Goal: Task Accomplishment & Management: Manage account settings

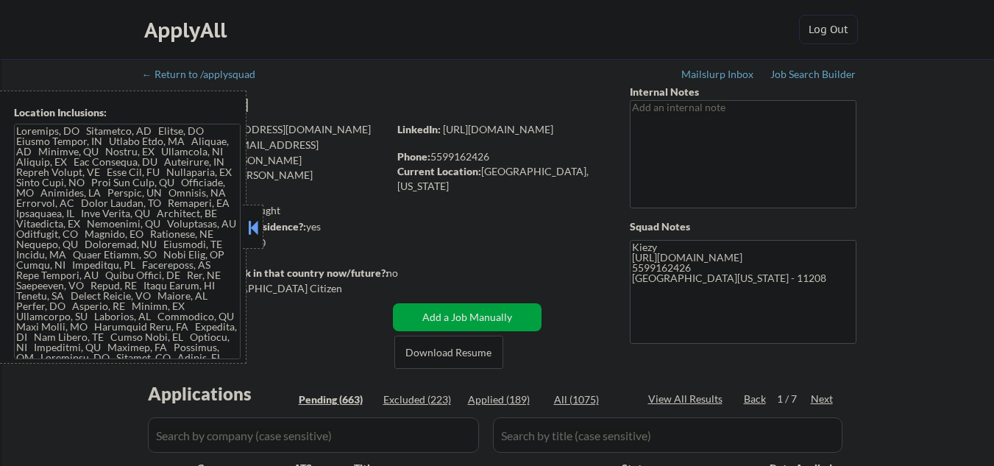
click at [250, 236] on button at bounding box center [253, 227] width 16 height 22
click at [252, 221] on button at bounding box center [253, 227] width 16 height 22
select select ""pending""
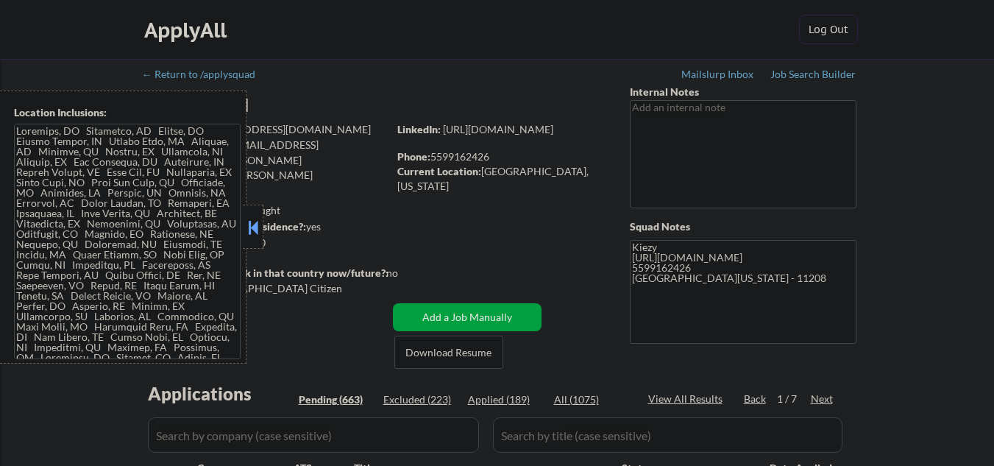
select select ""pending""
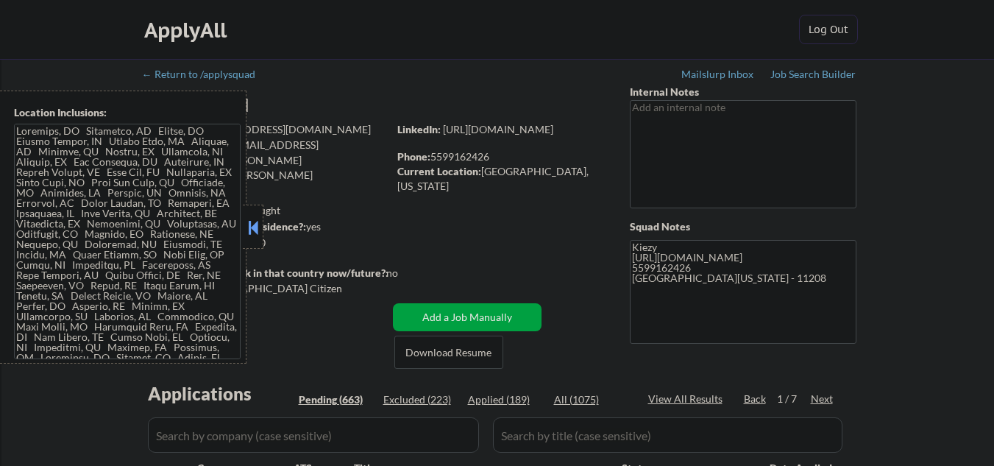
select select ""pending""
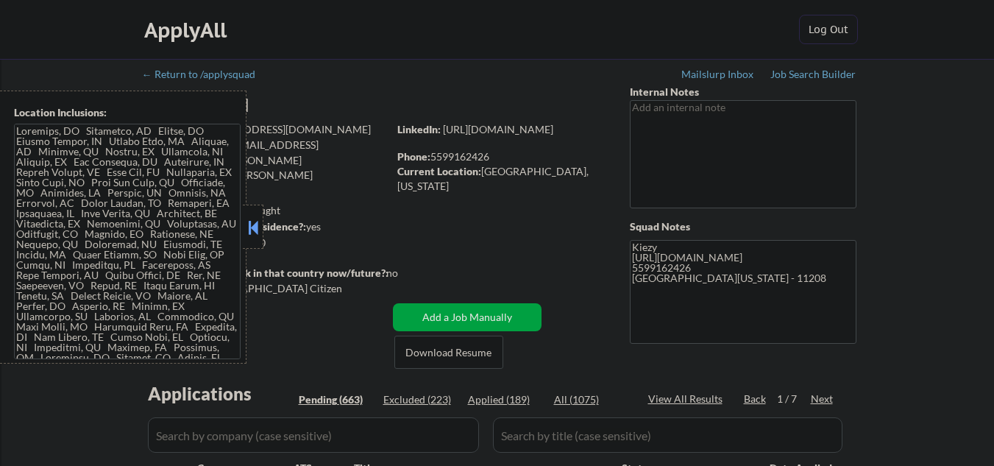
select select ""pending""
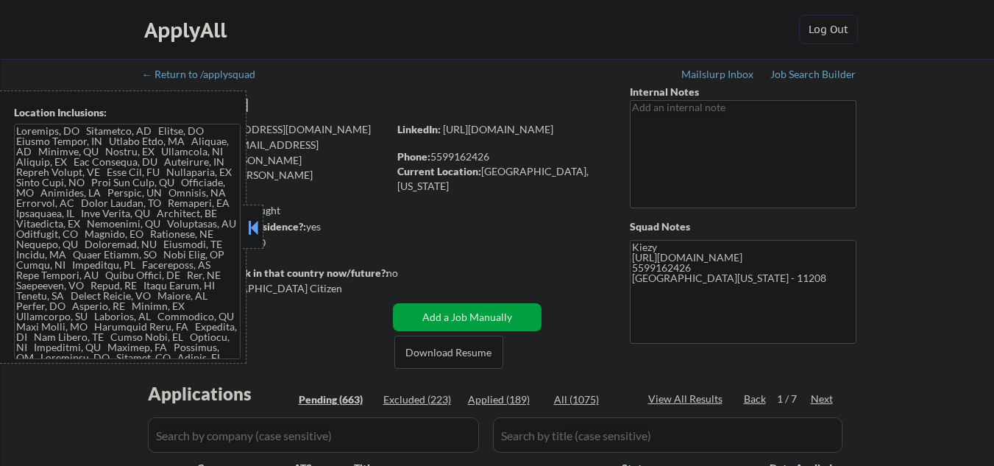
select select ""pending""
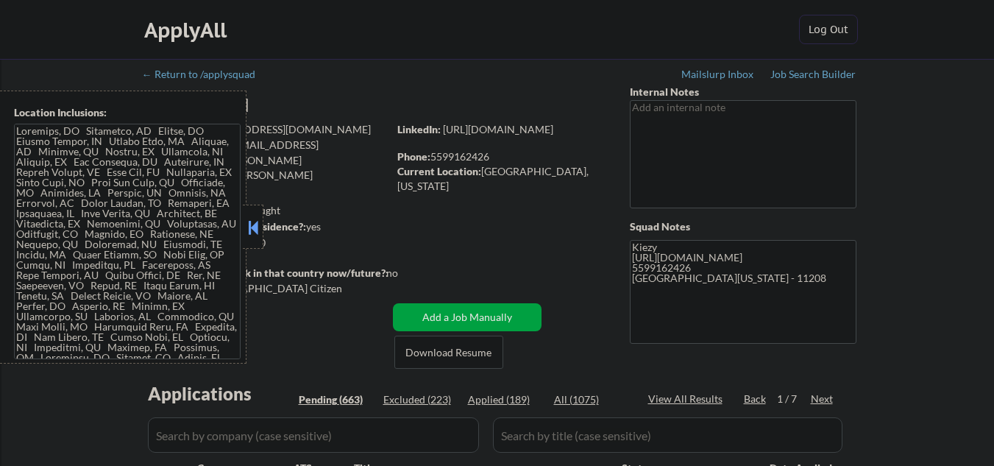
select select ""pending""
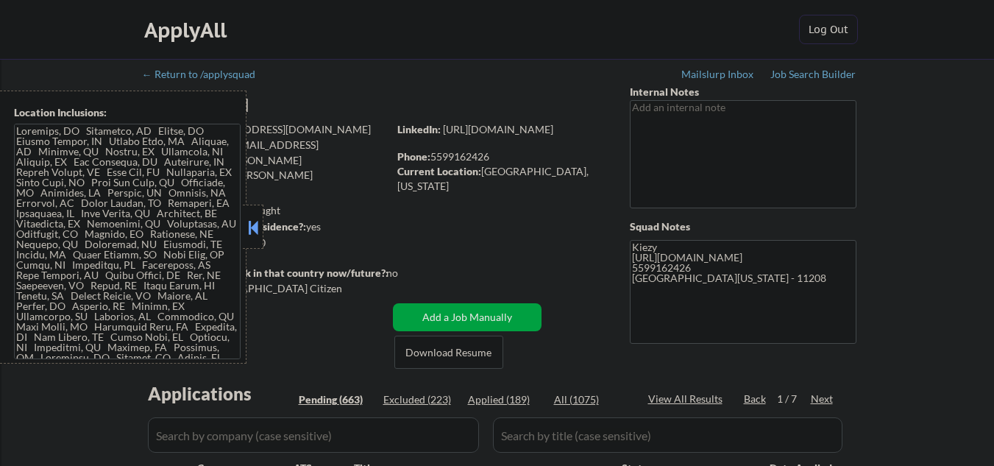
select select ""pending""
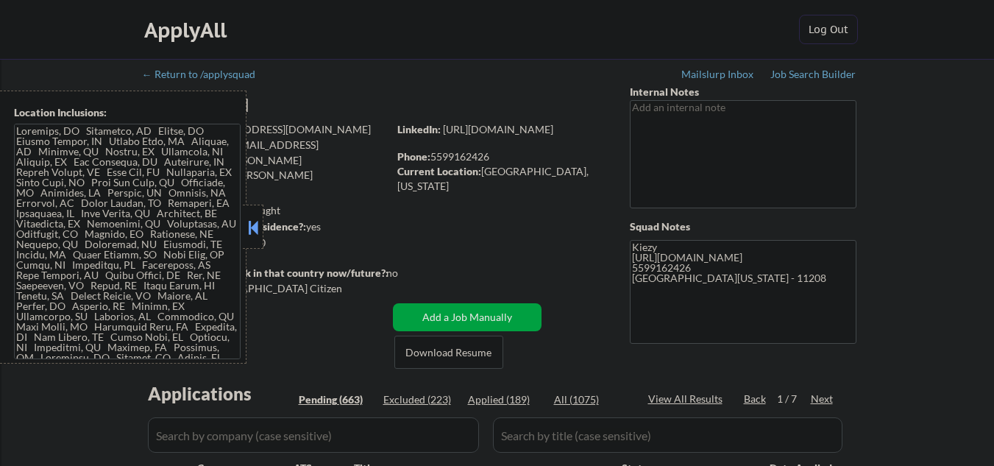
select select ""pending""
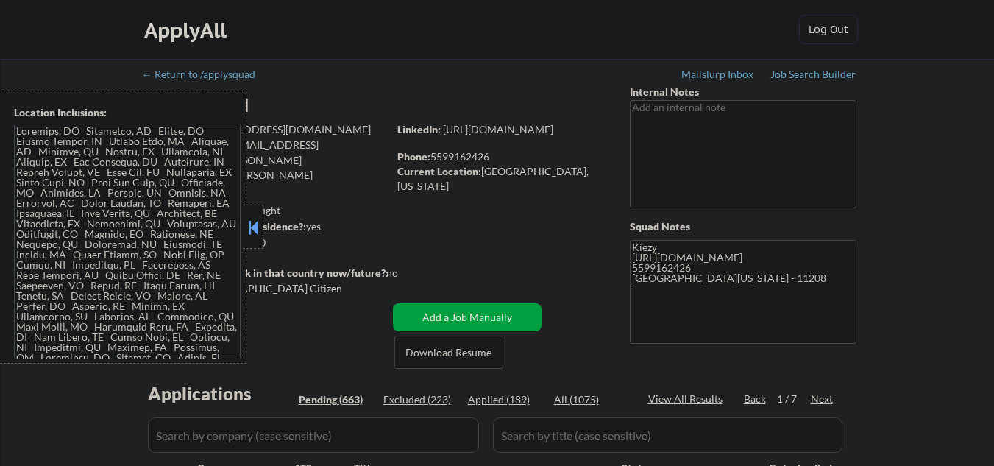
select select ""pending""
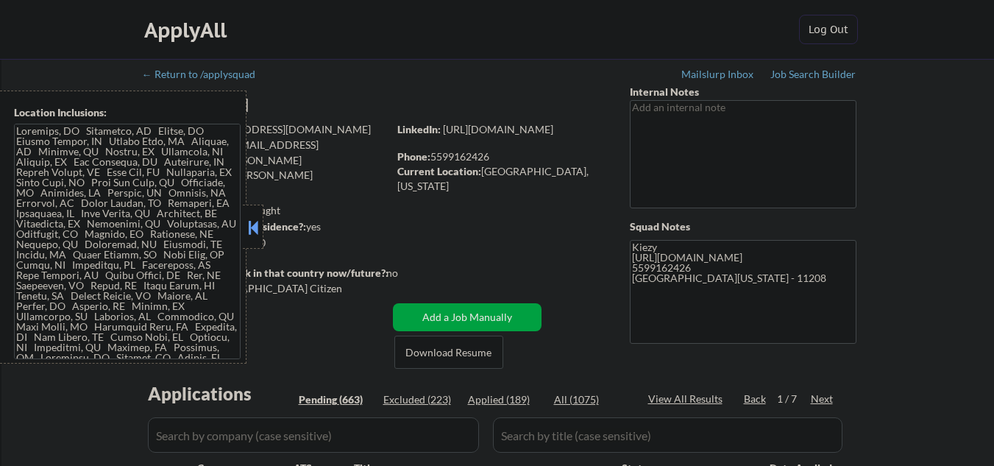
select select ""pending""
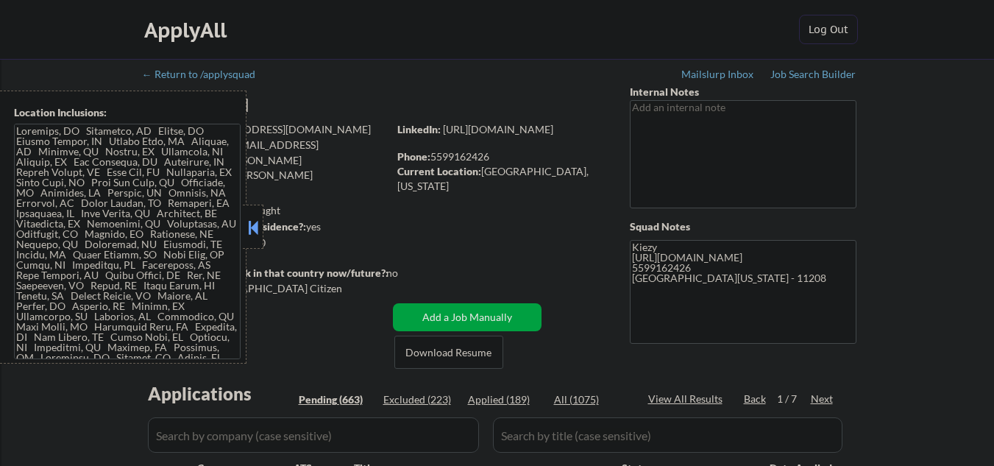
select select ""pending""
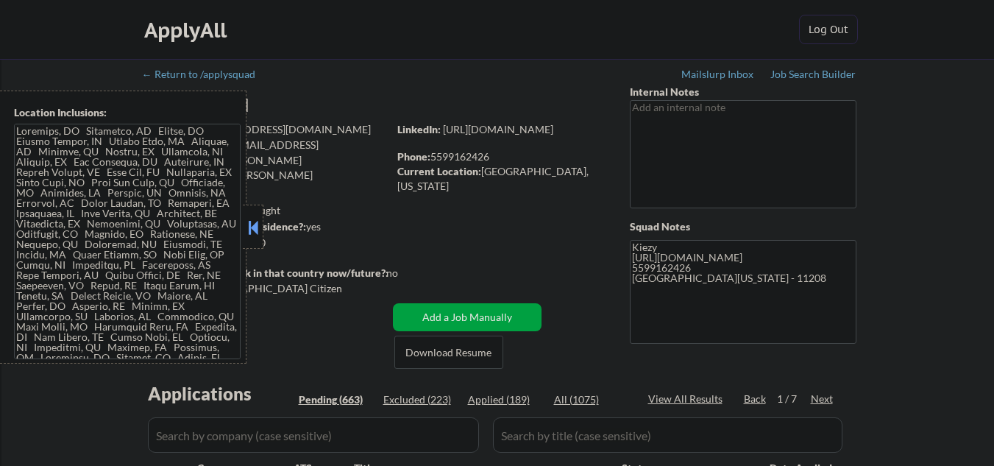
select select ""pending""
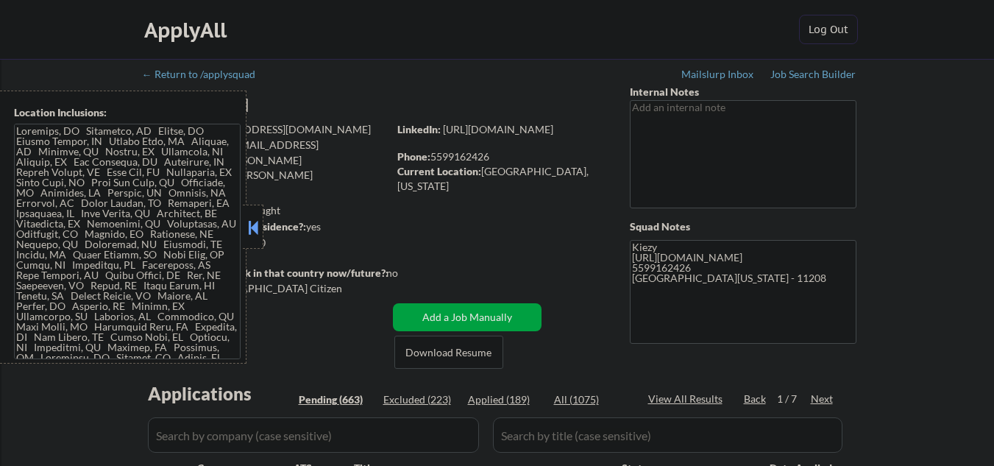
select select ""pending""
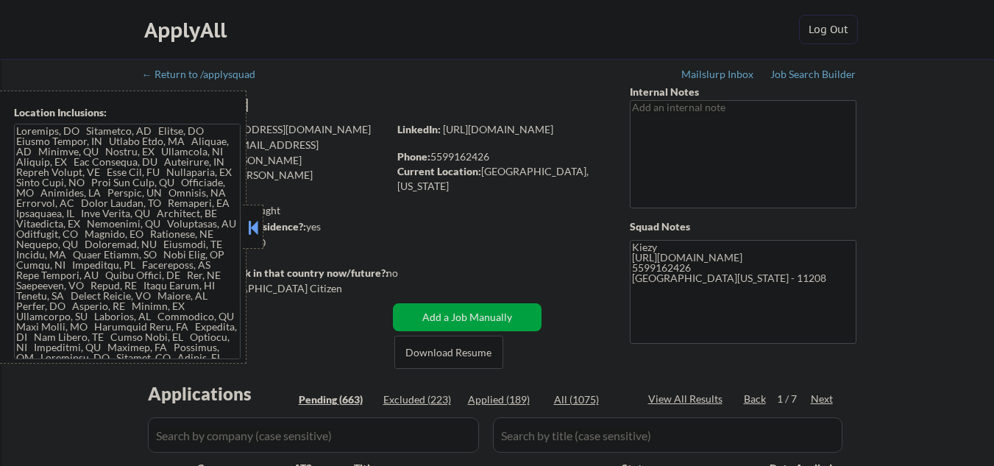
select select ""pending""
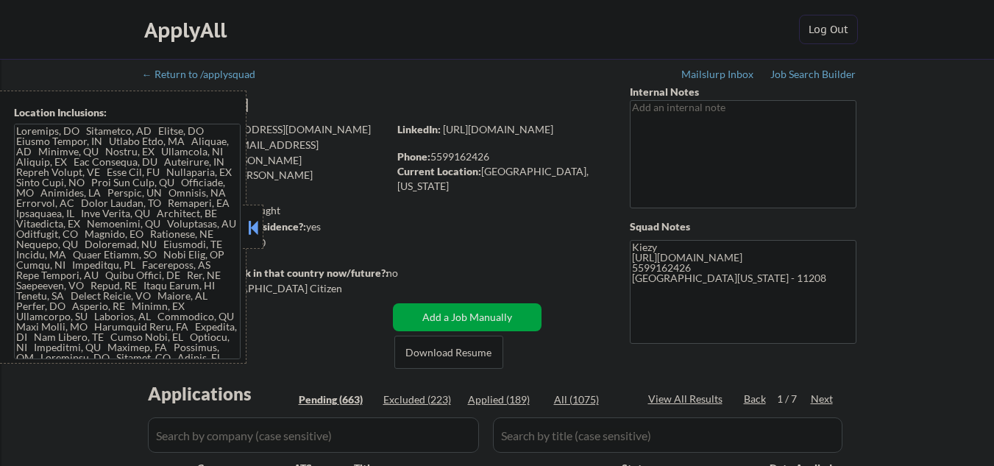
select select ""pending""
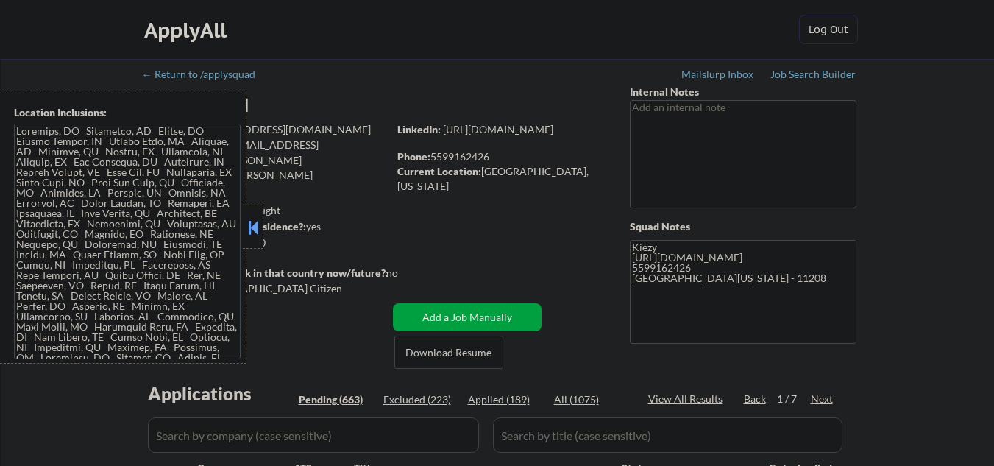
select select ""pending""
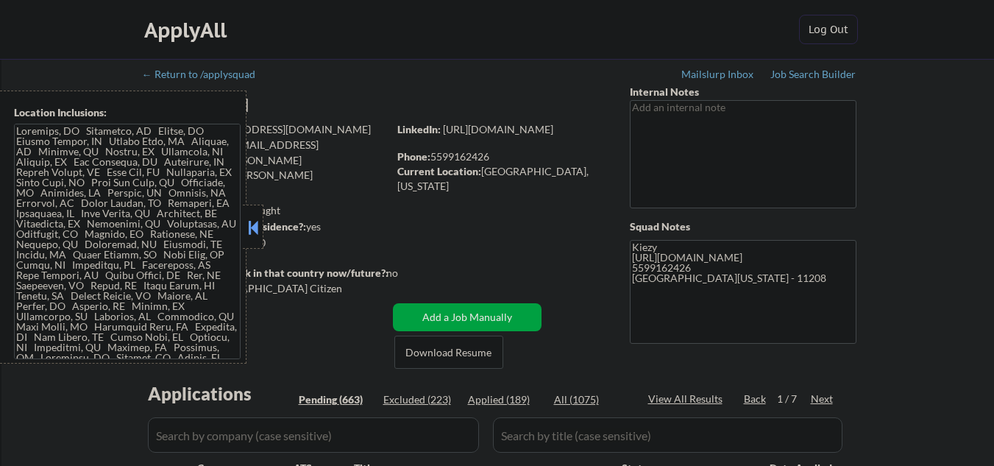
select select ""pending""
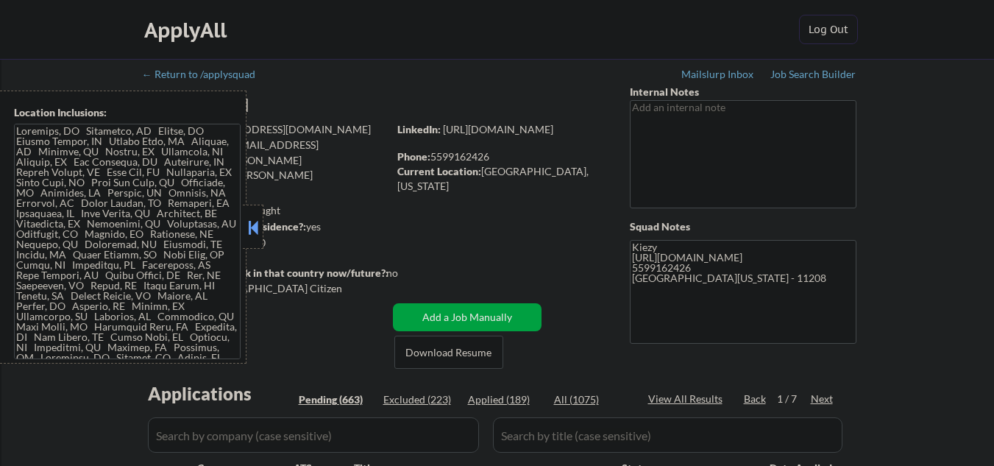
select select ""pending""
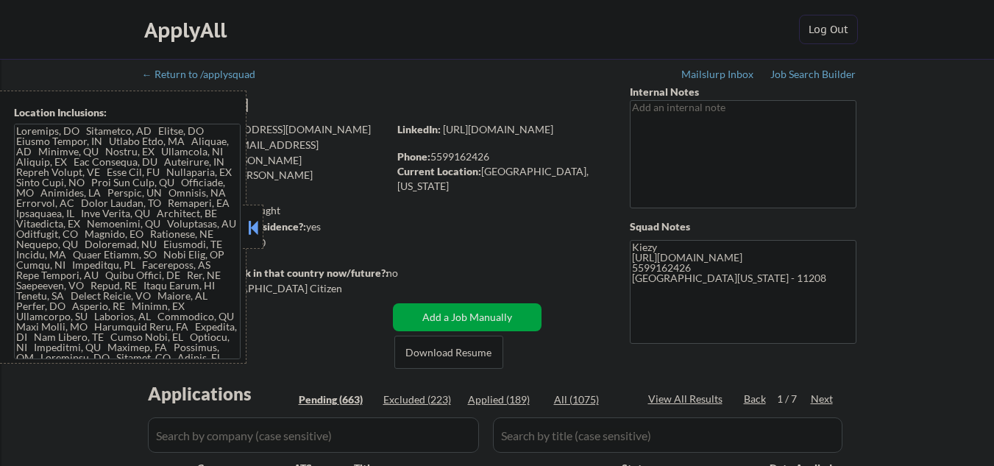
select select ""pending""
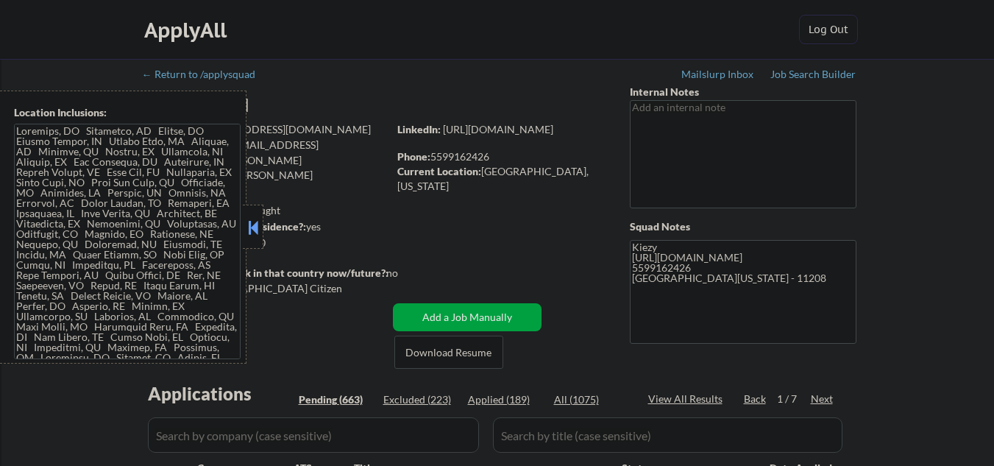
select select ""pending""
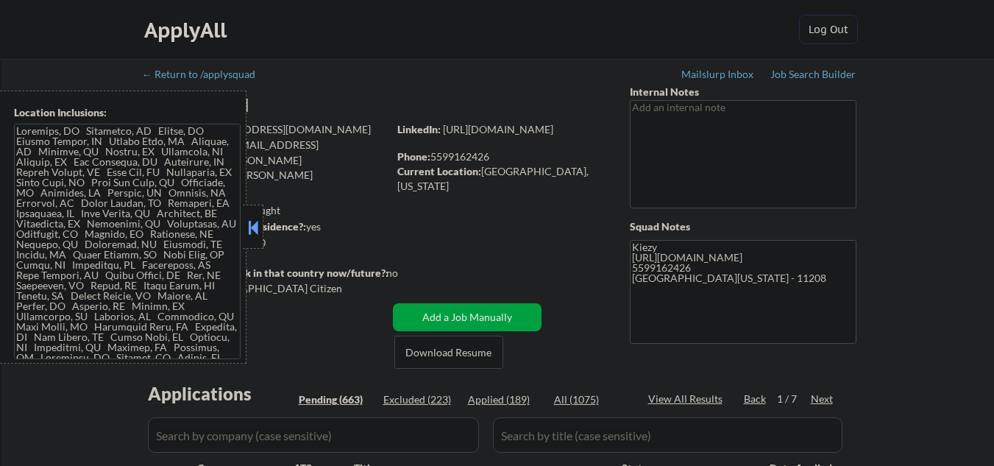
select select ""pending""
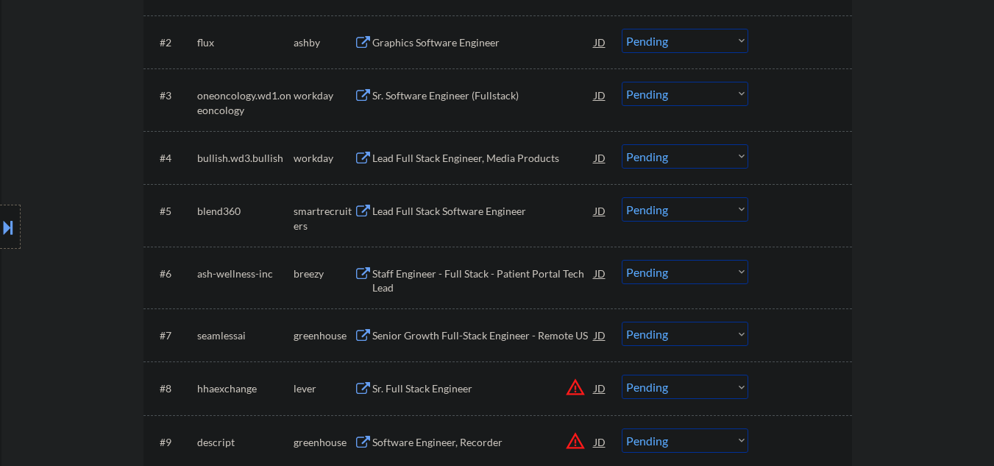
scroll to position [491, 0]
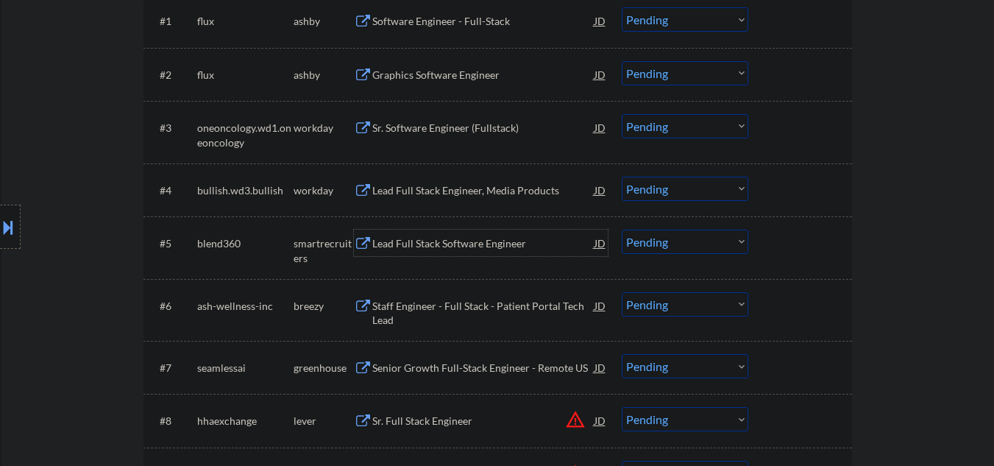
click at [445, 255] on div "Lead Full Stack Software Engineer" at bounding box center [483, 243] width 222 height 26
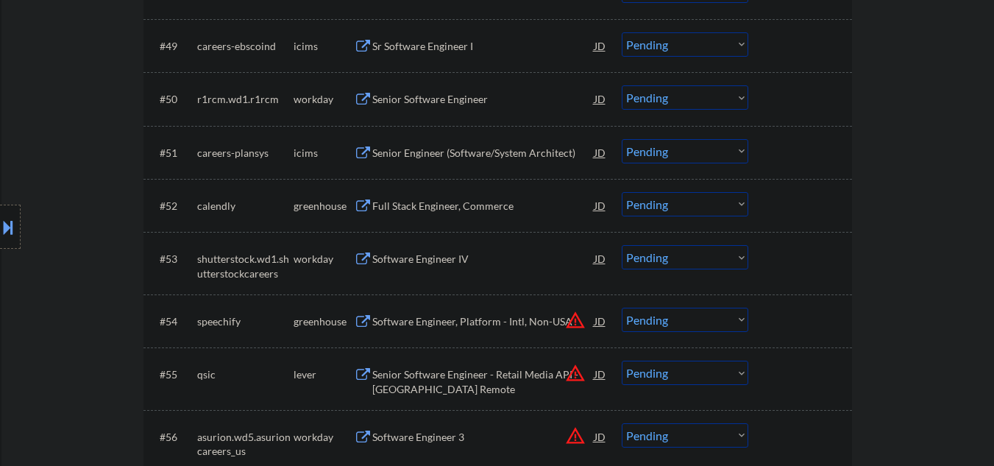
scroll to position [3238, 0]
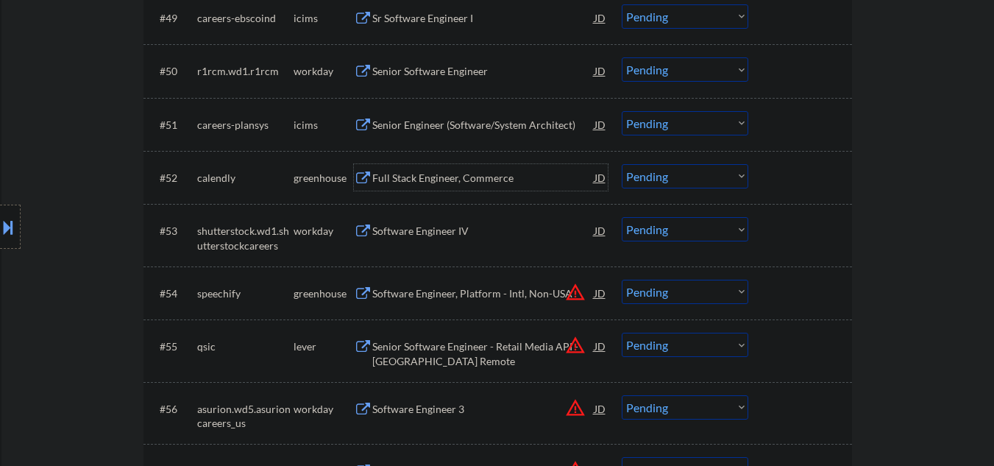
click at [423, 183] on div "Full Stack Engineer, Commerce" at bounding box center [483, 178] width 222 height 15
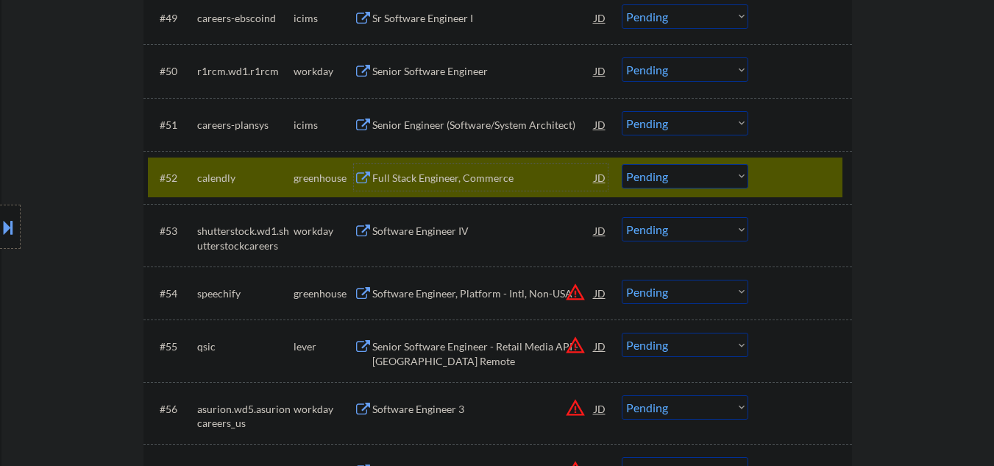
click at [687, 174] on select "Choose an option... Pending Applied Excluded (Questions) Excluded (Expired) Exc…" at bounding box center [685, 176] width 127 height 24
click at [622, 164] on select "Choose an option... Pending Applied Excluded (Questions) Excluded (Expired) Exc…" at bounding box center [685, 176] width 127 height 24
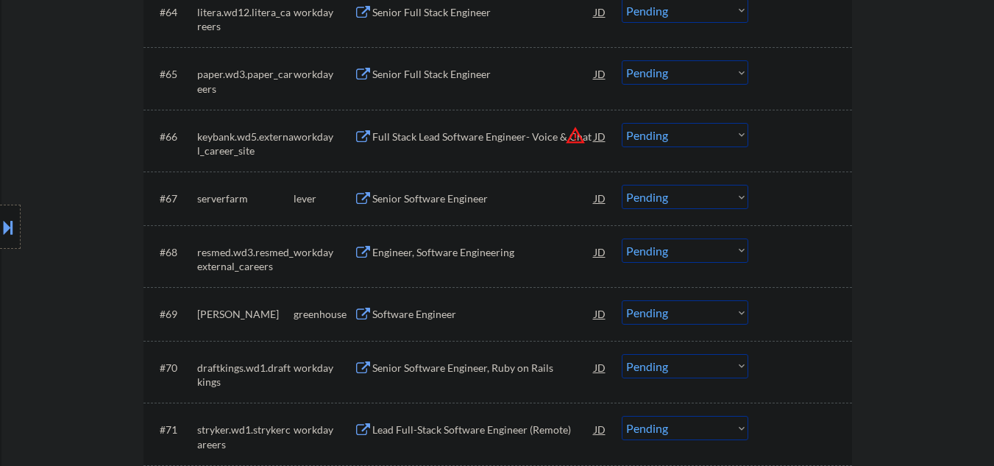
scroll to position [4121, 0]
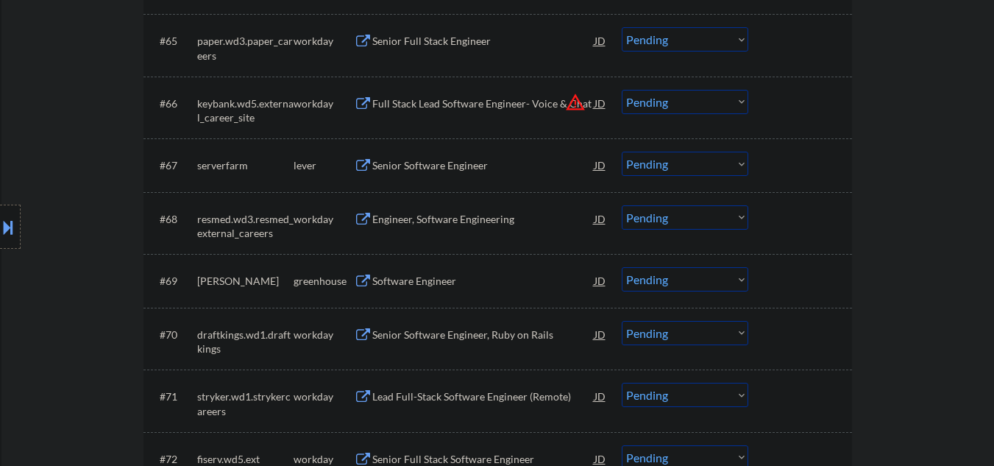
click at [442, 168] on div "Senior Software Engineer" at bounding box center [483, 165] width 222 height 15
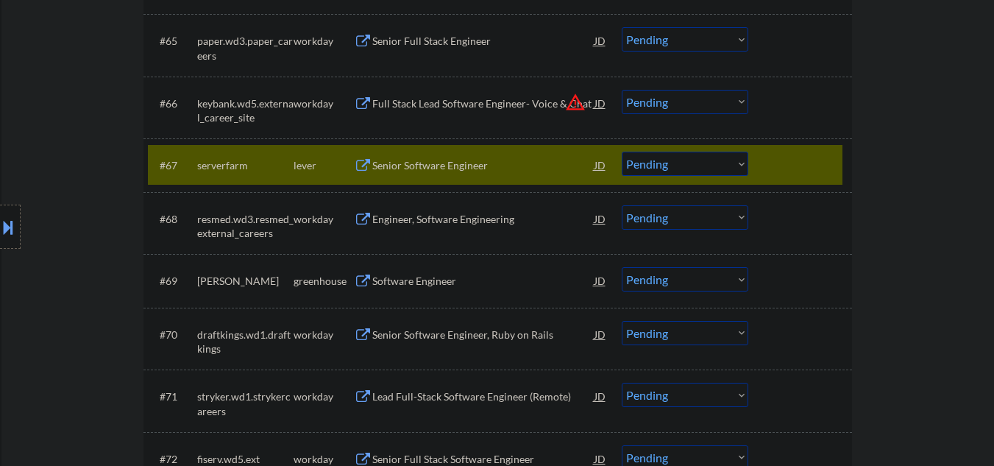
select select ""pending""
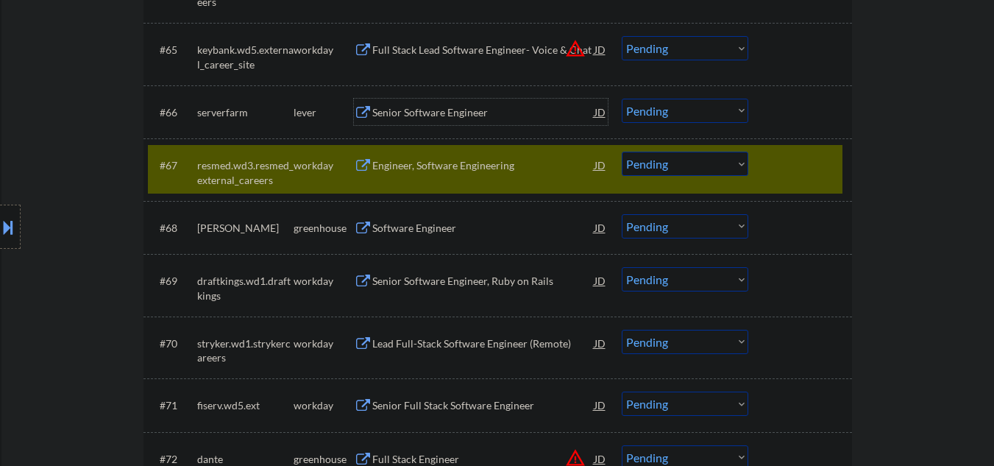
click at [446, 115] on div "Senior Software Engineer" at bounding box center [483, 112] width 222 height 15
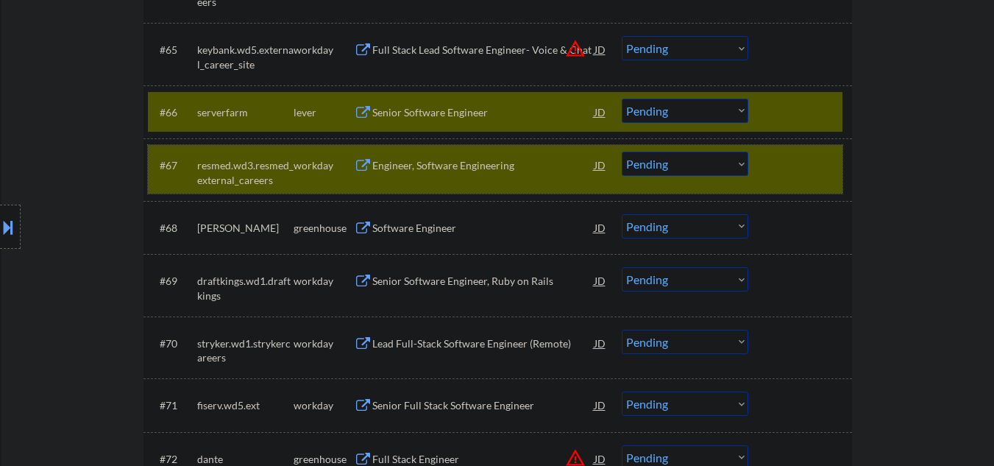
click at [773, 180] on div "#67 resmed.wd3.resmed_external_careers workday Engineer, Software Engineering J…" at bounding box center [495, 169] width 695 height 49
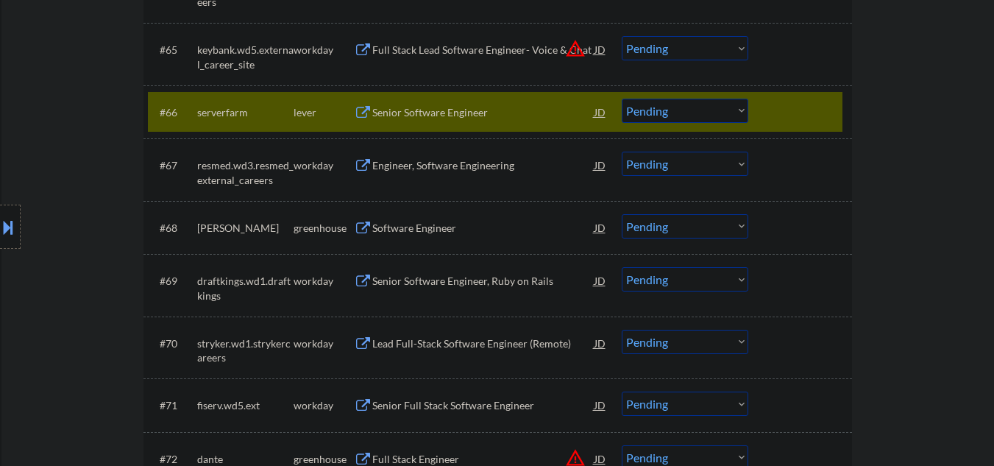
click at [659, 113] on select "Choose an option... Pending Applied Excluded (Questions) Excluded (Expired) Exc…" at bounding box center [685, 111] width 127 height 24
click at [622, 99] on select "Choose an option... Pending Applied Excluded (Questions) Excluded (Expired) Exc…" at bounding box center [685, 111] width 127 height 24
select select ""pending""
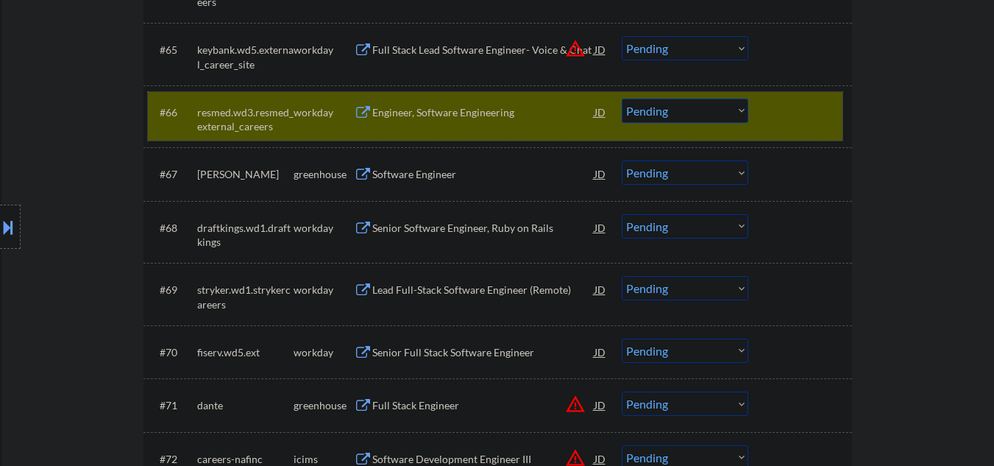
click at [786, 102] on div at bounding box center [802, 112] width 65 height 26
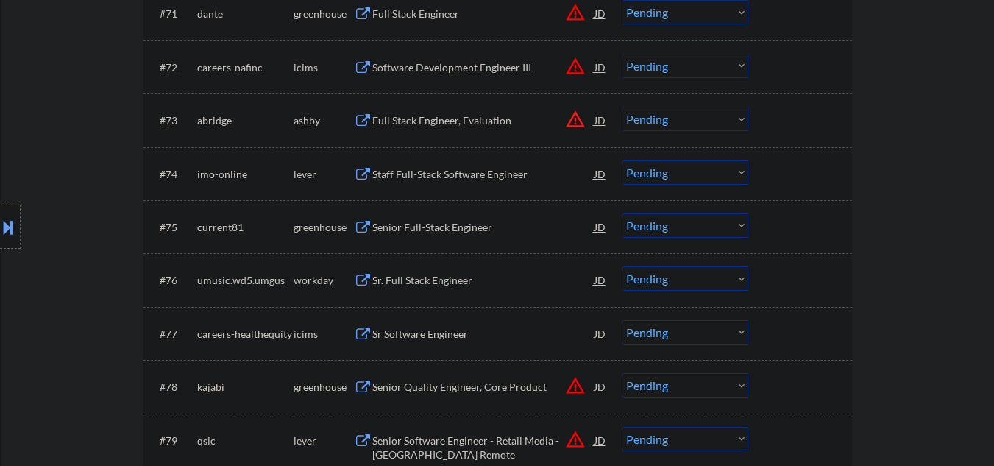
scroll to position [4514, 0]
click at [450, 177] on div "Staff Full-Stack Software Engineer" at bounding box center [483, 173] width 222 height 15
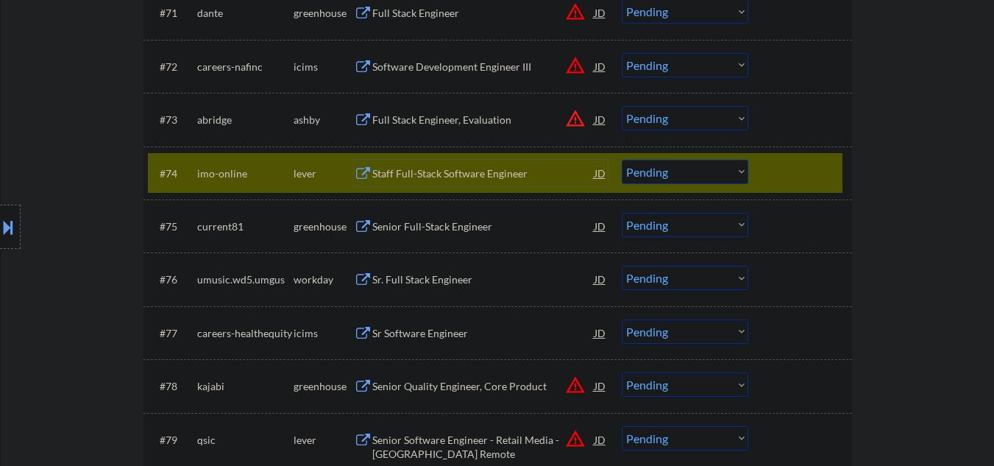
click at [780, 169] on div at bounding box center [802, 173] width 65 height 26
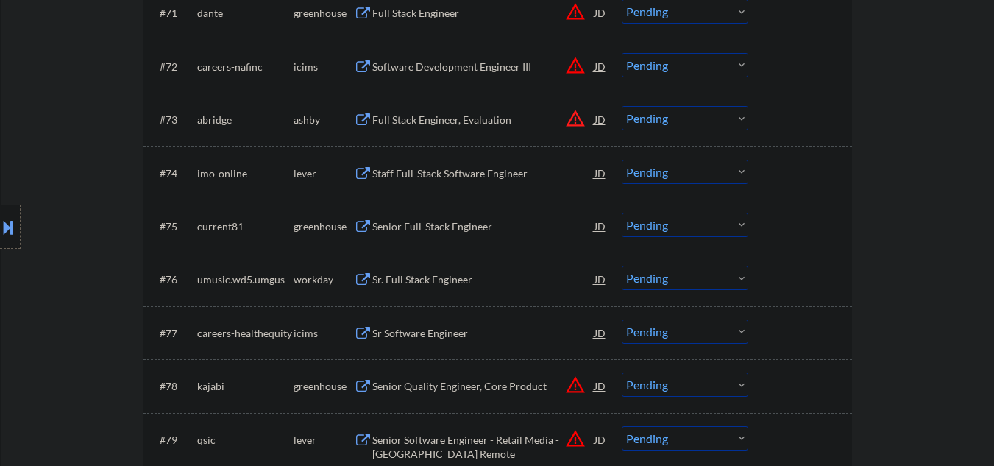
click at [467, 230] on div "Senior Full-Stack Engineer" at bounding box center [483, 226] width 222 height 15
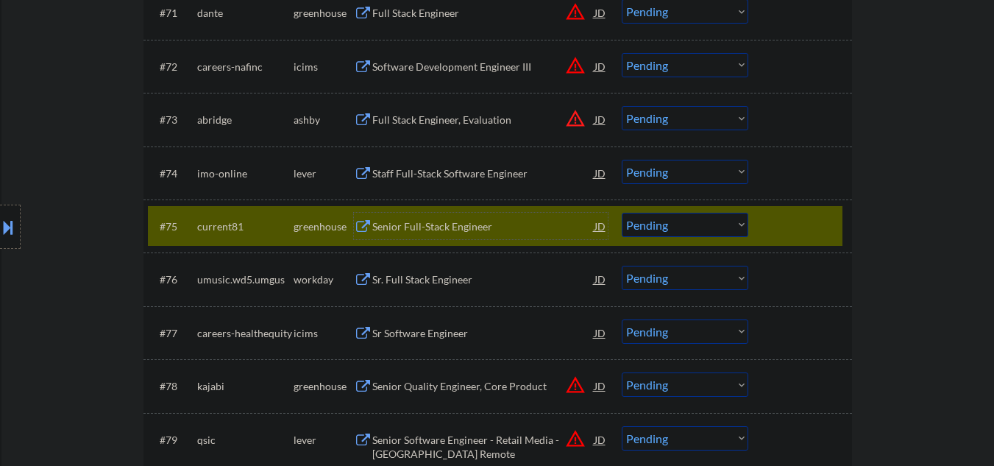
click at [436, 221] on div "Senior Full-Stack Engineer" at bounding box center [483, 226] width 222 height 15
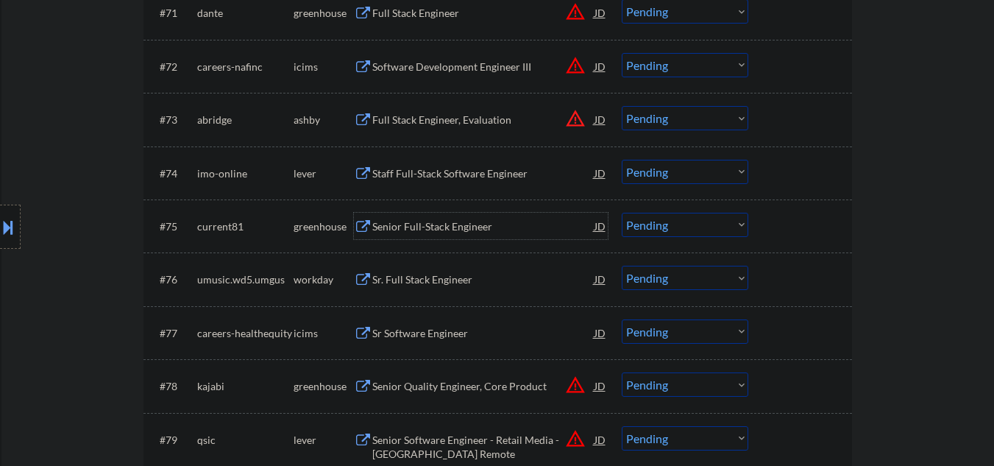
click at [644, 225] on select "Choose an option... Pending Applied Excluded (Questions) Excluded (Expired) Exc…" at bounding box center [685, 225] width 127 height 24
click at [622, 213] on select "Choose an option... Pending Applied Excluded (Questions) Excluded (Expired) Exc…" at bounding box center [685, 225] width 127 height 24
select select ""pending""
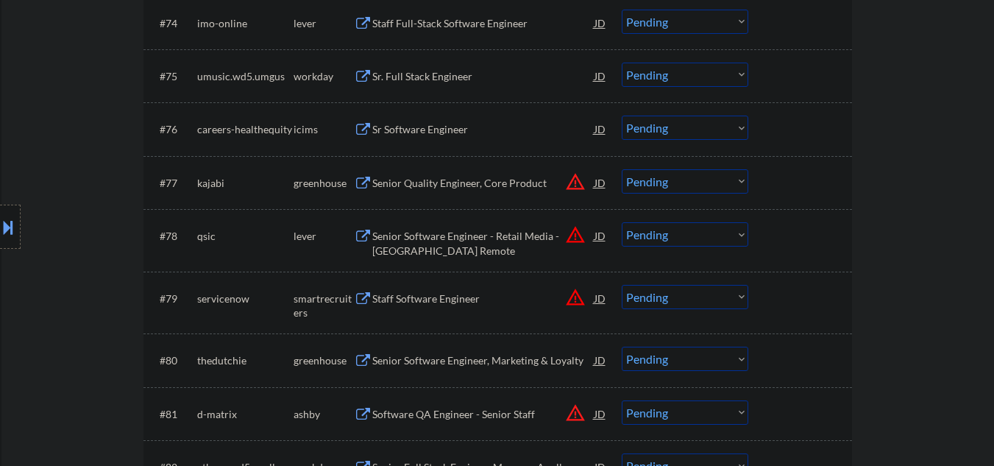
scroll to position [4710, 0]
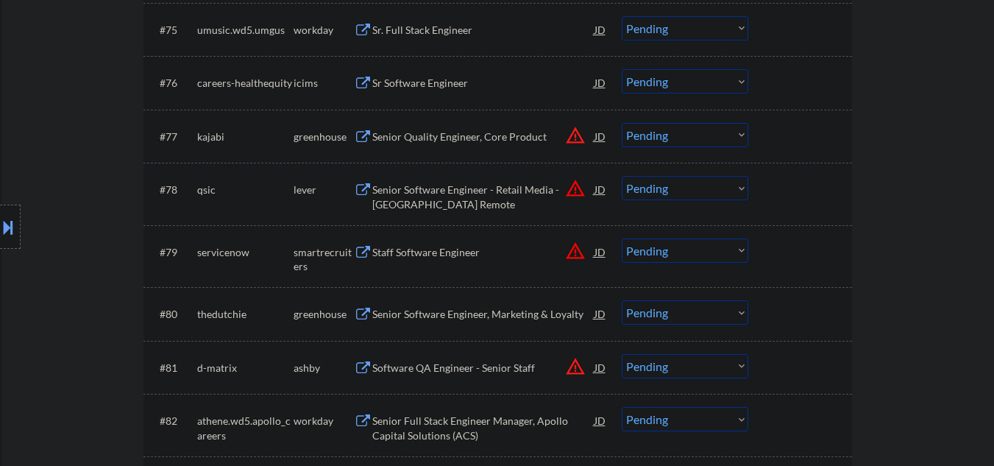
click at [430, 312] on div "Senior Software Engineer, Marketing & Loyalty" at bounding box center [483, 314] width 222 height 15
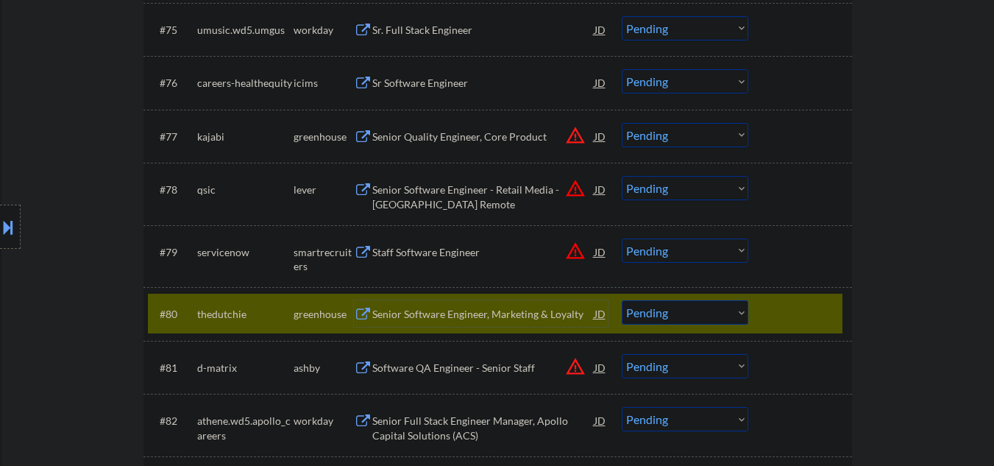
click at [488, 322] on div "Senior Software Engineer, Marketing & Loyalty" at bounding box center [483, 313] width 222 height 26
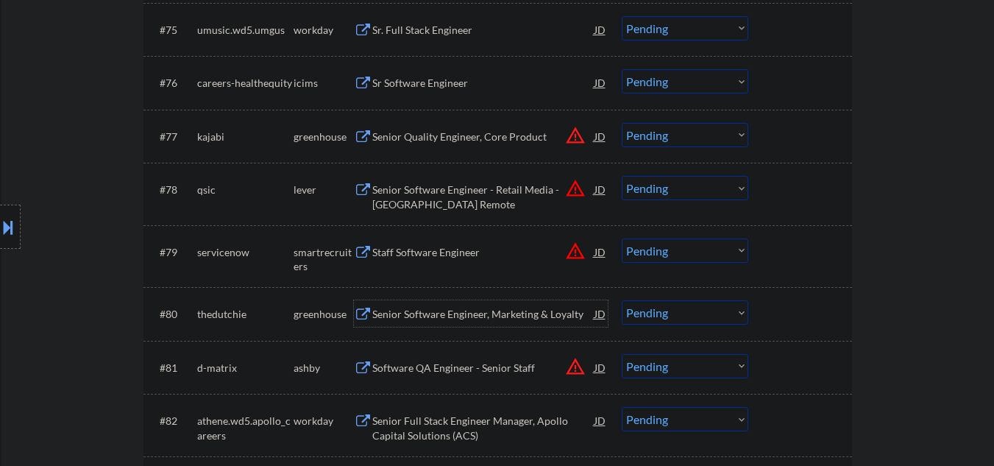
click at [681, 310] on select "Choose an option... Pending Applied Excluded (Questions) Excluded (Expired) Exc…" at bounding box center [685, 312] width 127 height 24
click at [622, 300] on select "Choose an option... Pending Applied Excluded (Questions) Excluded (Expired) Exc…" at bounding box center [685, 312] width 127 height 24
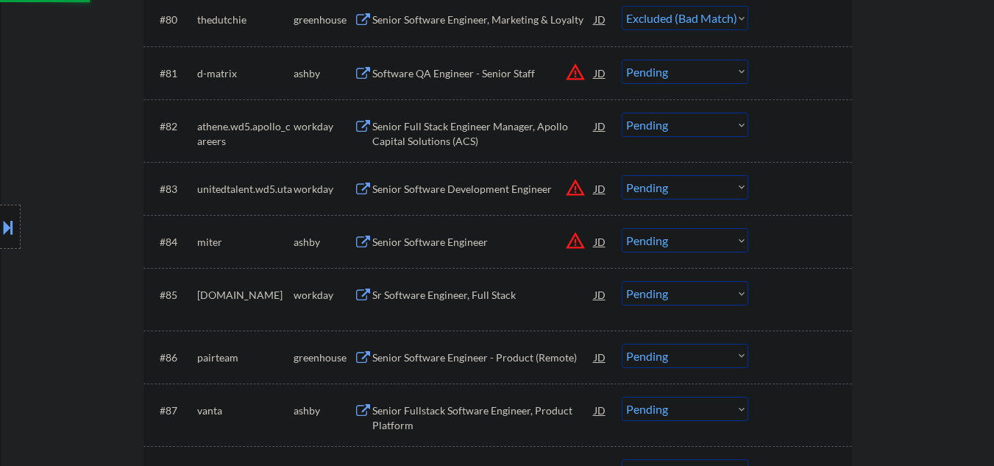
scroll to position [5102, 0]
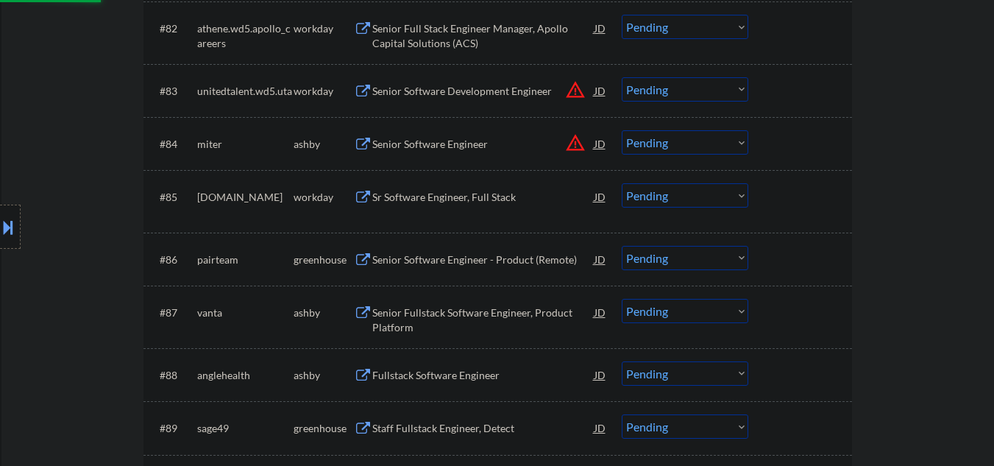
select select ""pending""
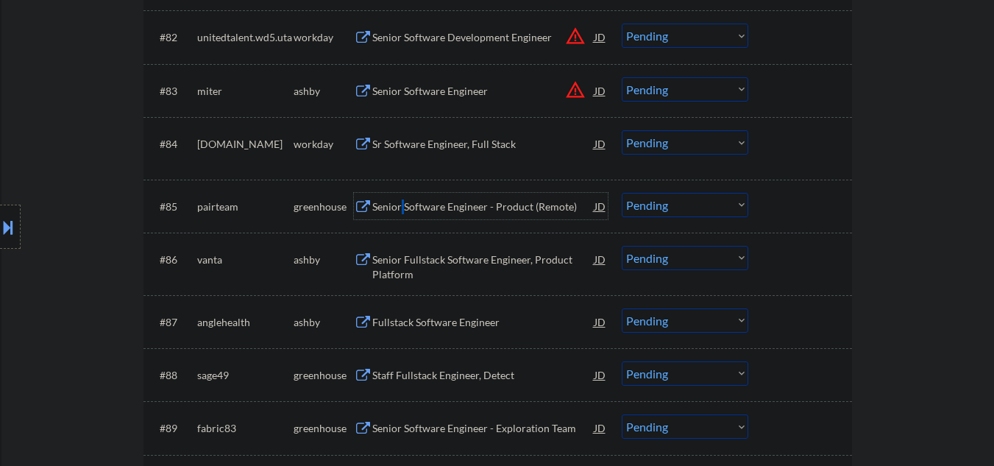
click at [405, 203] on div "Senior Software Engineer - Product (Remote)" at bounding box center [483, 206] width 222 height 15
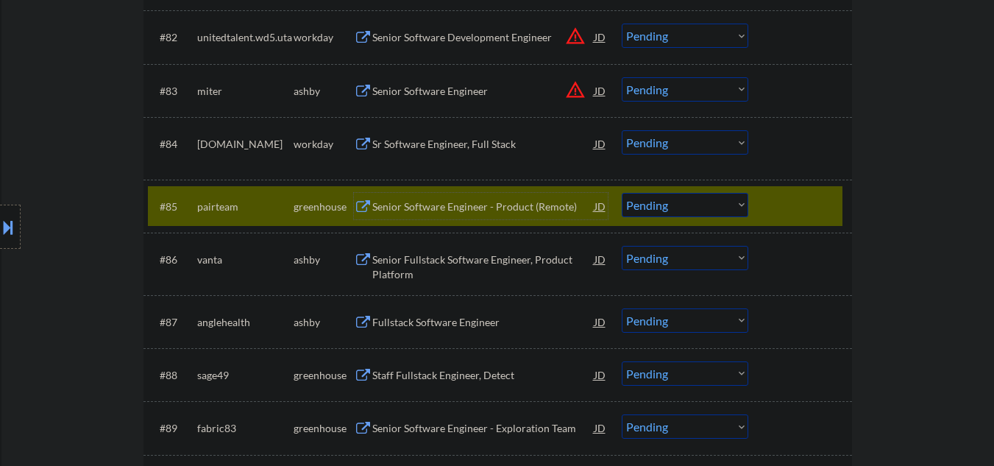
click at [785, 210] on div at bounding box center [802, 206] width 65 height 26
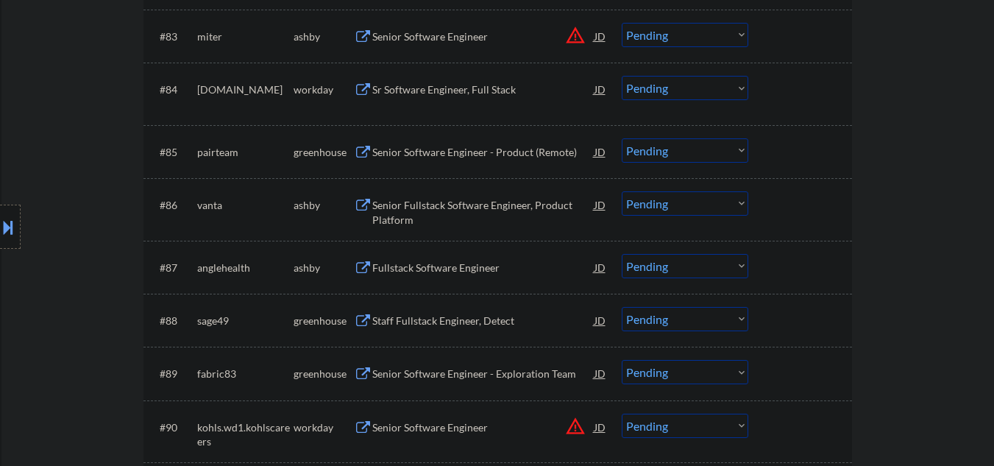
scroll to position [5201, 0]
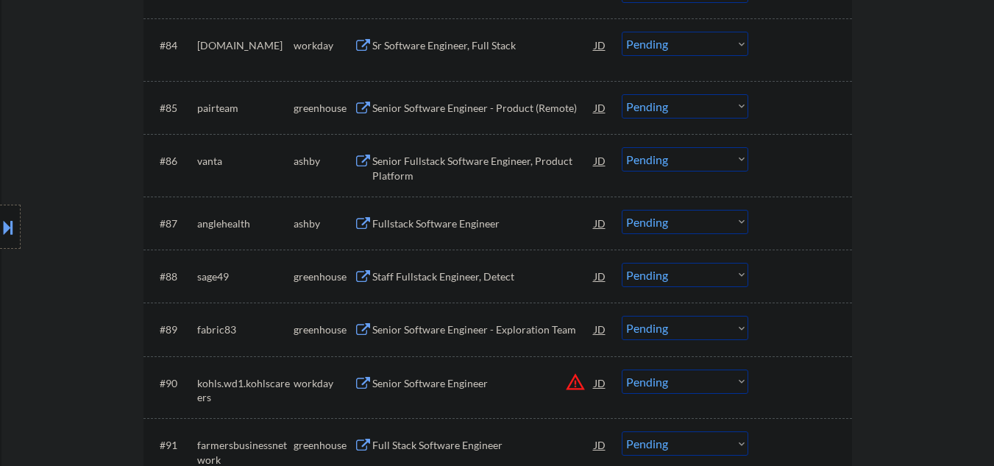
click at [414, 227] on div "Fullstack Software Engineer" at bounding box center [483, 223] width 222 height 15
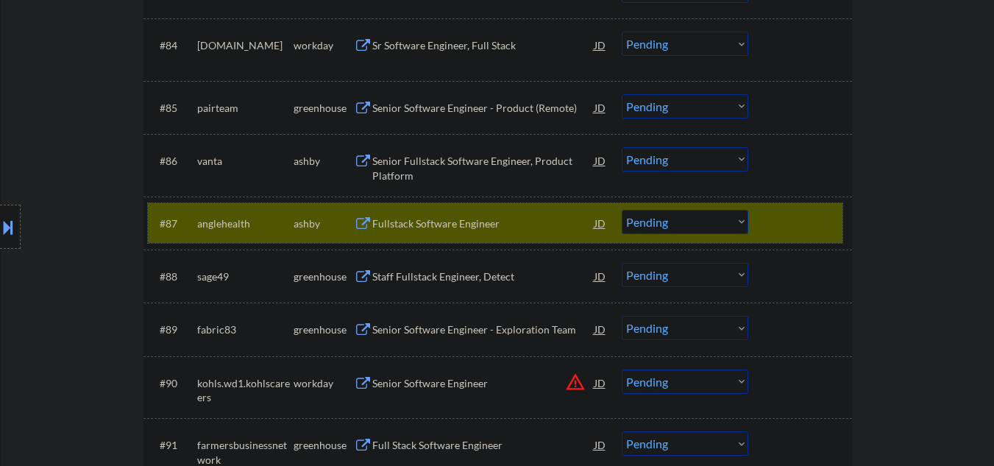
drag, startPoint x: 765, startPoint y: 220, endPoint x: 610, endPoint y: 249, distance: 157.3
click at [765, 220] on div "#87 anglehealth ashby Fullstack Software Engineer JD warning_amber Choose an op…" at bounding box center [495, 223] width 695 height 40
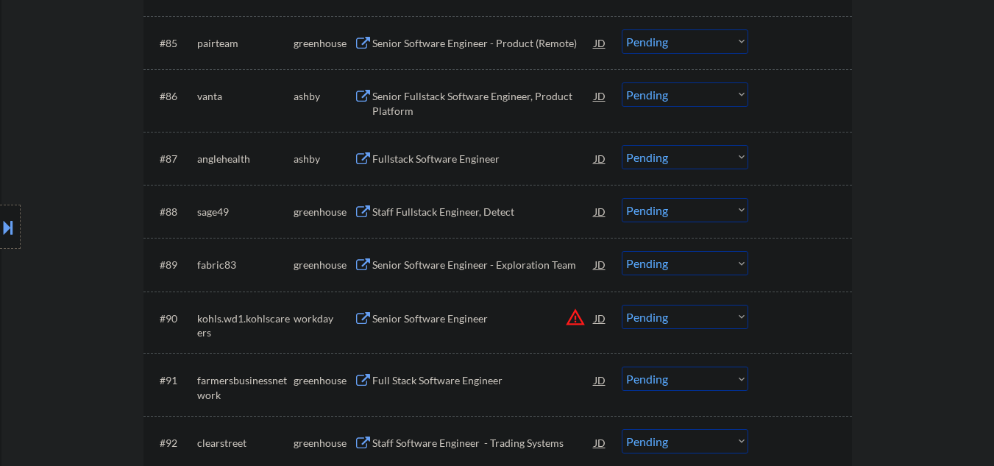
scroll to position [5299, 0]
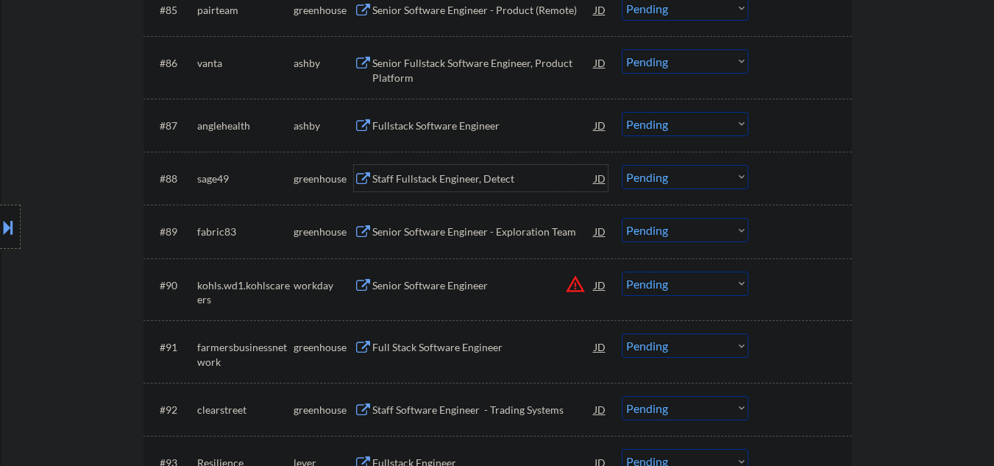
click at [378, 167] on div "Staff Fullstack Engineer, Detect" at bounding box center [483, 178] width 222 height 26
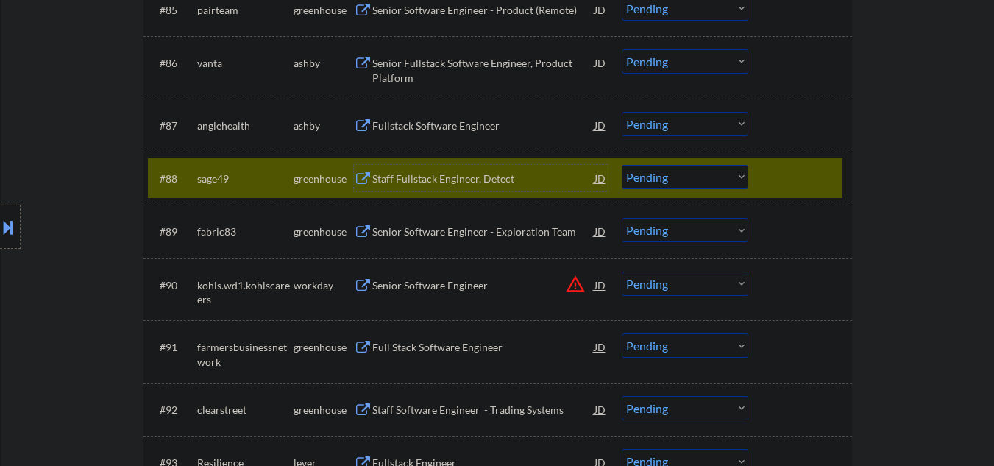
click at [681, 178] on select "Choose an option... Pending Applied Excluded (Questions) Excluded (Expired) Exc…" at bounding box center [685, 177] width 127 height 24
click at [622, 165] on select "Choose an option... Pending Applied Excluded (Questions) Excluded (Expired) Exc…" at bounding box center [685, 177] width 127 height 24
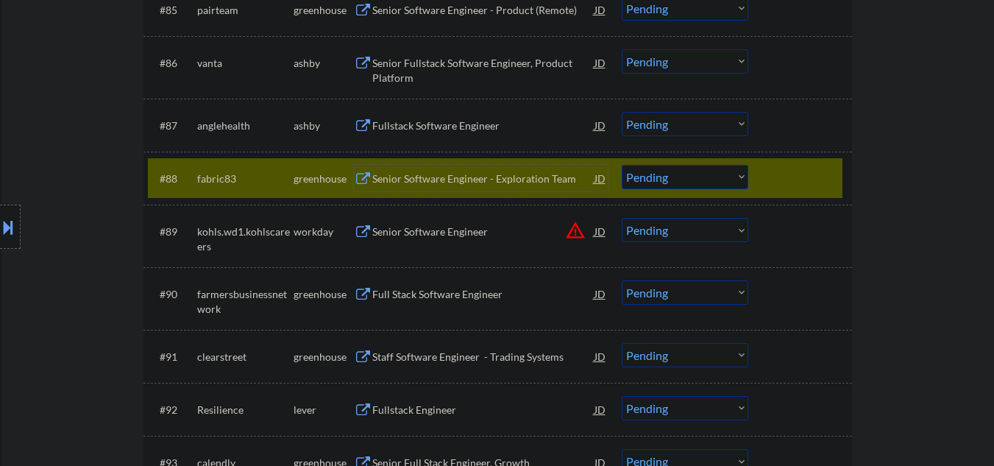
click at [433, 188] on div "Senior Software Engineer - Exploration Team" at bounding box center [483, 178] width 222 height 26
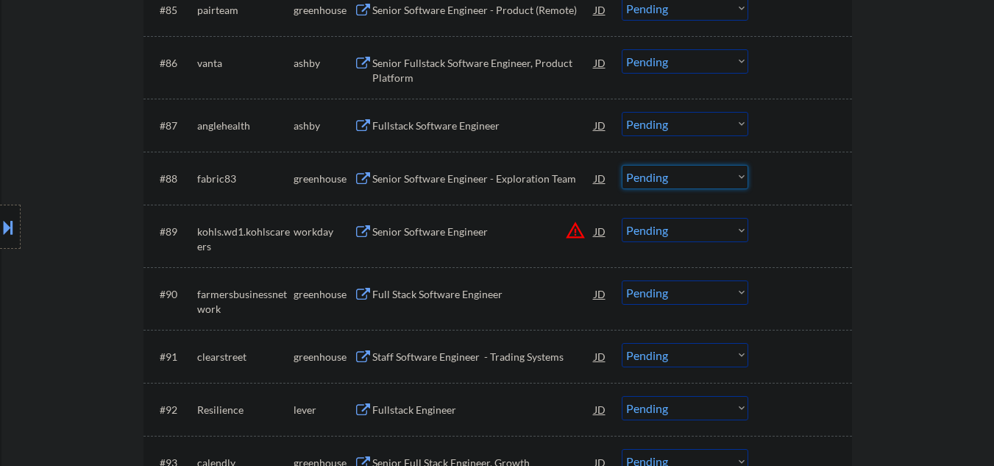
click at [714, 174] on select "Choose an option... Pending Applied Excluded (Questions) Excluded (Expired) Exc…" at bounding box center [685, 177] width 127 height 24
click at [622, 165] on select "Choose an option... Pending Applied Excluded (Questions) Excluded (Expired) Exc…" at bounding box center [685, 177] width 127 height 24
select select ""pending""
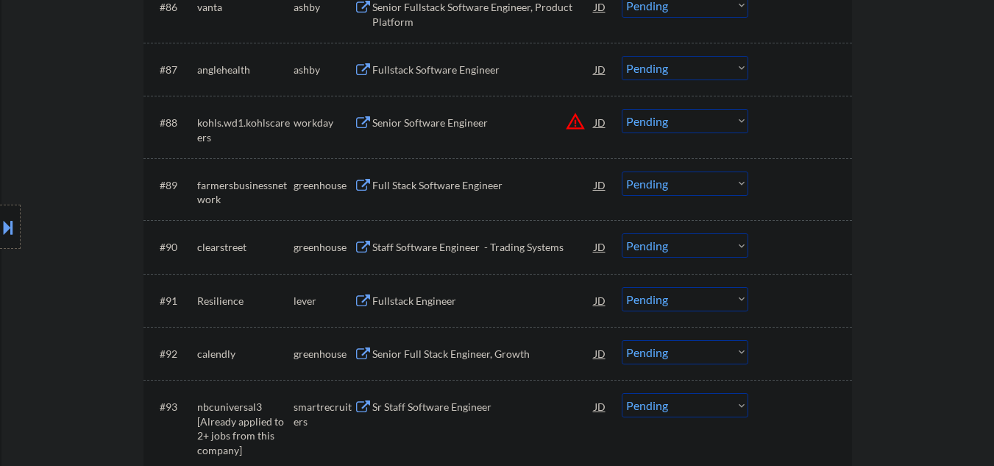
scroll to position [5397, 0]
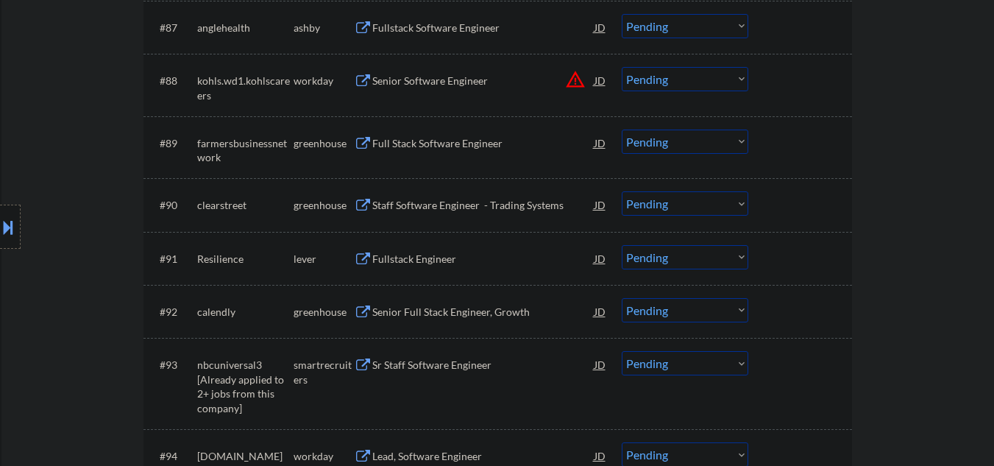
click at [416, 132] on div "Full Stack Software Engineer" at bounding box center [483, 143] width 222 height 26
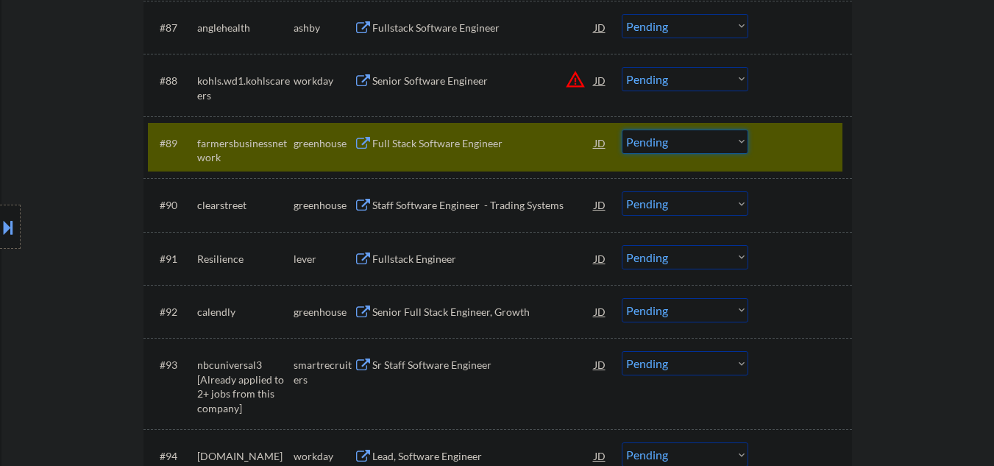
click at [668, 145] on select "Choose an option... Pending Applied Excluded (Questions) Excluded (Expired) Exc…" at bounding box center [685, 142] width 127 height 24
click at [622, 130] on select "Choose an option... Pending Applied Excluded (Questions) Excluded (Expired) Exc…" at bounding box center [685, 142] width 127 height 24
click at [431, 213] on div "Staff Software Engineer - Trading Systems" at bounding box center [483, 204] width 222 height 26
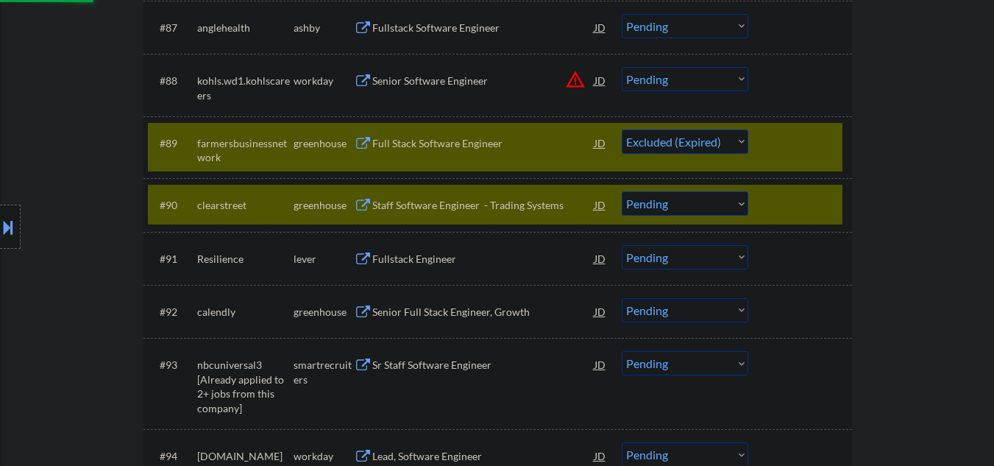
select select ""pending""
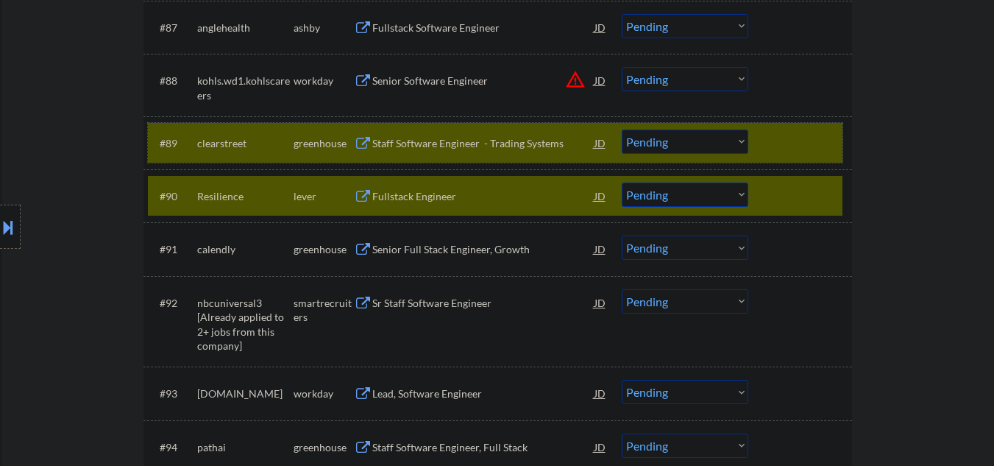
click at [809, 152] on div at bounding box center [802, 143] width 65 height 26
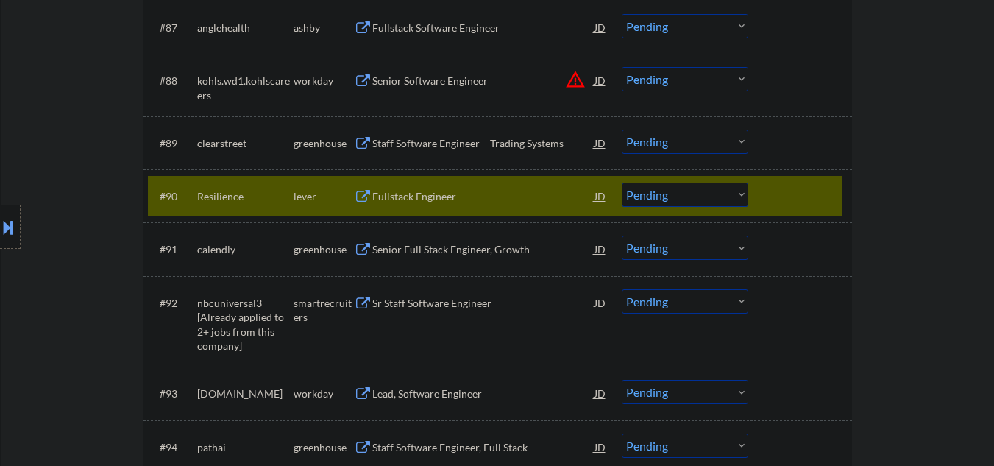
click at [454, 210] on div "#90 Resilience lever Fullstack Engineer JD warning_amber Choose an option... Pe…" at bounding box center [495, 196] width 695 height 40
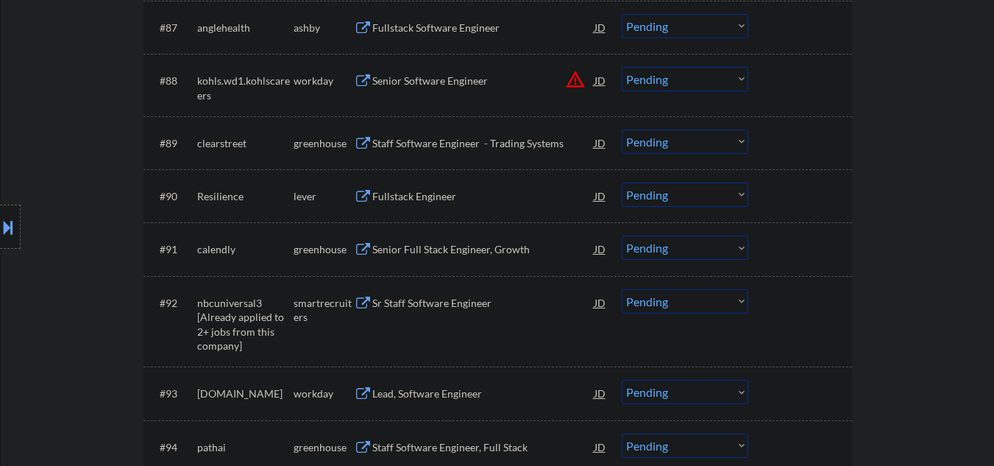
click at [411, 200] on div "Fullstack Engineer" at bounding box center [483, 196] width 222 height 15
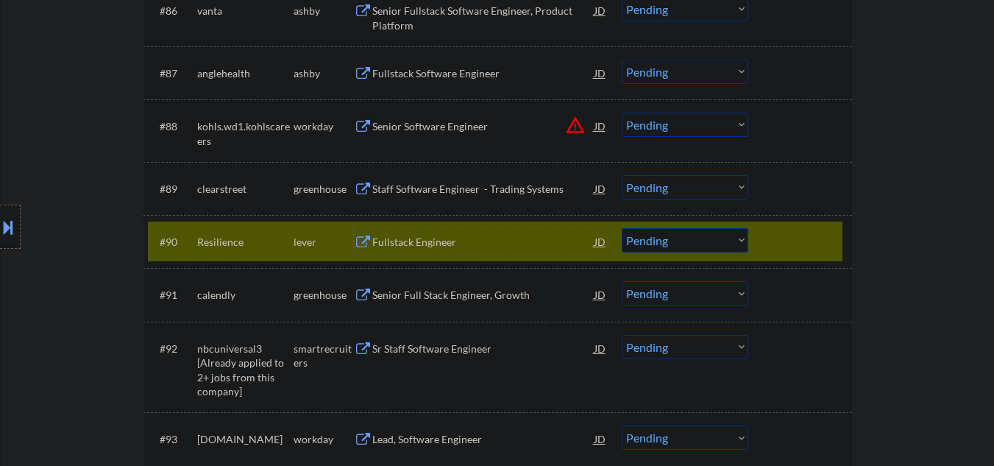
scroll to position [5495, 0]
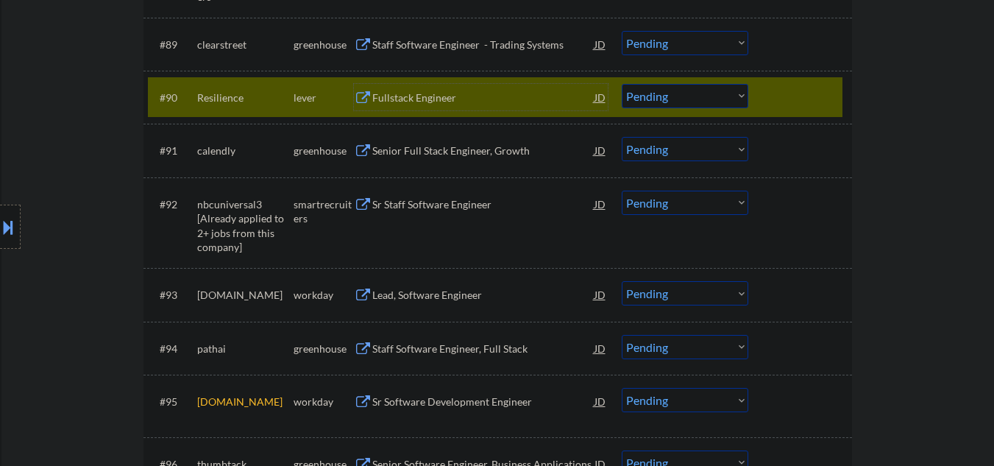
click at [798, 93] on div at bounding box center [802, 97] width 65 height 26
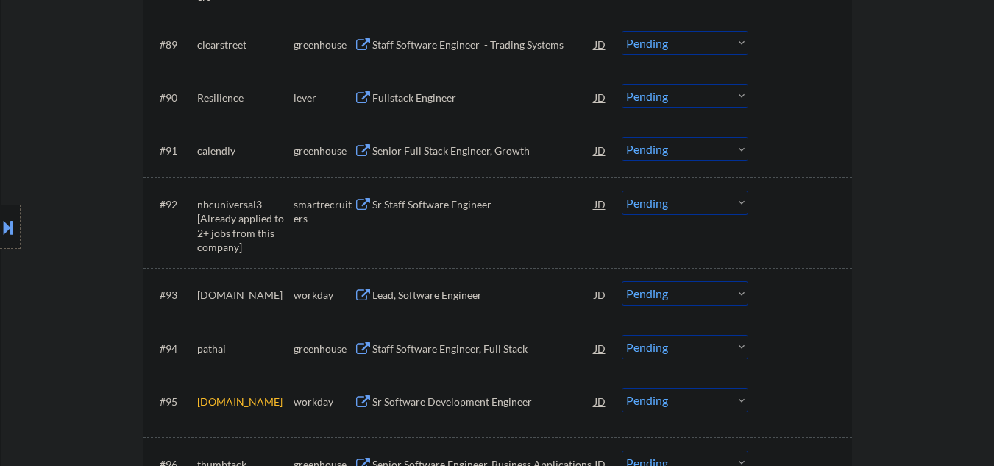
click at [454, 160] on div "Senior Full Stack Engineer, Growth" at bounding box center [483, 150] width 222 height 26
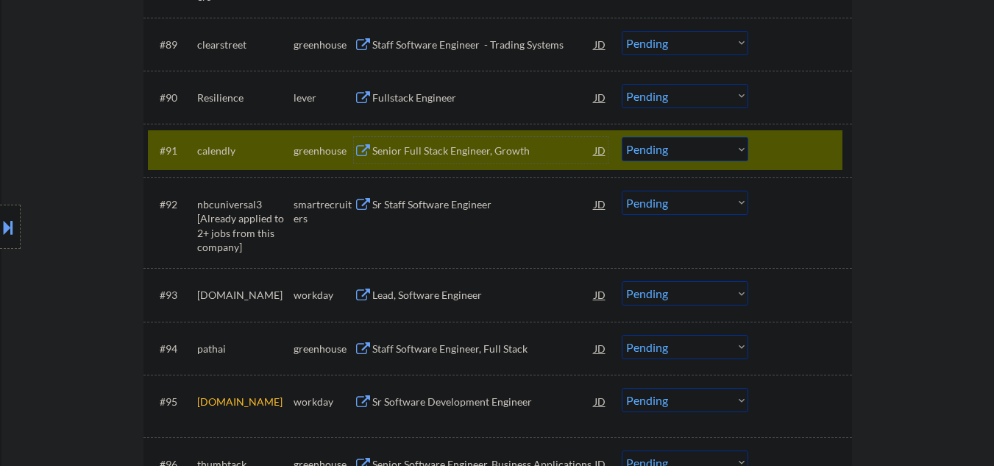
click at [659, 152] on select "Choose an option... Pending Applied Excluded (Questions) Excluded (Expired) Exc…" at bounding box center [685, 149] width 127 height 24
click at [654, 147] on select "Choose an option... Pending Applied Excluded (Questions) Excluded (Expired) Exc…" at bounding box center [685, 149] width 127 height 24
click at [622, 137] on select "Choose an option... Pending Applied Excluded (Questions) Excluded (Expired) Exc…" at bounding box center [685, 149] width 127 height 24
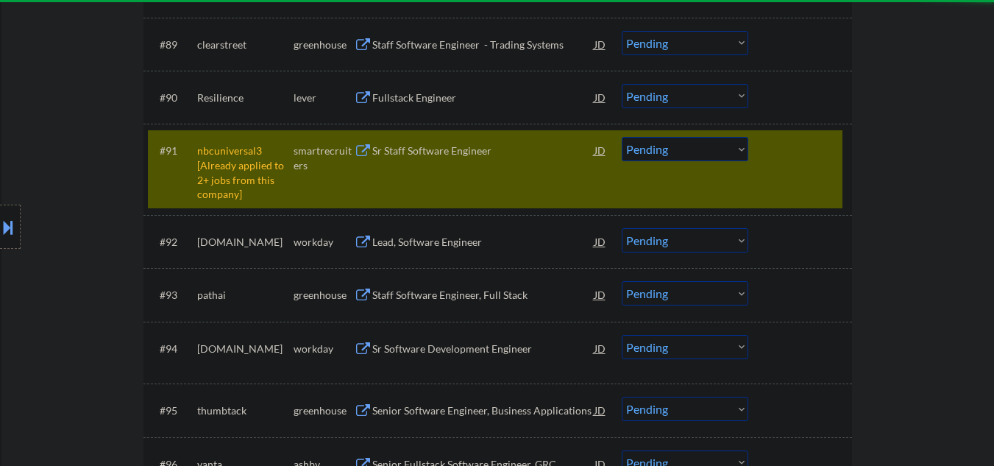
click at [659, 141] on select "Choose an option... Pending Applied Excluded (Questions) Excluded (Expired) Exc…" at bounding box center [685, 149] width 127 height 24
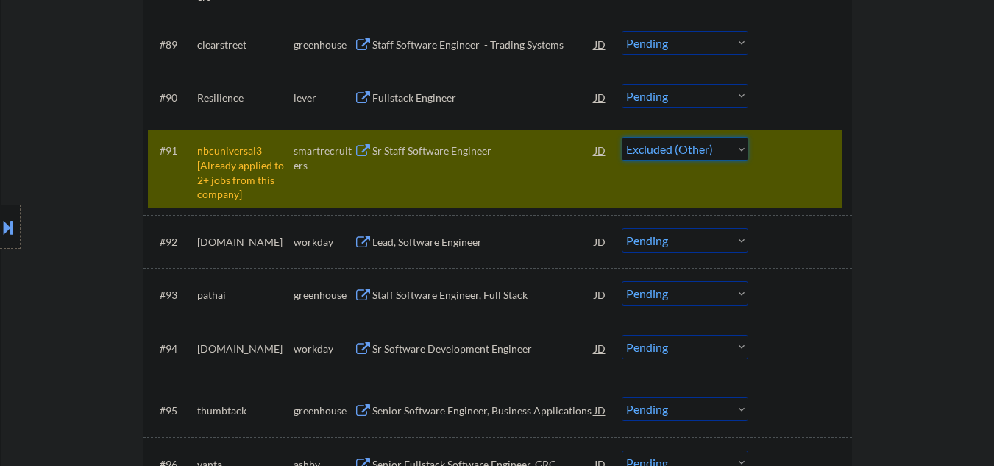
click at [622, 137] on select "Choose an option... Pending Applied Excluded (Questions) Excluded (Expired) Exc…" at bounding box center [685, 149] width 127 height 24
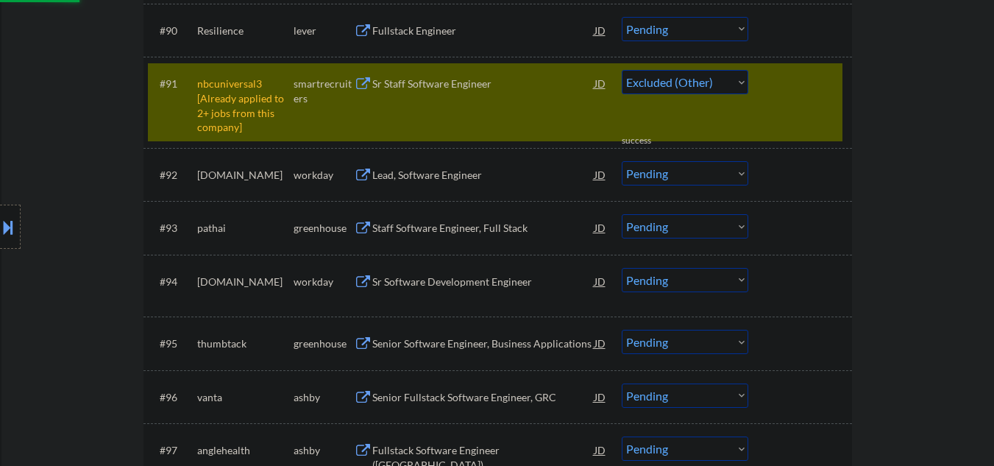
scroll to position [5593, 0]
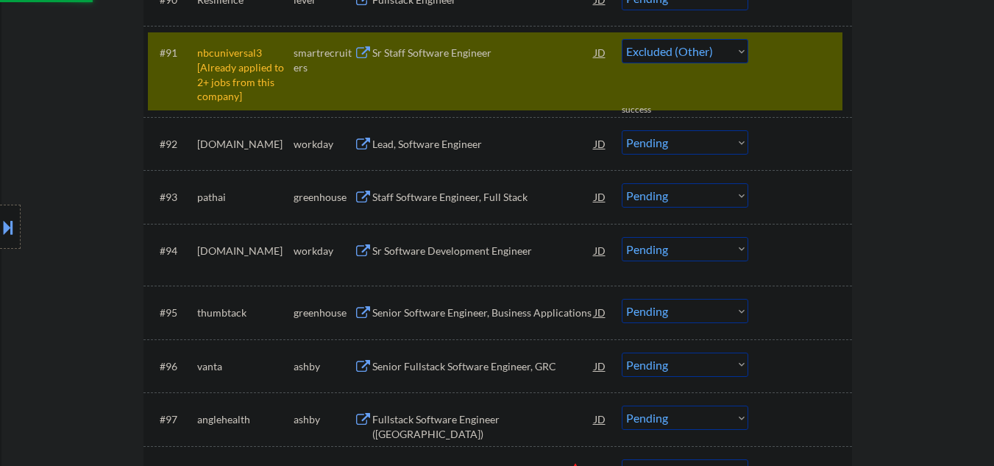
select select ""pending""
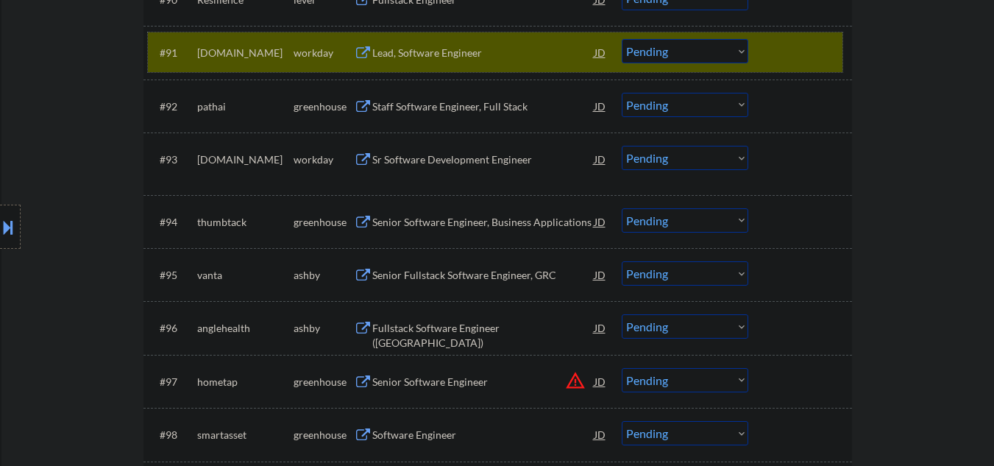
click at [780, 54] on div at bounding box center [802, 52] width 65 height 26
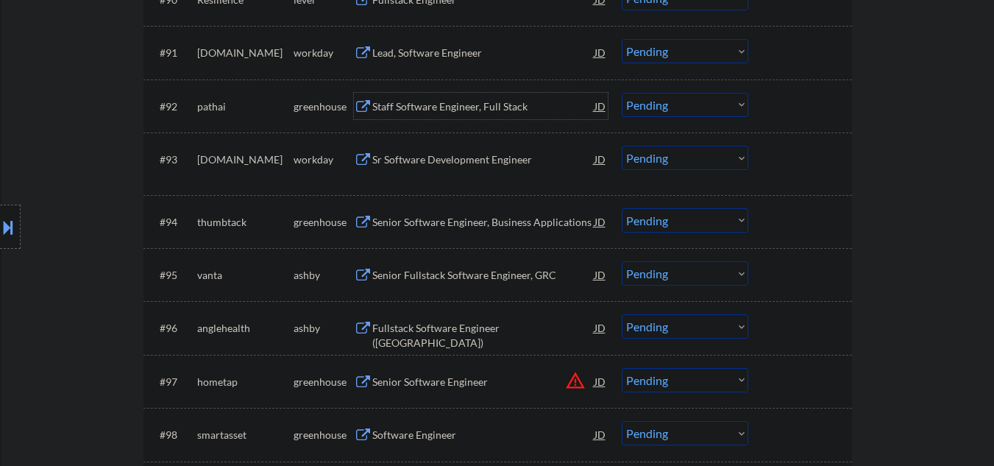
click at [446, 105] on div "Staff Software Engineer, Full Stack" at bounding box center [483, 106] width 222 height 15
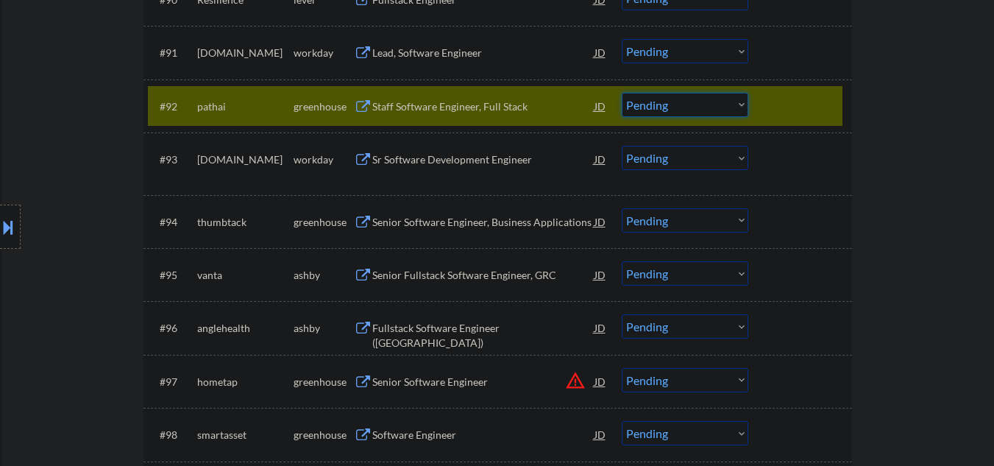
click at [704, 100] on select "Choose an option... Pending Applied Excluded (Questions) Excluded (Expired) Exc…" at bounding box center [685, 105] width 127 height 24
click at [667, 103] on select "Choose an option... Pending Applied Excluded (Questions) Excluded (Expired) Exc…" at bounding box center [685, 105] width 127 height 24
click at [622, 93] on select "Choose an option... Pending Applied Excluded (Questions) Excluded (Expired) Exc…" at bounding box center [685, 105] width 127 height 24
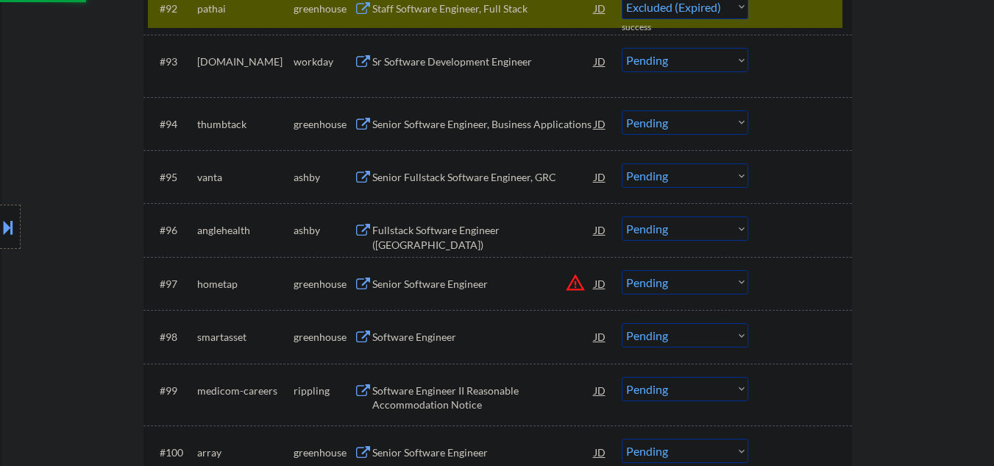
select select ""pending""
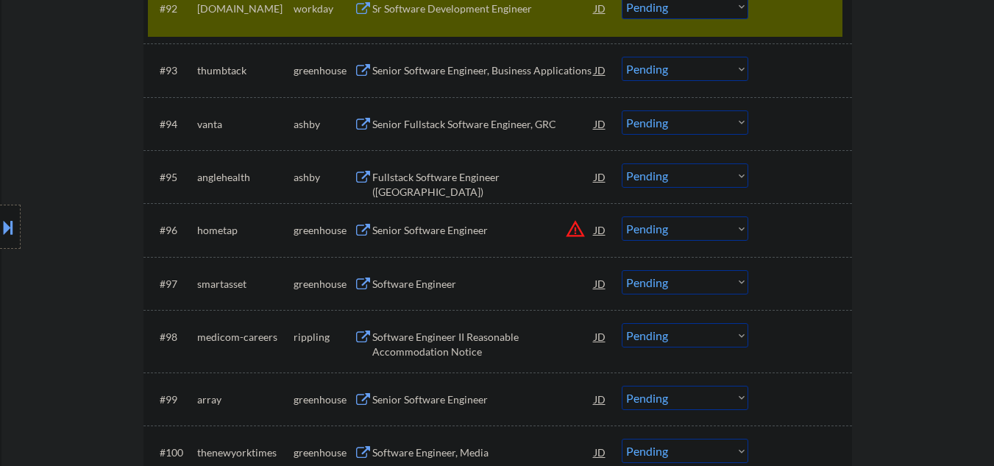
click at [811, 21] on div at bounding box center [802, 8] width 65 height 26
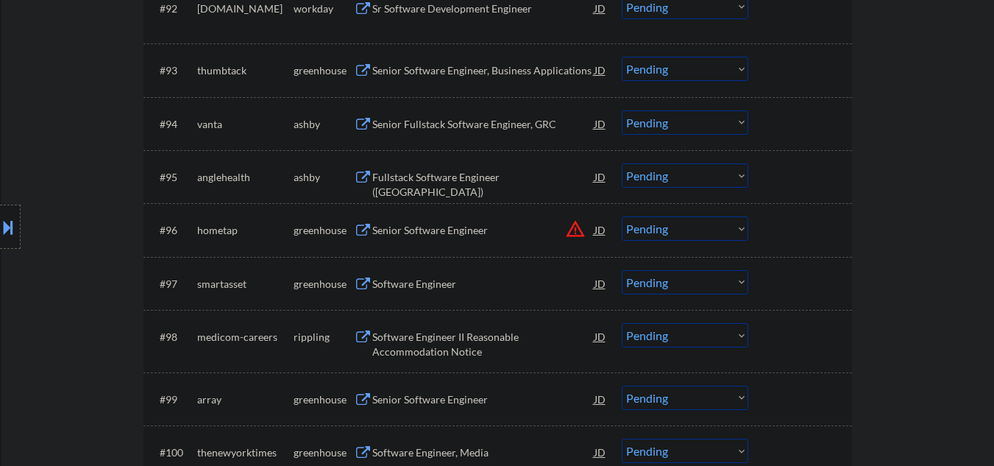
click at [425, 74] on div "Senior Software Engineer, Business Applications" at bounding box center [483, 70] width 222 height 15
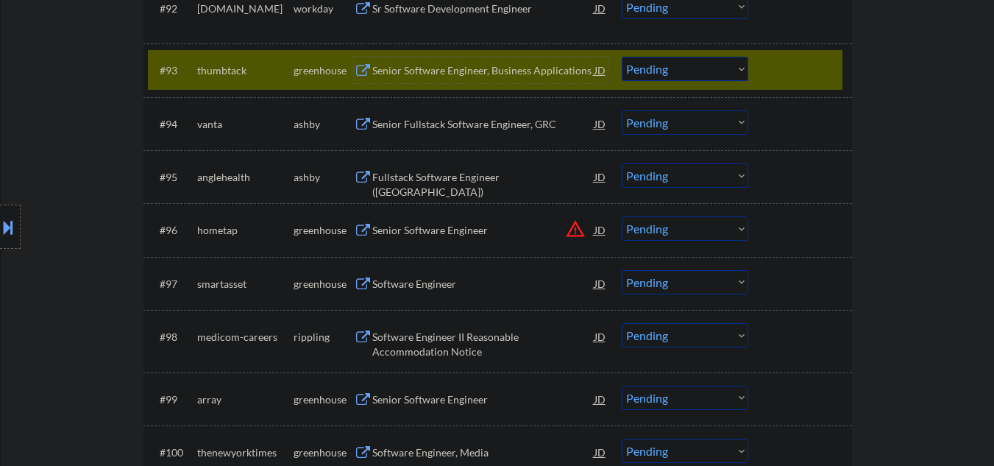
click at [443, 69] on div "Senior Software Engineer, Business Applications" at bounding box center [483, 70] width 222 height 15
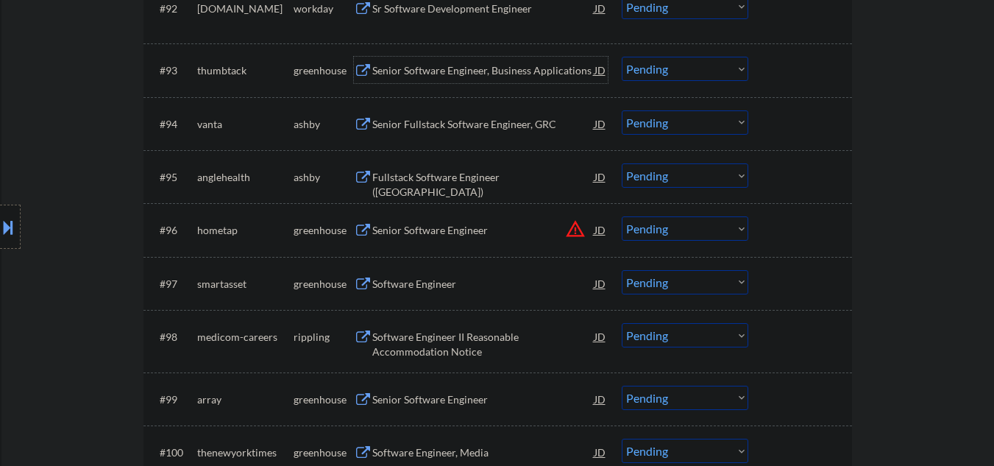
click at [654, 70] on select "Choose an option... Pending Applied Excluded (Questions) Excluded (Expired) Exc…" at bounding box center [685, 69] width 127 height 24
click at [622, 57] on select "Choose an option... Pending Applied Excluded (Questions) Excluded (Expired) Exc…" at bounding box center [685, 69] width 127 height 24
select select ""pending""
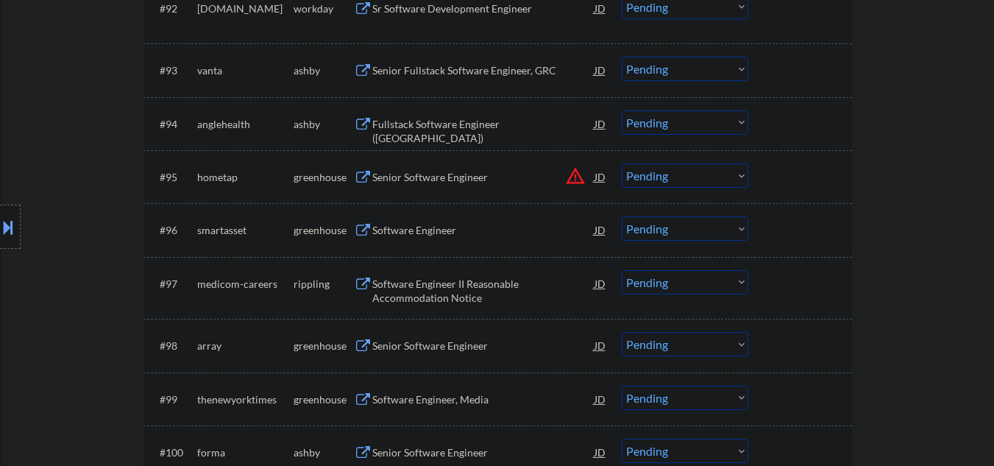
click at [450, 232] on div "Software Engineer" at bounding box center [483, 230] width 222 height 15
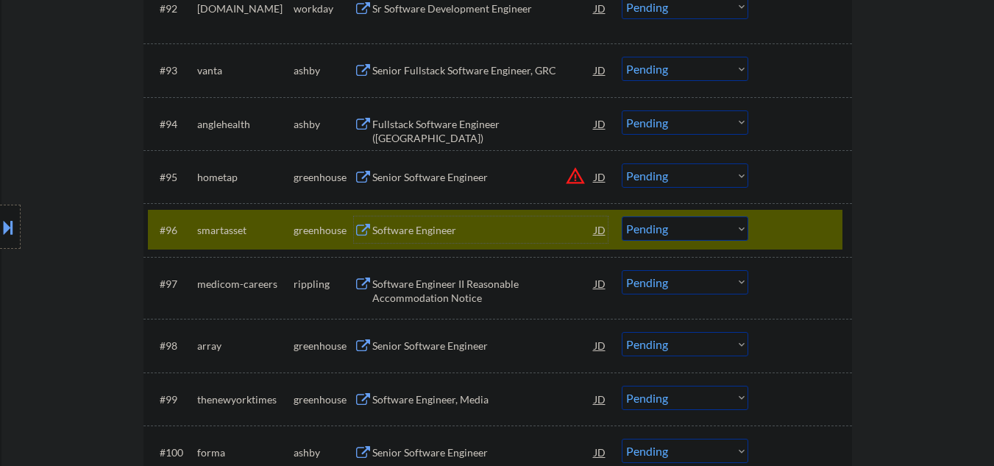
click at [821, 229] on div at bounding box center [802, 229] width 65 height 26
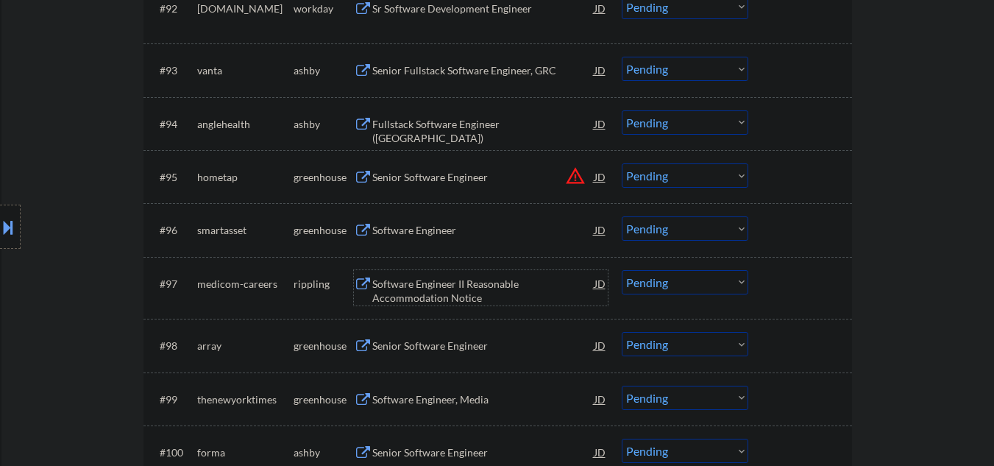
click at [470, 286] on div "Software Engineer II Reasonable Accommodation Notice" at bounding box center [483, 291] width 222 height 29
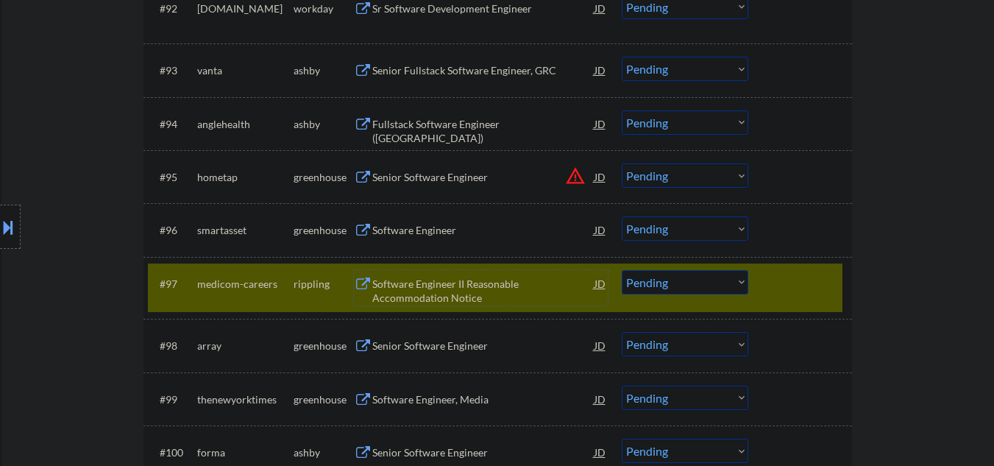
click at [645, 230] on select "Choose an option... Pending Applied Excluded (Questions) Excluded (Expired) Exc…" at bounding box center [685, 228] width 127 height 24
click at [622, 216] on select "Choose an option... Pending Applied Excluded (Questions) Excluded (Expired) Exc…" at bounding box center [685, 228] width 127 height 24
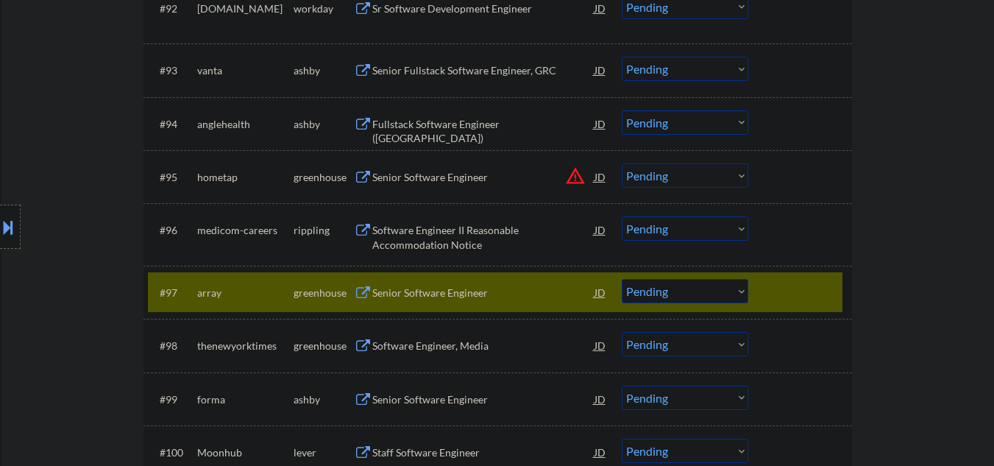
drag, startPoint x: 445, startPoint y: 299, endPoint x: 453, endPoint y: 294, distance: 8.6
click at [446, 299] on div "Senior Software Engineer" at bounding box center [483, 293] width 222 height 15
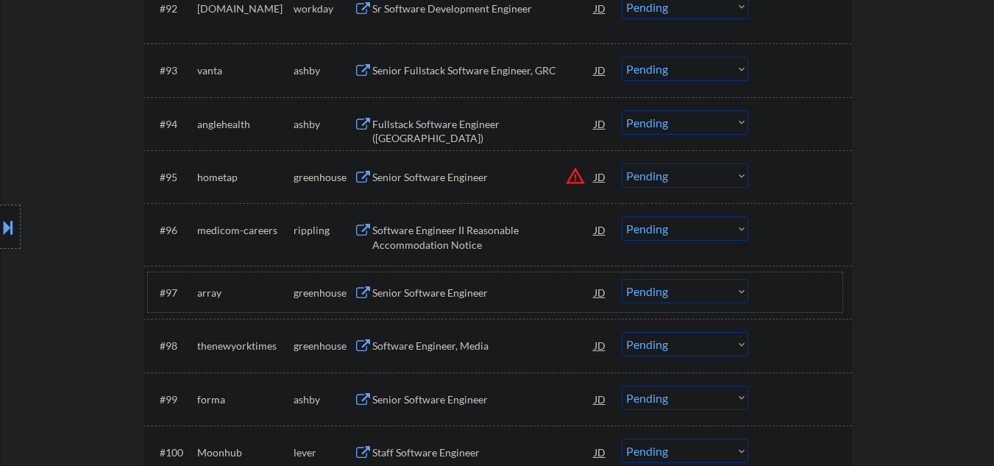
click at [815, 291] on div at bounding box center [802, 292] width 65 height 26
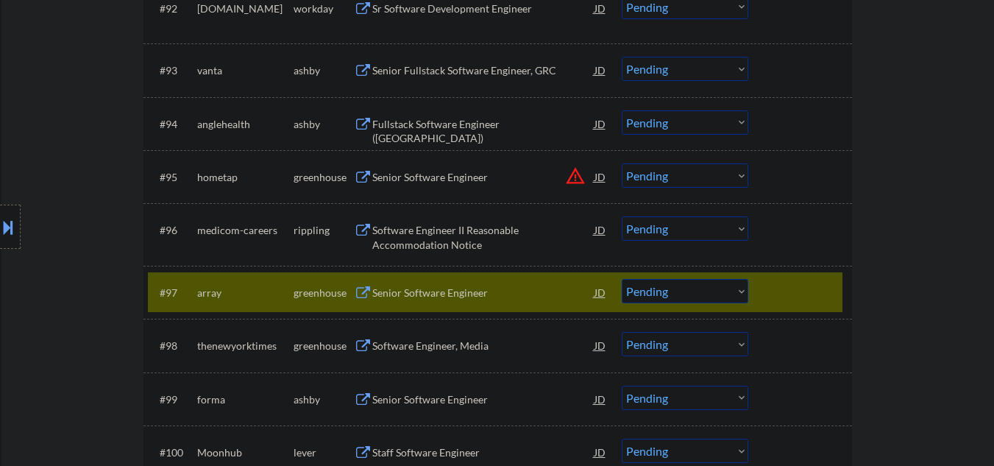
click at [474, 227] on div "Software Engineer II Reasonable Accommodation Notice" at bounding box center [483, 237] width 222 height 29
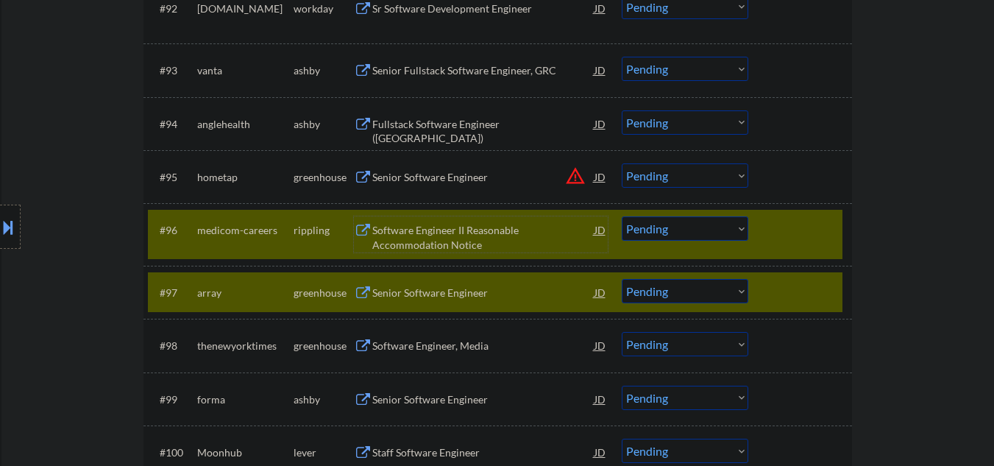
click at [811, 290] on div at bounding box center [802, 292] width 65 height 26
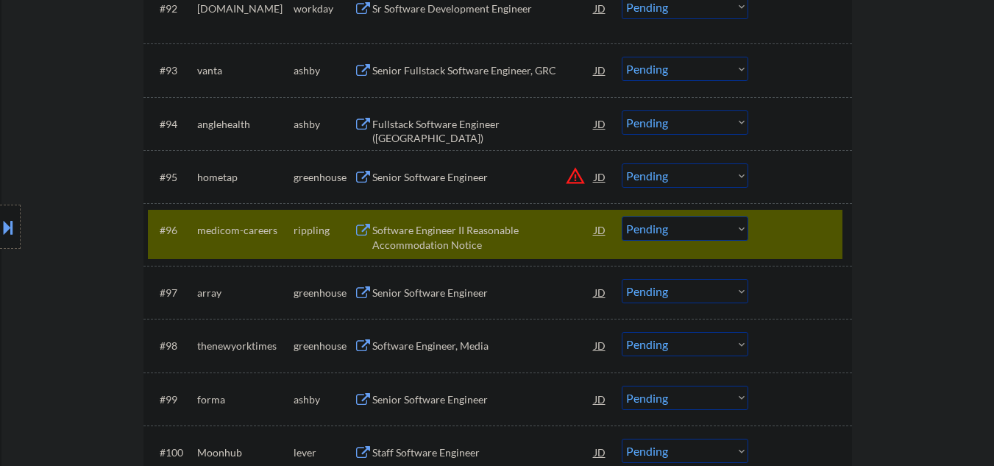
click at [662, 231] on select "Choose an option... Pending Applied Excluded (Questions) Excluded (Expired) Exc…" at bounding box center [685, 228] width 127 height 24
click at [694, 231] on select "Choose an option... Pending Applied Excluded (Questions) Excluded (Expired) Exc…" at bounding box center [685, 228] width 127 height 24
click at [622, 216] on select "Choose an option... Pending Applied Excluded (Questions) Excluded (Expired) Exc…" at bounding box center [685, 228] width 127 height 24
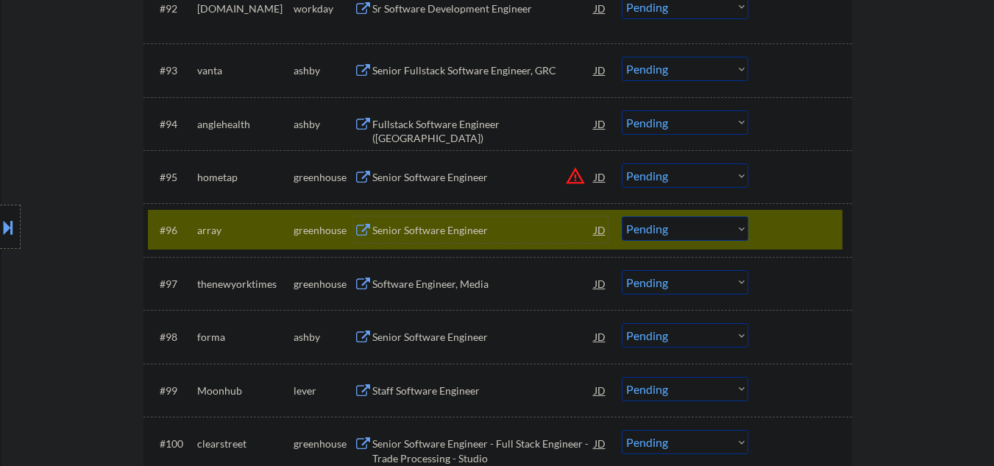
click at [446, 225] on div "Senior Software Engineer" at bounding box center [483, 230] width 222 height 15
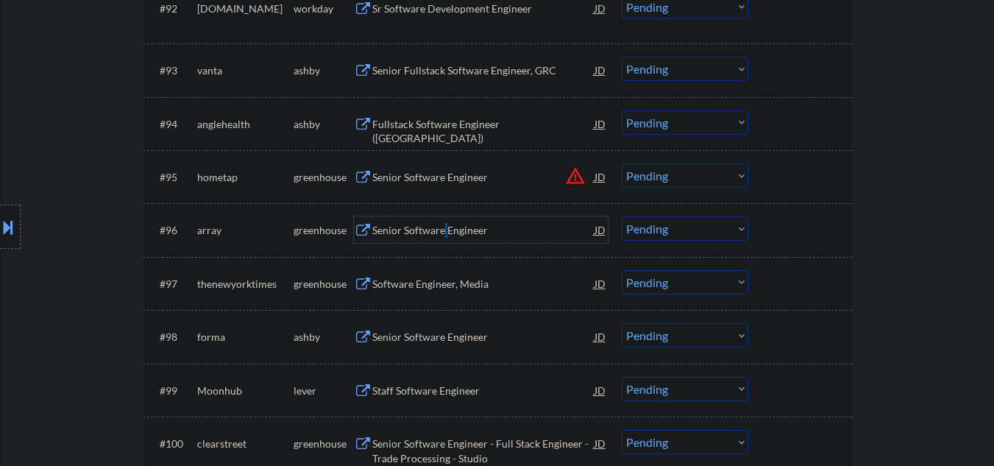
click at [692, 233] on select "Choose an option... Pending Applied Excluded (Questions) Excluded (Expired) Exc…" at bounding box center [685, 228] width 127 height 24
click at [622, 216] on select "Choose an option... Pending Applied Excluded (Questions) Excluded (Expired) Exc…" at bounding box center [685, 228] width 127 height 24
click at [404, 284] on div "Software Engineer, Media" at bounding box center [483, 284] width 222 height 15
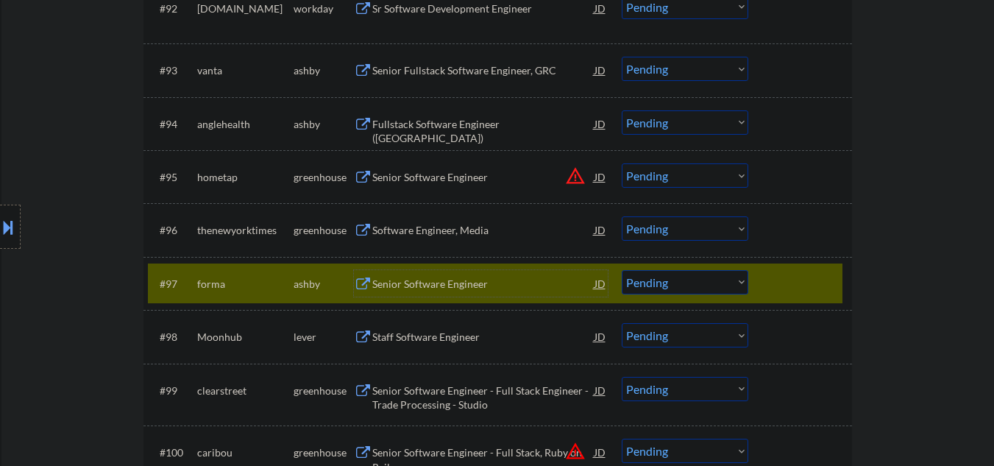
click at [662, 269] on div "#97 forma ashby Senior Software Engineer JD warning_amber Choose an option... P…" at bounding box center [495, 283] width 695 height 40
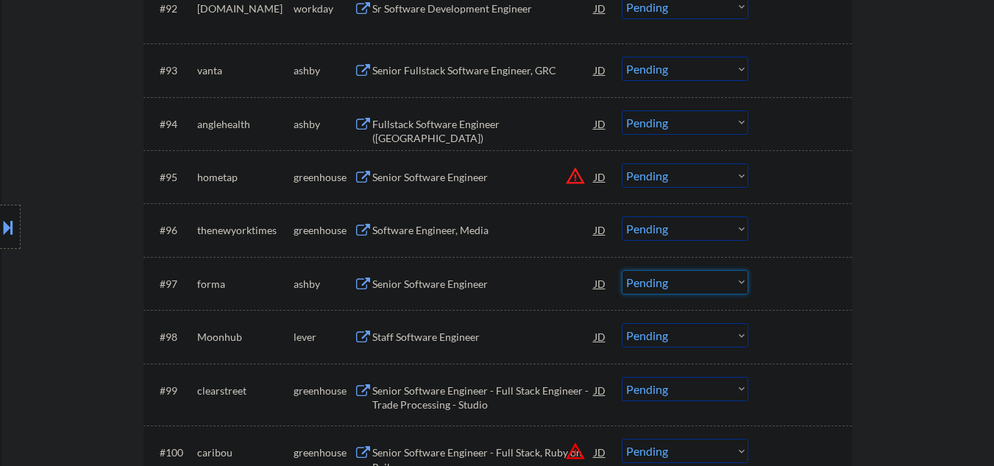
click at [656, 283] on select "Choose an option... Pending Applied Excluded (Questions) Excluded (Expired) Exc…" at bounding box center [685, 282] width 127 height 24
click at [475, 228] on div "Software Engineer, Media" at bounding box center [483, 230] width 222 height 15
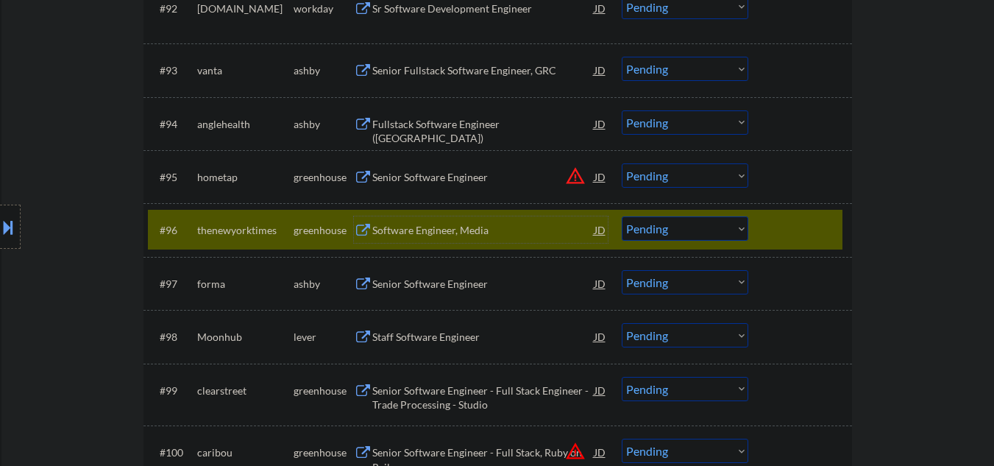
click at [690, 231] on select "Choose an option... Pending Applied Excluded (Questions) Excluded (Expired) Exc…" at bounding box center [685, 228] width 127 height 24
click at [622, 216] on select "Choose an option... Pending Applied Excluded (Questions) Excluded (Expired) Exc…" at bounding box center [685, 228] width 127 height 24
click at [453, 299] on div "#97 forma ashby Senior Software Engineer JD warning_amber Choose an option... P…" at bounding box center [495, 283] width 695 height 40
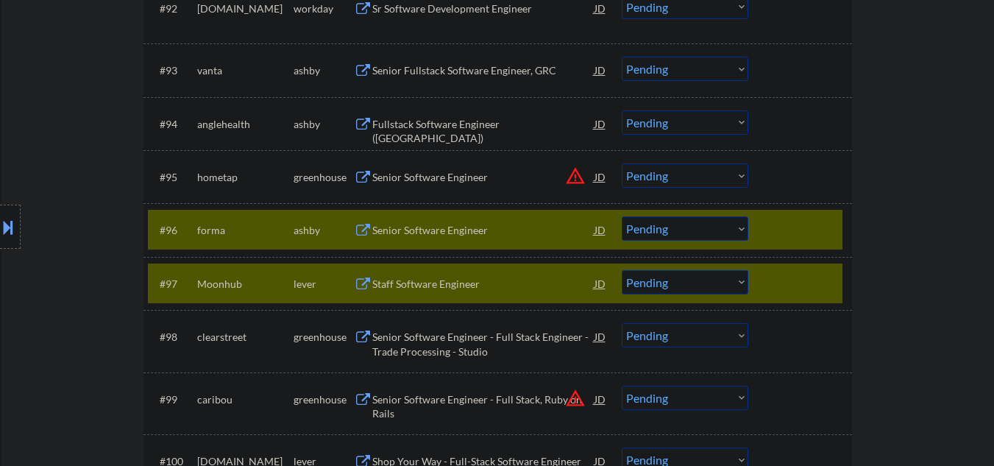
click at [787, 271] on div at bounding box center [802, 283] width 65 height 26
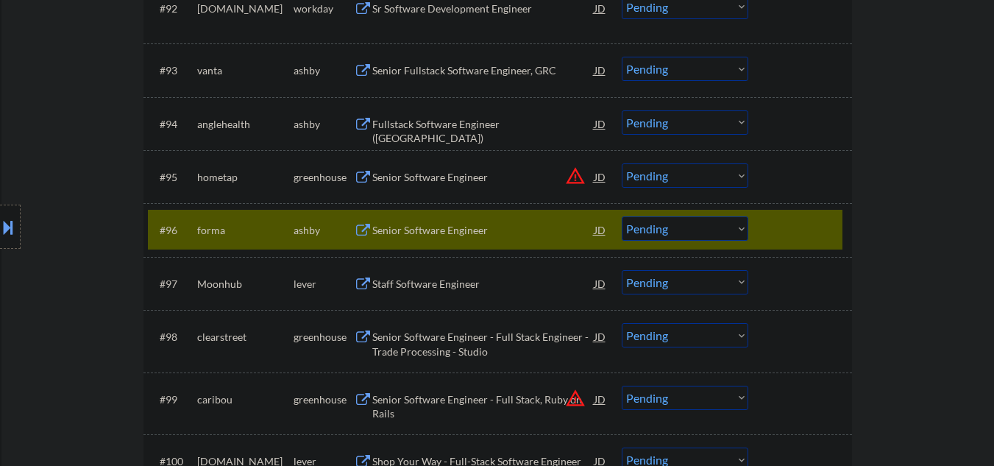
click at [424, 233] on div "Senior Software Engineer" at bounding box center [483, 230] width 222 height 15
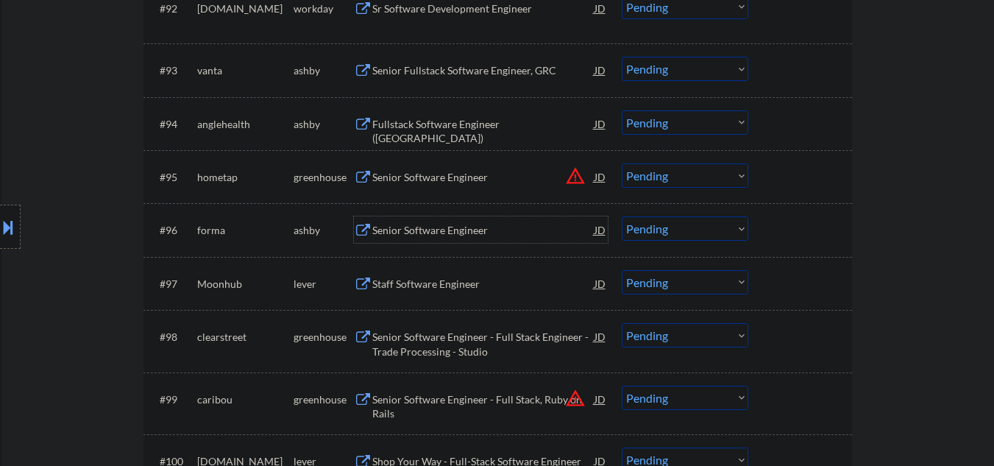
click at [448, 224] on div "Senior Software Engineer" at bounding box center [483, 230] width 222 height 15
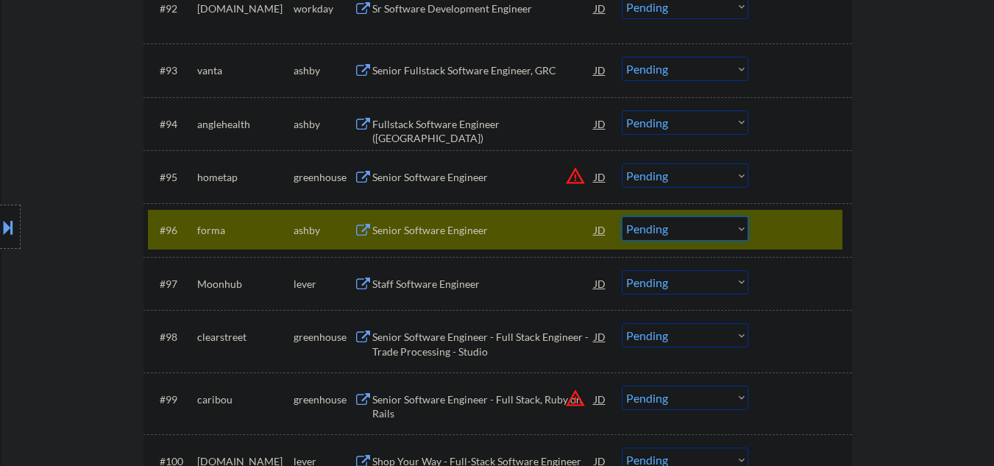
drag, startPoint x: 692, startPoint y: 229, endPoint x: 682, endPoint y: 238, distance: 13.5
click at [692, 229] on select "Choose an option... Pending Applied Excluded (Questions) Excluded (Expired) Exc…" at bounding box center [685, 228] width 127 height 24
click at [622, 216] on select "Choose an option... Pending Applied Excluded (Questions) Excluded (Expired) Exc…" at bounding box center [685, 228] width 127 height 24
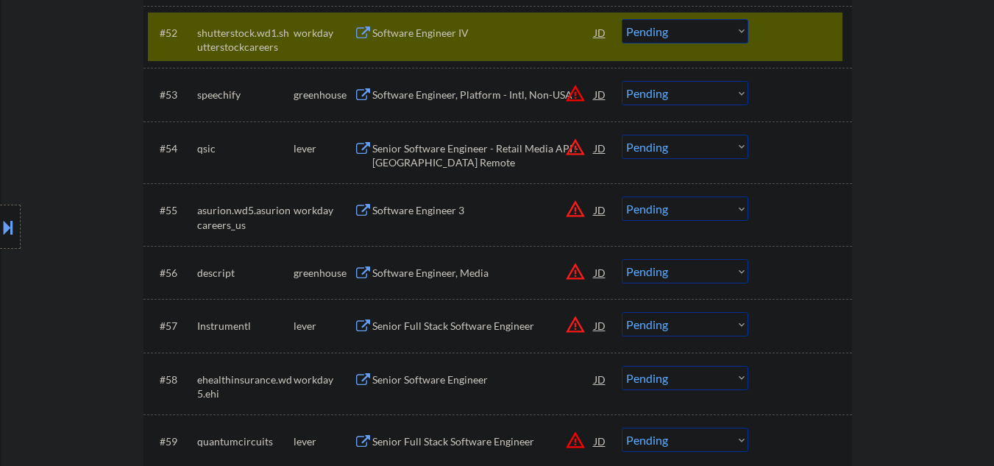
scroll to position [3285, 0]
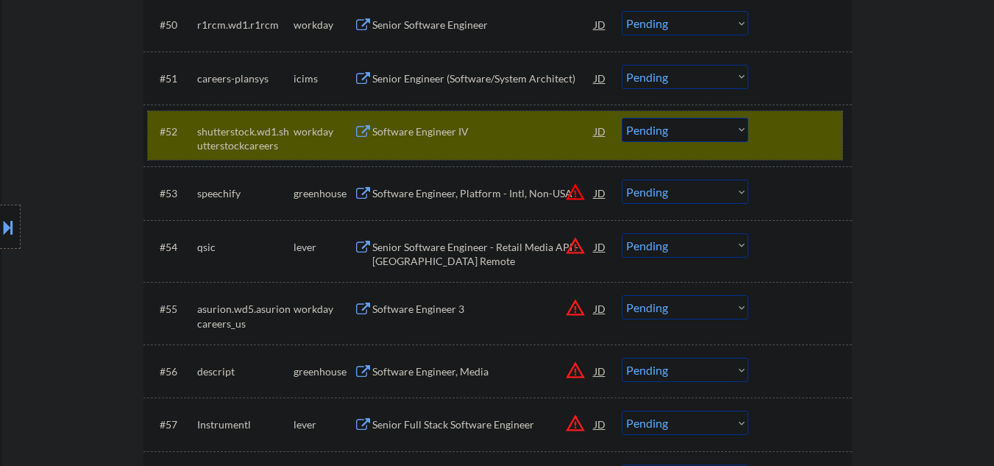
click at [807, 137] on div at bounding box center [802, 131] width 65 height 26
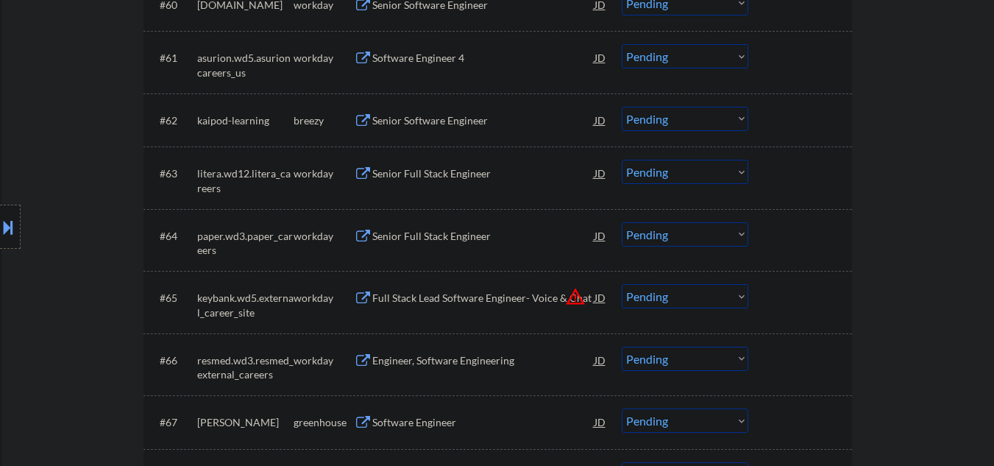
scroll to position [3972, 0]
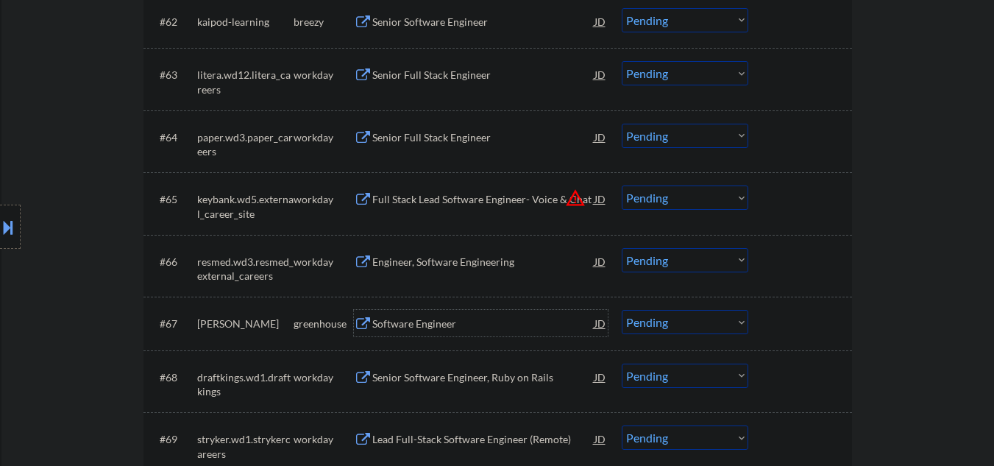
click at [420, 329] on div "Software Engineer" at bounding box center [483, 323] width 222 height 15
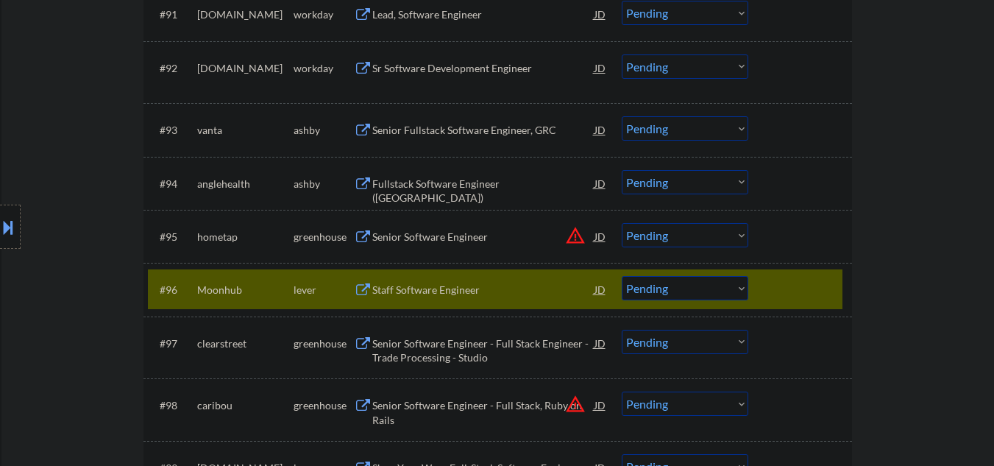
scroll to position [5738, 0]
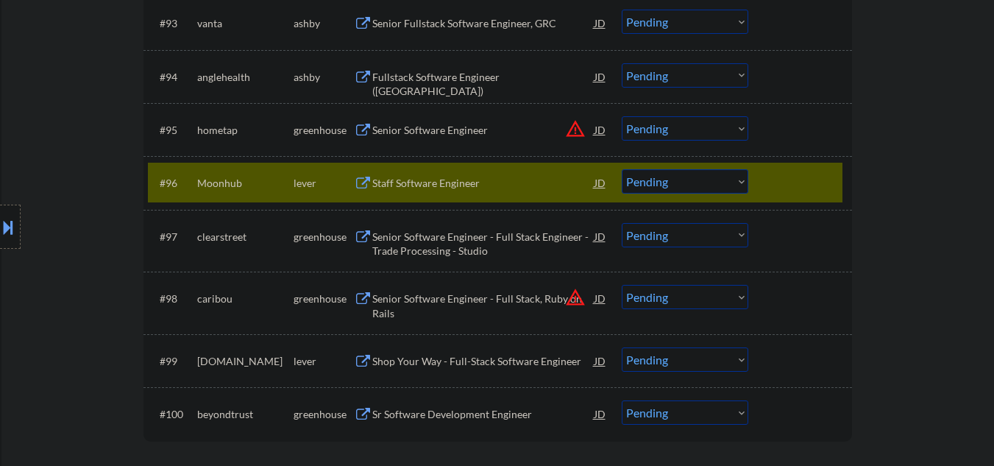
click at [445, 180] on div "Staff Software Engineer" at bounding box center [483, 183] width 222 height 15
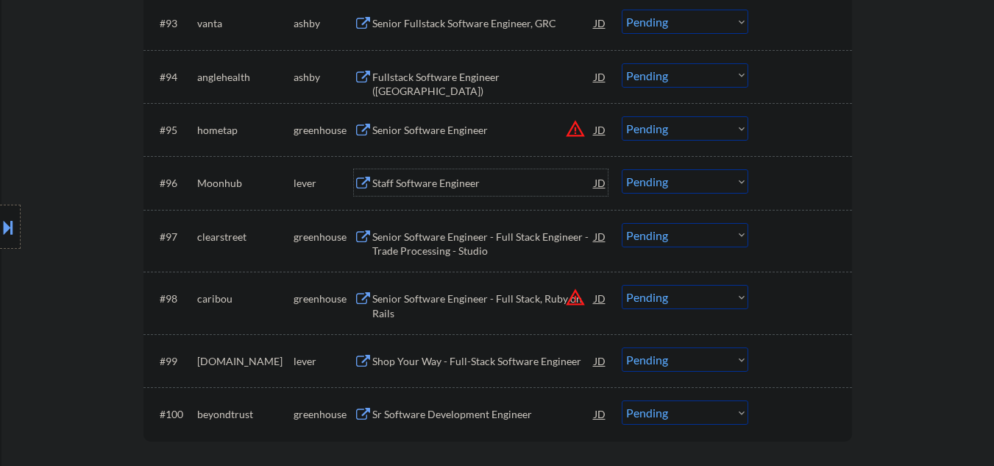
click at [633, 181] on select "Choose an option... Pending Applied Excluded (Questions) Excluded (Expired) Exc…" at bounding box center [685, 181] width 127 height 24
click at [622, 169] on select "Choose an option... Pending Applied Excluded (Questions) Excluded (Expired) Exc…" at bounding box center [685, 181] width 127 height 24
click at [436, 239] on div "Senior Software Engineer - Full Stack Engineer - Trade Processing - Studio" at bounding box center [483, 244] width 222 height 29
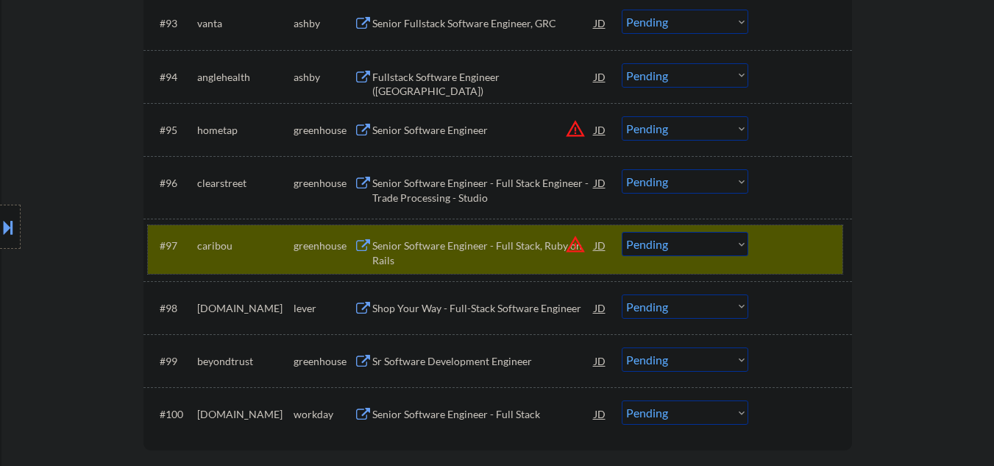
drag, startPoint x: 796, startPoint y: 247, endPoint x: 781, endPoint y: 241, distance: 16.5
click at [795, 249] on div at bounding box center [802, 245] width 65 height 26
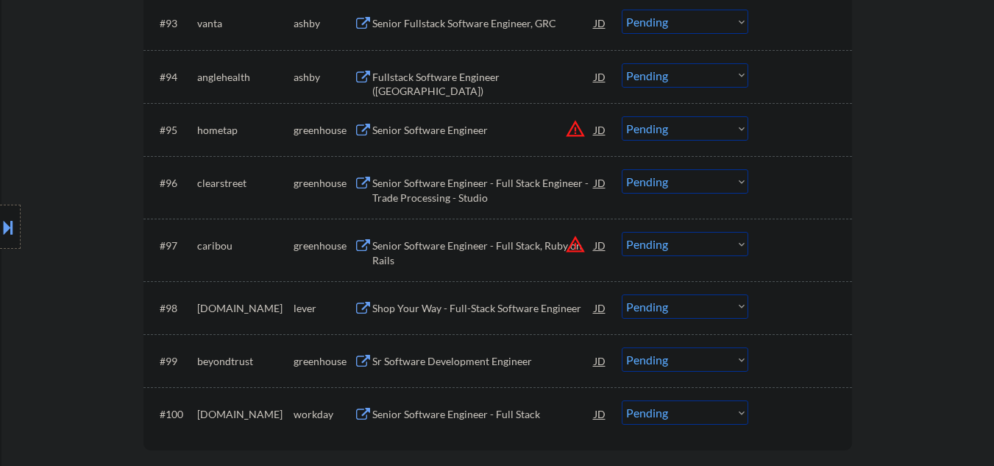
click at [673, 179] on select "Choose an option... Pending Applied Excluded (Questions) Excluded (Expired) Exc…" at bounding box center [685, 181] width 127 height 24
click at [622, 169] on select "Choose an option... Pending Applied Excluded (Questions) Excluded (Expired) Exc…" at bounding box center [685, 181] width 127 height 24
click at [455, 318] on div "Shop Your Way - Full-Stack Software Engineer" at bounding box center [483, 307] width 222 height 26
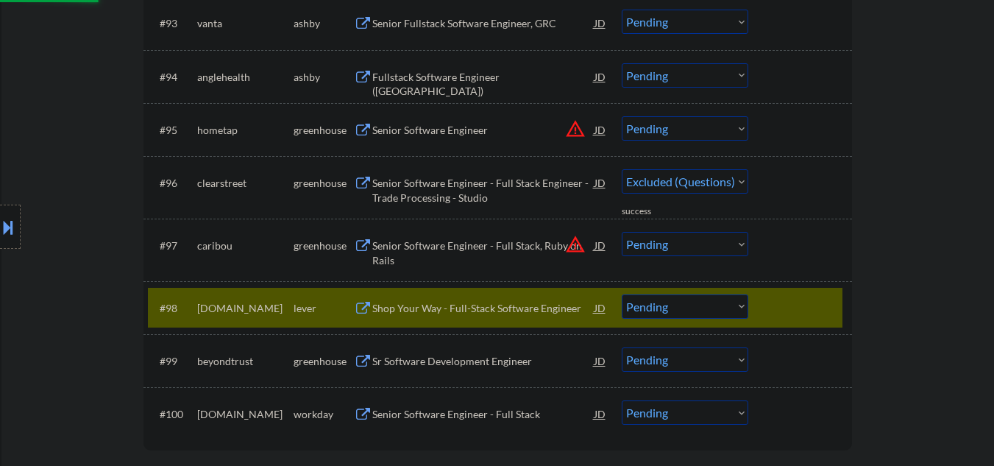
select select ""pending""
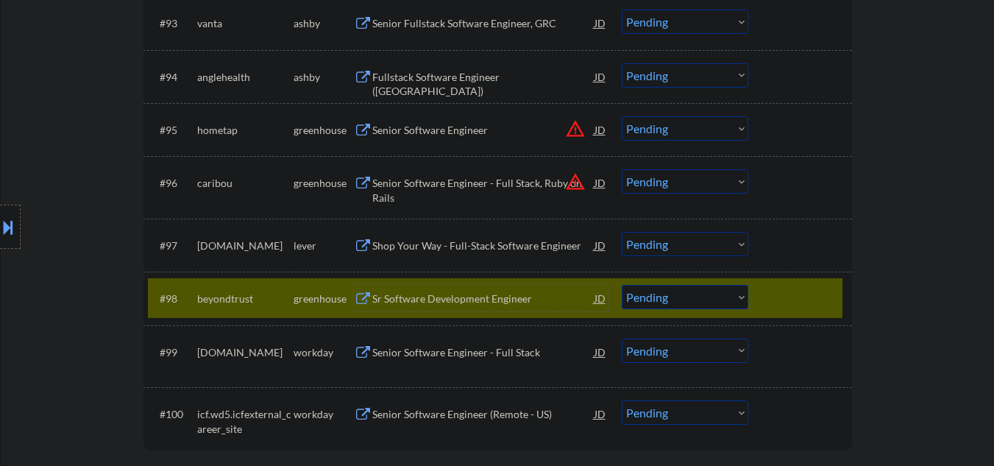
click at [810, 290] on div at bounding box center [802, 298] width 65 height 26
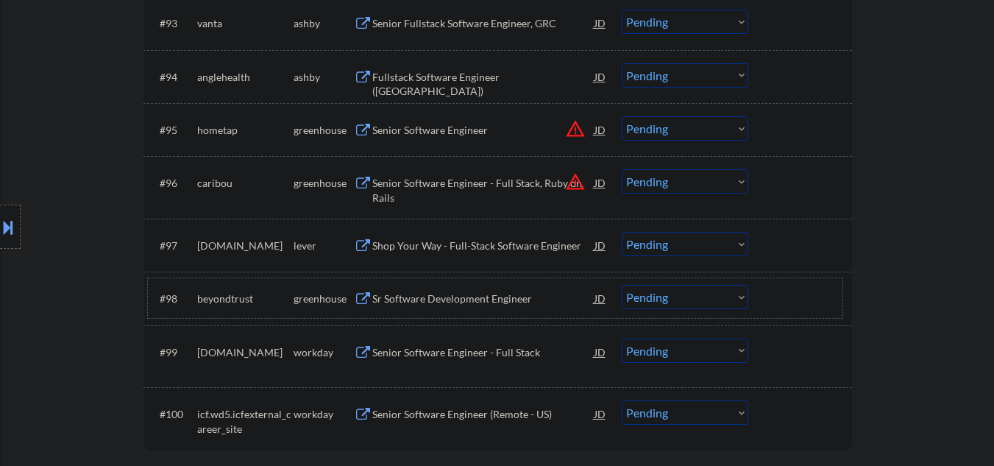
click at [466, 243] on div "Shop Your Way - Full-Stack Software Engineer" at bounding box center [483, 245] width 222 height 15
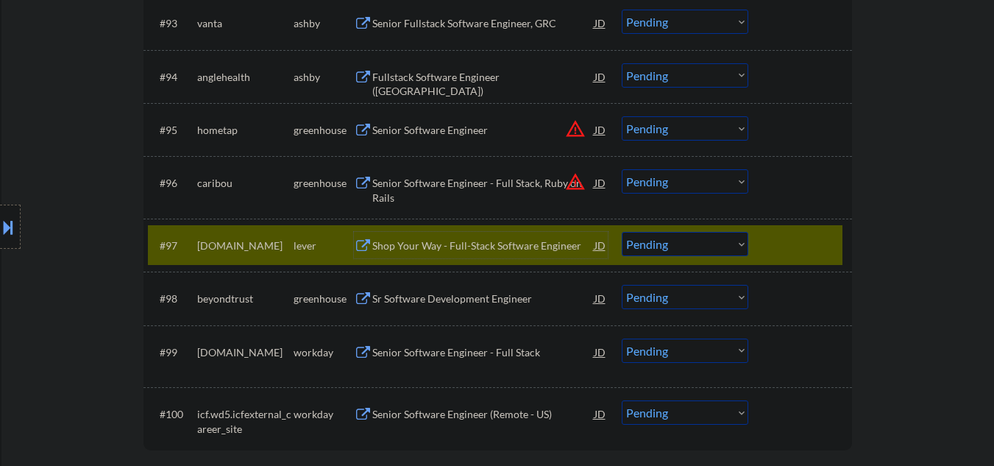
click at [683, 246] on select "Choose an option... Pending Applied Excluded (Questions) Excluded (Expired) Exc…" at bounding box center [685, 244] width 127 height 24
click at [622, 232] on select "Choose an option... Pending Applied Excluded (Questions) Excluded (Expired) Exc…" at bounding box center [685, 244] width 127 height 24
click at [422, 295] on div "Sr Software Development Engineer" at bounding box center [483, 298] width 222 height 15
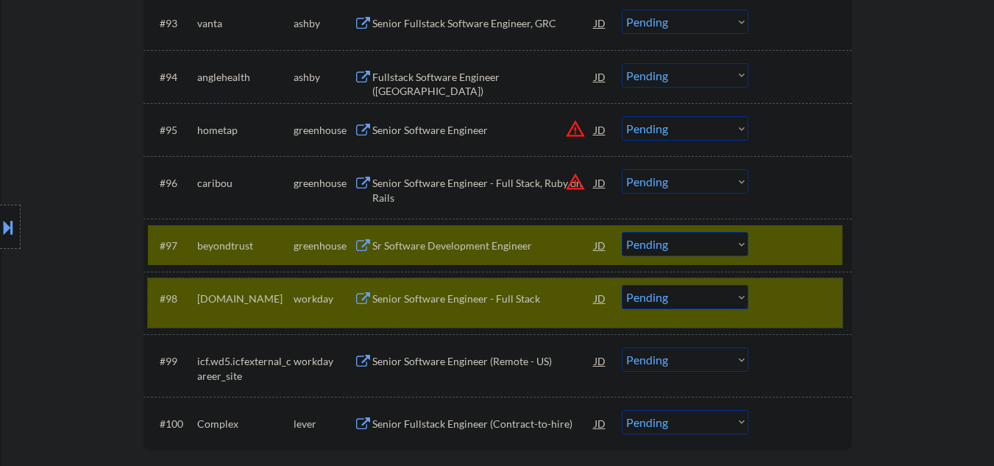
click at [789, 304] on div at bounding box center [802, 298] width 65 height 26
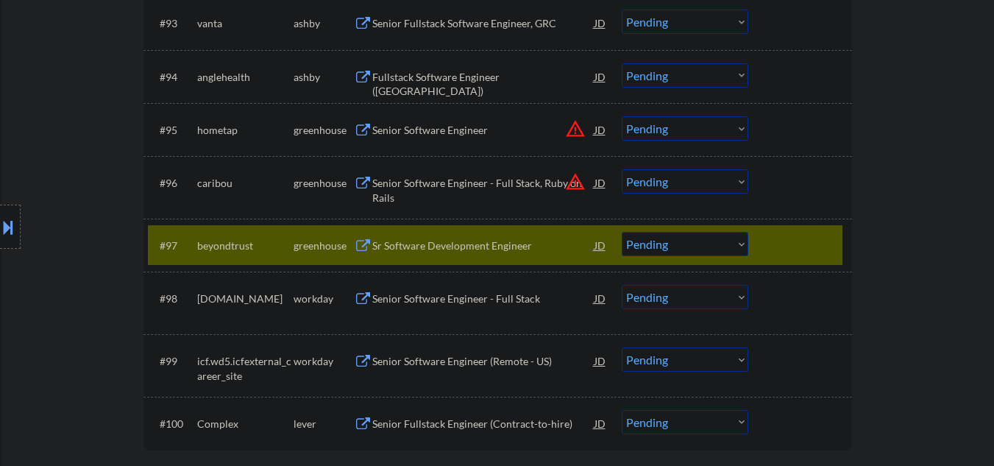
click at [641, 252] on select "Choose an option... Pending Applied Excluded (Questions) Excluded (Expired) Exc…" at bounding box center [685, 244] width 127 height 24
click at [622, 232] on select "Choose an option... Pending Applied Excluded (Questions) Excluded (Expired) Exc…" at bounding box center [685, 244] width 127 height 24
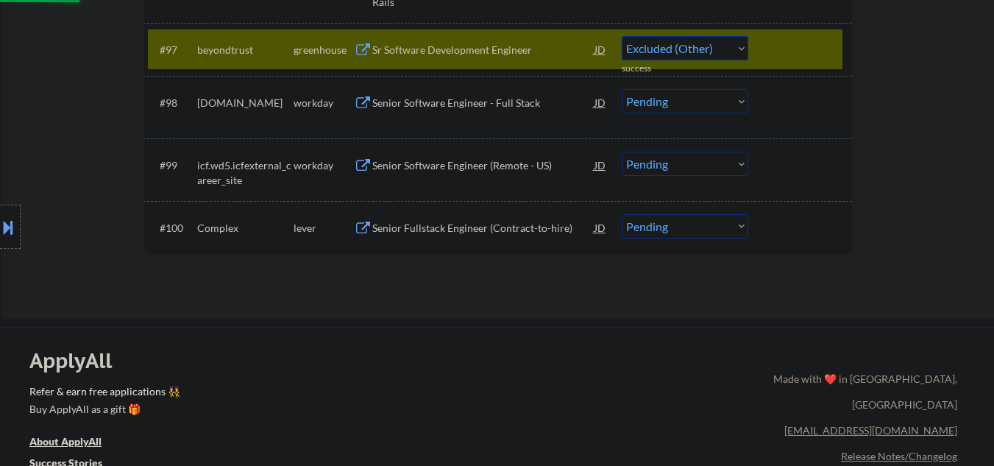
select select ""pending""
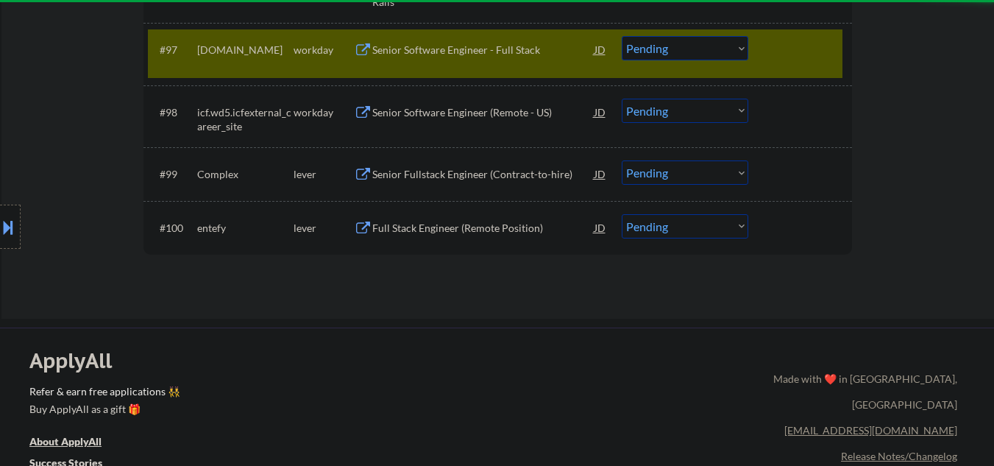
click at [417, 171] on div "Senior Fullstack Engineer (Contract-to-hire)" at bounding box center [483, 174] width 222 height 15
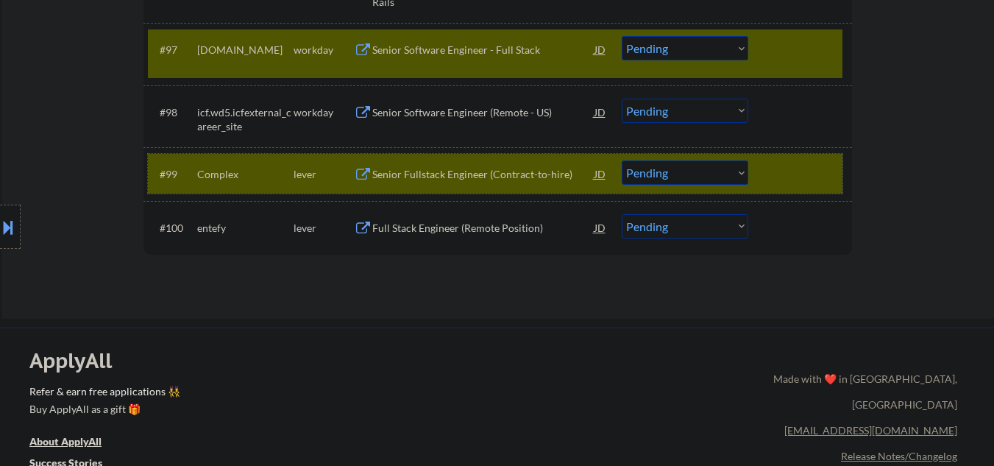
click at [478, 189] on div "#99 Complex lever Senior Fullstack Engineer (Contract-to-hire) JD warning_amber…" at bounding box center [495, 174] width 695 height 40
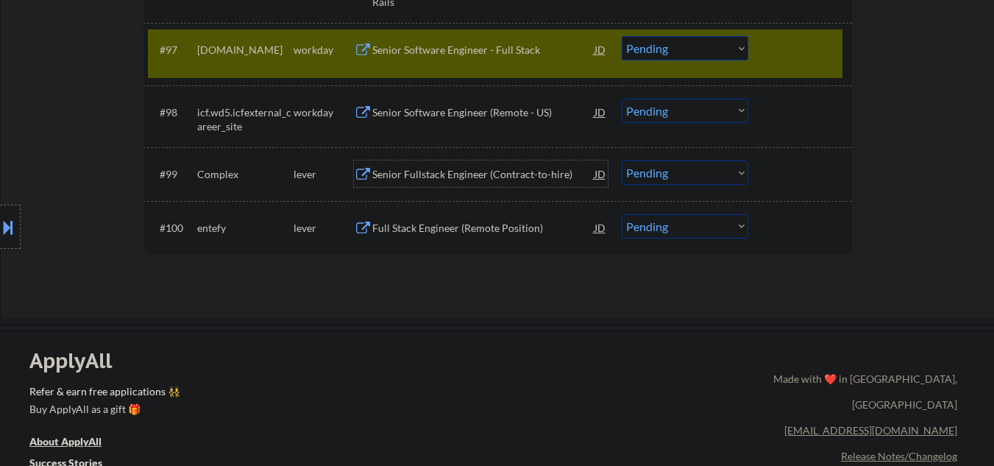
click at [467, 177] on div "Senior Fullstack Engineer (Contract-to-hire)" at bounding box center [483, 174] width 222 height 15
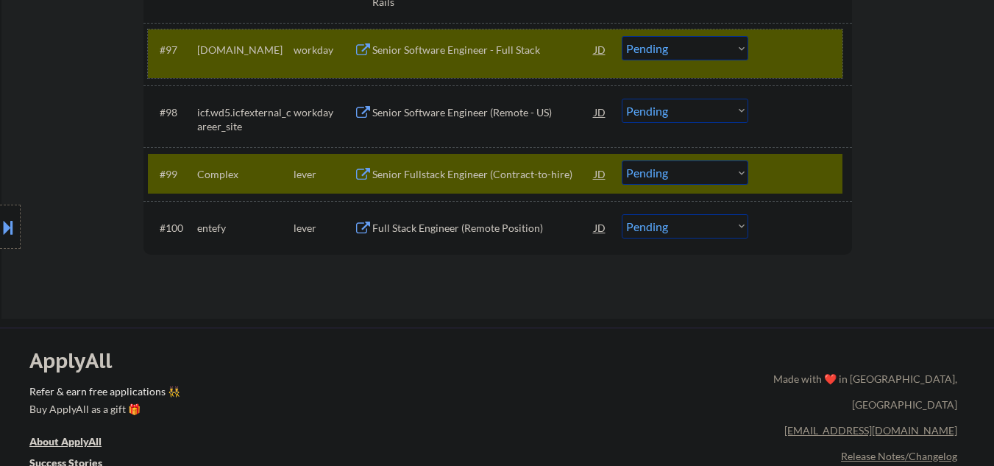
click at [813, 33] on div "#97 everestre.wd5.careers workday Senior Software Engineer - Full Stack JD warn…" at bounding box center [495, 53] width 695 height 49
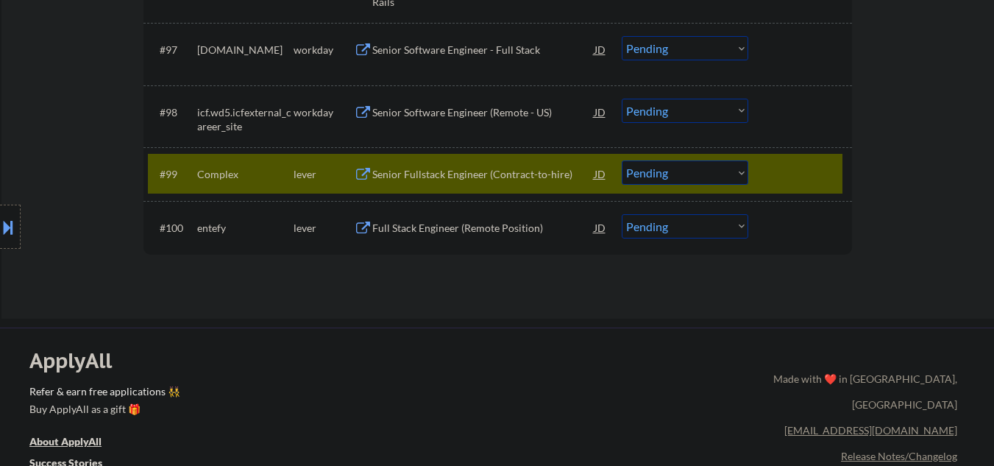
click at [656, 174] on select "Choose an option... Pending Applied Excluded (Questions) Excluded (Expired) Exc…" at bounding box center [685, 172] width 127 height 24
click at [484, 168] on div "Senior Fullstack Engineer (Contract-to-hire)" at bounding box center [483, 174] width 222 height 15
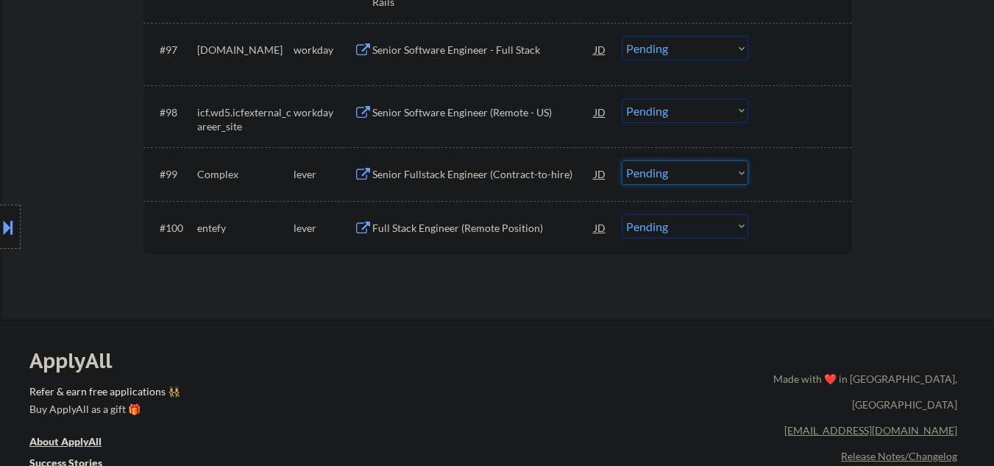
click at [642, 177] on select "Choose an option... Pending Applied Excluded (Questions) Excluded (Expired) Exc…" at bounding box center [685, 172] width 127 height 24
click at [622, 160] on select "Choose an option... Pending Applied Excluded (Questions) Excluded (Expired) Exc…" at bounding box center [685, 172] width 127 height 24
click at [417, 221] on div "Full Stack Engineer (Remote Position)" at bounding box center [483, 228] width 222 height 15
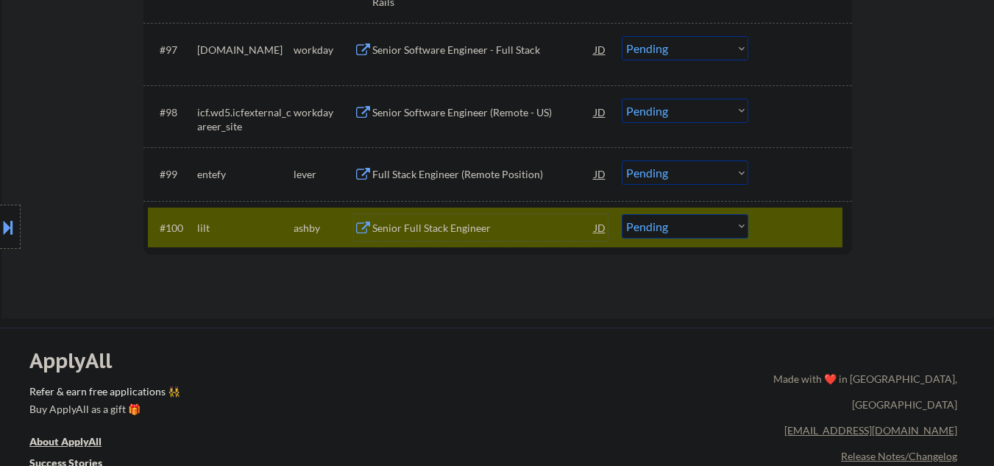
click at [760, 170] on div "#99 entefy lever Full Stack Engineer (Remote Position) JD warning_amber Choose …" at bounding box center [495, 174] width 695 height 40
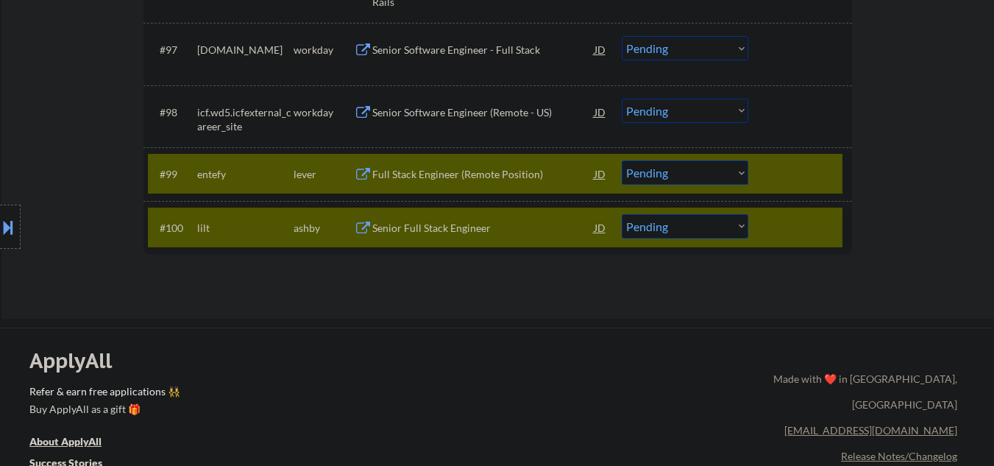
click at [708, 174] on select "Choose an option... Pending Applied Excluded (Questions) Excluded (Expired) Exc…" at bounding box center [685, 172] width 127 height 24
click at [622, 160] on select "Choose an option... Pending Applied Excluded (Questions) Excluded (Expired) Exc…" at bounding box center [685, 172] width 127 height 24
click at [419, 230] on div "Senior Full Stack Engineer" at bounding box center [483, 228] width 222 height 15
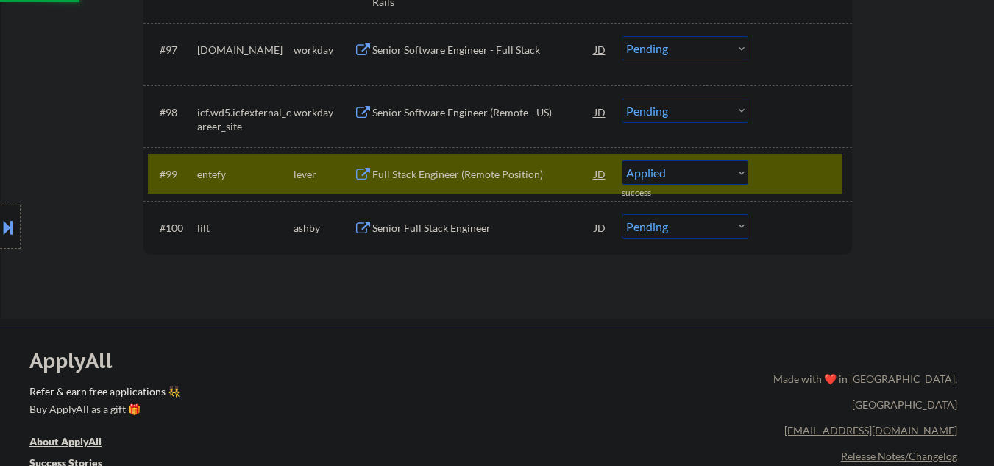
select select ""pending""
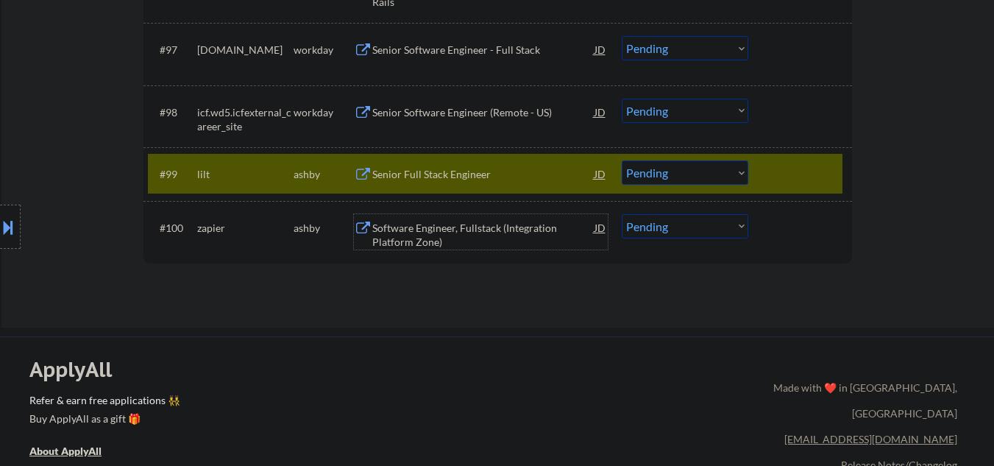
click at [787, 169] on div at bounding box center [802, 173] width 65 height 26
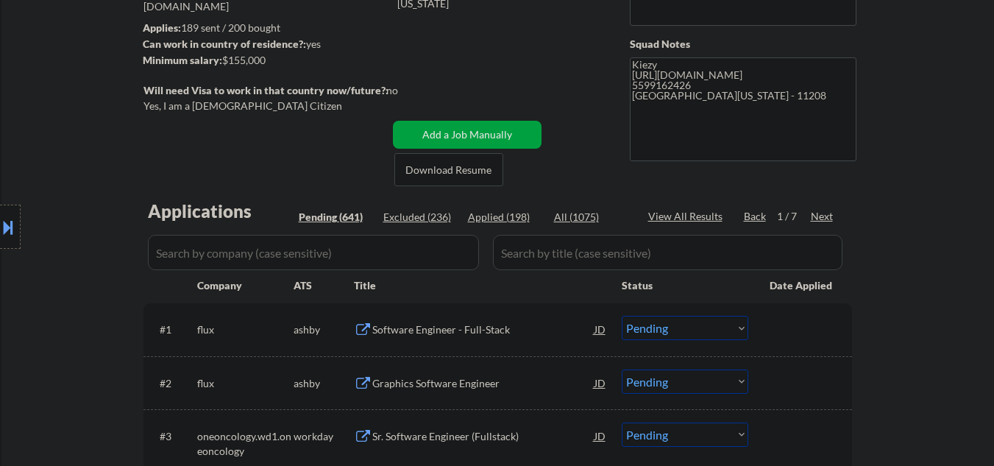
scroll to position [100, 0]
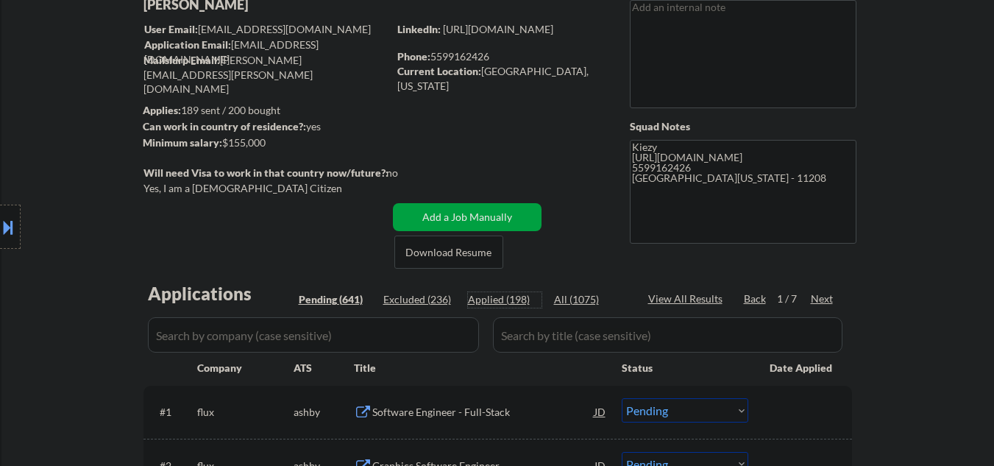
click at [498, 305] on div "Applied (198)" at bounding box center [505, 299] width 74 height 15
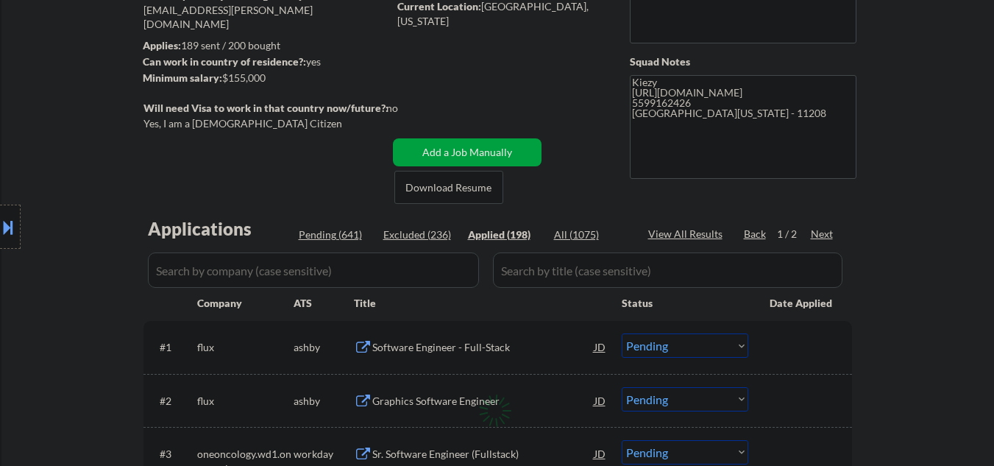
scroll to position [198, 0]
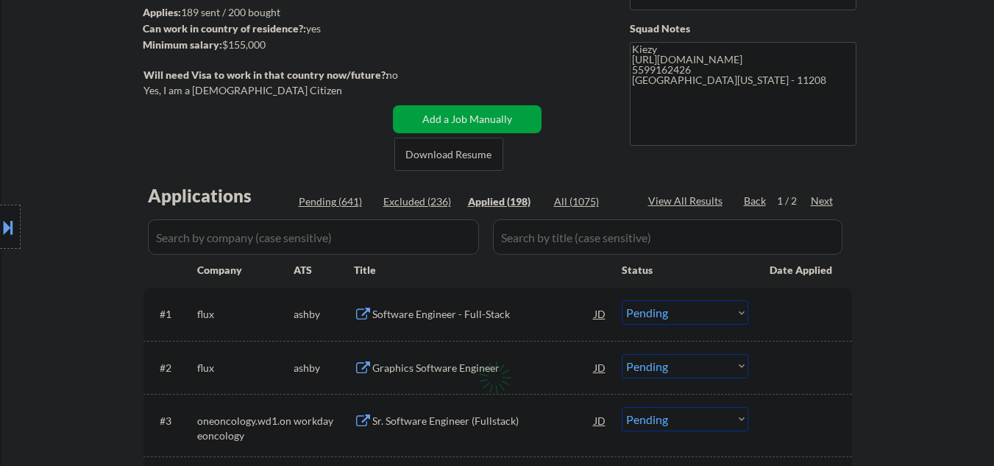
select select ""applied""
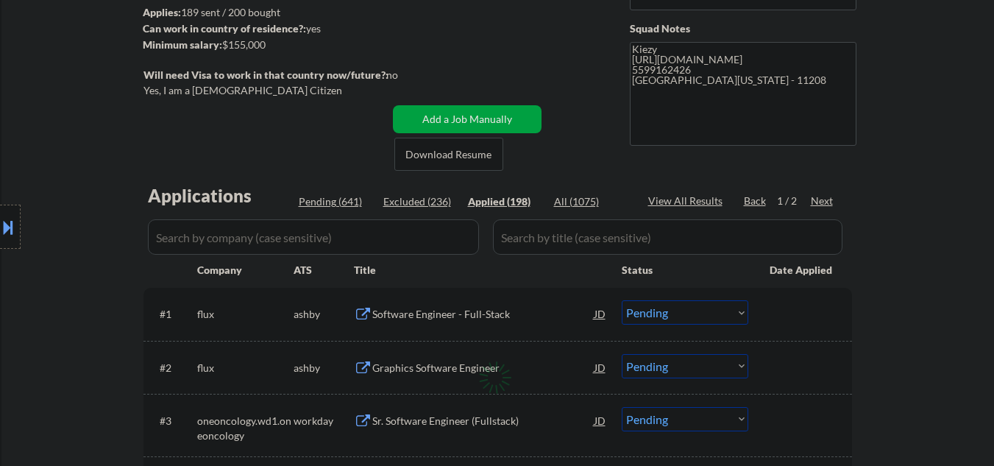
select select ""applied""
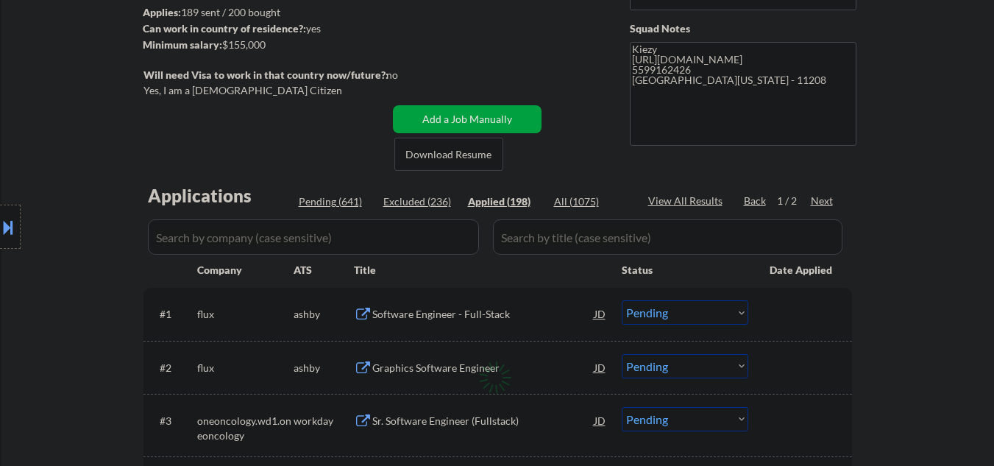
select select ""applied""
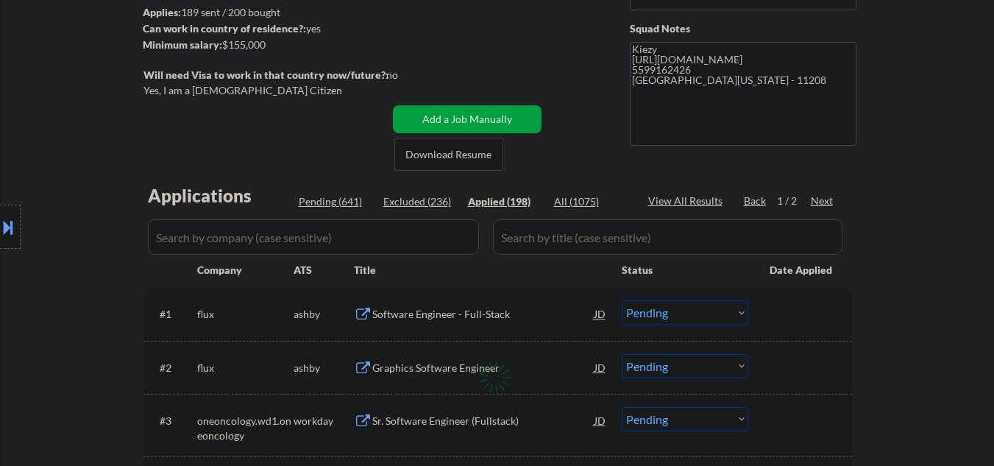
select select ""applied""
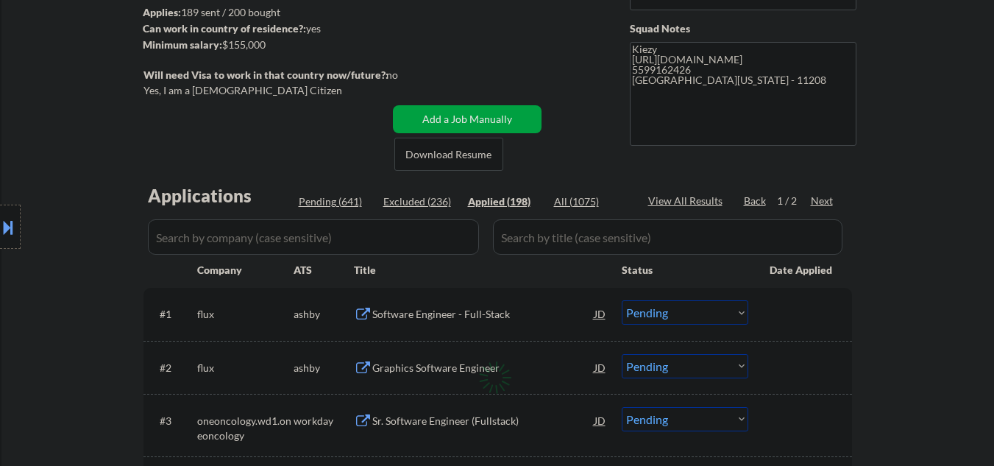
select select ""applied""
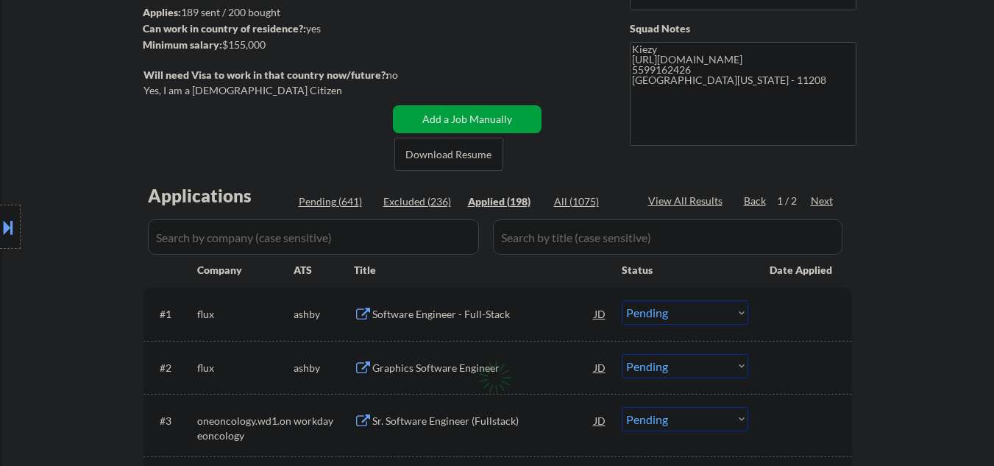
select select ""applied""
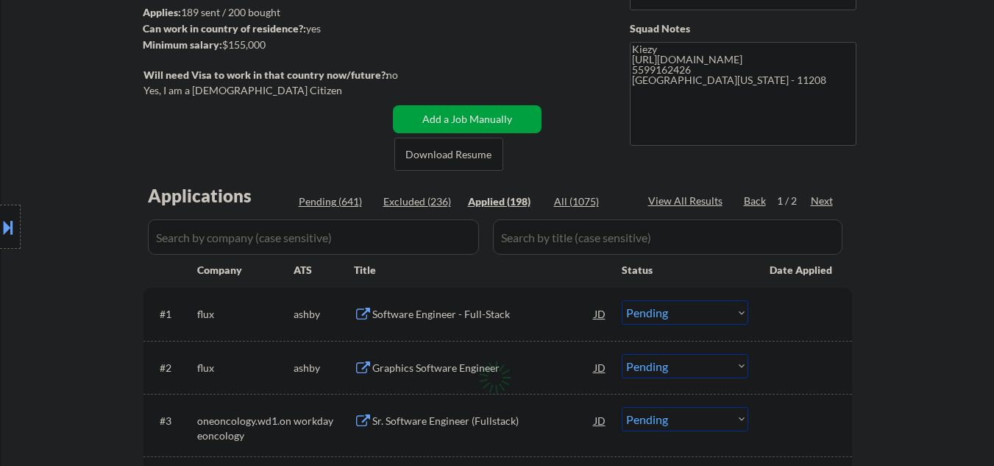
select select ""applied""
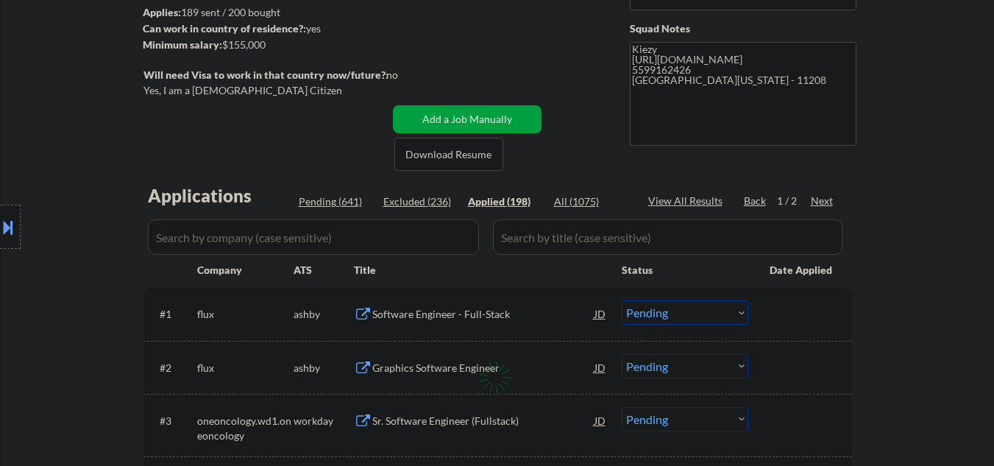
select select ""applied""
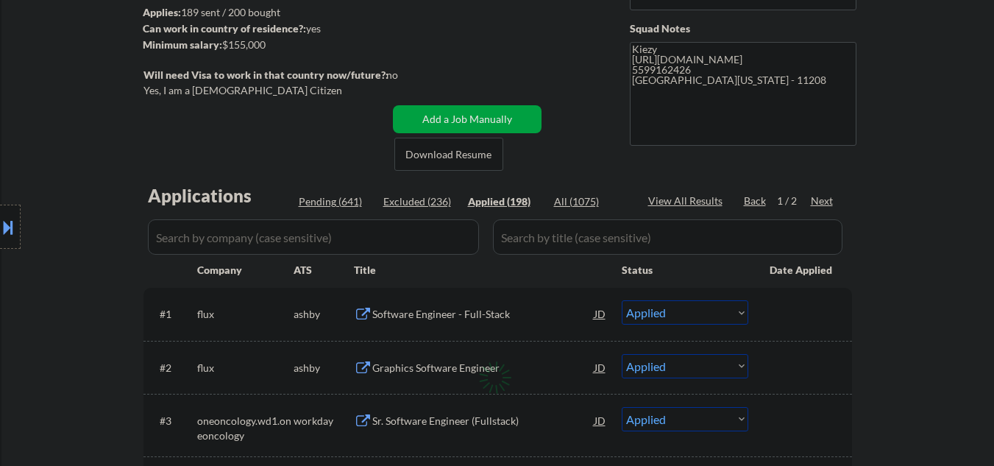
select select ""applied""
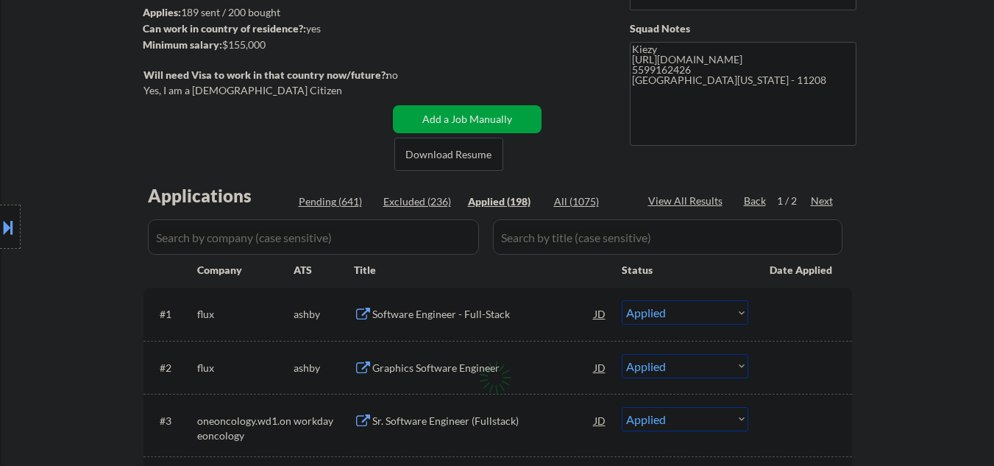
select select ""applied""
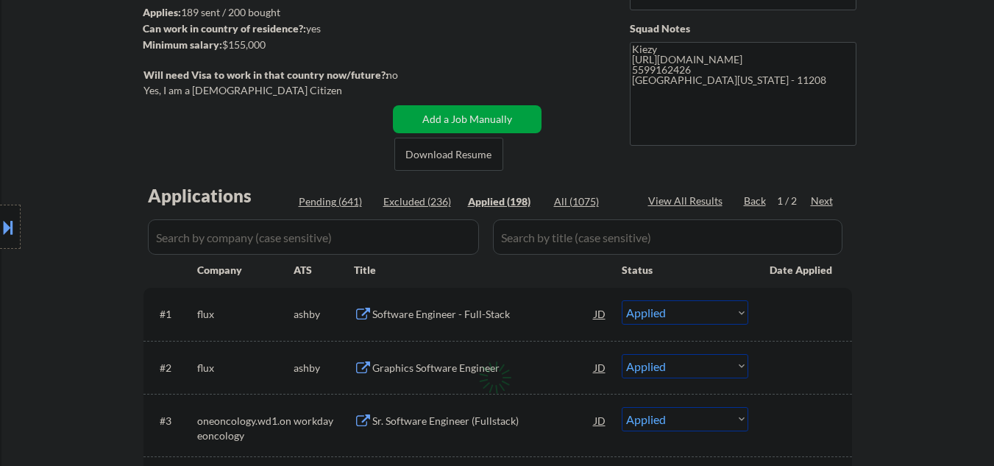
select select ""applied""
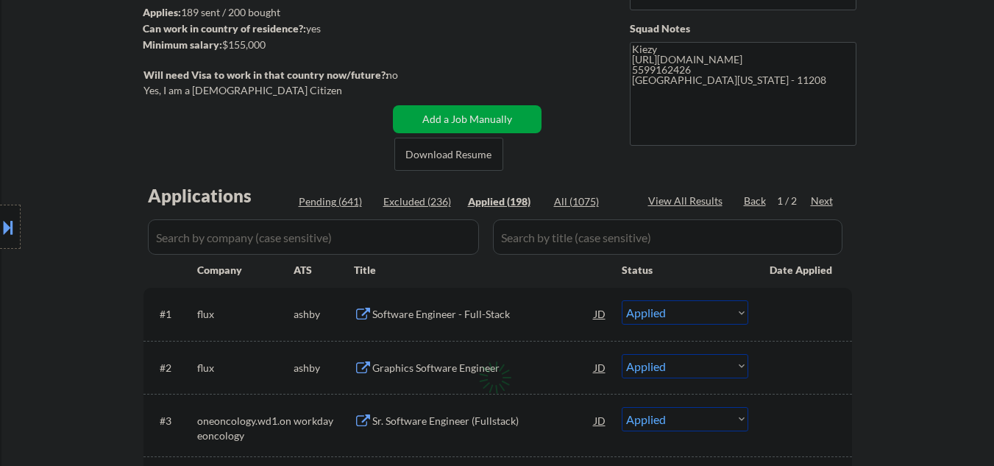
select select ""applied""
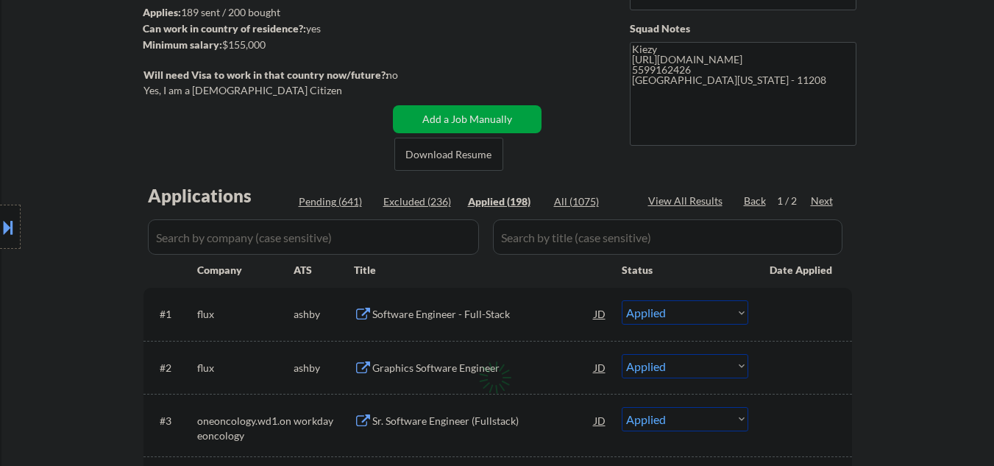
select select ""applied""
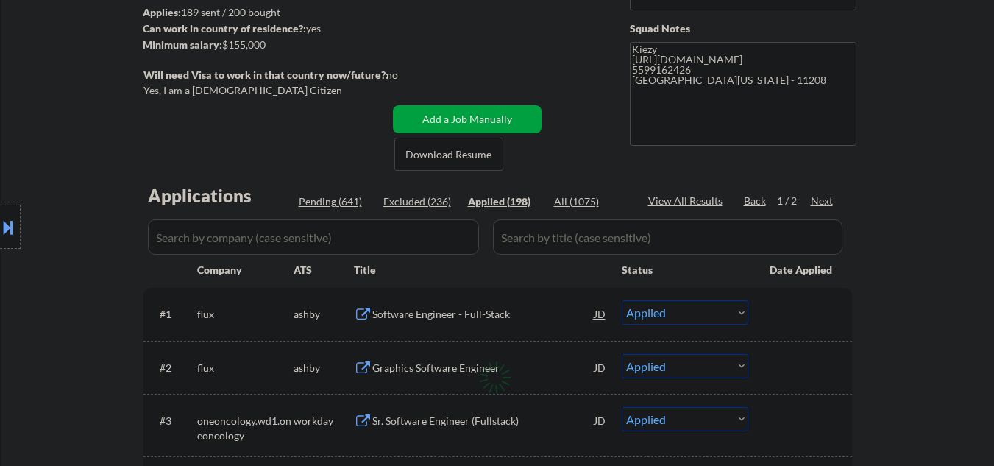
select select ""applied""
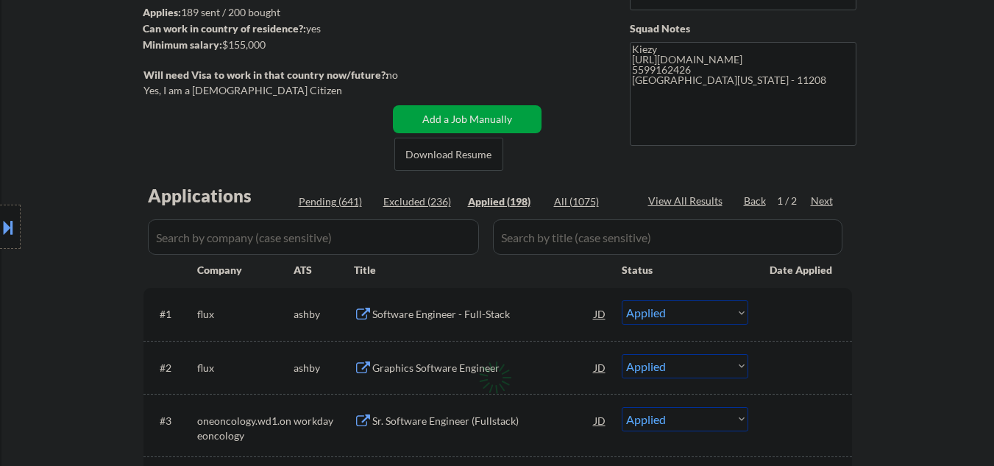
select select ""applied""
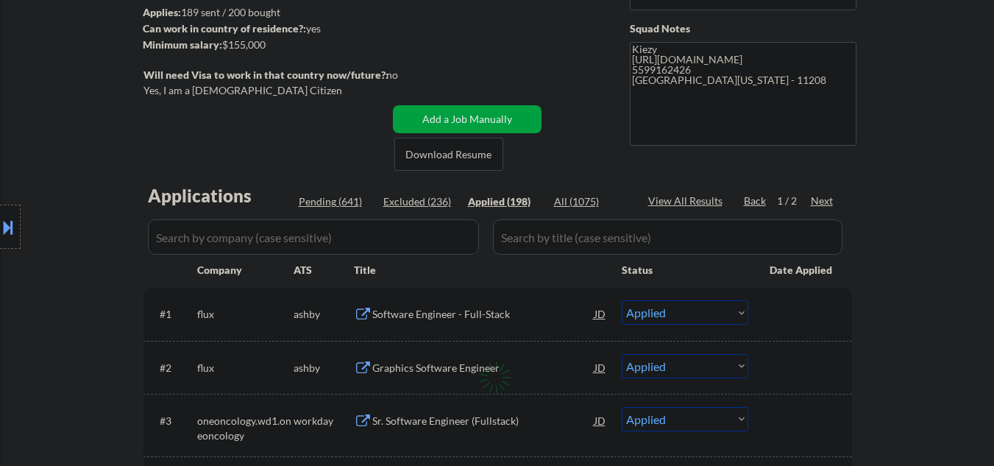
select select ""applied""
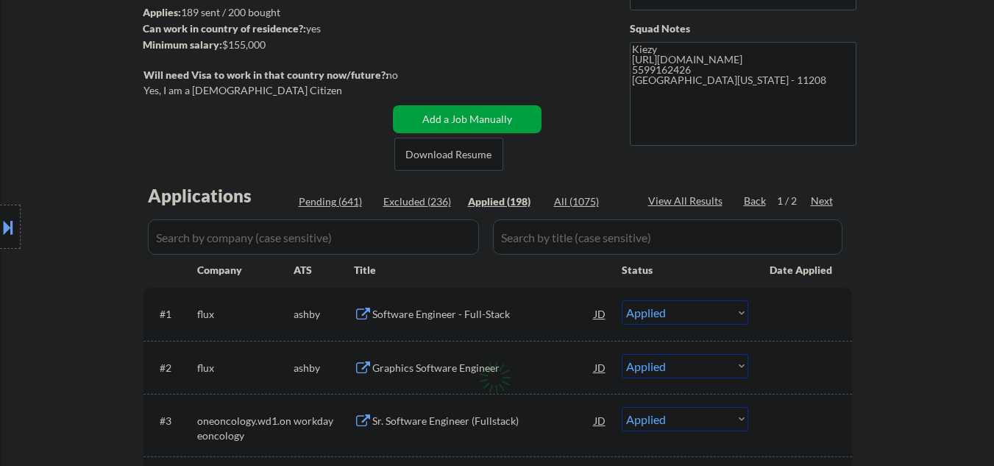
select select ""applied""
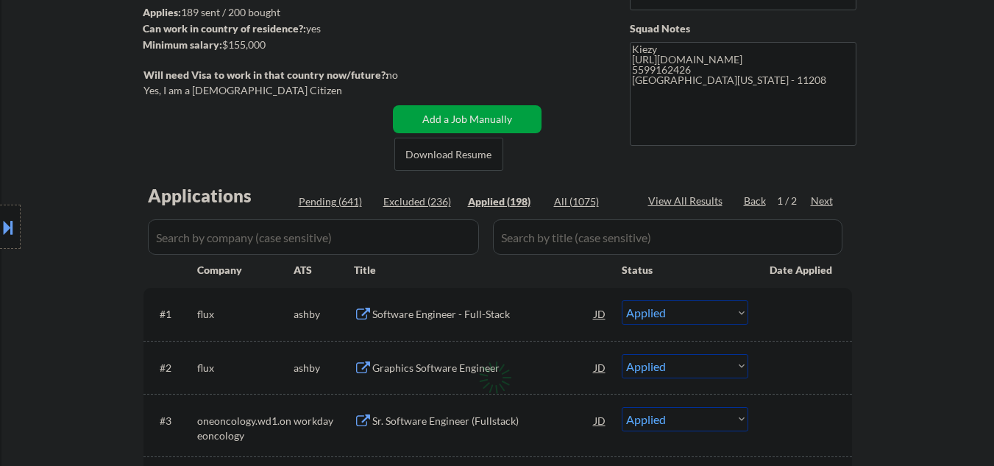
select select ""applied""
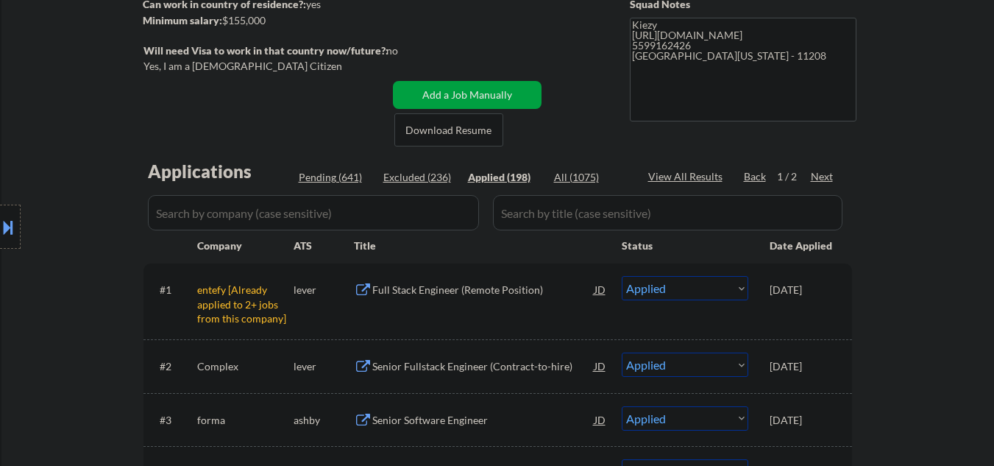
scroll to position [297, 0]
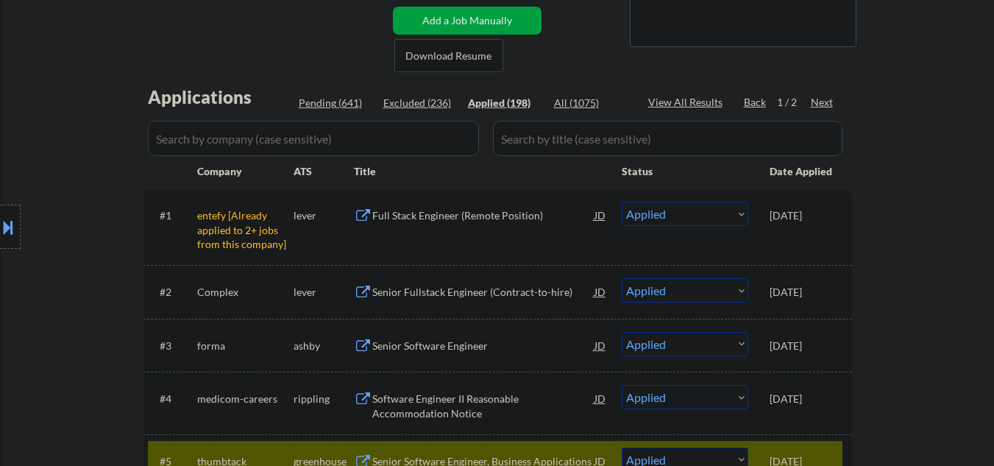
click at [703, 219] on select "Choose an option... Pending Applied Excluded (Questions) Excluded (Expired) Exc…" at bounding box center [685, 214] width 127 height 24
click at [622, 202] on select "Choose an option... Pending Applied Excluded (Questions) Excluded (Expired) Exc…" at bounding box center [685, 214] width 127 height 24
click at [330, 100] on div "Pending (641)" at bounding box center [336, 103] width 74 height 15
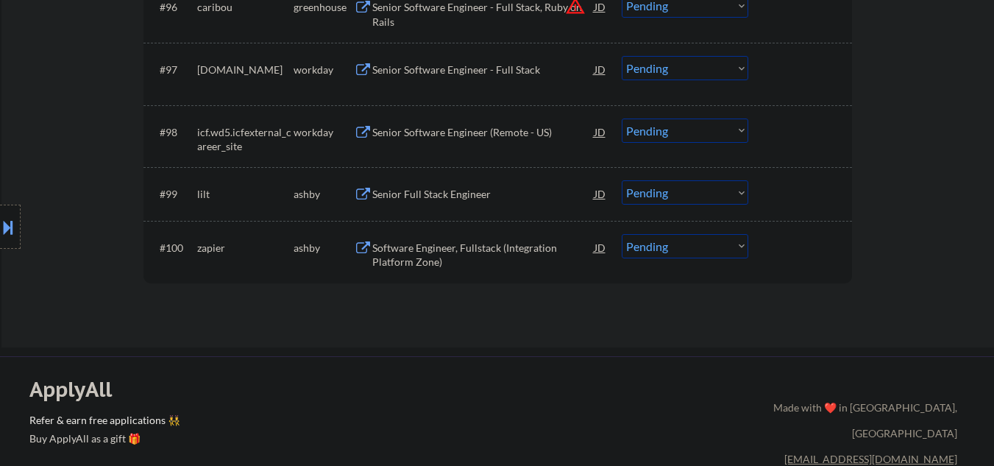
scroll to position [5771, 0]
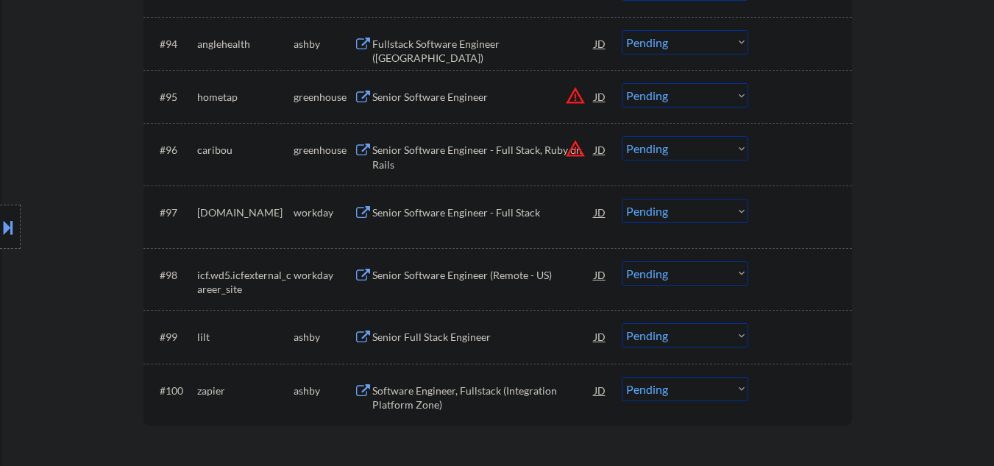
click at [479, 333] on div "Senior Full Stack Engineer" at bounding box center [483, 337] width 222 height 15
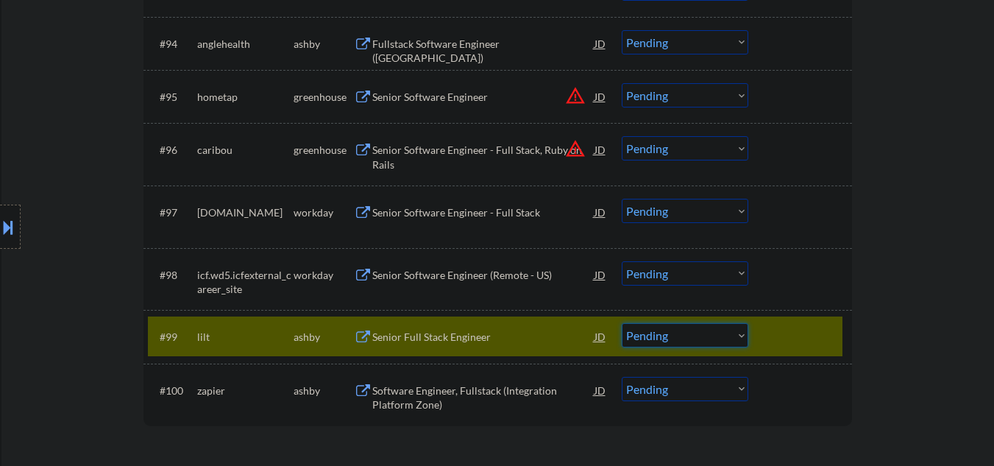
drag, startPoint x: 632, startPoint y: 335, endPoint x: 679, endPoint y: 360, distance: 53.3
click at [636, 336] on select "Choose an option... Pending Applied Excluded (Questions) Excluded (Expired) Exc…" at bounding box center [685, 335] width 127 height 24
click at [622, 323] on select "Choose an option... Pending Applied Excluded (Questions) Excluded (Expired) Exc…" at bounding box center [685, 335] width 127 height 24
click at [436, 415] on div "#100 zapier ashby Software Engineer, Fullstack (Integration Platform Zone) JD w…" at bounding box center [495, 394] width 695 height 49
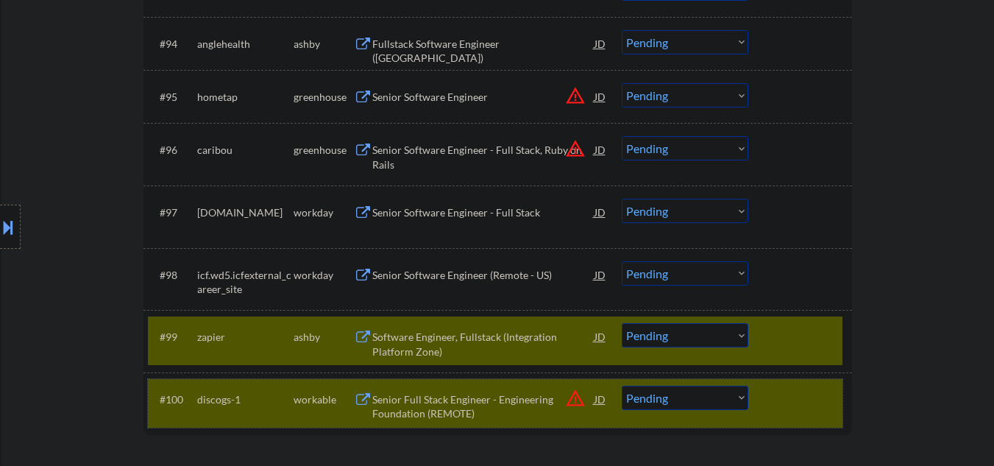
click at [793, 391] on div at bounding box center [802, 399] width 65 height 26
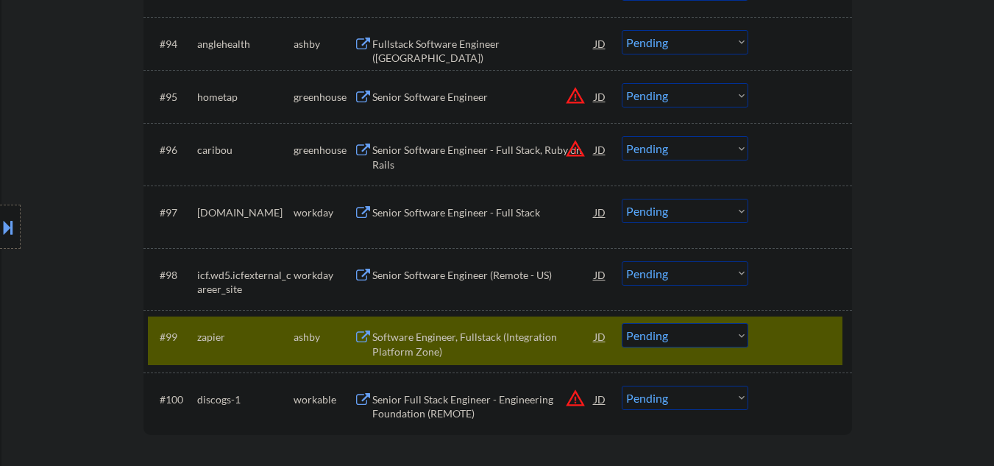
click at [442, 336] on div "Software Engineer, Fullstack (Integration Platform Zone)" at bounding box center [483, 344] width 222 height 29
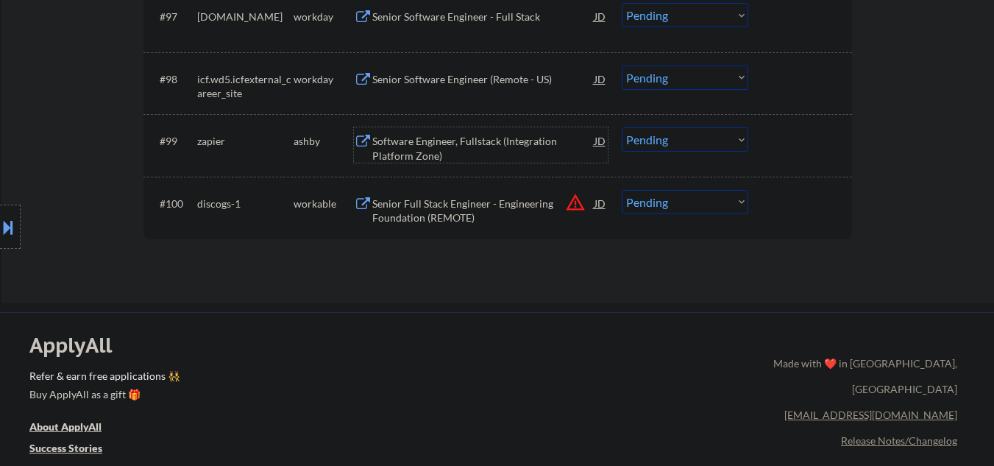
scroll to position [5968, 0]
click at [705, 145] on select "Choose an option... Pending Applied Excluded (Questions) Excluded (Expired) Exc…" at bounding box center [685, 139] width 127 height 24
click at [622, 127] on select "Choose an option... Pending Applied Excluded (Questions) Excluded (Expired) Exc…" at bounding box center [685, 139] width 127 height 24
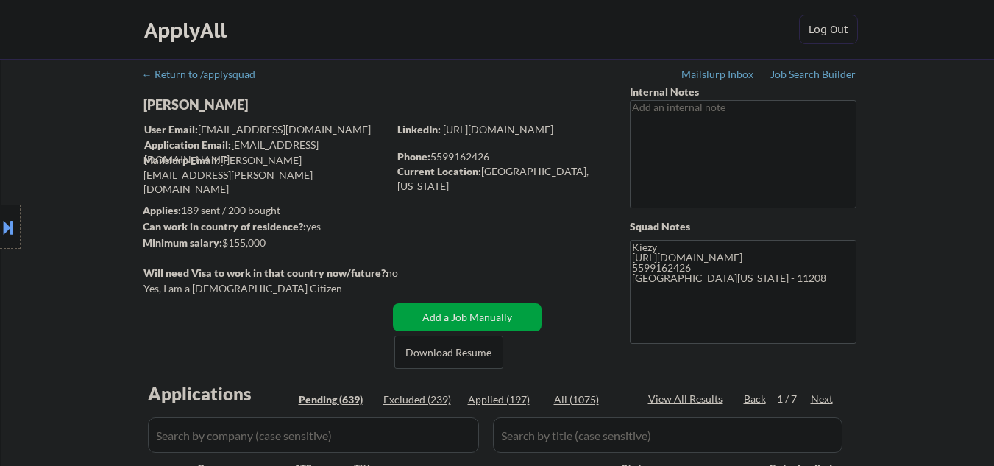
scroll to position [294, 0]
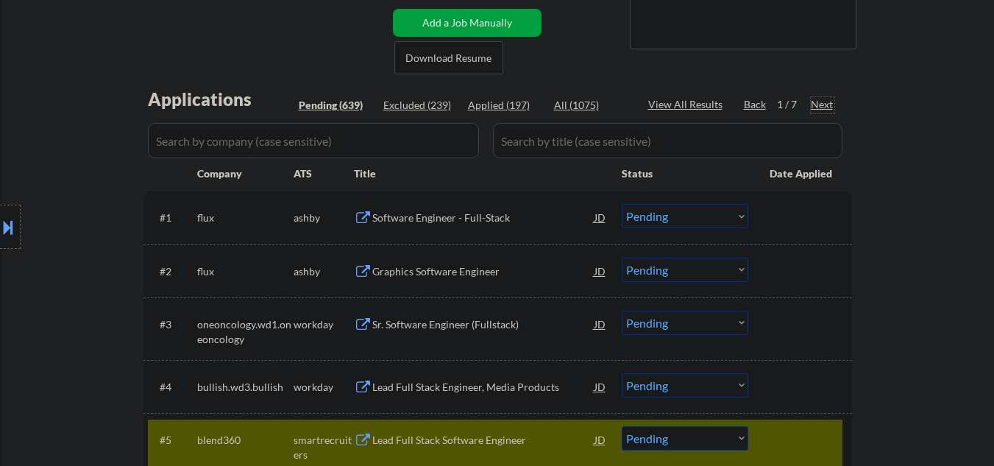
click at [822, 101] on div "Next" at bounding box center [823, 104] width 24 height 15
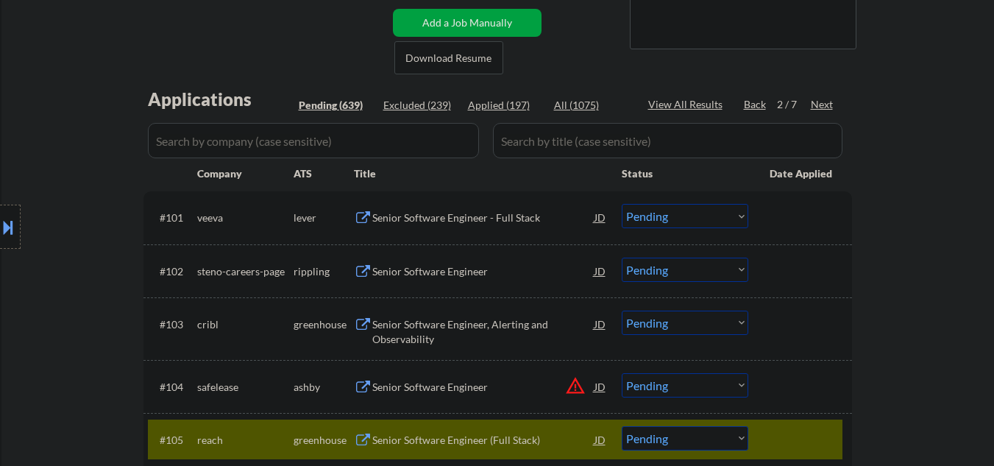
click at [787, 442] on div at bounding box center [802, 439] width 65 height 26
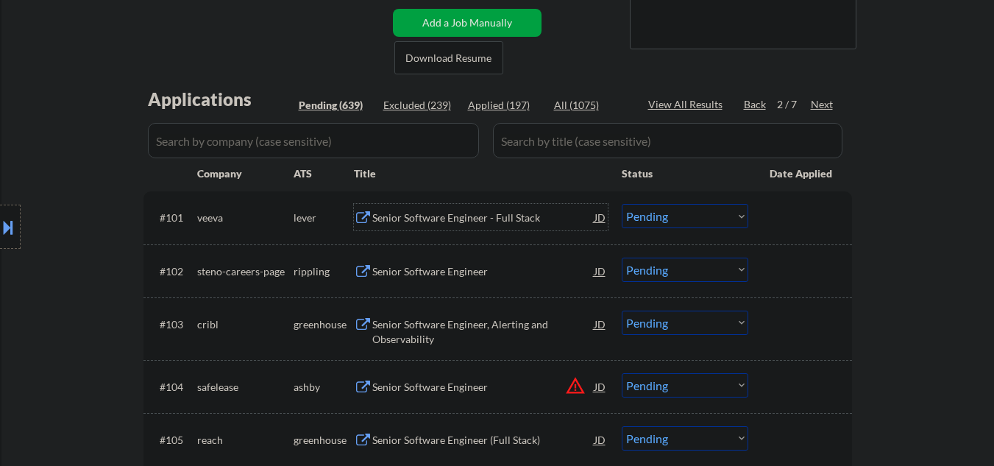
click at [428, 223] on div "Senior Software Engineer - Full Stack" at bounding box center [483, 217] width 222 height 15
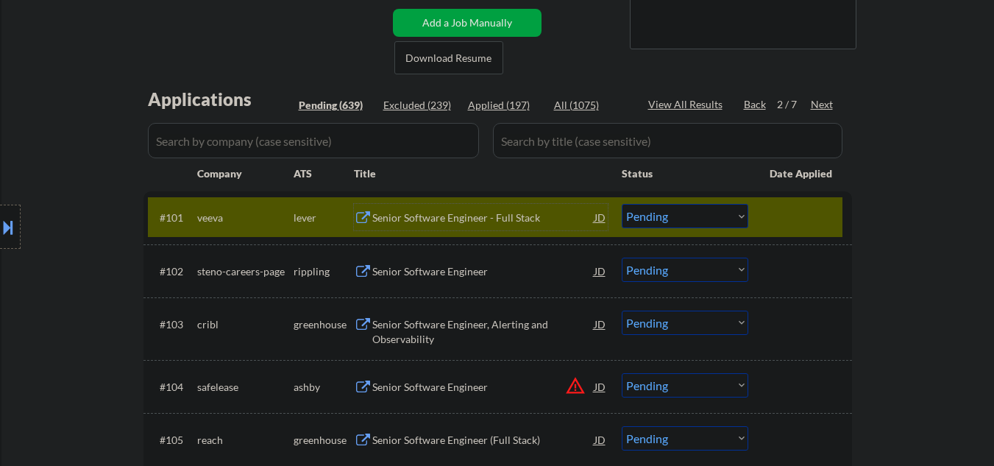
click at [489, 213] on div "Senior Software Engineer - Full Stack" at bounding box center [483, 217] width 222 height 15
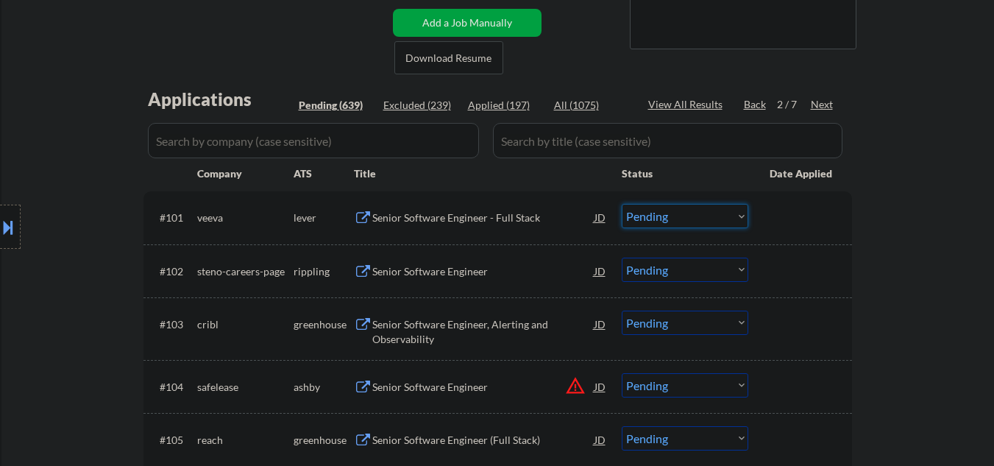
click at [687, 220] on select "Choose an option... Pending Applied Excluded (Questions) Excluded (Expired) Exc…" at bounding box center [685, 216] width 127 height 24
click at [622, 204] on select "Choose an option... Pending Applied Excluded (Questions) Excluded (Expired) Exc…" at bounding box center [685, 216] width 127 height 24
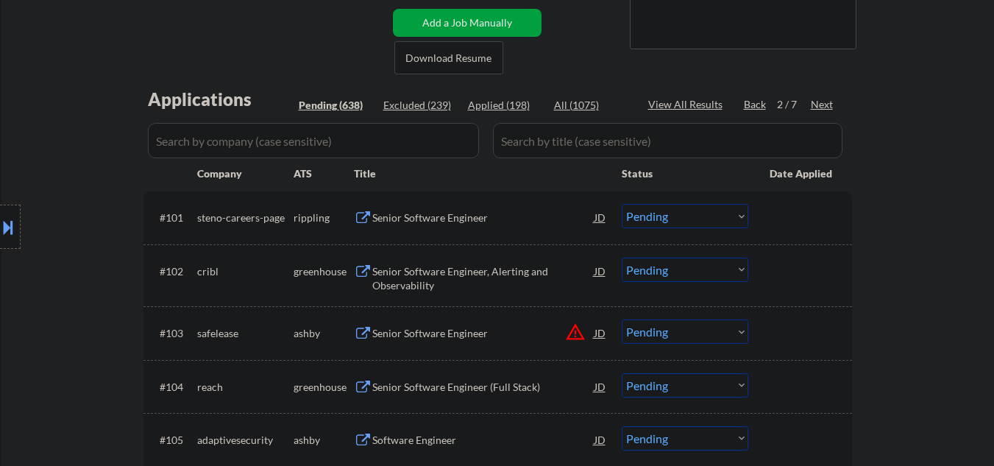
click at [460, 222] on div "Senior Software Engineer" at bounding box center [483, 217] width 222 height 15
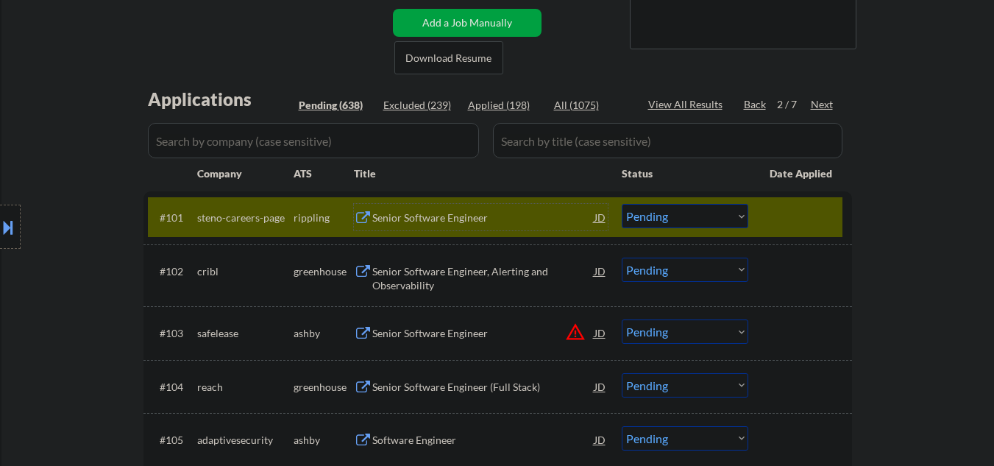
drag, startPoint x: 651, startPoint y: 221, endPoint x: 663, endPoint y: 227, distance: 13.2
click at [651, 221] on select "Choose an option... Pending Applied Excluded (Questions) Excluded (Expired) Exc…" at bounding box center [685, 216] width 127 height 24
click at [622, 204] on select "Choose an option... Pending Applied Excluded (Questions) Excluded (Expired) Exc…" at bounding box center [685, 216] width 127 height 24
drag, startPoint x: 409, startPoint y: 283, endPoint x: 570, endPoint y: 240, distance: 166.2
click at [410, 283] on div "Senior Software Engineer, Alerting and Observability" at bounding box center [483, 278] width 222 height 29
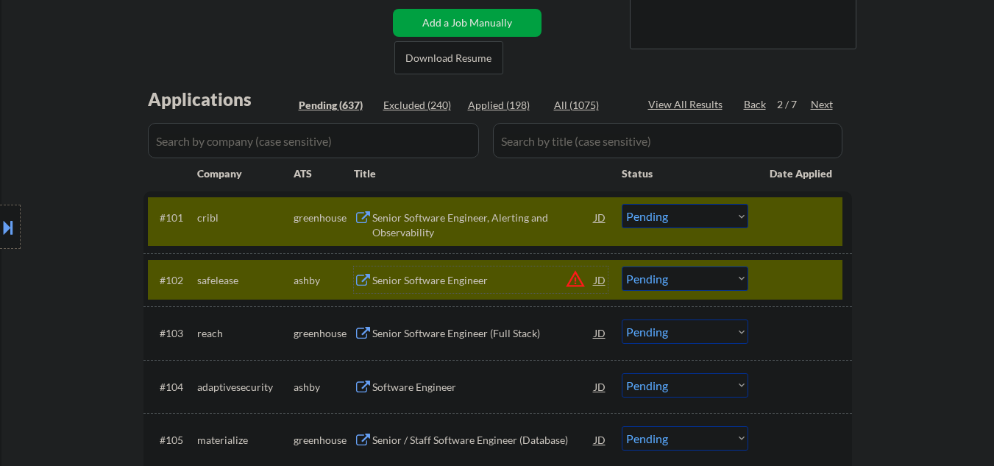
click at [779, 281] on div at bounding box center [802, 279] width 65 height 26
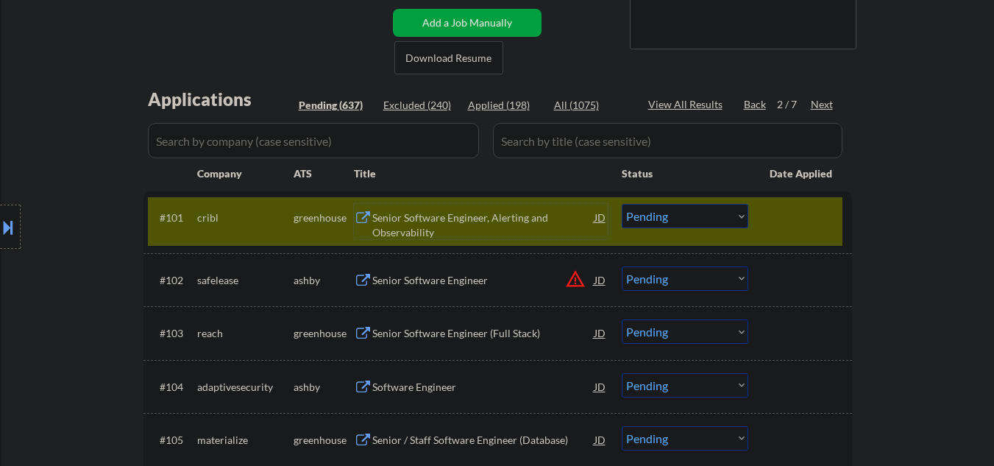
click at [455, 222] on div "Senior Software Engineer, Alerting and Observability" at bounding box center [483, 224] width 222 height 29
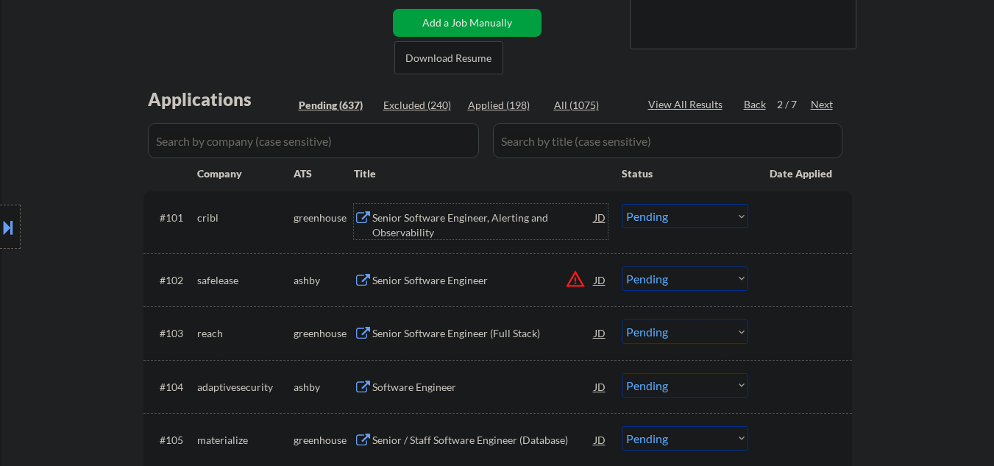
click at [660, 217] on select "Choose an option... Pending Applied Excluded (Questions) Excluded (Expired) Exc…" at bounding box center [685, 216] width 127 height 24
click at [622, 204] on select "Choose an option... Pending Applied Excluded (Questions) Excluded (Expired) Exc…" at bounding box center [685, 216] width 127 height 24
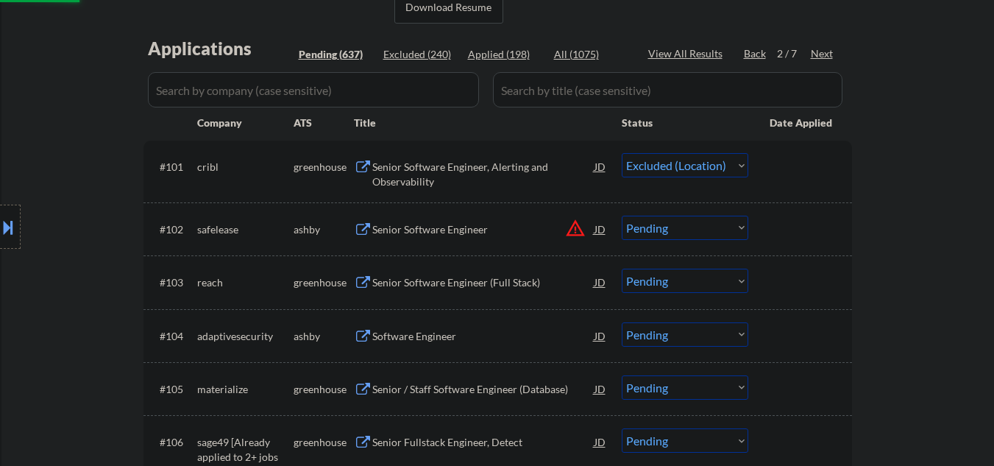
scroll to position [392, 0]
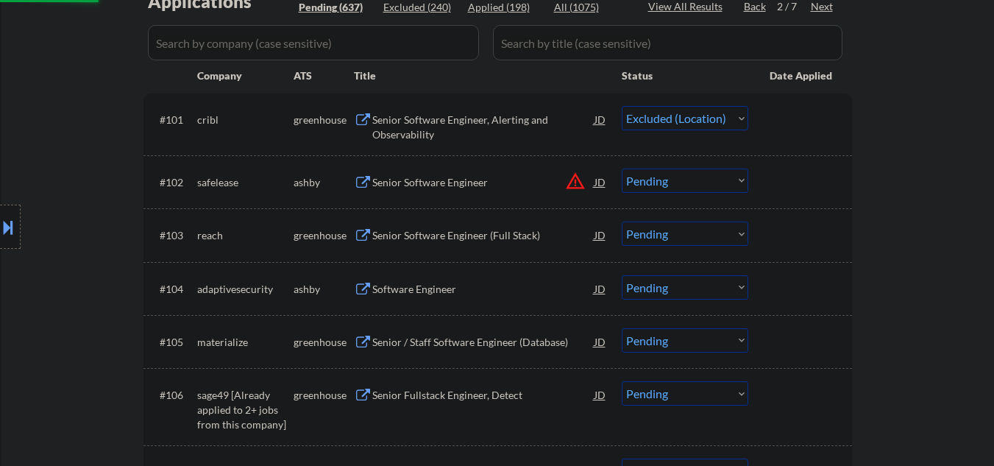
click at [444, 247] on div "Senior Software Engineer (Full Stack)" at bounding box center [483, 235] width 222 height 26
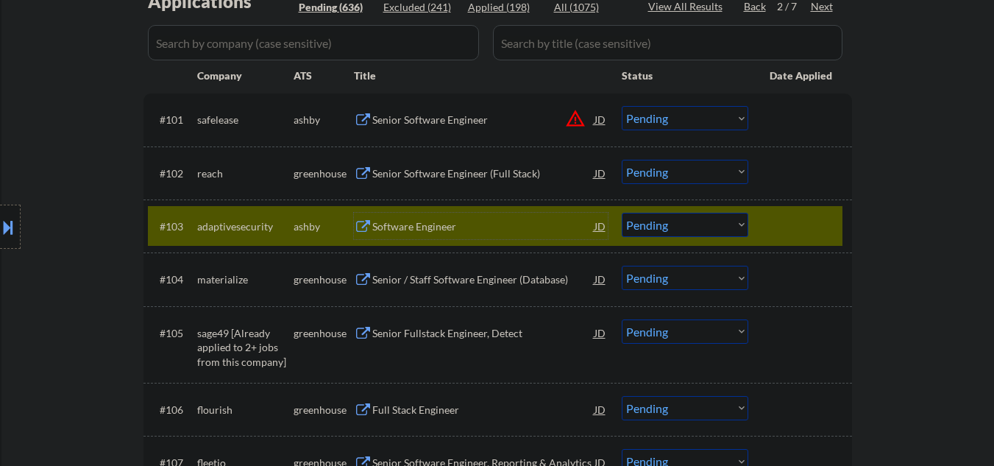
click at [426, 234] on div "Software Engineer" at bounding box center [483, 226] width 222 height 26
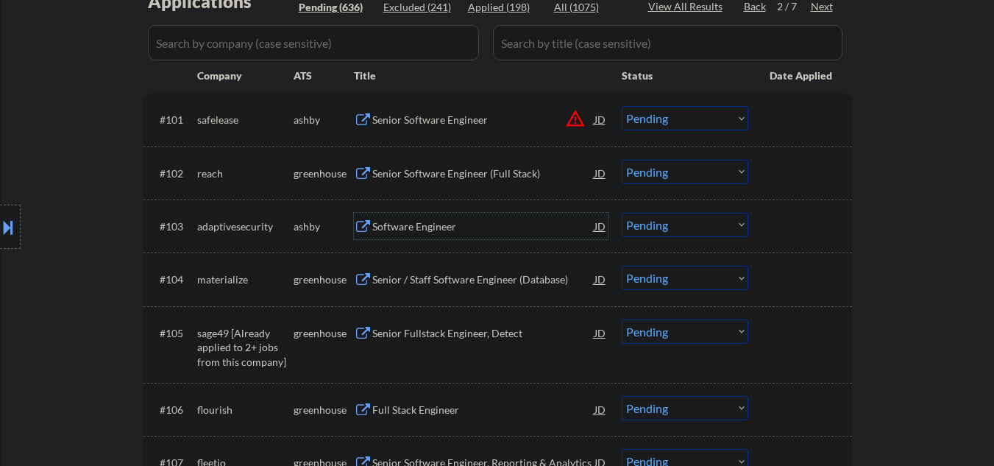
click at [767, 220] on div "#103 adaptivesecurity ashby Software Engineer JD warning_amber Choose an option…" at bounding box center [495, 226] width 695 height 40
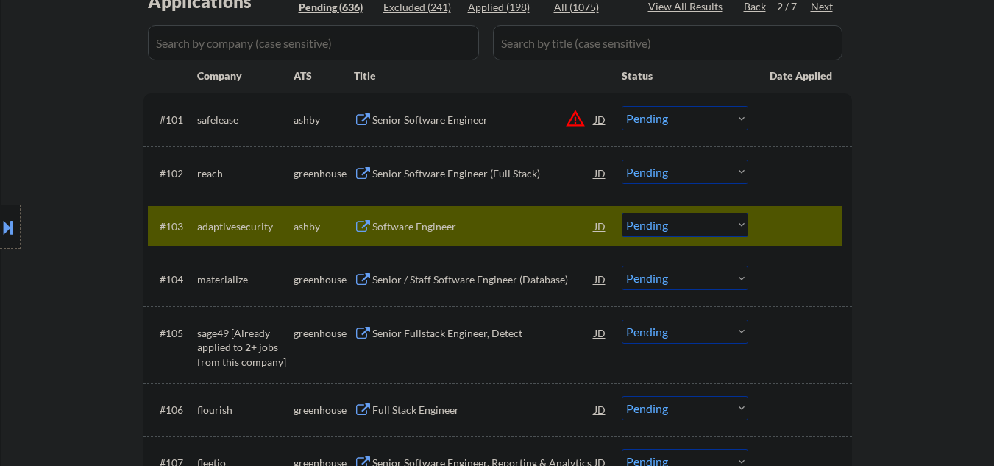
click at [776, 229] on div at bounding box center [802, 226] width 65 height 26
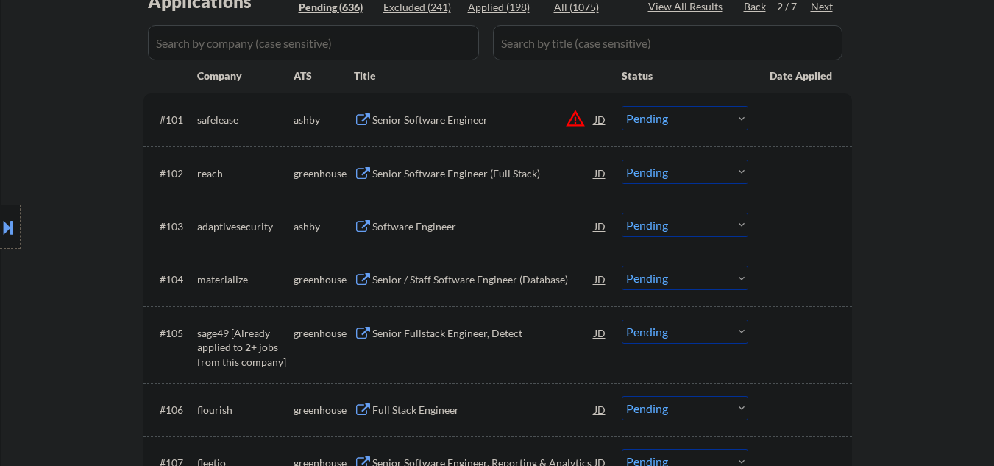
click at [528, 176] on div "Senior Software Engineer (Full Stack)" at bounding box center [483, 173] width 222 height 15
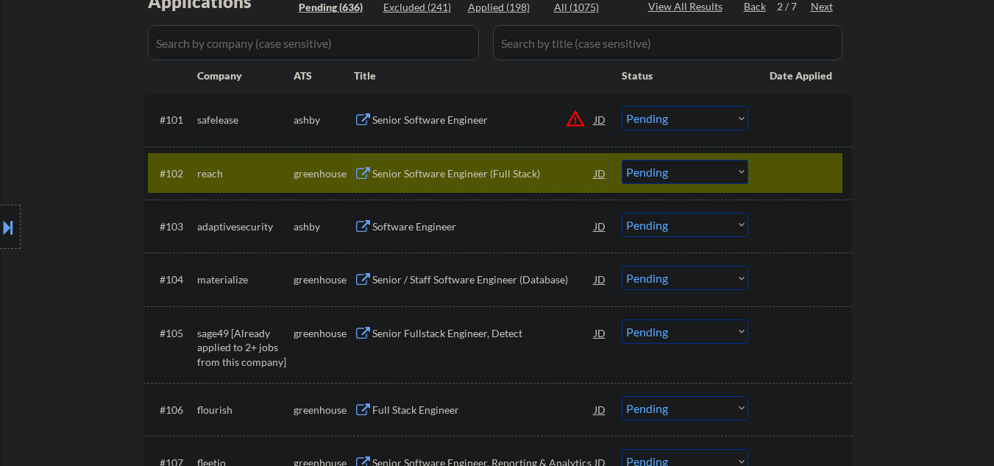
drag, startPoint x: 641, startPoint y: 170, endPoint x: 659, endPoint y: 182, distance: 21.2
click at [644, 171] on select "Choose an option... Pending Applied Excluded (Questions) Excluded (Expired) Exc…" at bounding box center [685, 172] width 127 height 24
click at [622, 160] on select "Choose an option... Pending Applied Excluded (Questions) Excluded (Expired) Exc…" at bounding box center [685, 172] width 127 height 24
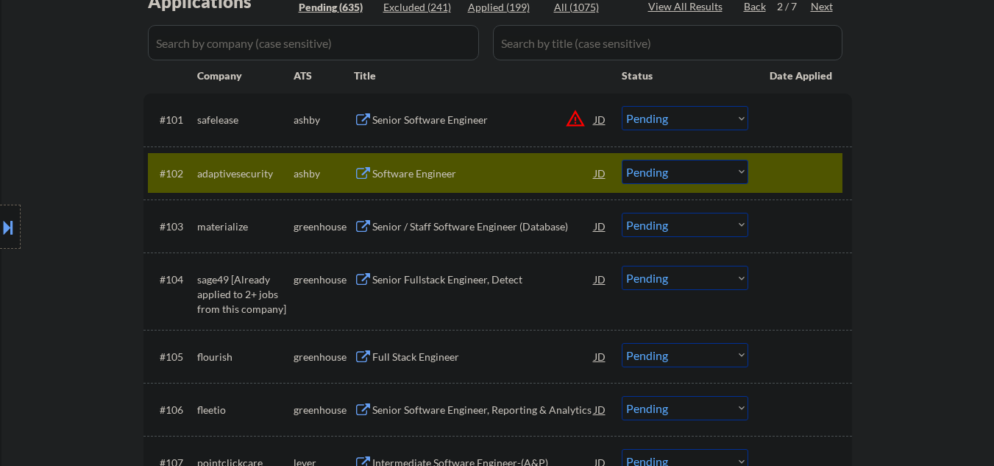
click at [388, 177] on div "Software Engineer" at bounding box center [483, 173] width 222 height 15
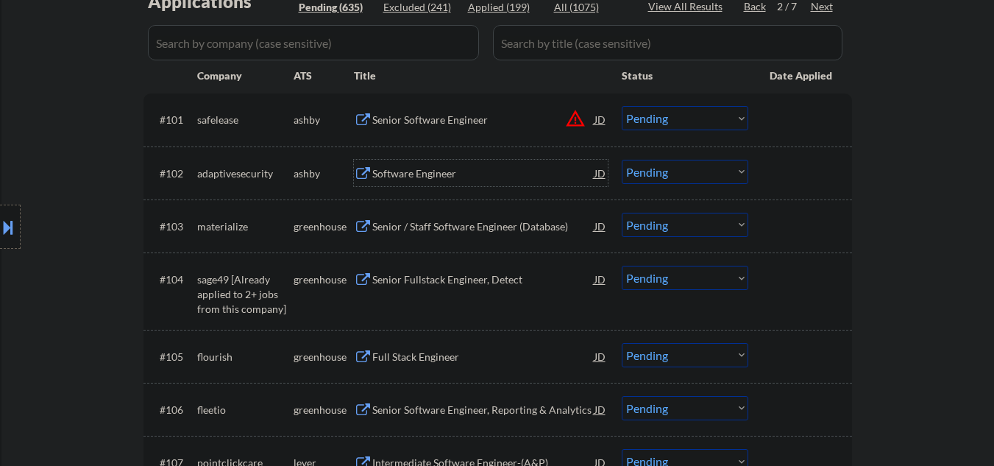
click at [415, 169] on div "Software Engineer" at bounding box center [483, 173] width 222 height 15
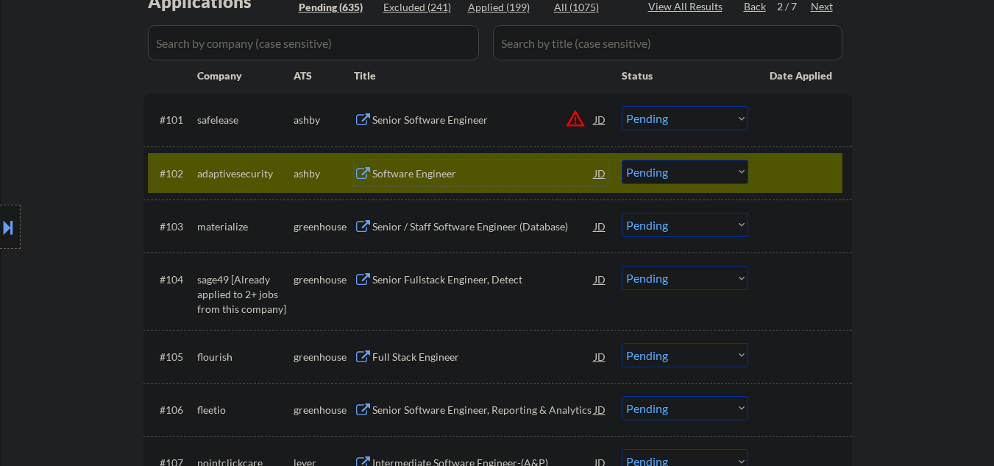
click at [682, 176] on select "Choose an option... Pending Applied Excluded (Questions) Excluded (Expired) Exc…" at bounding box center [685, 172] width 127 height 24
click at [622, 160] on select "Choose an option... Pending Applied Excluded (Questions) Excluded (Expired) Exc…" at bounding box center [685, 172] width 127 height 24
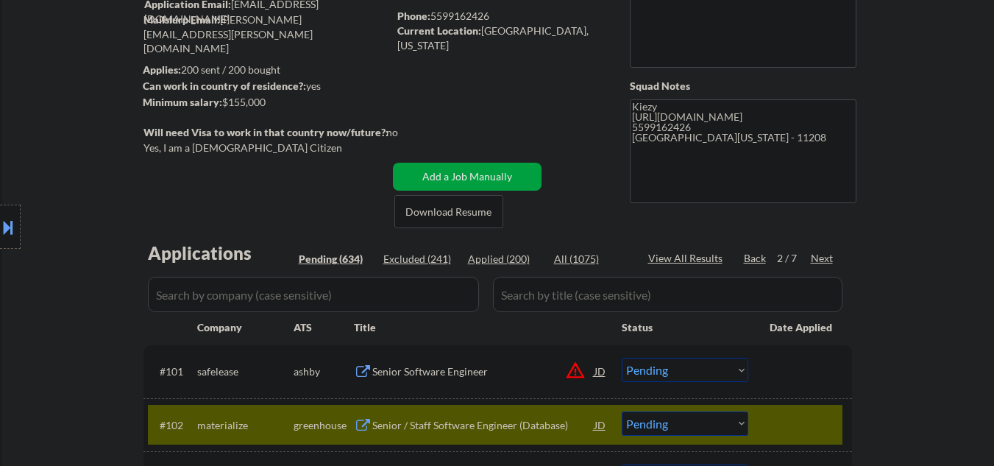
scroll to position [98, 0]
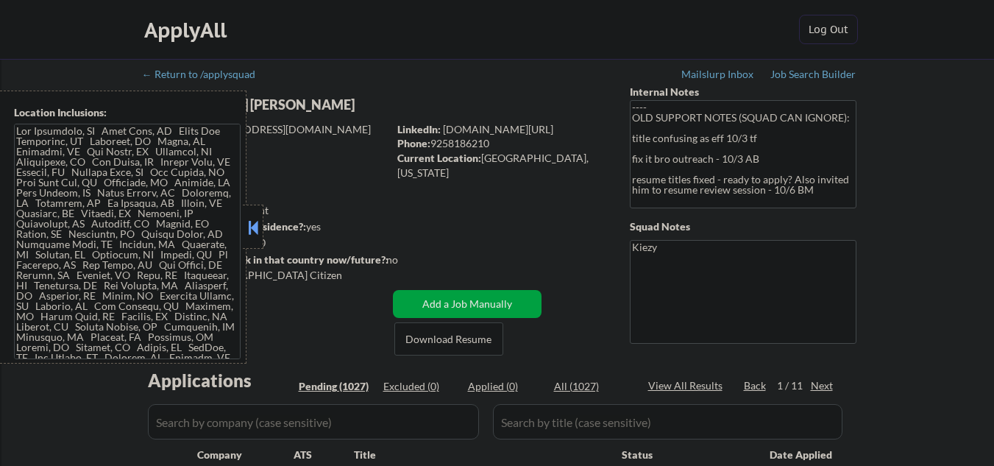
click at [254, 225] on button at bounding box center [253, 227] width 16 height 22
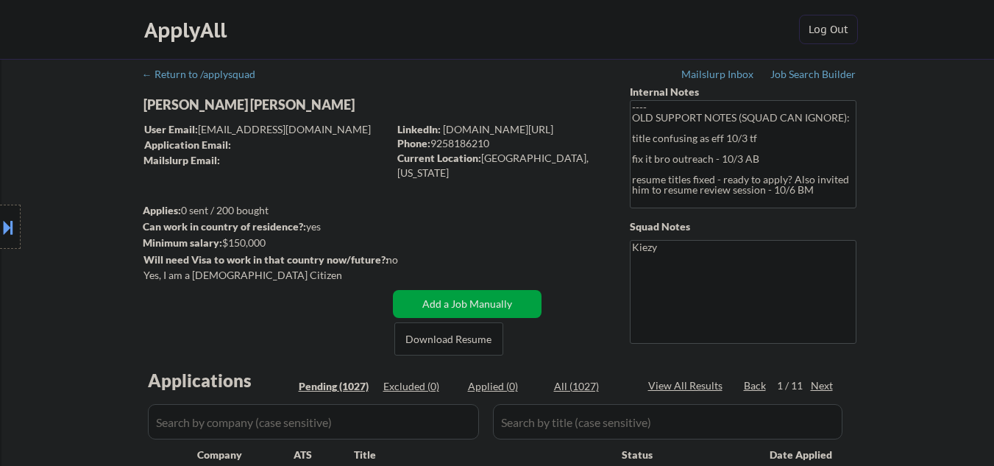
select select ""pending""
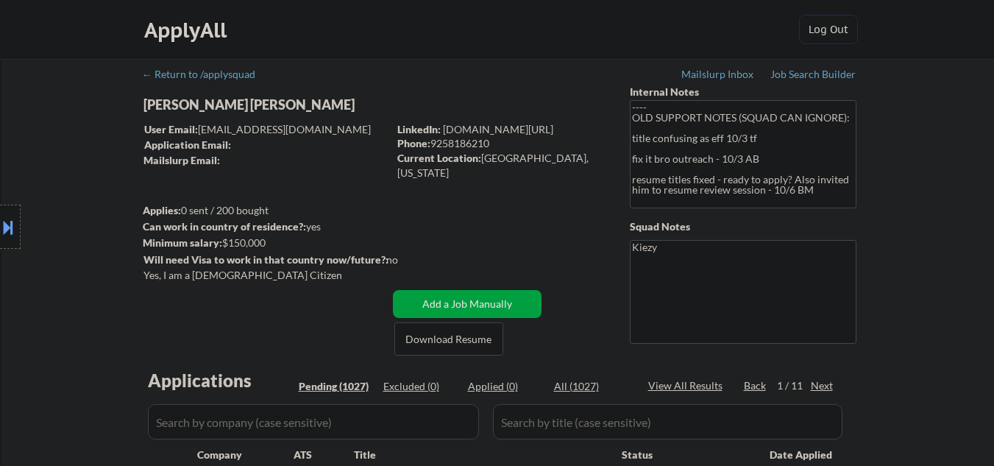
select select ""pending""
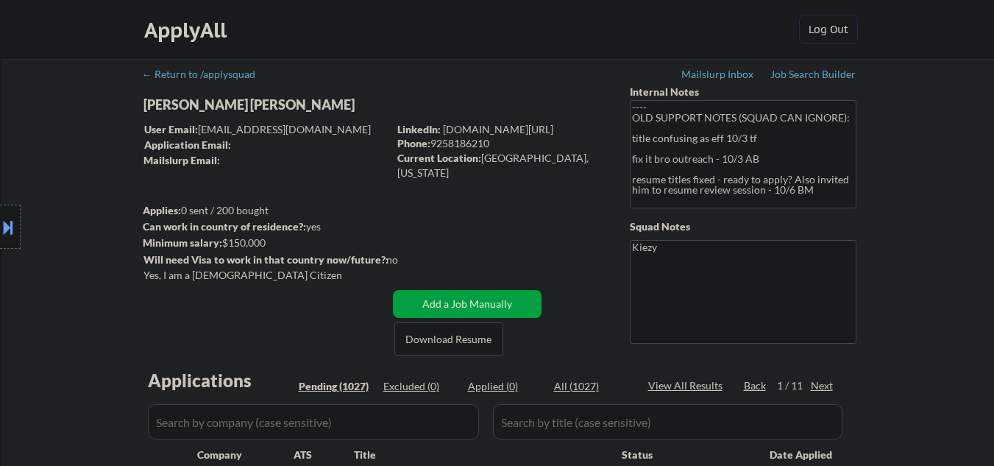
select select ""pending""
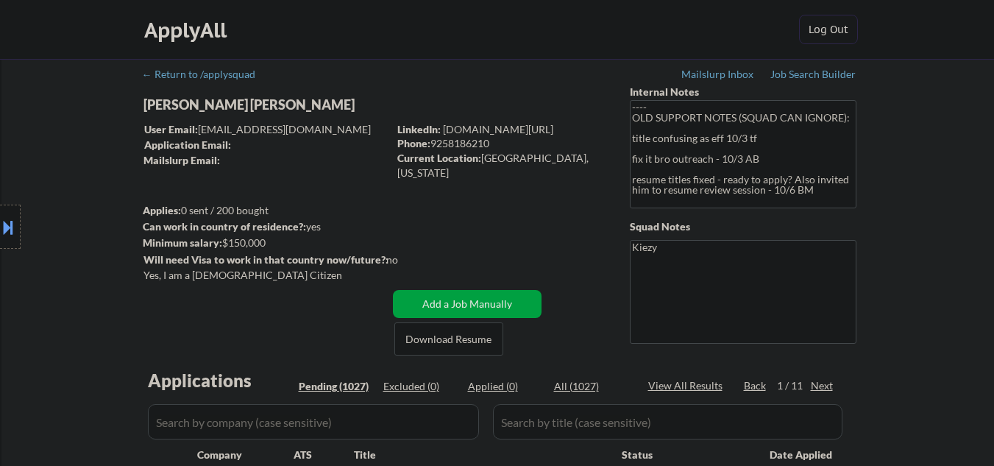
select select ""pending""
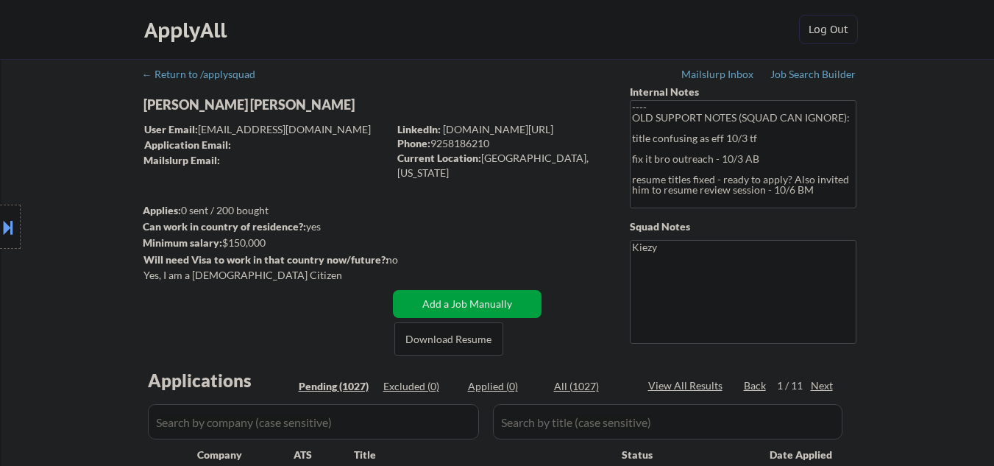
select select ""pending""
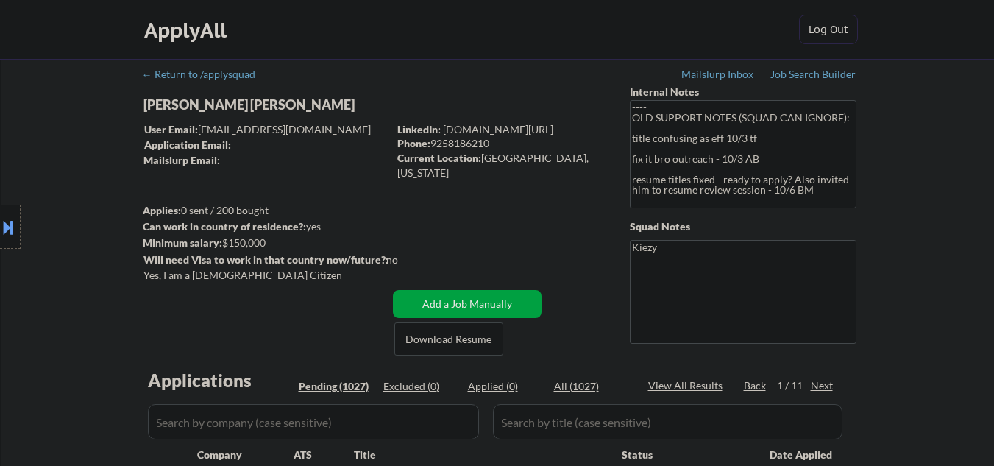
select select ""pending""
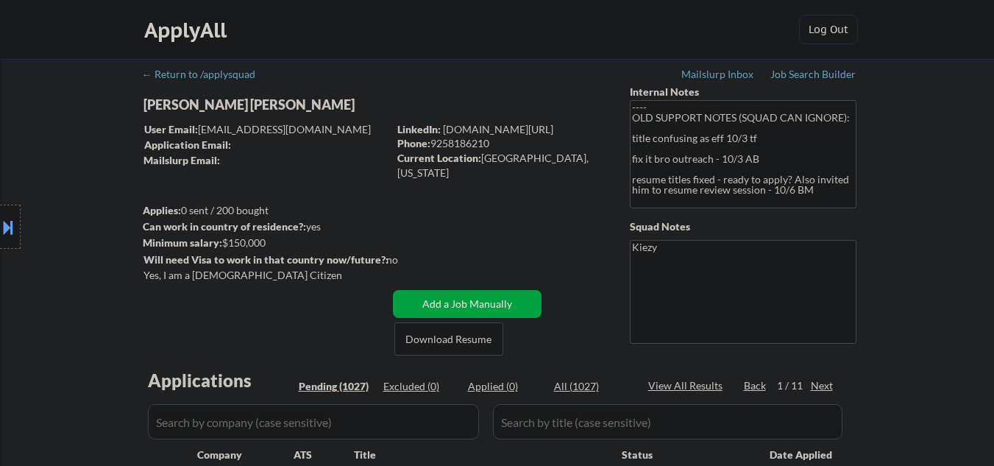
select select ""pending""
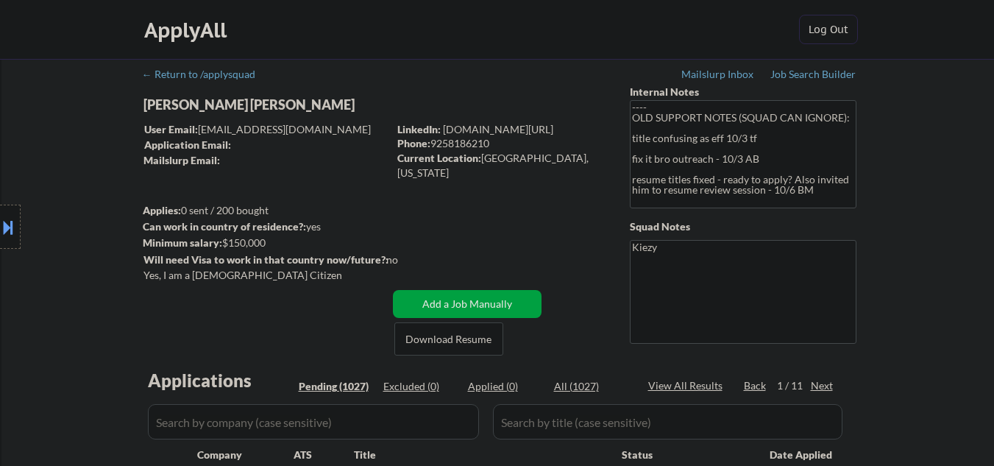
select select ""pending""
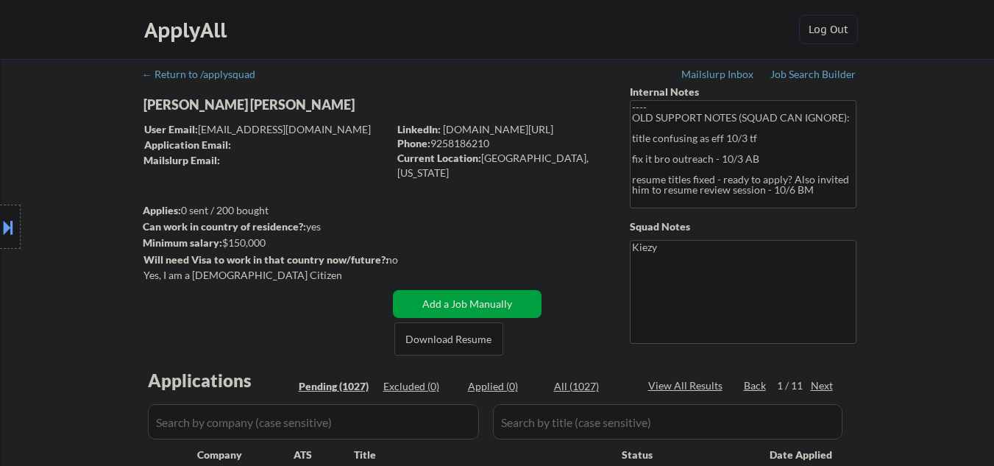
select select ""pending""
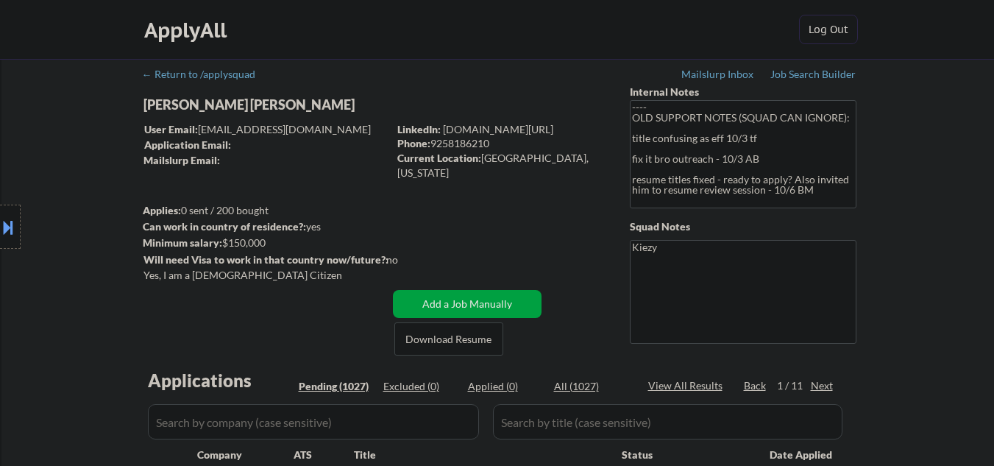
select select ""pending""
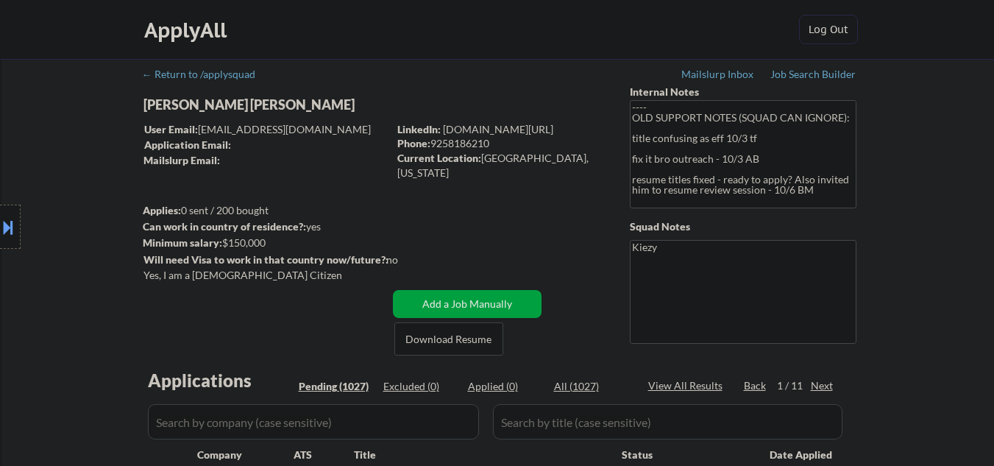
select select ""pending""
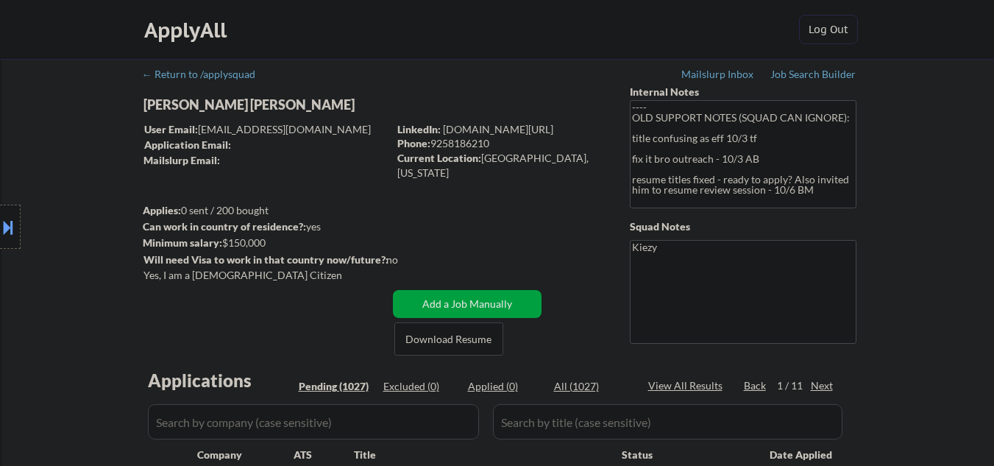
select select ""pending""
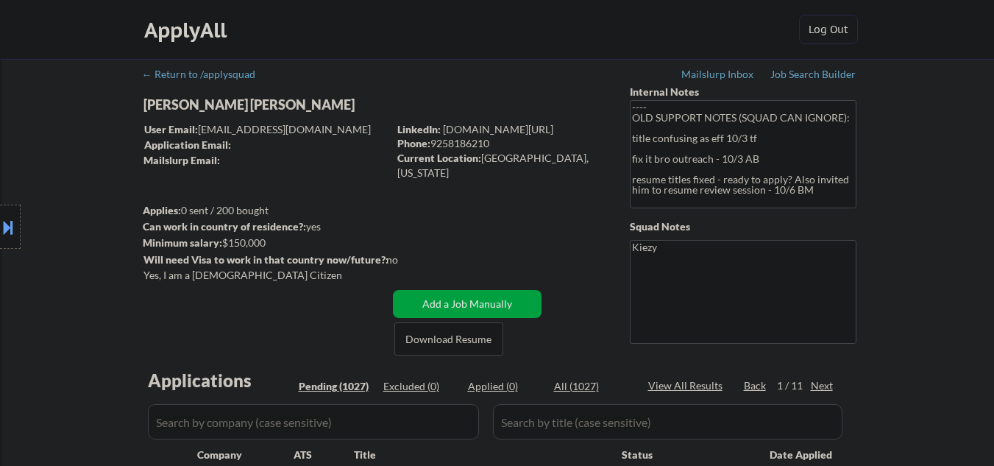
select select ""pending""
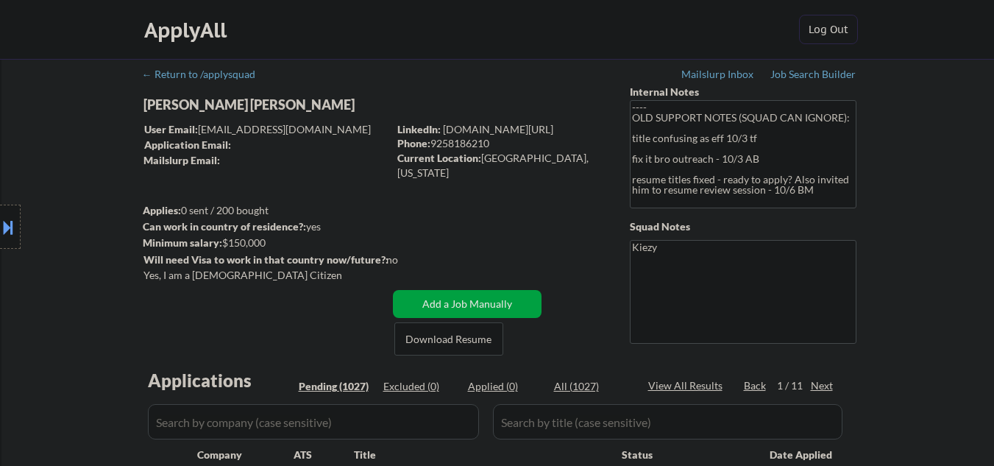
select select ""pending""
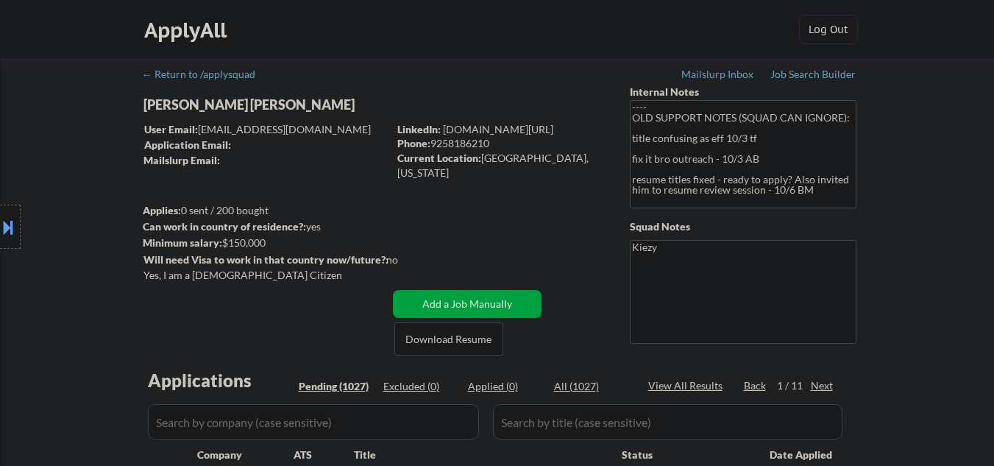
select select ""pending""
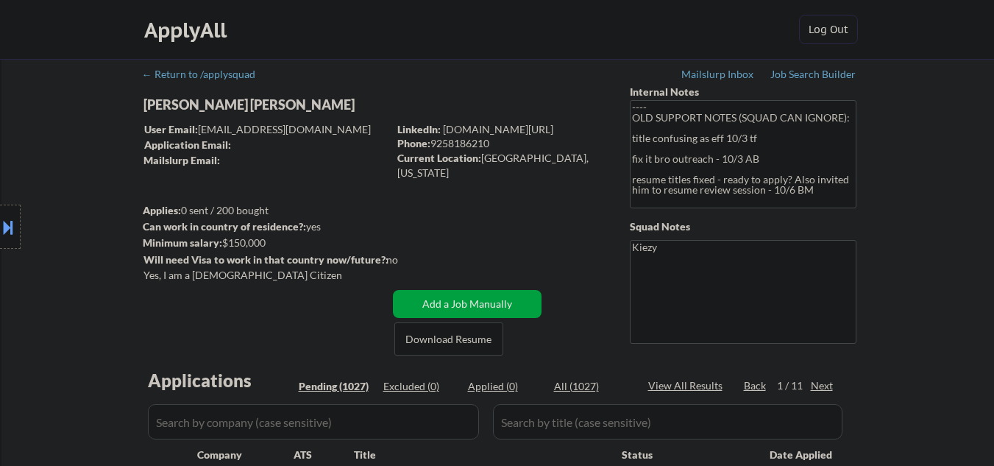
select select ""pending""
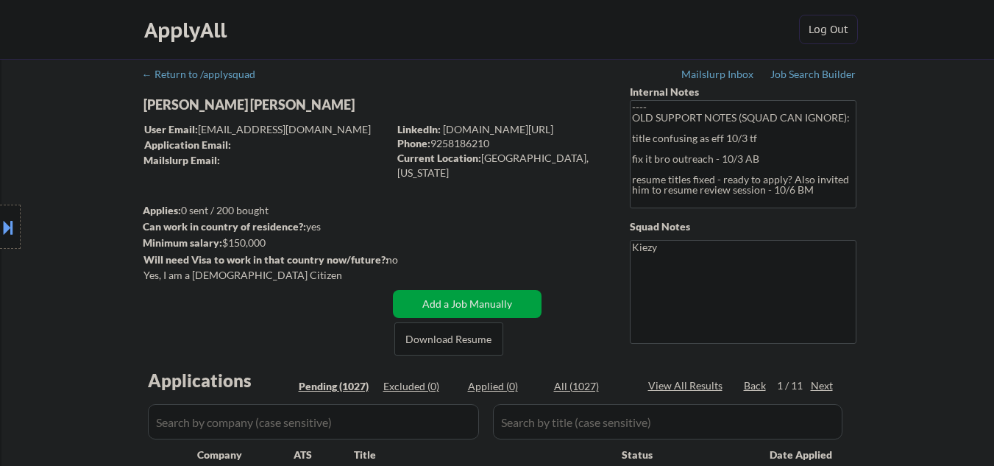
select select ""pending""
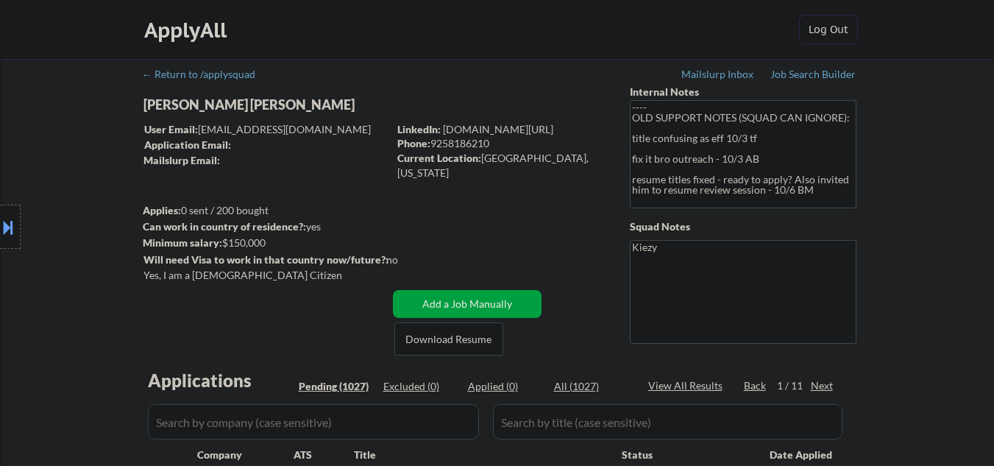
select select ""pending""
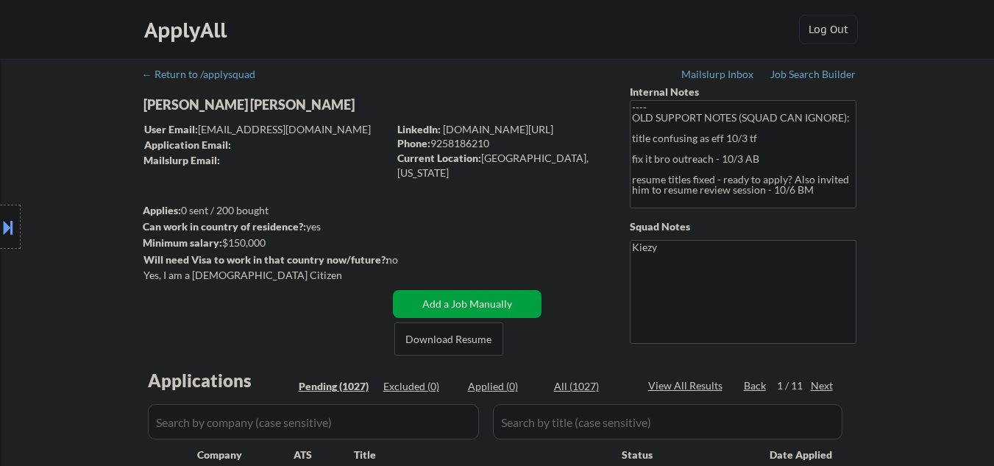
select select ""pending""
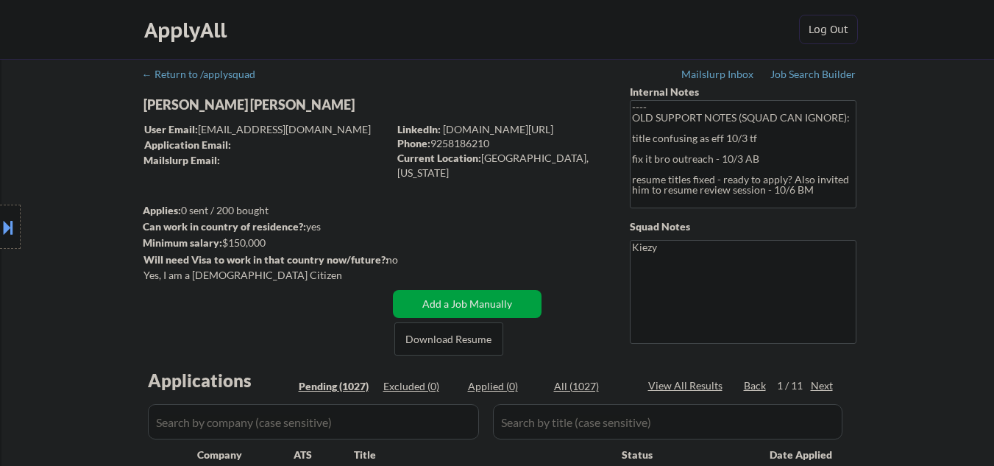
select select ""pending""
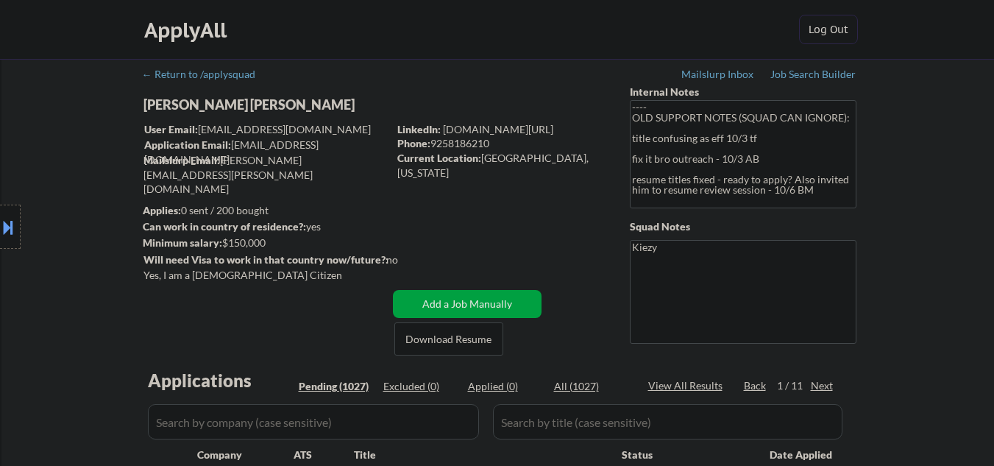
select select ""pending""
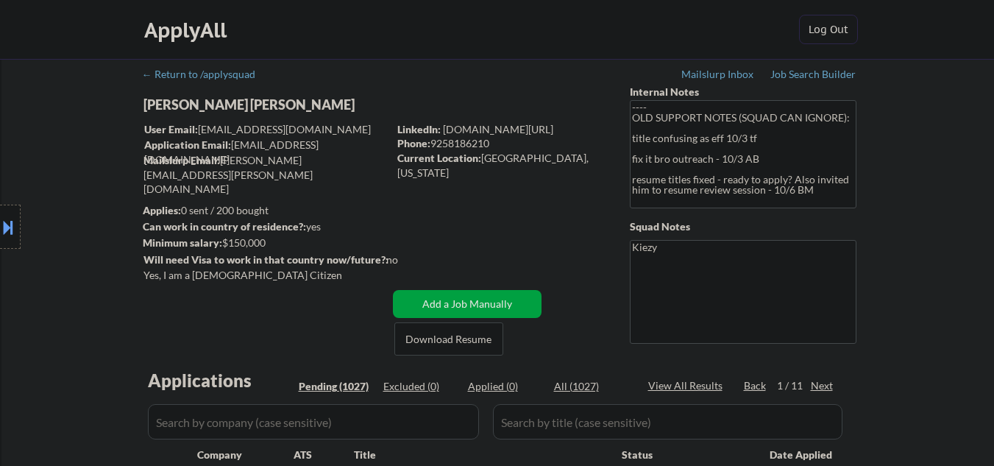
select select ""pending""
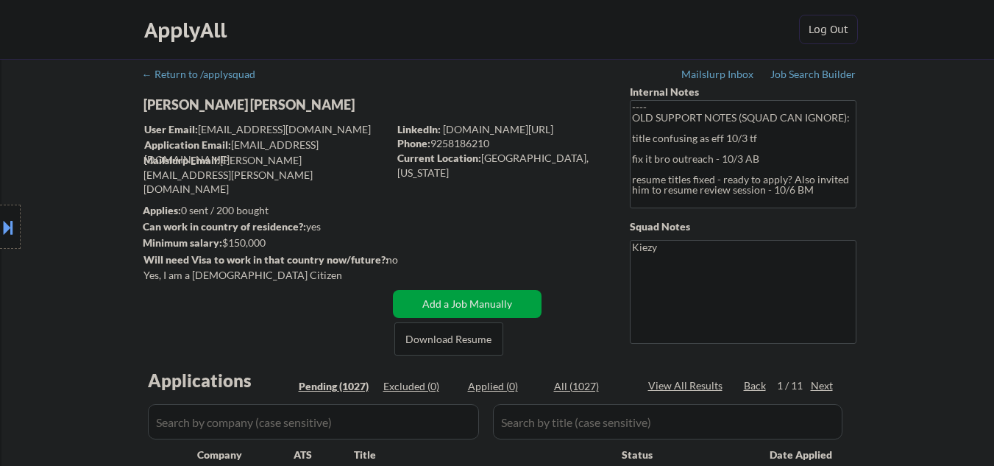
select select ""pending""
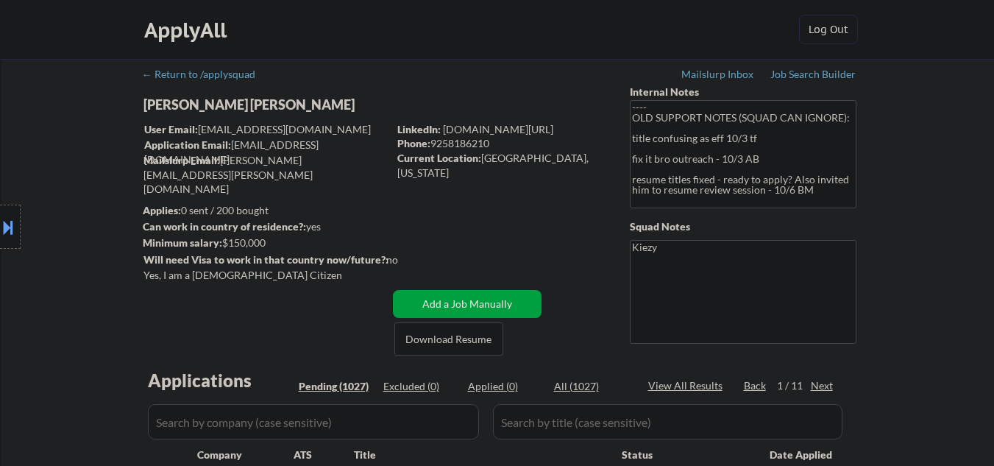
select select ""pending""
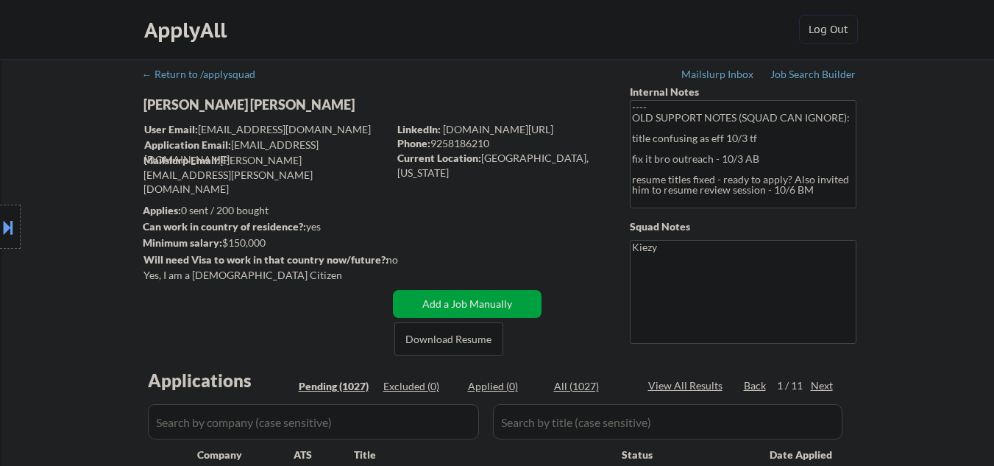
select select ""pending""
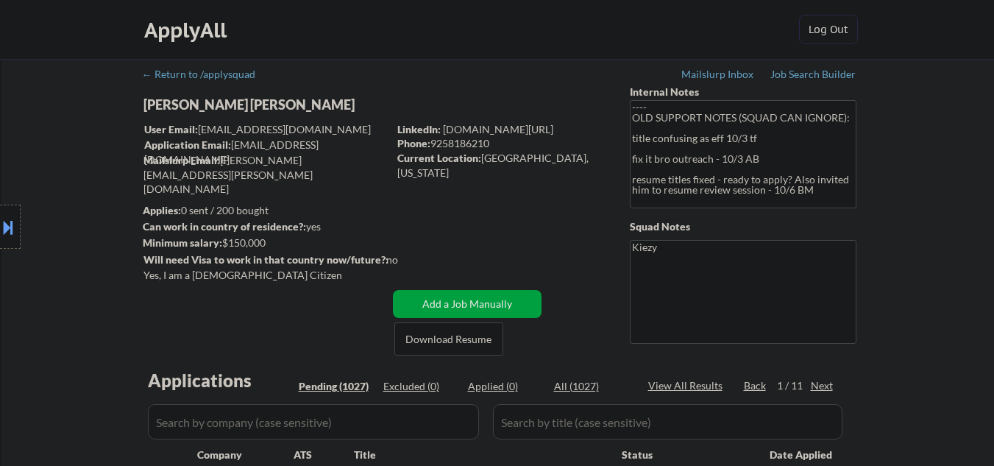
select select ""pending""
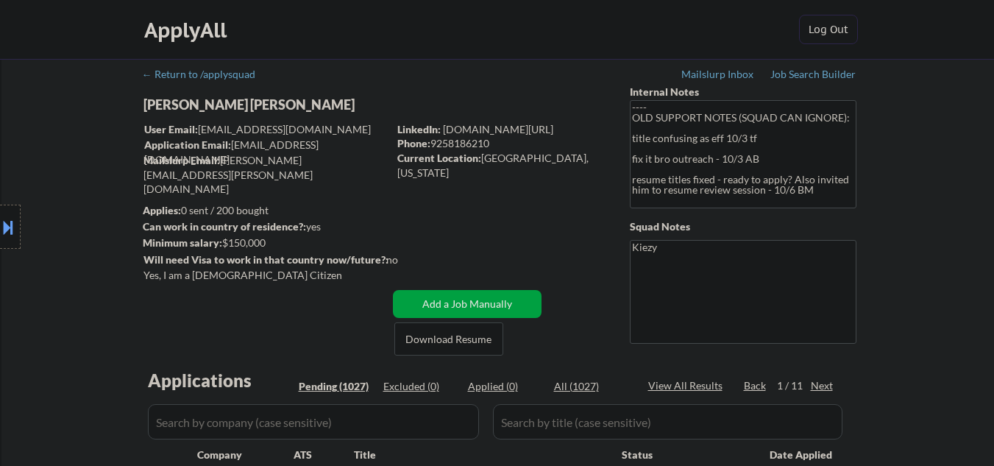
select select ""pending""
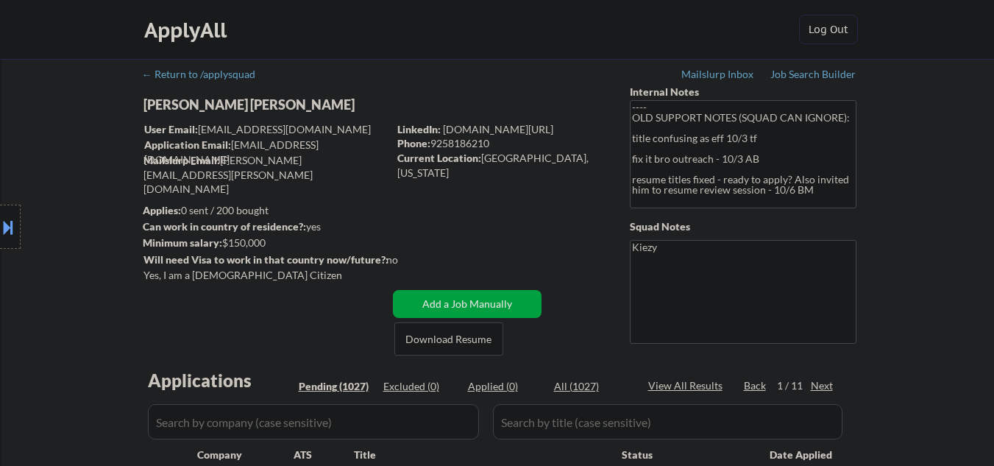
select select ""pending""
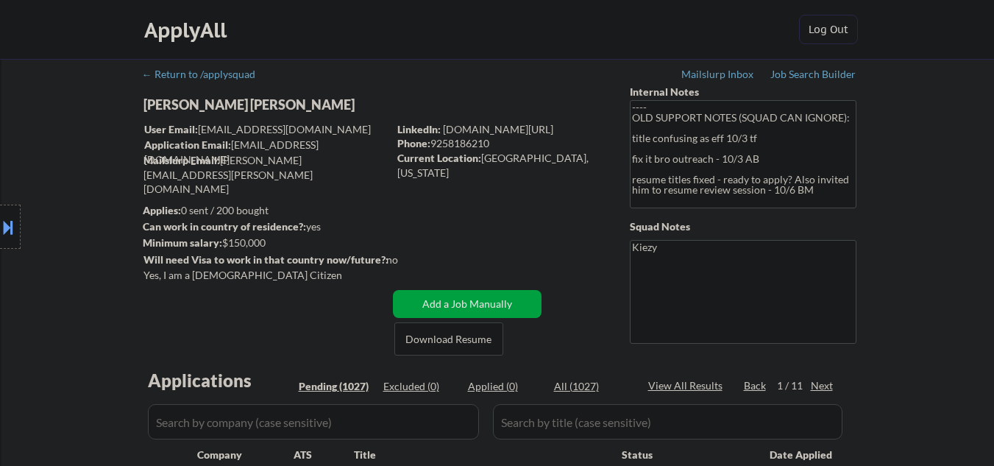
select select ""pending""
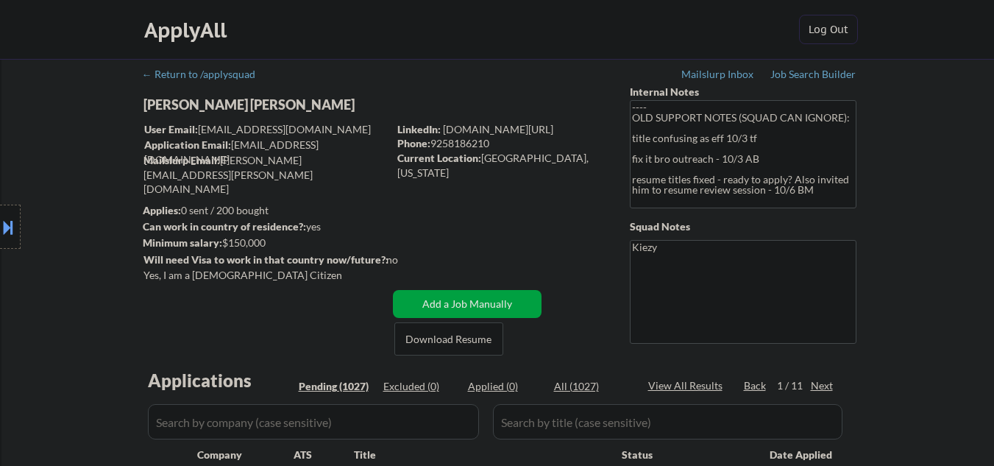
select select ""pending""
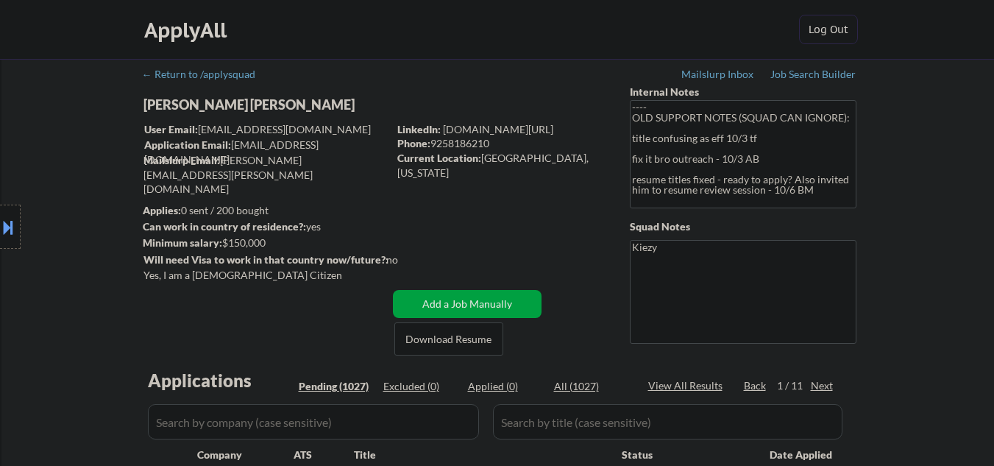
select select ""pending""
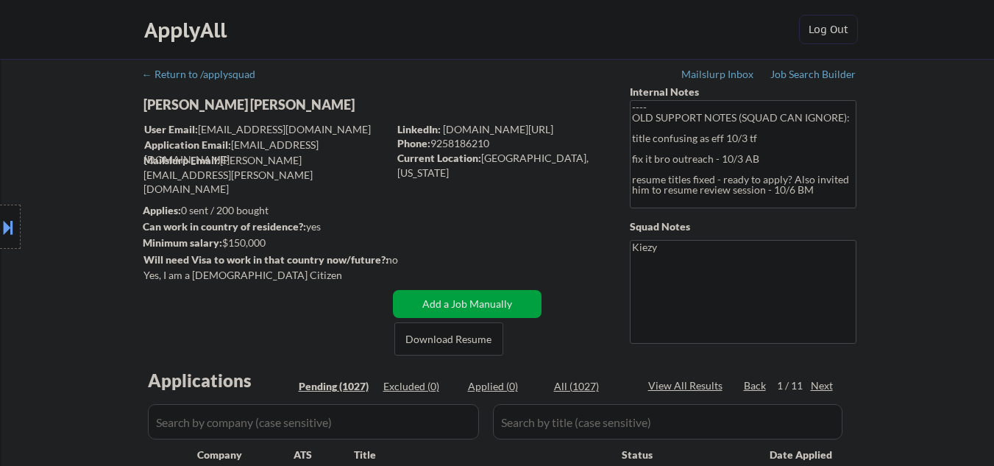
select select ""pending""
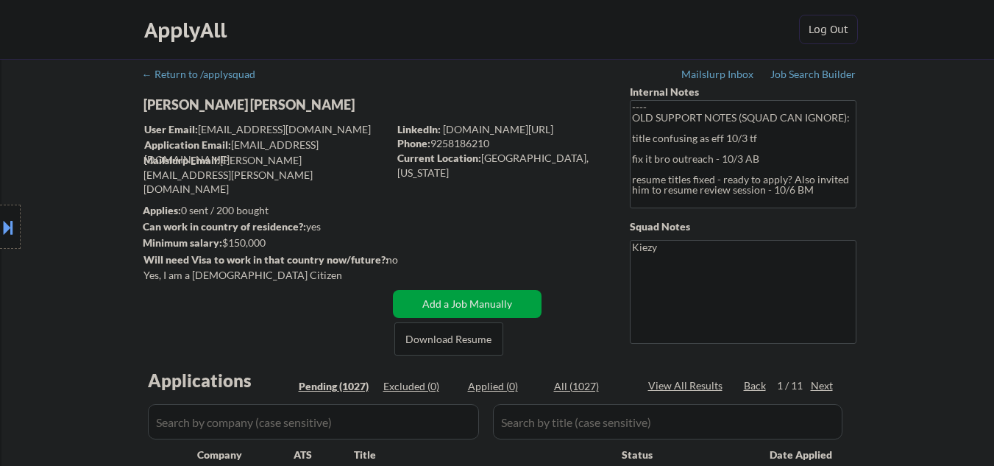
select select ""pending""
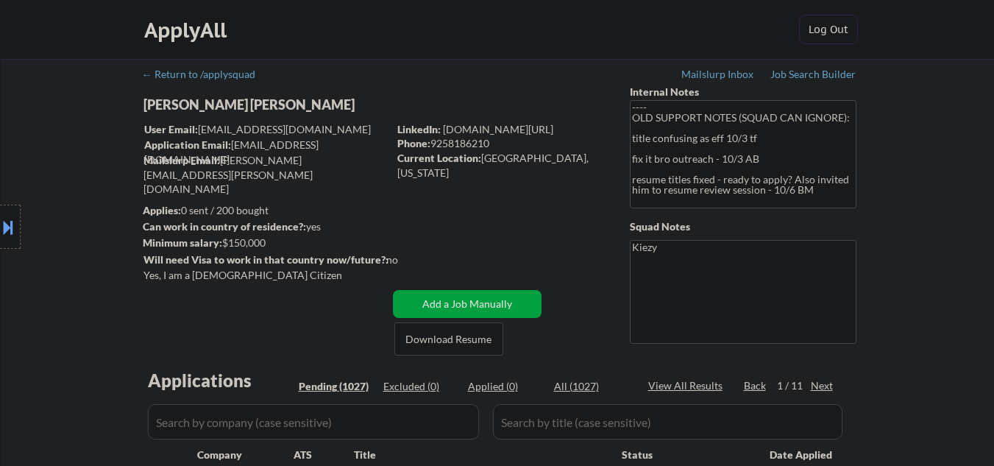
select select ""pending""
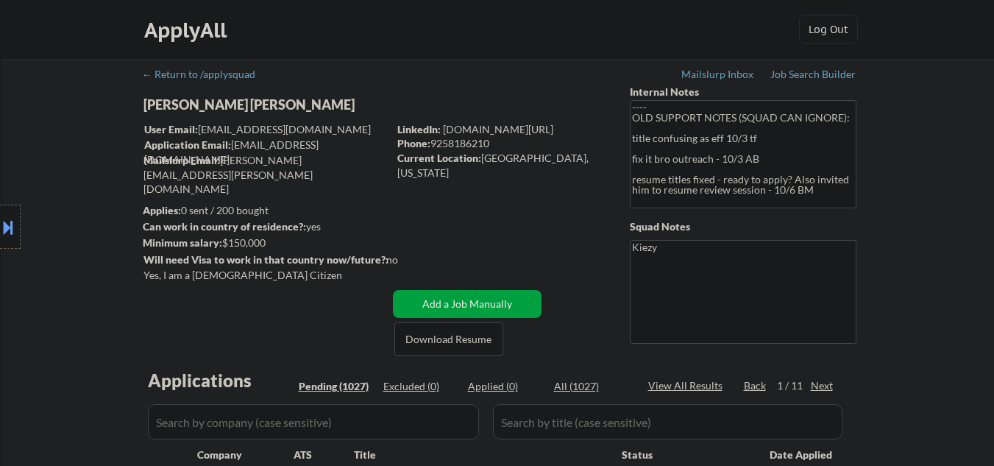
select select ""pending""
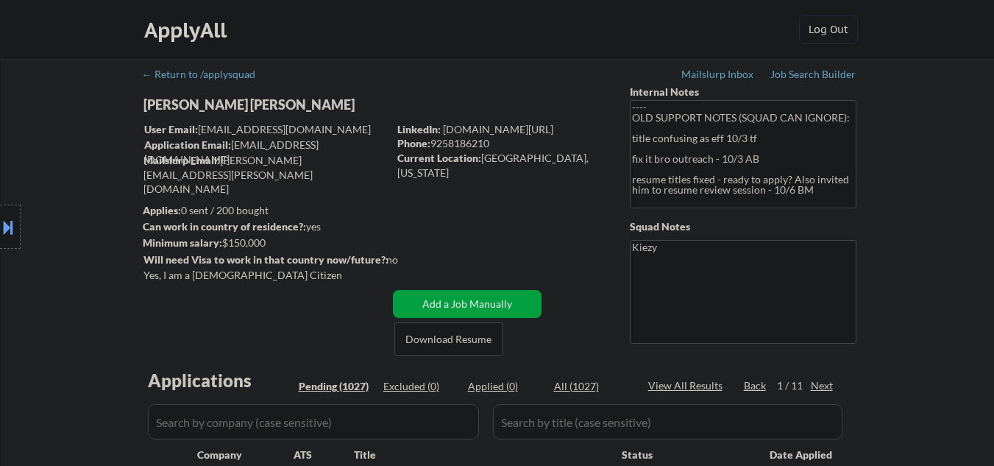
select select ""pending""
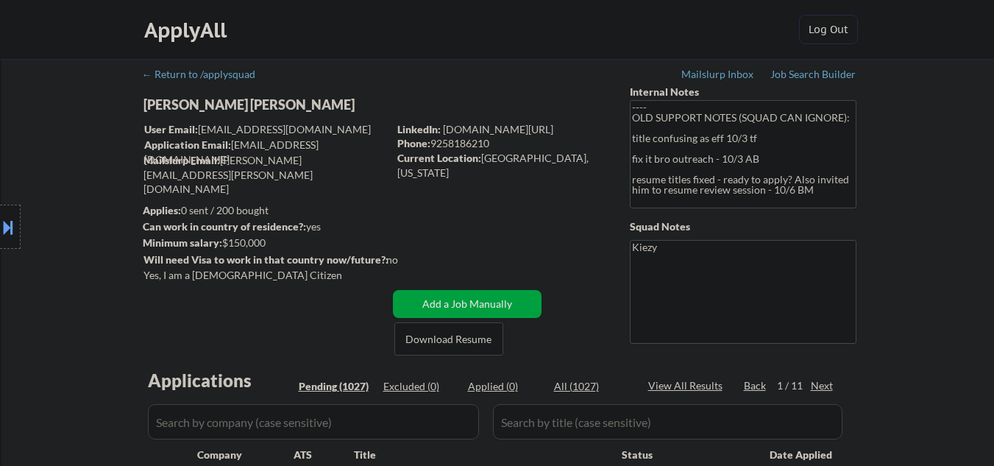
select select ""pending""
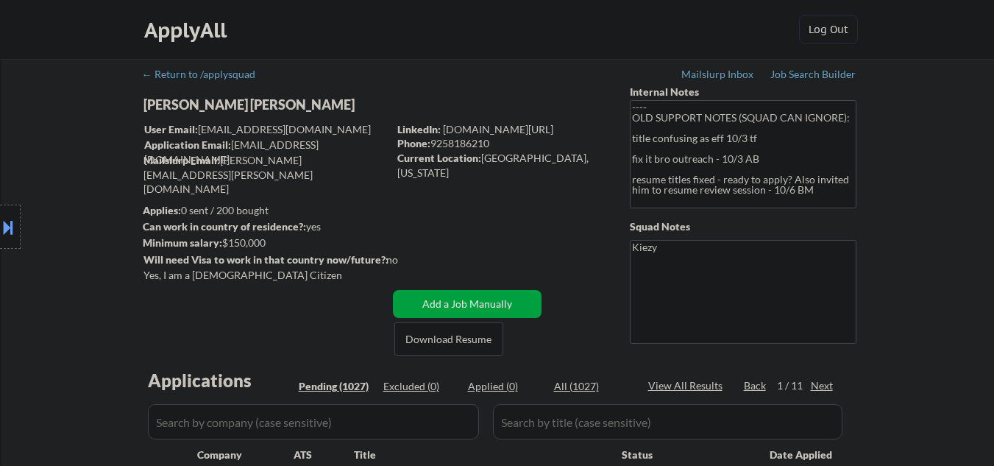
select select ""pending""
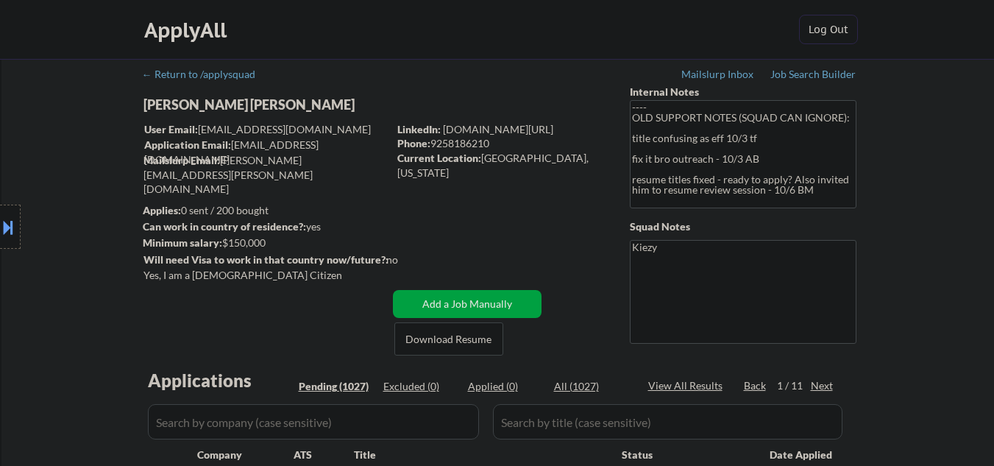
select select ""pending""
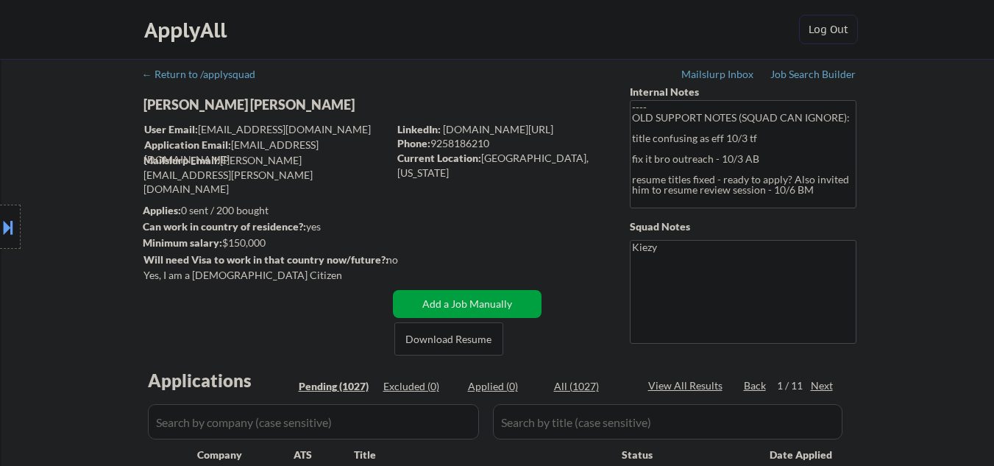
select select ""pending""
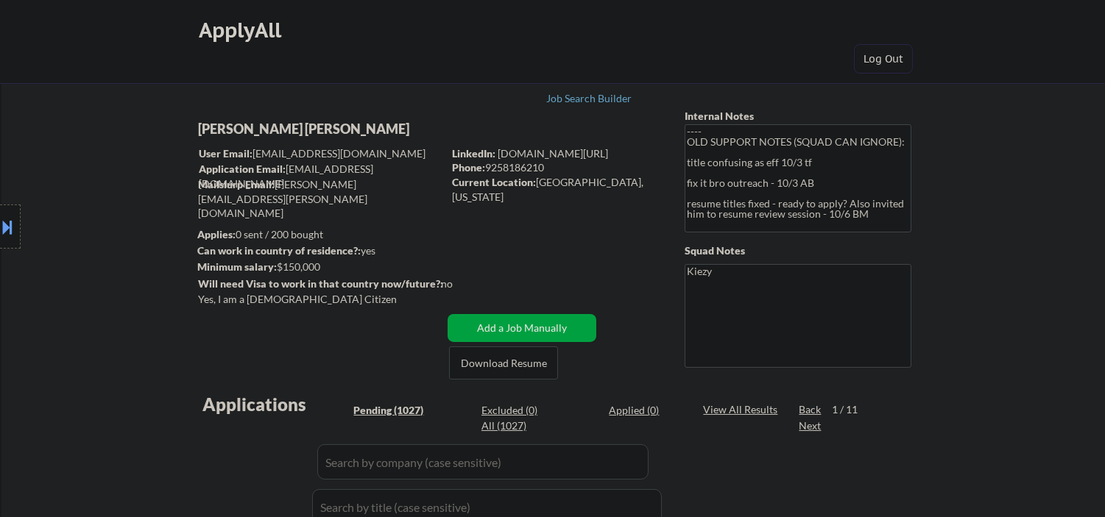
drag, startPoint x: 71, startPoint y: 365, endPoint x: 112, endPoint y: 394, distance: 50.1
click at [268, 130] on div "[PERSON_NAME] [PERSON_NAME]" at bounding box center [349, 129] width 302 height 18
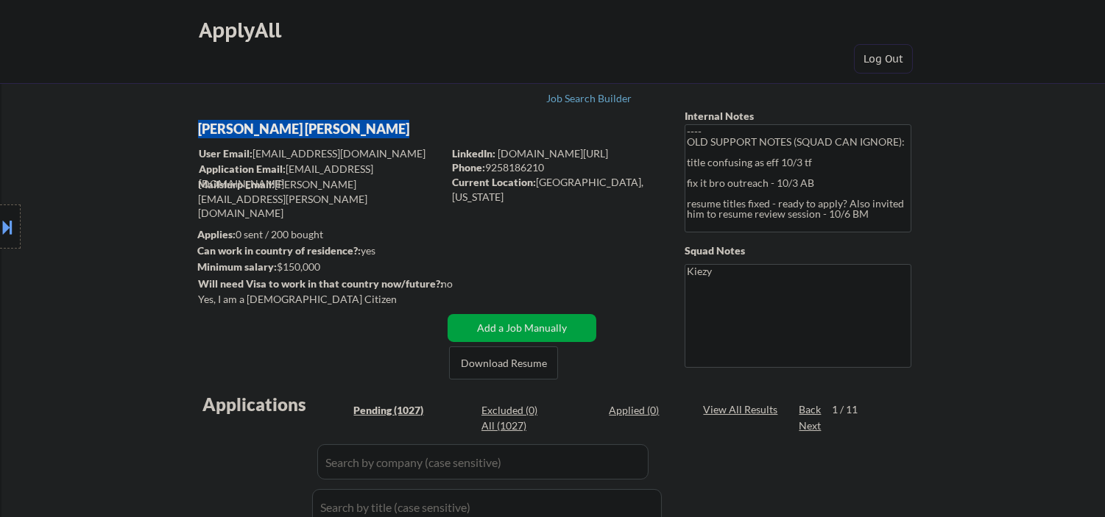
copy div "[PERSON_NAME] [PERSON_NAME]"
click at [545, 183] on div "Current Location: [GEOGRAPHIC_DATA], [US_STATE]" at bounding box center [556, 189] width 208 height 29
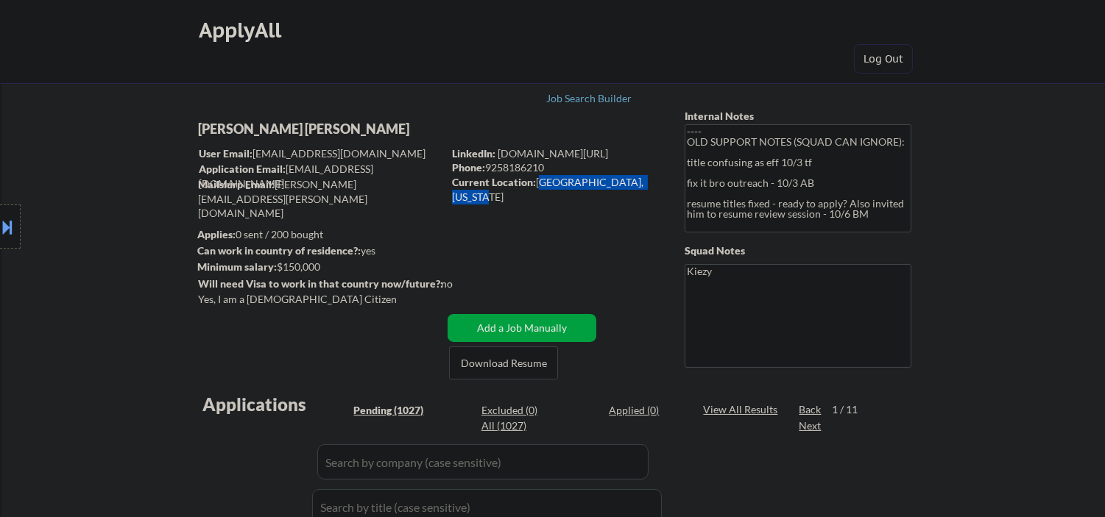
drag, startPoint x: 545, startPoint y: 183, endPoint x: 612, endPoint y: 184, distance: 67.7
click at [612, 184] on div "Current Location: [GEOGRAPHIC_DATA], [US_STATE]" at bounding box center [556, 189] width 208 height 29
copy div "[GEOGRAPHIC_DATA], [US_STATE]"
click at [0, 217] on button at bounding box center [8, 227] width 16 height 24
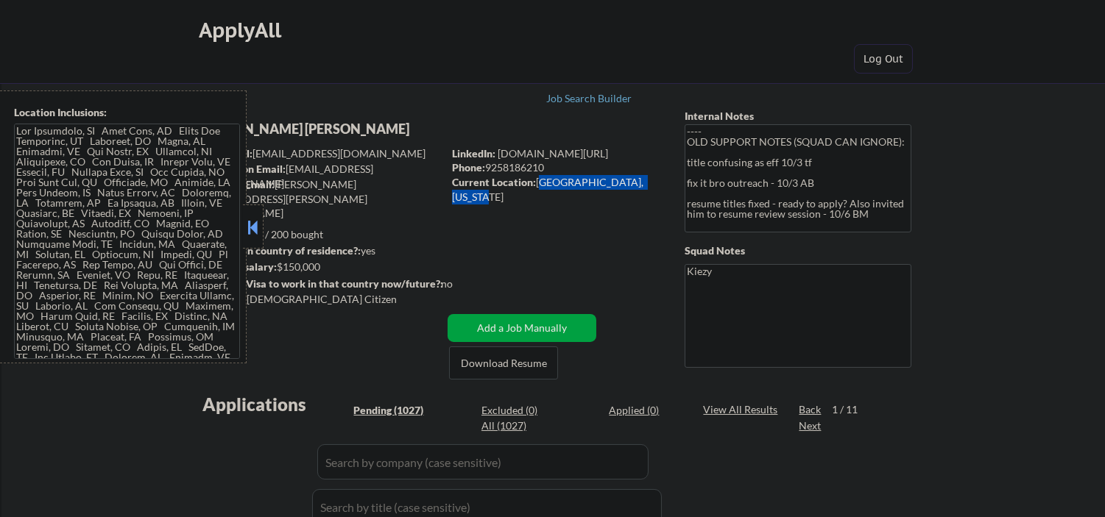
click at [151, 251] on textarea at bounding box center [127, 242] width 226 height 236
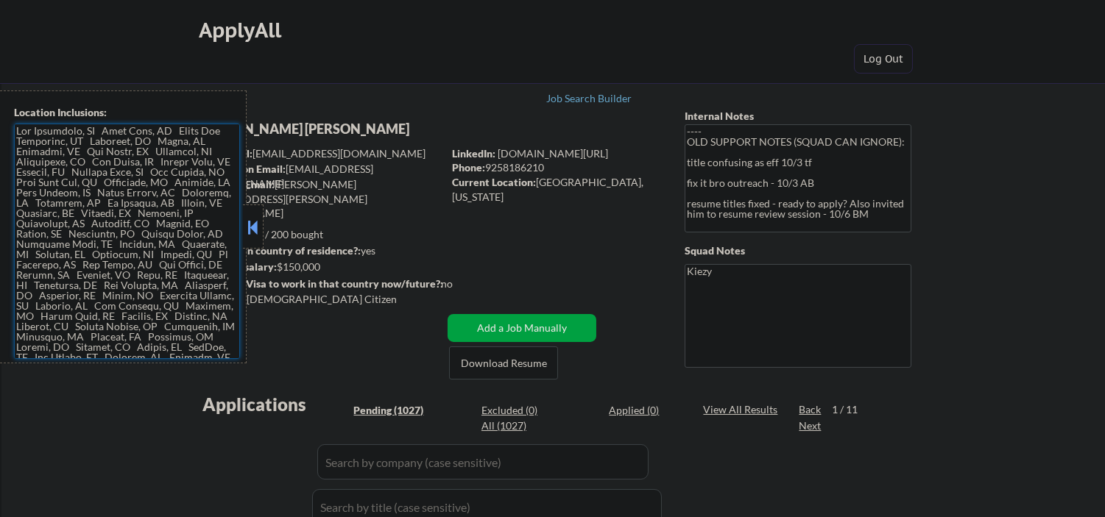
scroll to position [108, 0]
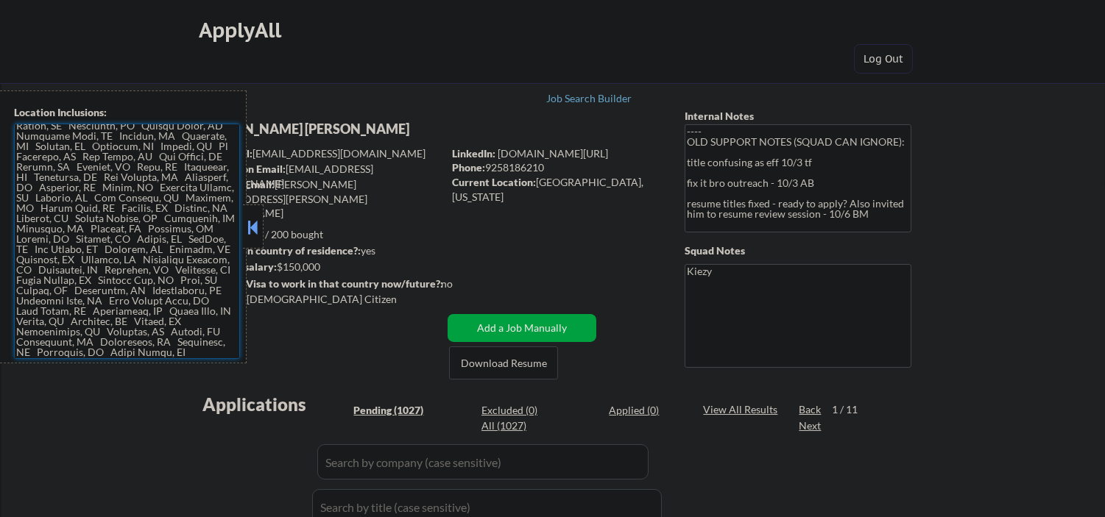
click at [123, 248] on textarea at bounding box center [127, 242] width 226 height 236
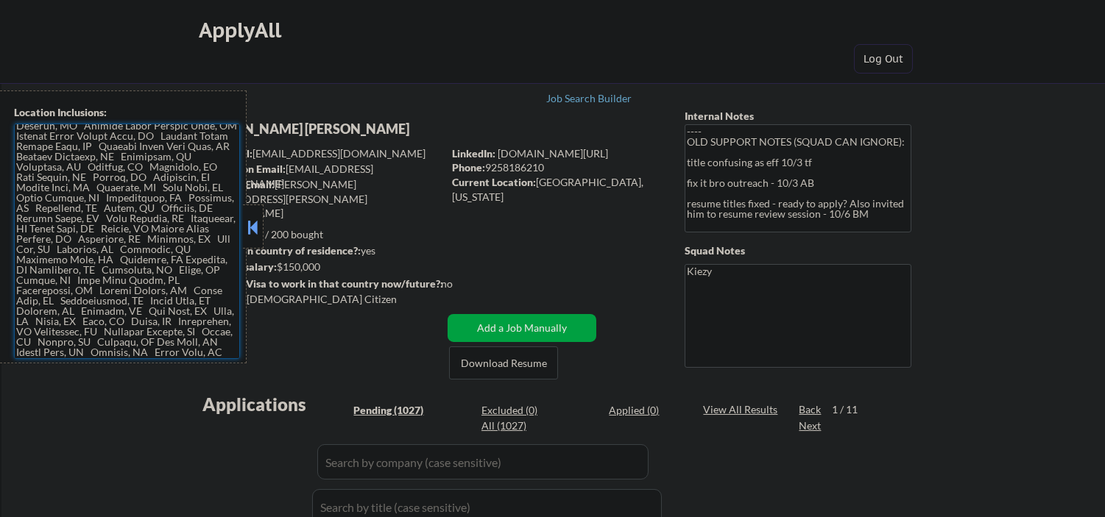
click at [248, 228] on button at bounding box center [252, 227] width 16 height 22
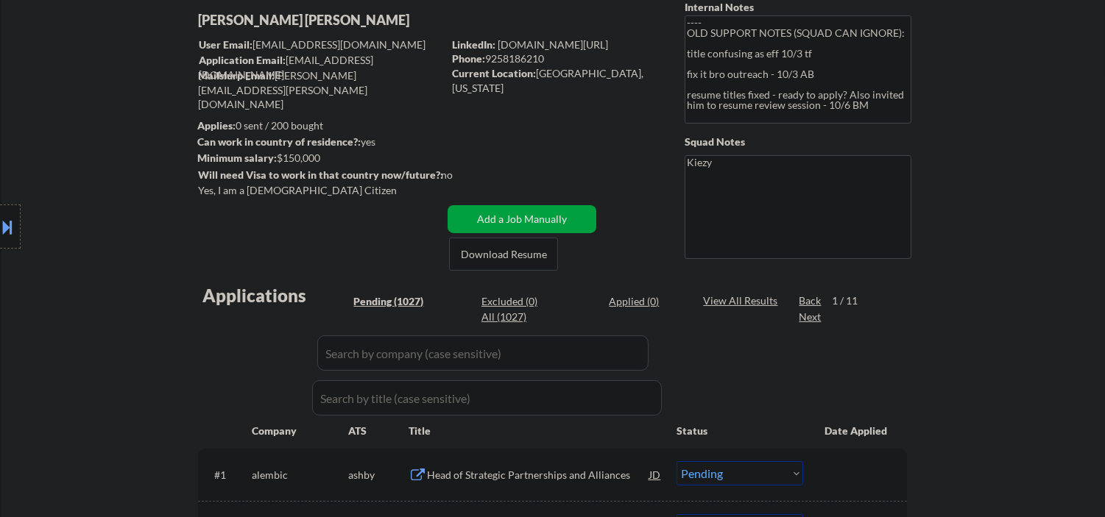
scroll to position [108, 0]
drag, startPoint x: 2, startPoint y: 223, endPoint x: 185, endPoint y: 283, distance: 192.7
click at [19, 230] on div at bounding box center [10, 227] width 21 height 44
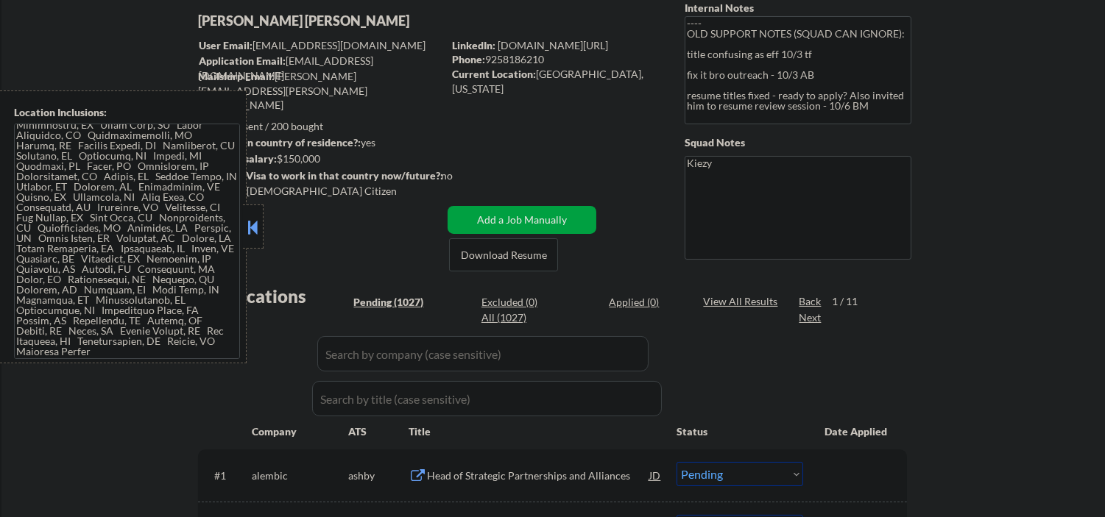
scroll to position [2755, 0]
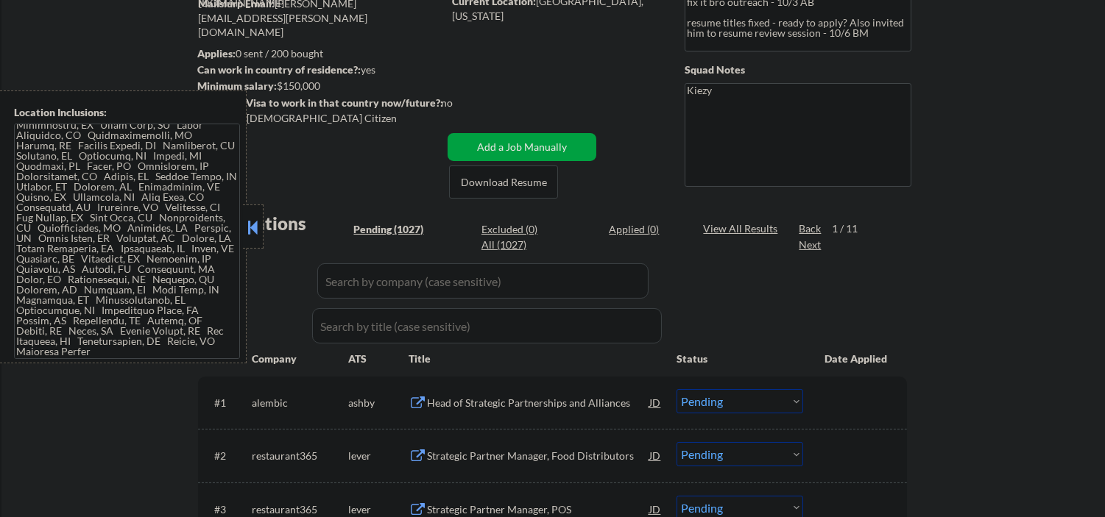
scroll to position [218, 0]
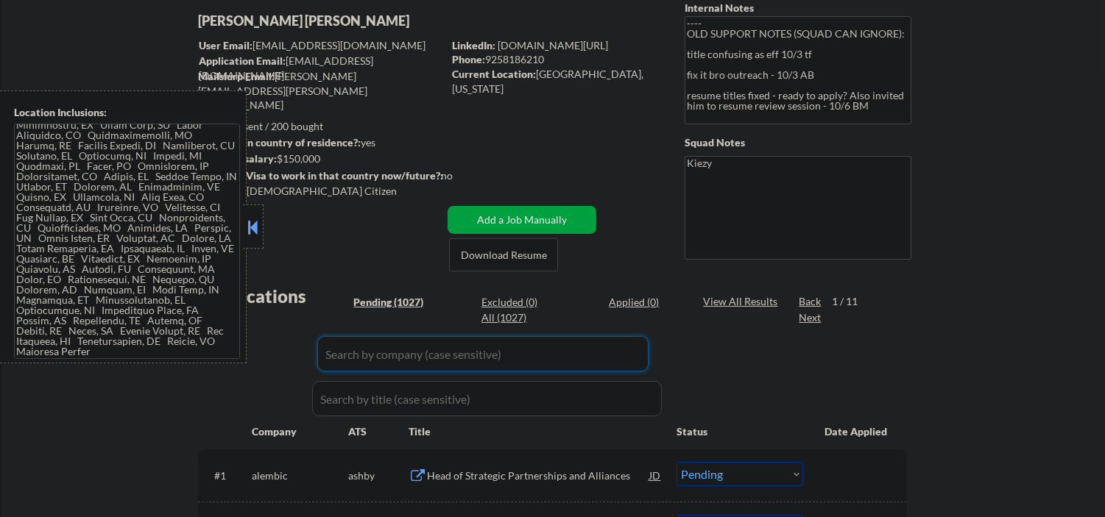
click at [259, 227] on button at bounding box center [252, 227] width 16 height 22
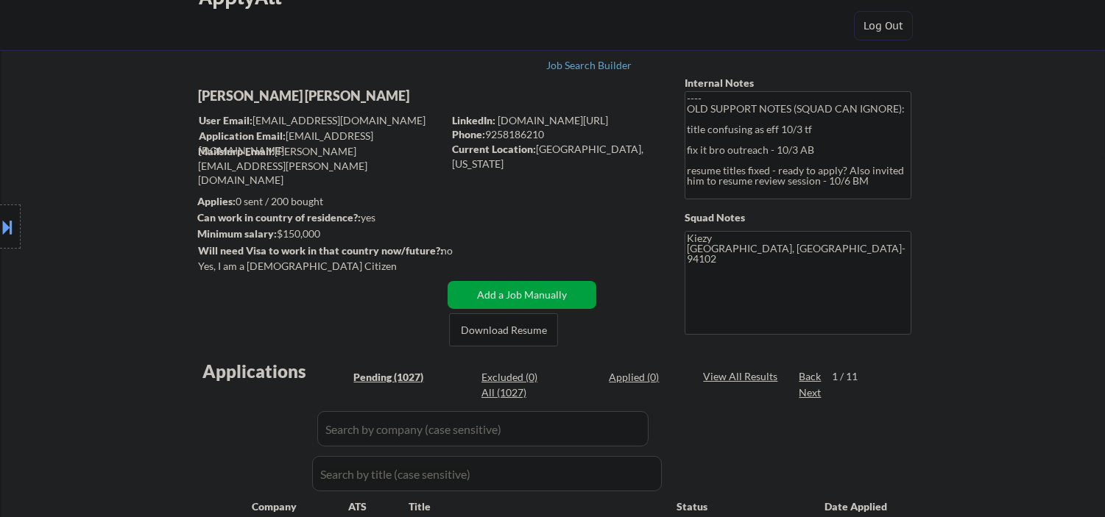
scroll to position [0, 0]
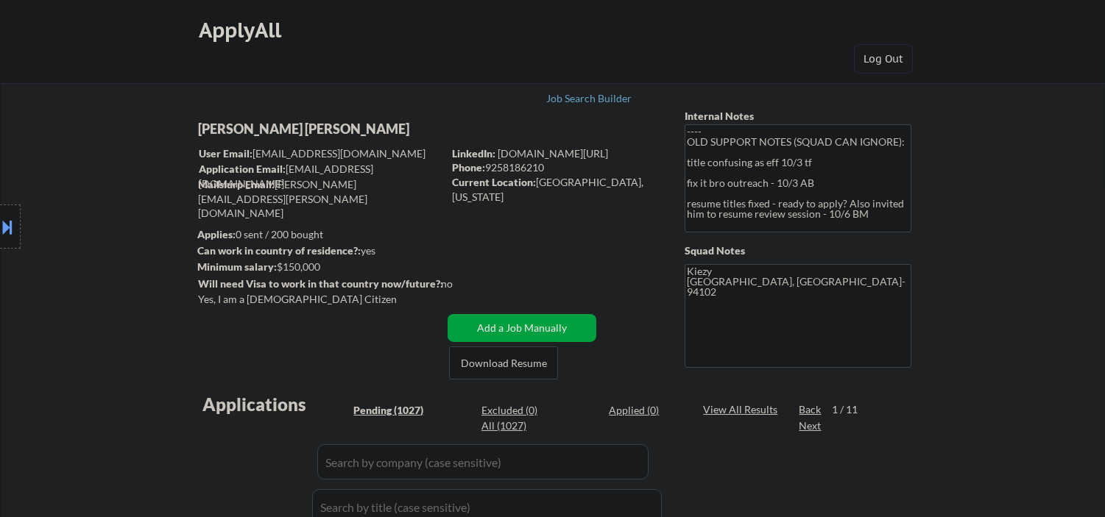
click at [498, 165] on div "Phone: [PHONE_NUMBER]" at bounding box center [556, 167] width 208 height 15
copy div "9258186210"
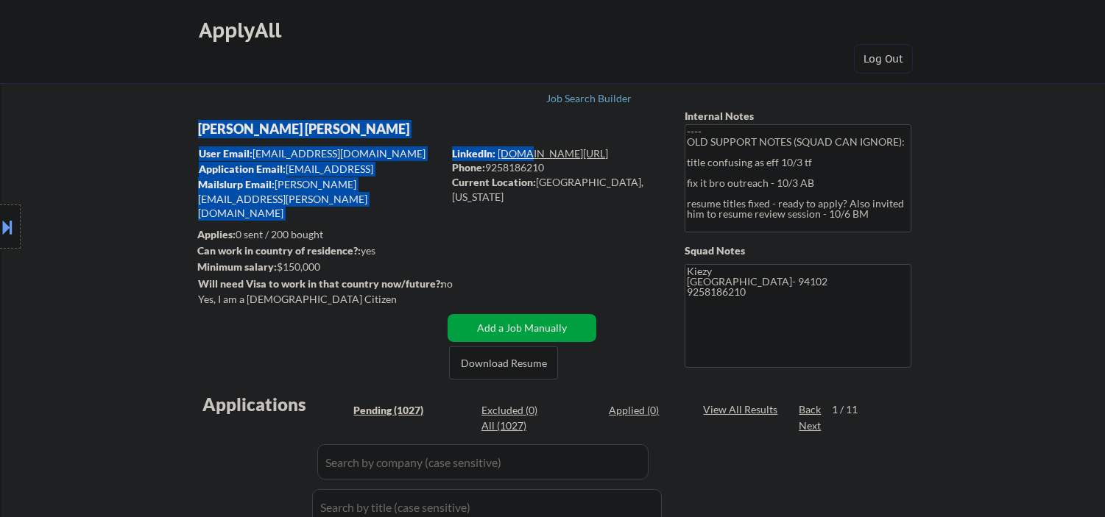
drag, startPoint x: 501, startPoint y: 144, endPoint x: 518, endPoint y: 152, distance: 18.8
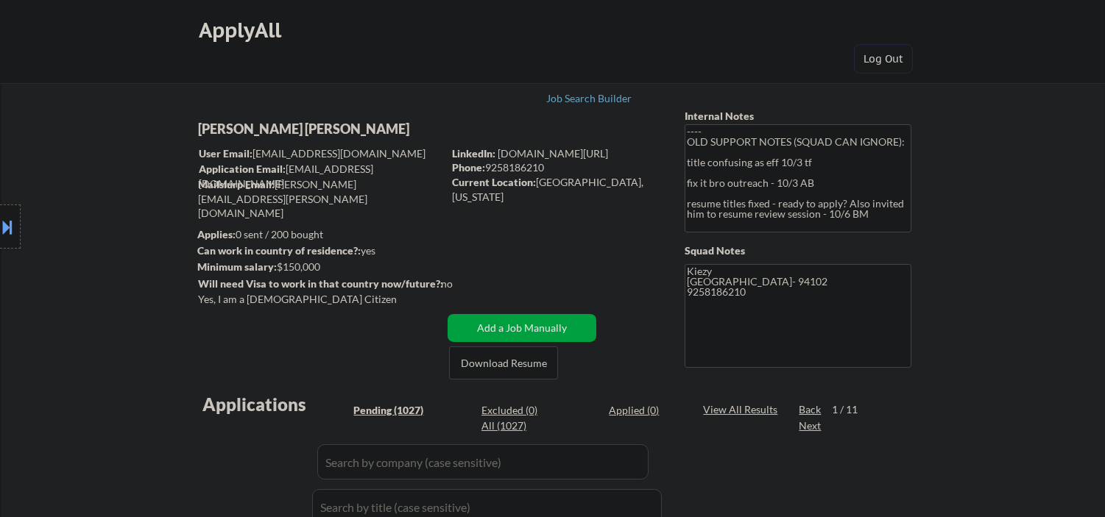
click at [629, 153] on div "LinkedIn: [DOMAIN_NAME][URL]" at bounding box center [557, 153] width 210 height 15
drag, startPoint x: 630, startPoint y: 151, endPoint x: 497, endPoint y: 157, distance: 133.3
click at [497, 157] on div "LinkedIn: [DOMAIN_NAME][URL]" at bounding box center [557, 153] width 210 height 15
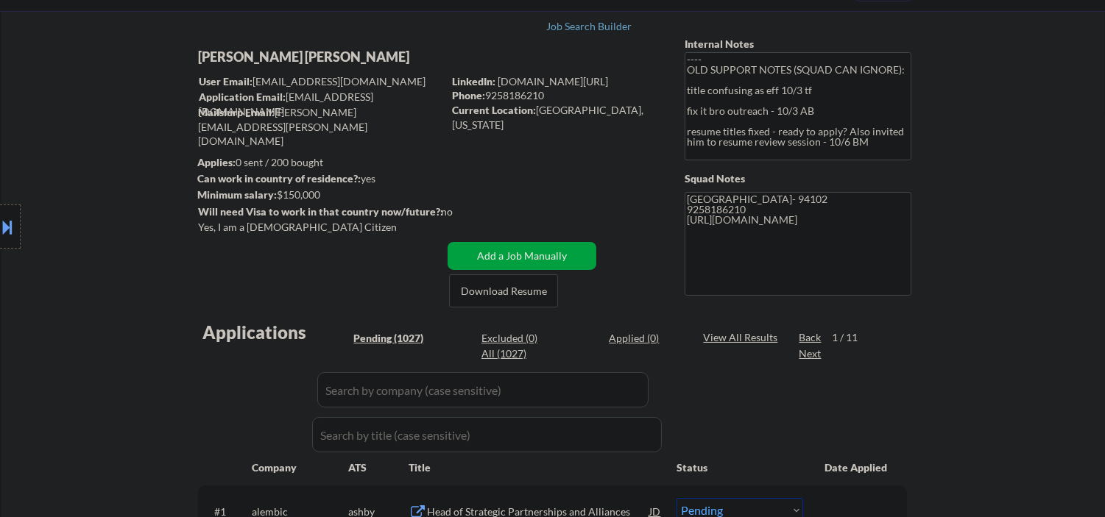
scroll to position [108, 0]
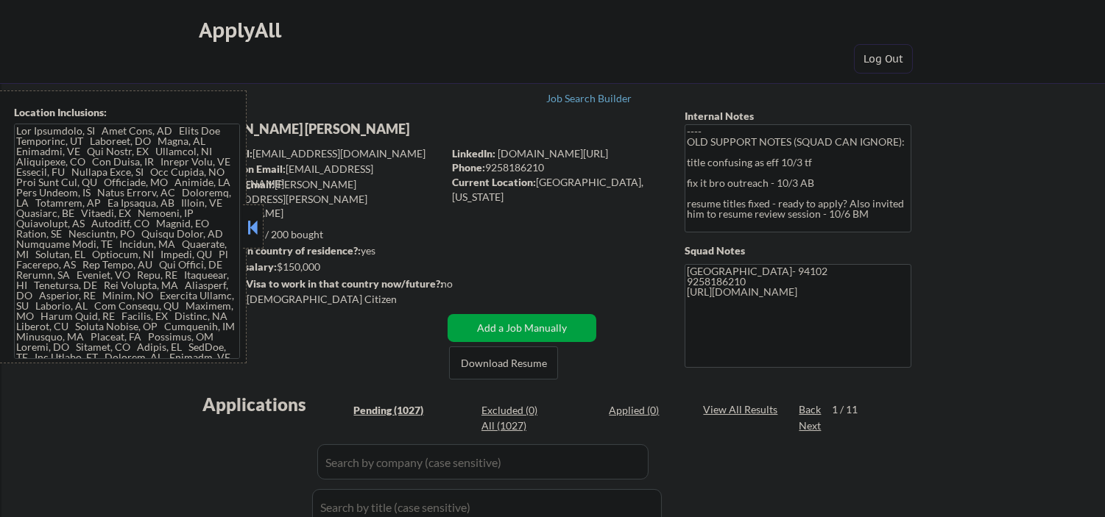
click at [250, 230] on button at bounding box center [252, 227] width 16 height 22
select select ""pending""
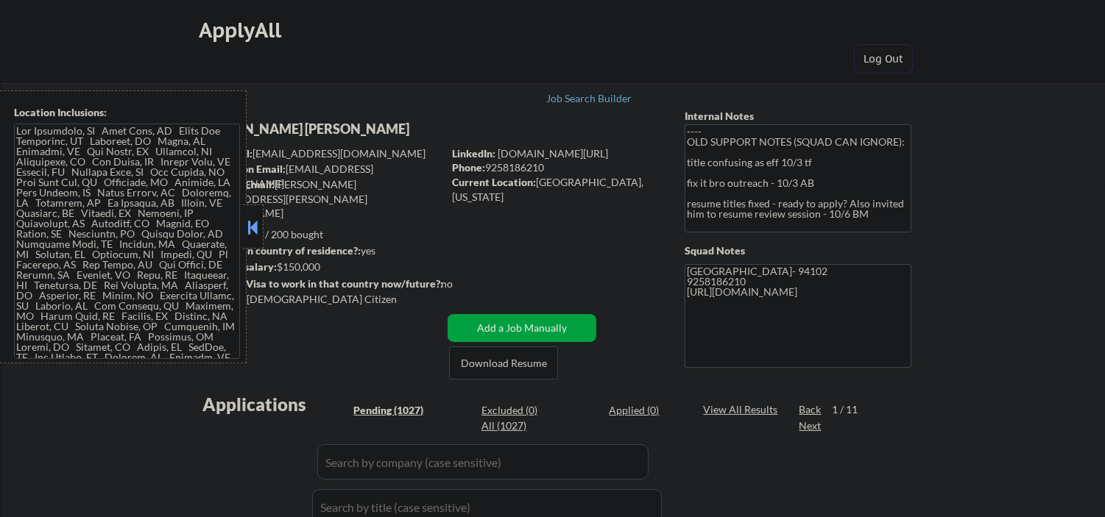
select select ""pending""
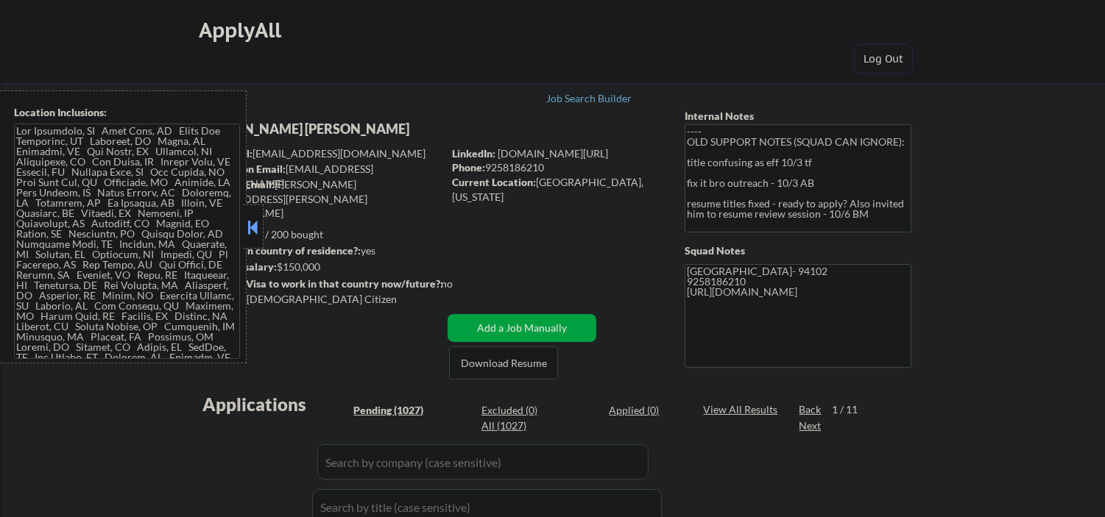
select select ""pending""
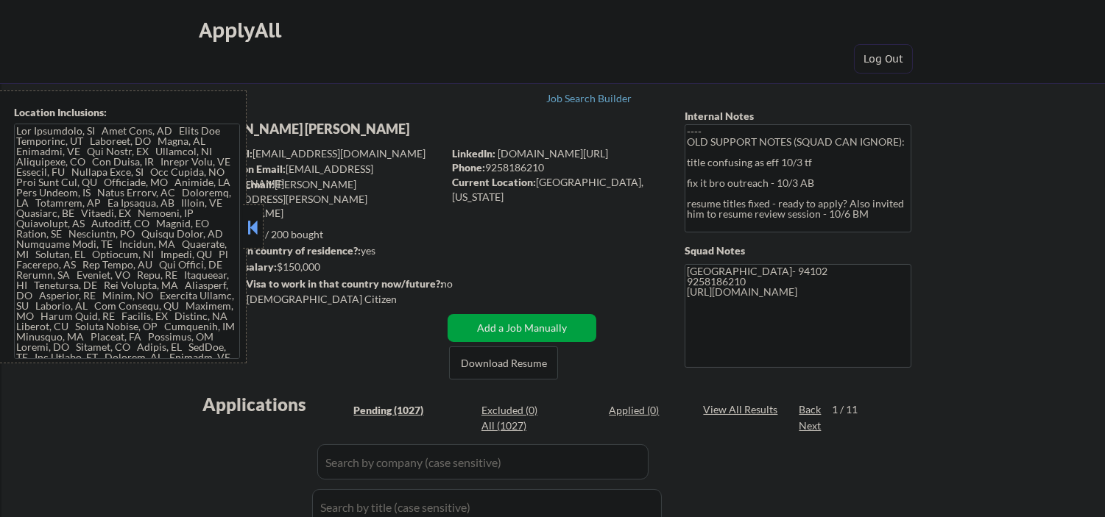
select select ""pending""
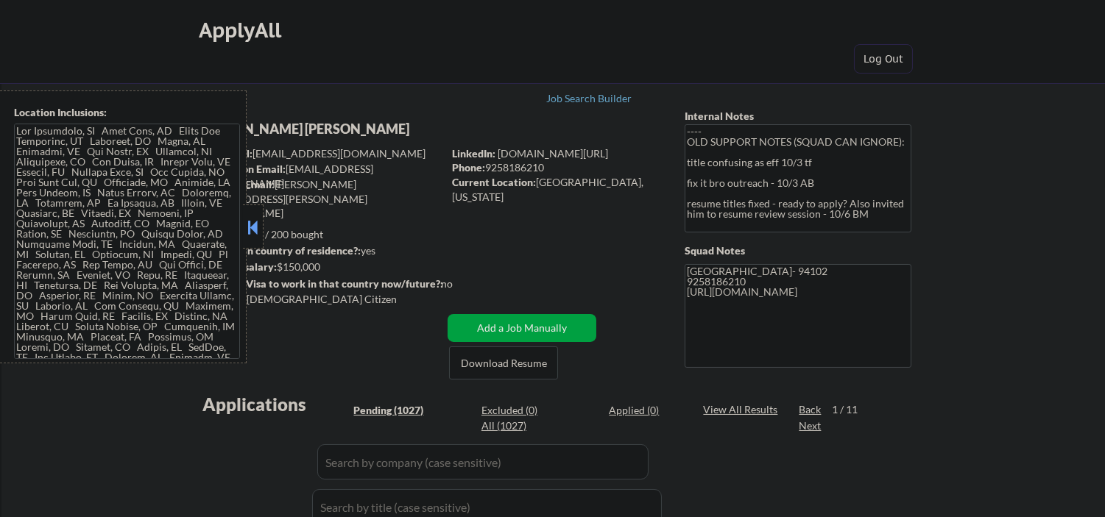
select select ""pending""
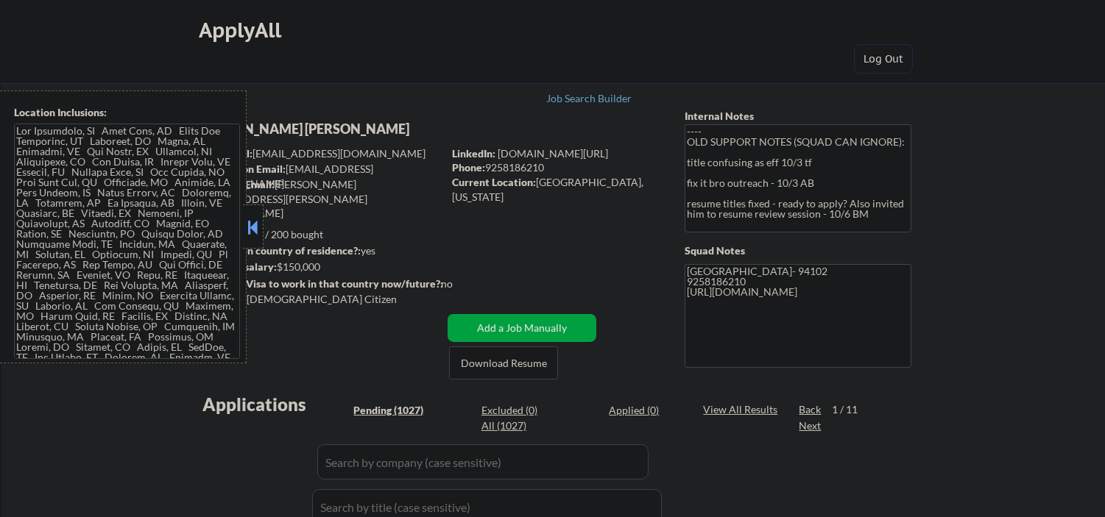
select select ""pending""
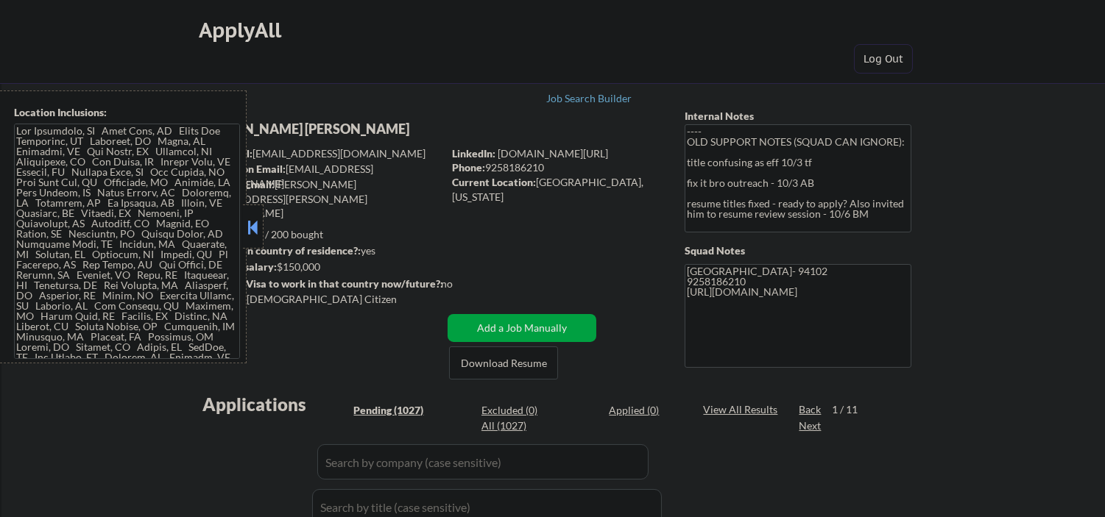
select select ""pending""
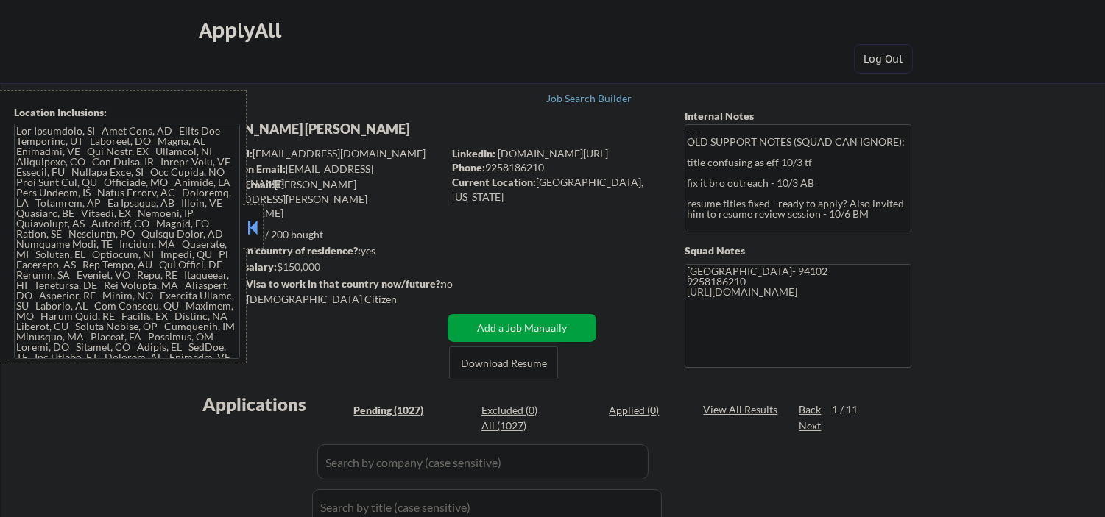
select select ""pending""
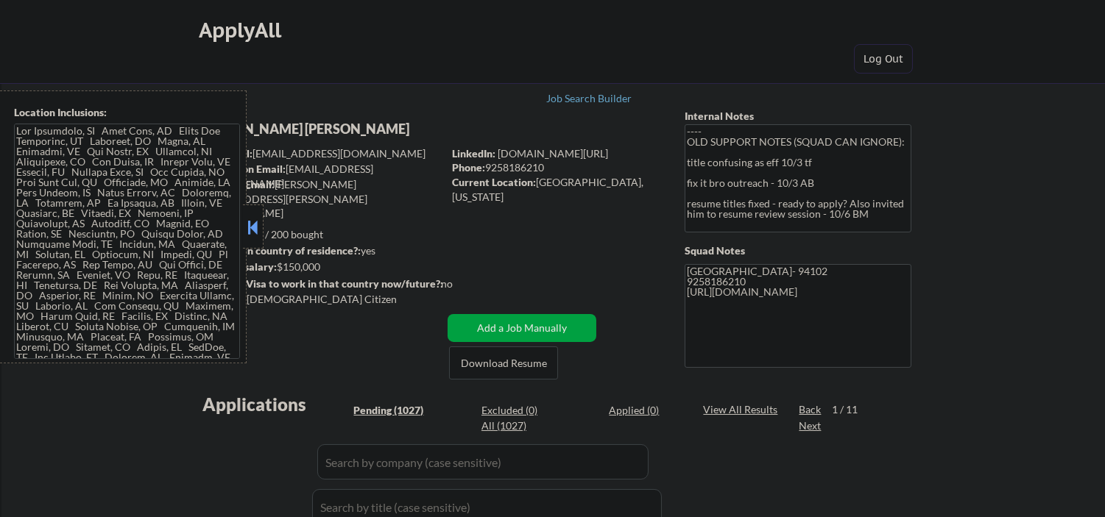
select select ""pending""
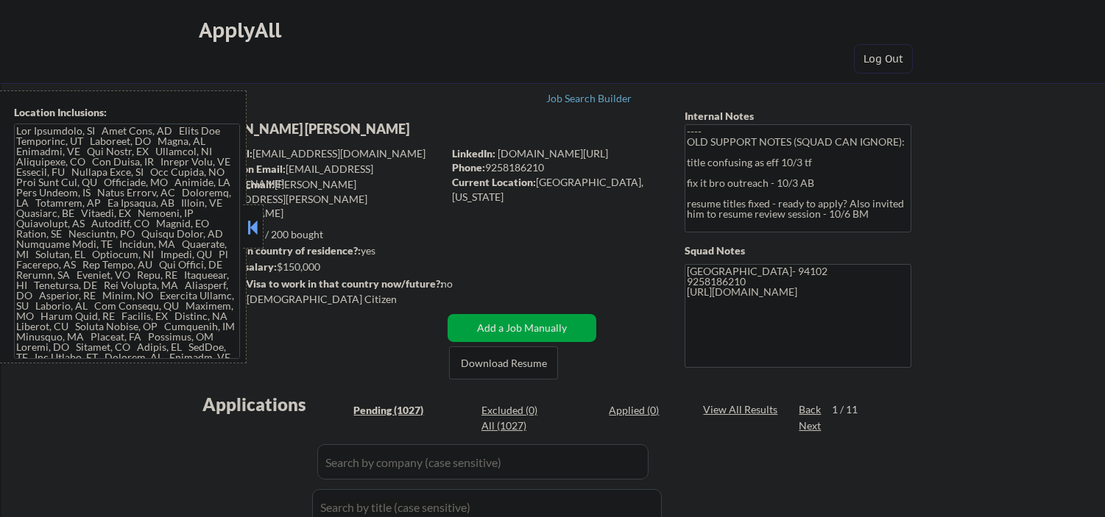
select select ""pending""
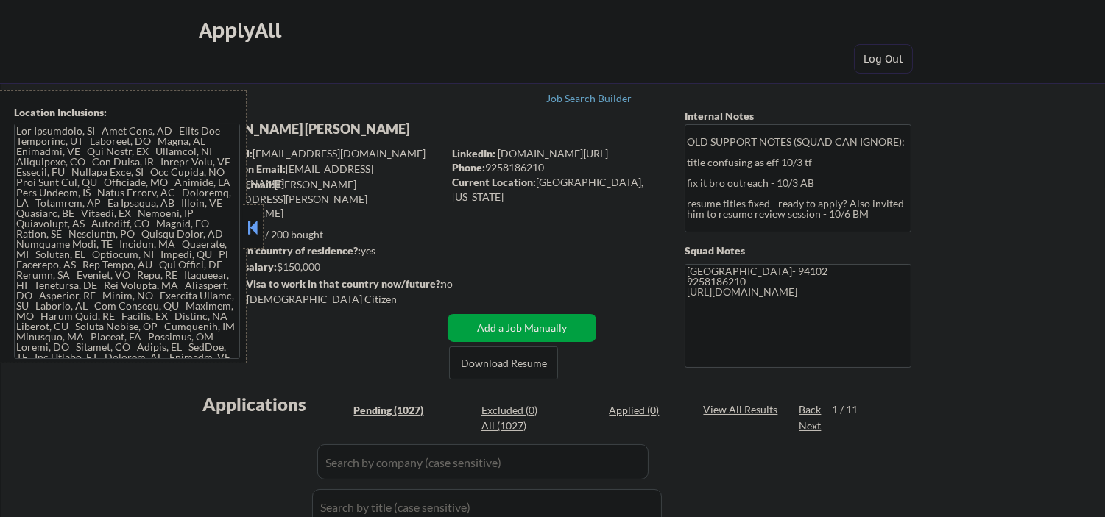
select select ""pending""
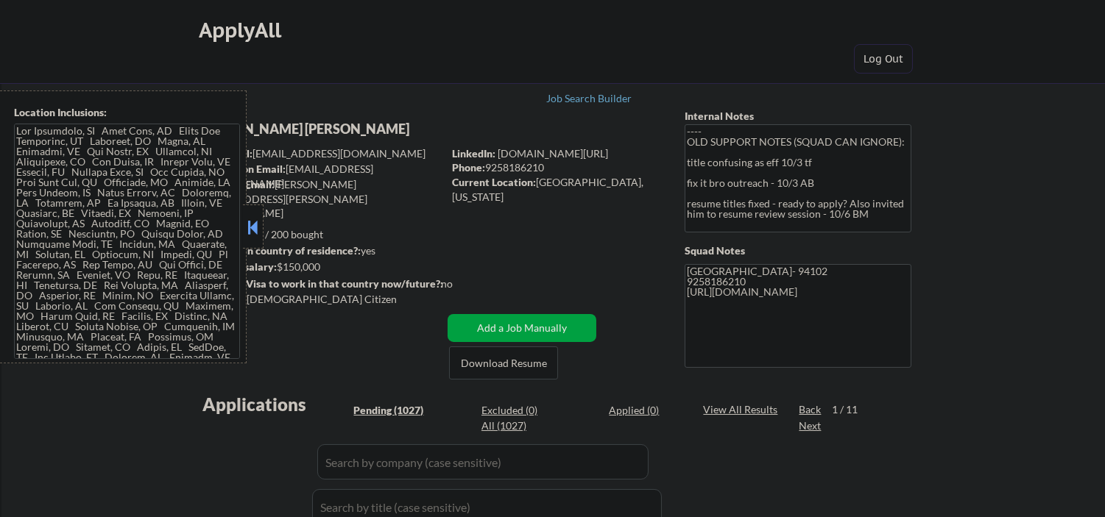
select select ""pending""
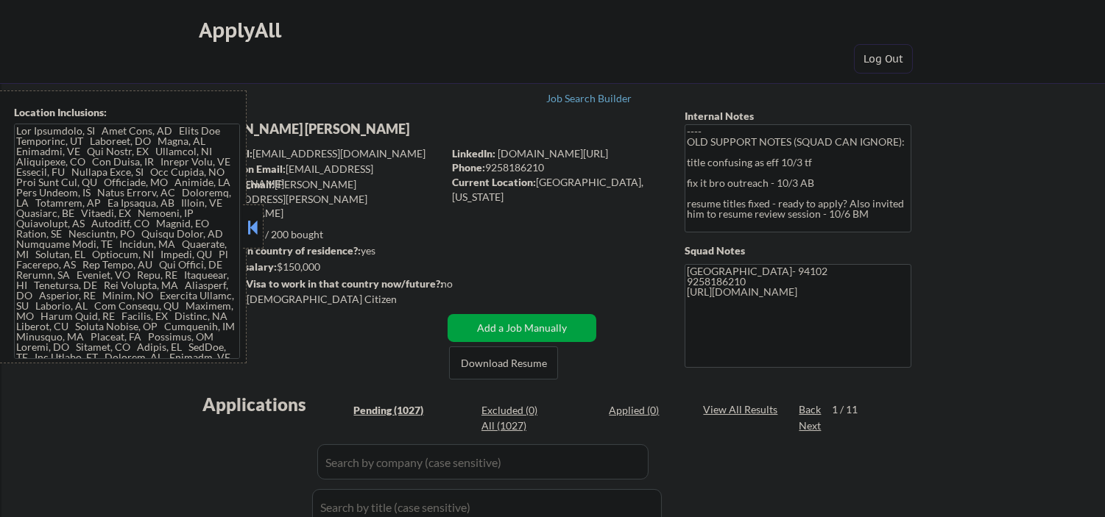
select select ""pending""
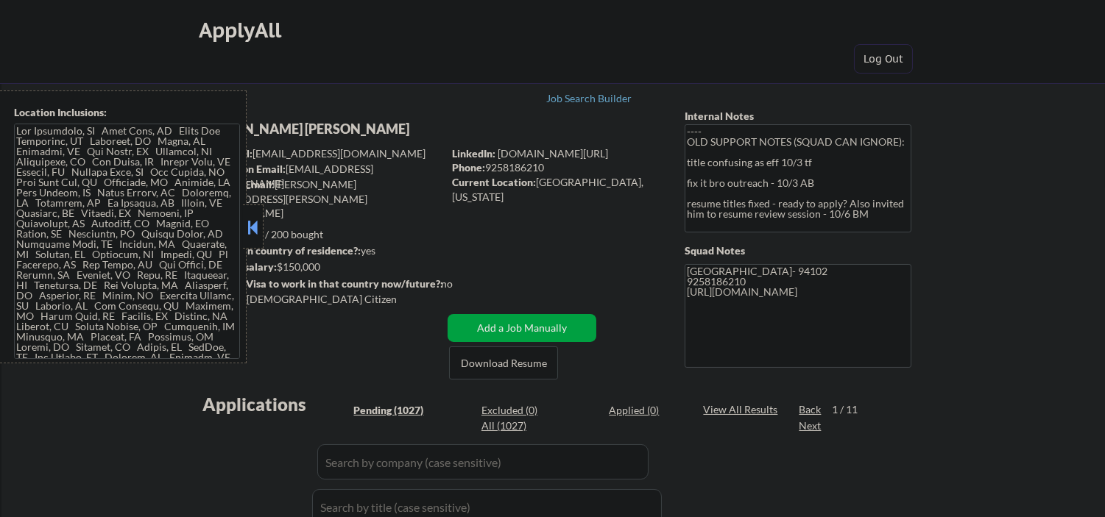
select select ""pending""
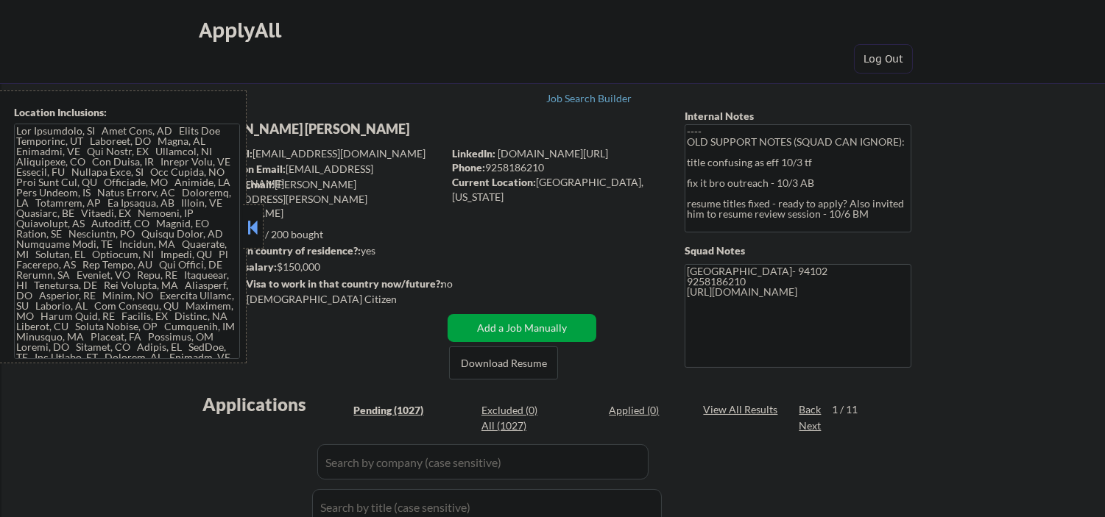
select select ""pending""
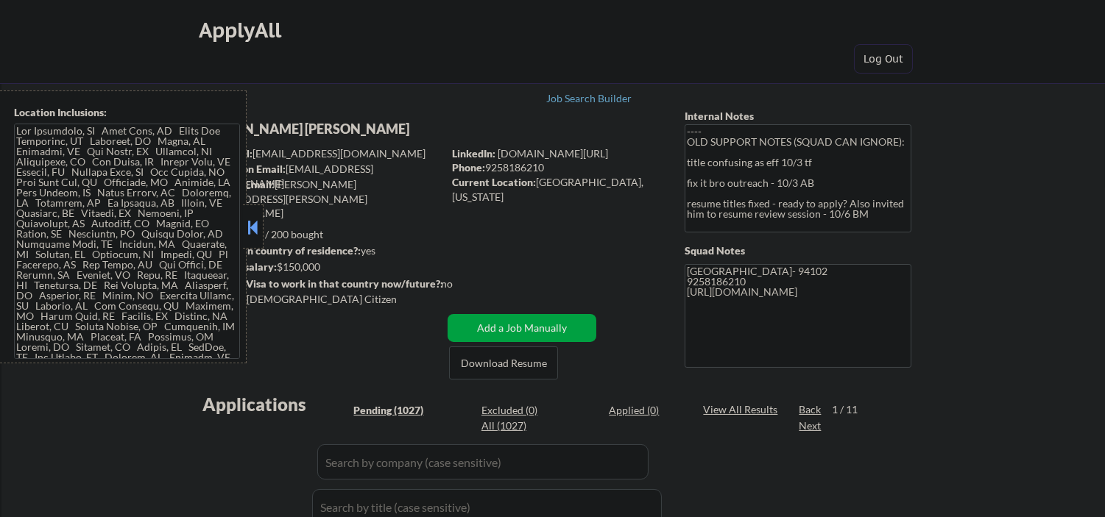
select select ""pending""
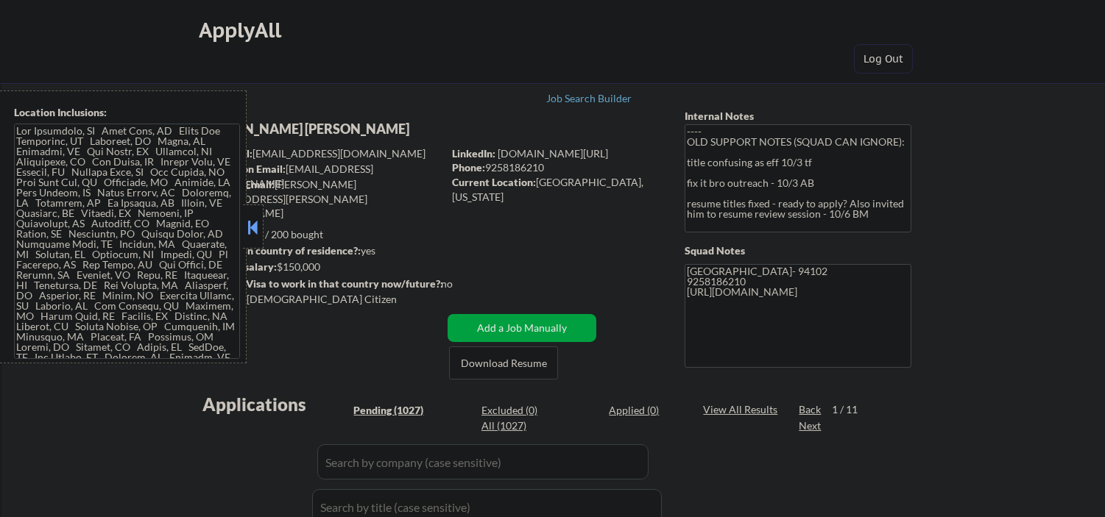
select select ""pending""
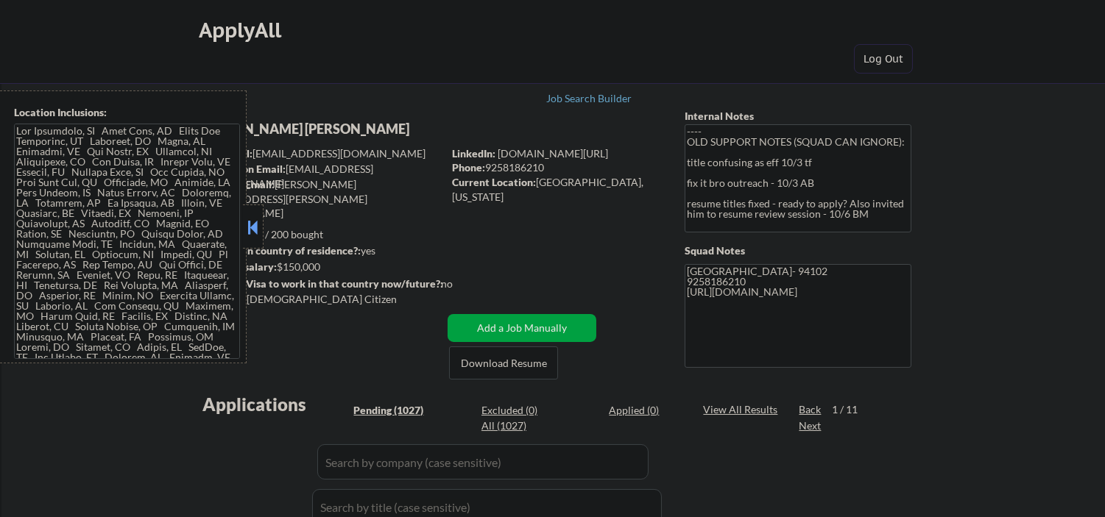
select select ""pending""
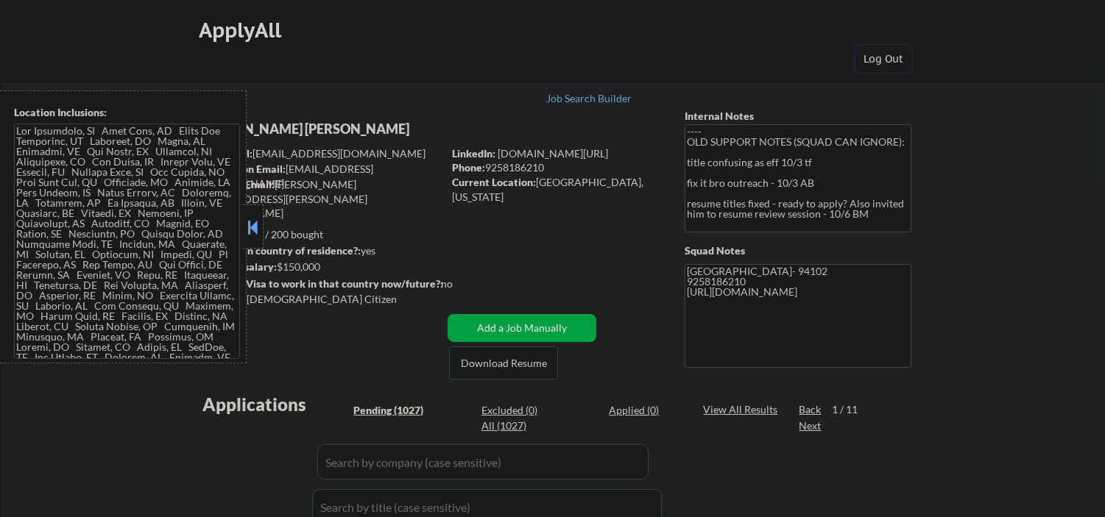
select select ""pending""
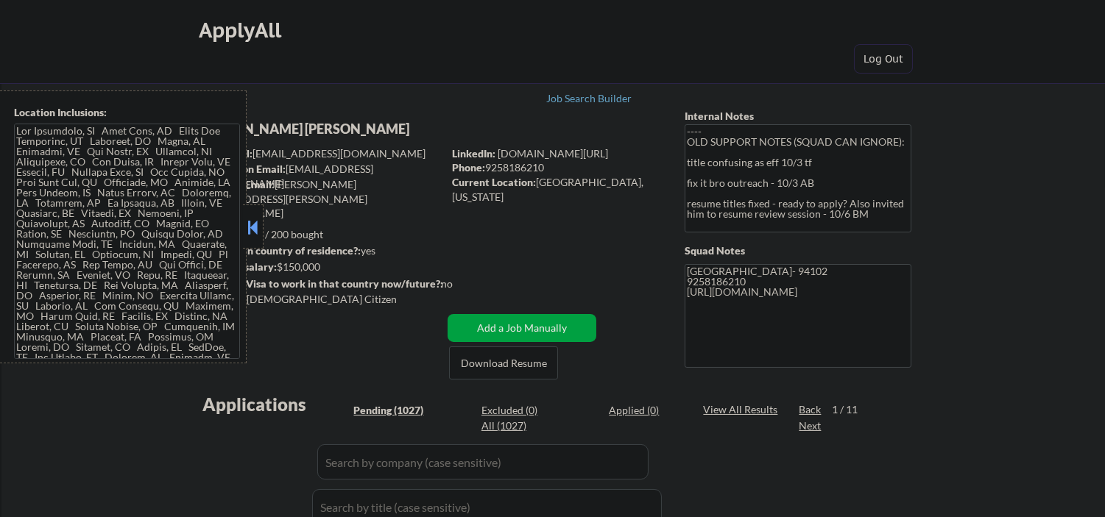
select select ""pending""
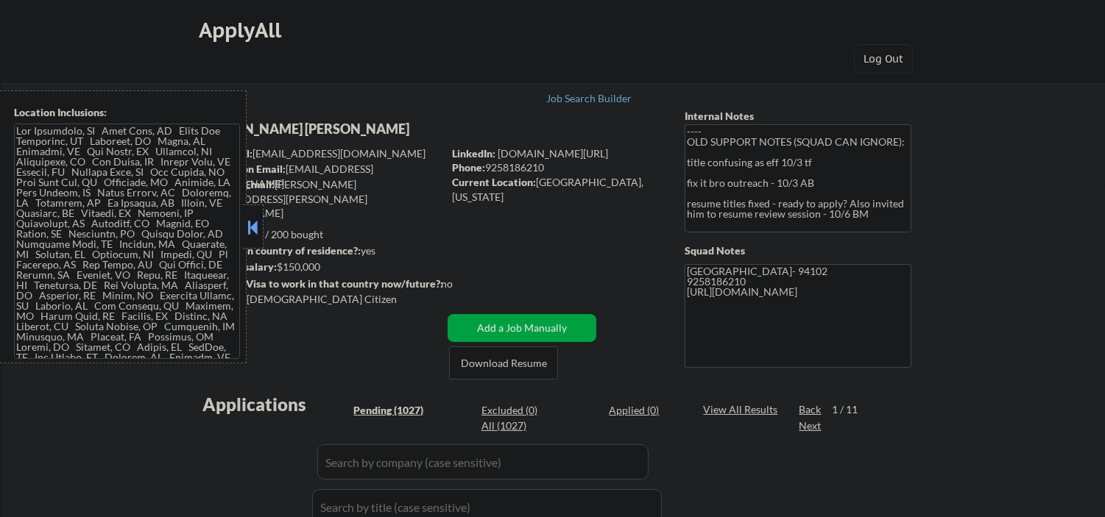
select select ""pending""
click at [258, 231] on button at bounding box center [252, 227] width 16 height 22
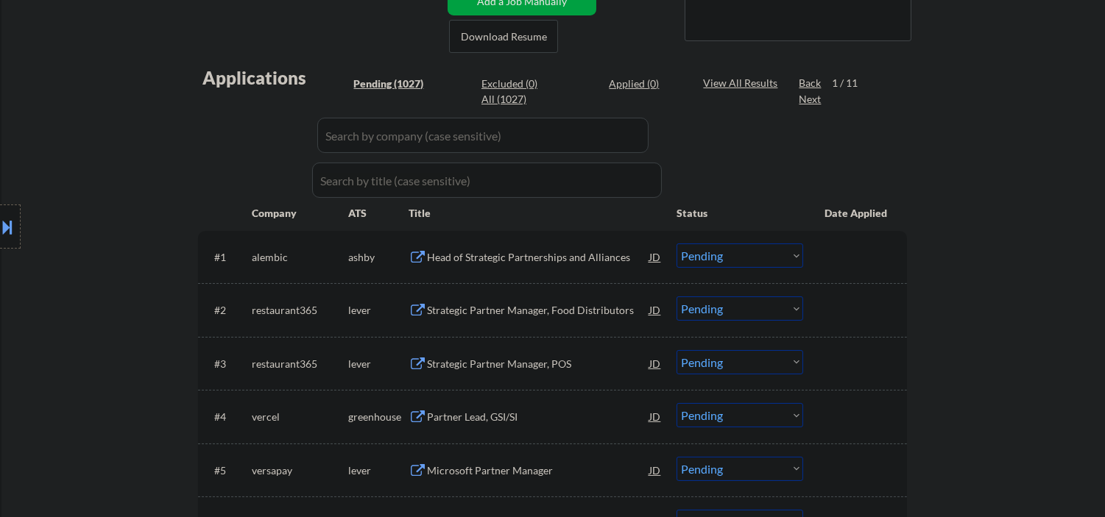
click at [563, 261] on div "Head of Strategic Partnerships and Alliances" at bounding box center [538, 257] width 222 height 15
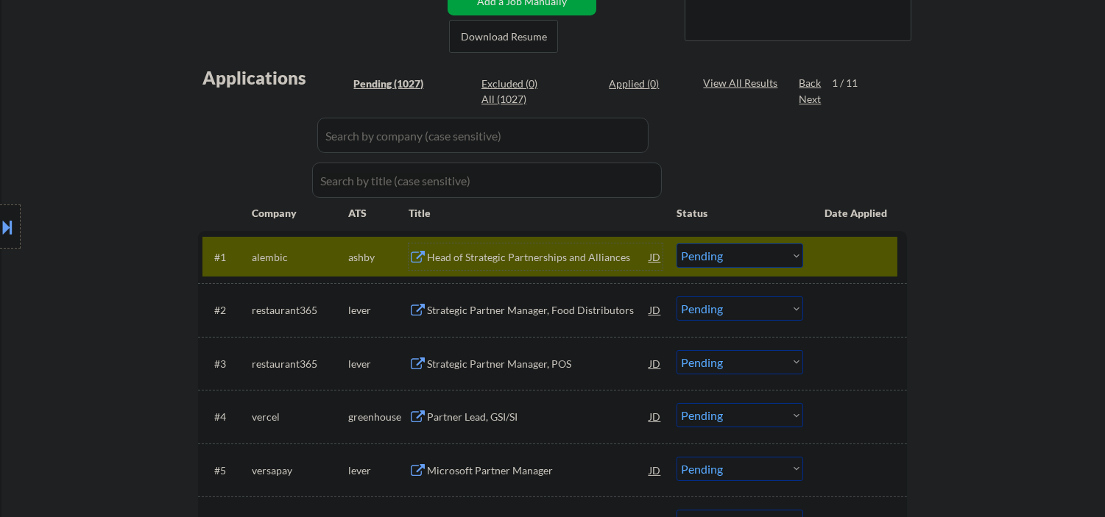
click at [708, 258] on select "Choose an option... Pending Applied Excluded (Questions) Excluded (Expired) Exc…" at bounding box center [739, 256] width 127 height 24
click at [676, 244] on select "Choose an option... Pending Applied Excluded (Questions) Excluded (Expired) Exc…" at bounding box center [739, 256] width 127 height 24
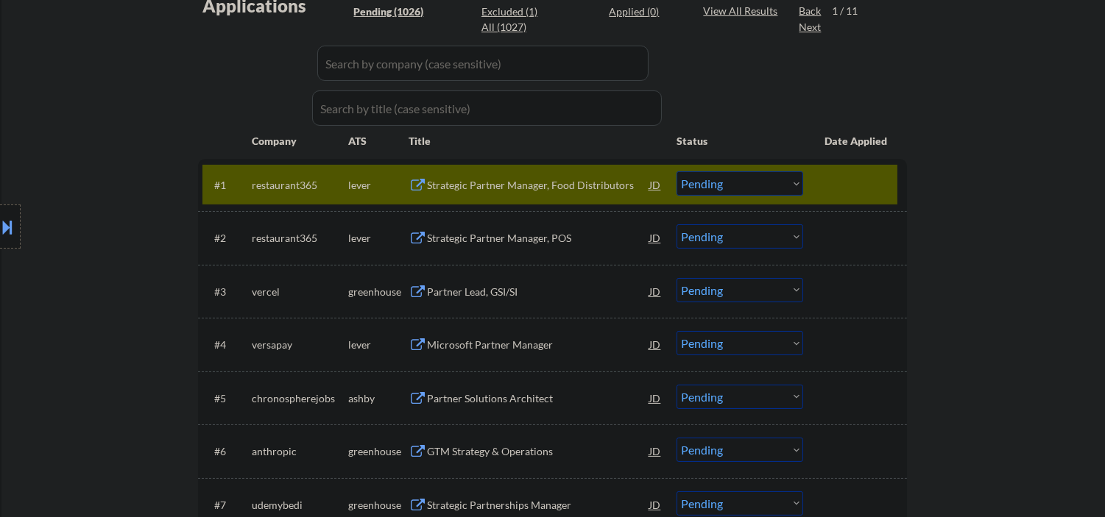
scroll to position [436, 0]
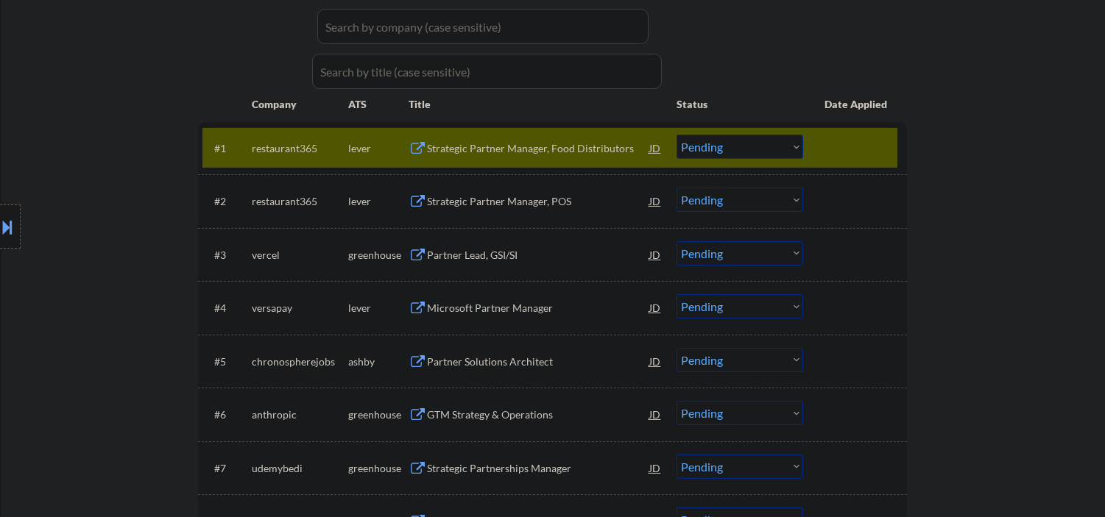
click at [447, 253] on div "Partner Lead, GSI/SI" at bounding box center [538, 255] width 222 height 15
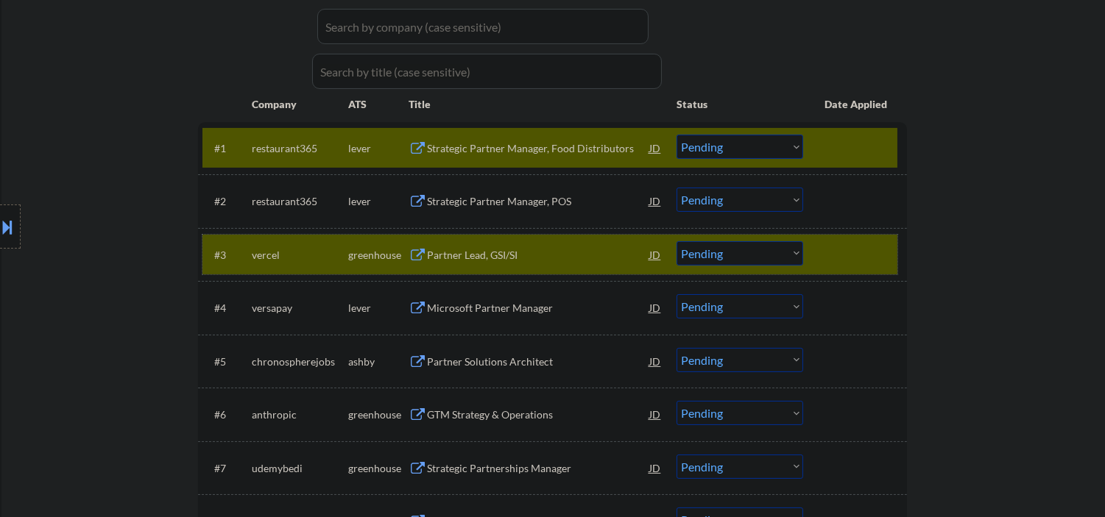
click at [877, 247] on div at bounding box center [856, 254] width 65 height 26
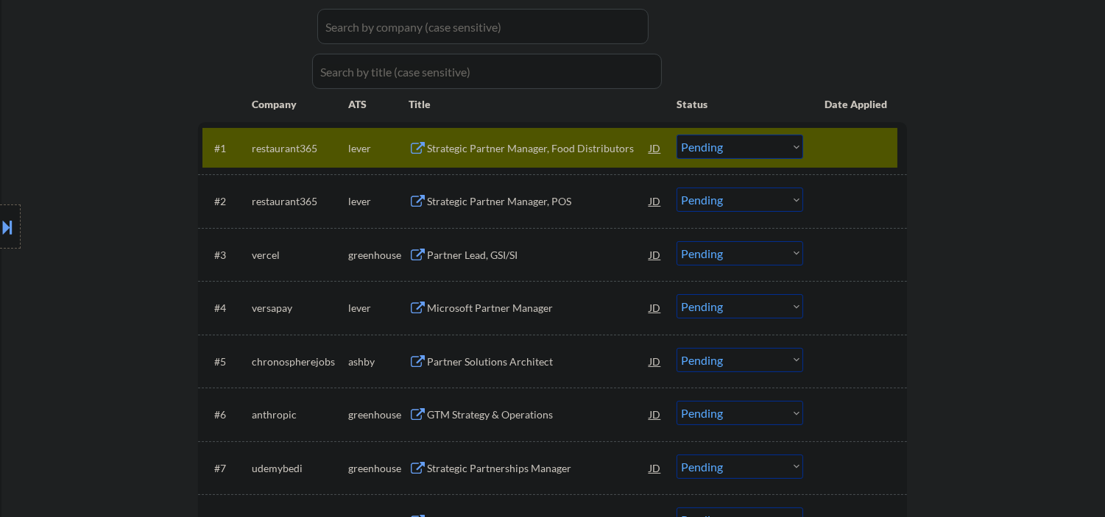
click at [489, 149] on div "Strategic Partner Manager, Food Distributors" at bounding box center [538, 148] width 222 height 15
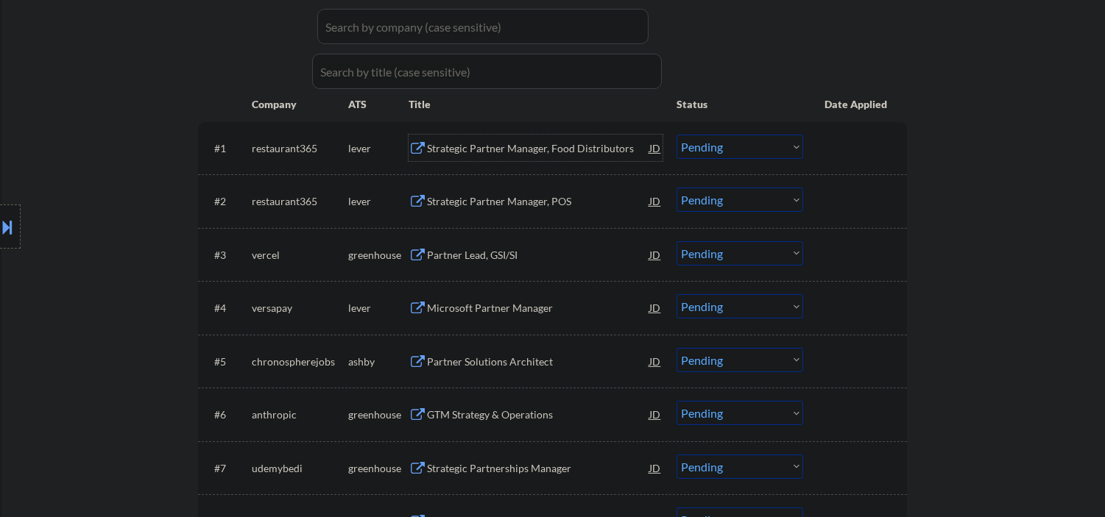
click at [746, 150] on select "Choose an option... Pending Applied Excluded (Questions) Excluded (Expired) Exc…" at bounding box center [739, 147] width 127 height 24
click at [697, 136] on select "Choose an option... Pending Applied Excluded (Questions) Excluded (Expired) Exc…" at bounding box center [739, 147] width 127 height 24
click at [676, 135] on select "Choose an option... Pending Applied Excluded (Questions) Excluded (Expired) Exc…" at bounding box center [739, 147] width 127 height 24
click at [683, 152] on select "Choose an option... Pending Applied Excluded (Questions) Excluded (Expired) Exc…" at bounding box center [739, 147] width 127 height 24
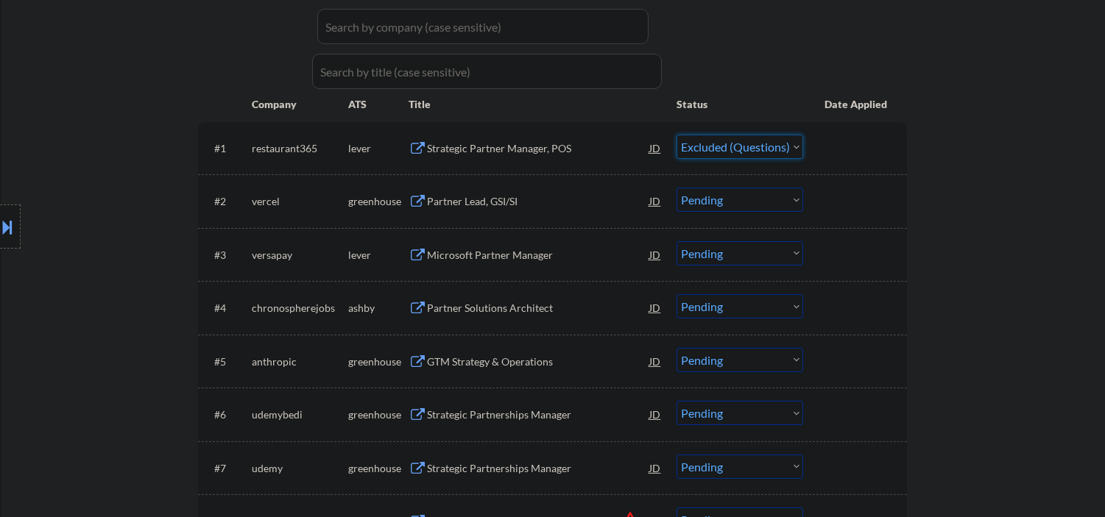
click at [676, 135] on select "Choose an option... Pending Applied Excluded (Questions) Excluded (Expired) Exc…" at bounding box center [739, 147] width 127 height 24
click at [435, 194] on div "Partner Lead, GSI/SI" at bounding box center [538, 201] width 222 height 15
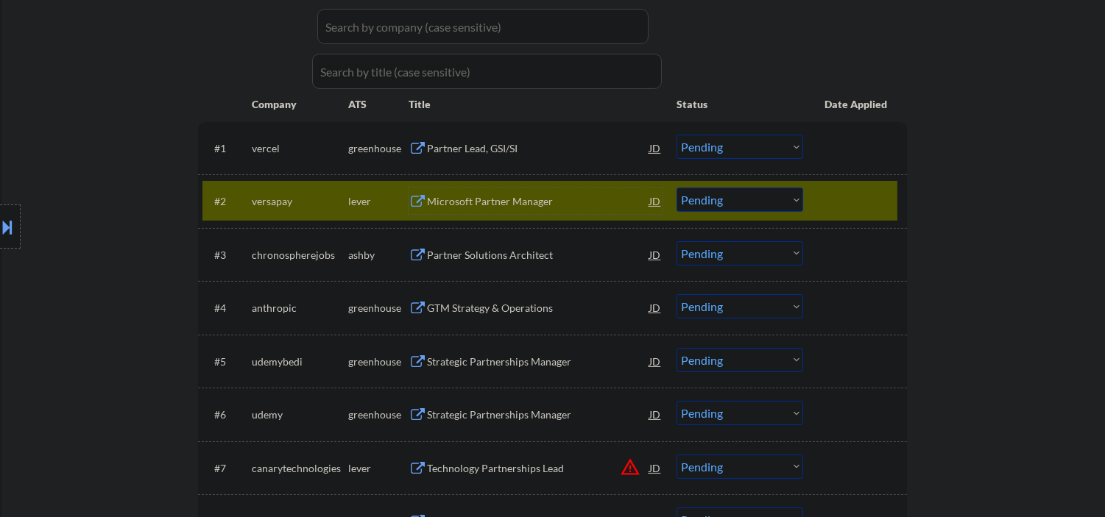
click at [854, 197] on div at bounding box center [856, 201] width 65 height 26
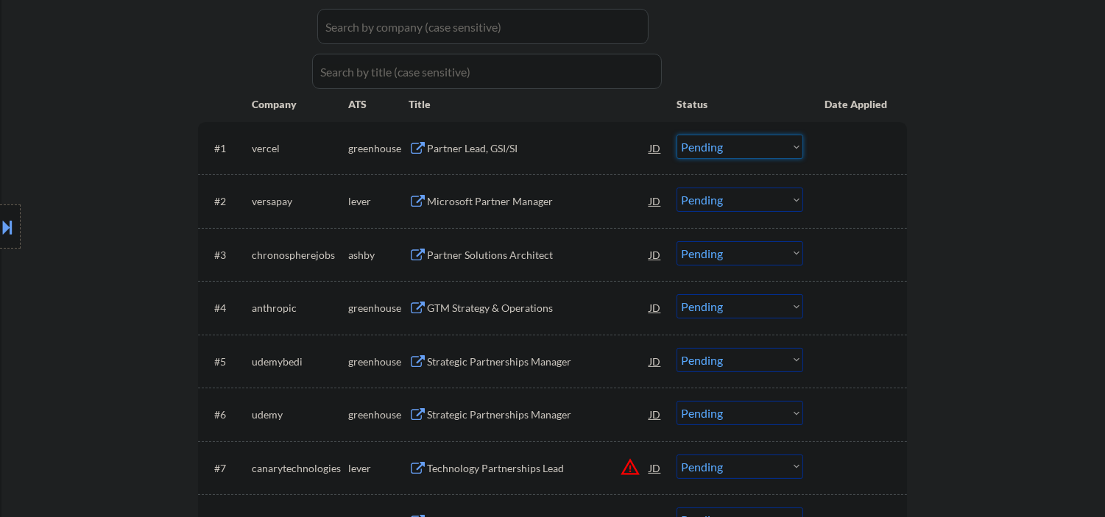
click at [742, 152] on select "Choose an option... Pending Applied Excluded (Questions) Excluded (Expired) Exc…" at bounding box center [739, 147] width 127 height 24
click at [676, 135] on select "Choose an option... Pending Applied Excluded (Questions) Excluded (Expired) Exc…" at bounding box center [739, 147] width 127 height 24
click at [447, 209] on div "Microsoft Partner Manager" at bounding box center [538, 201] width 222 height 26
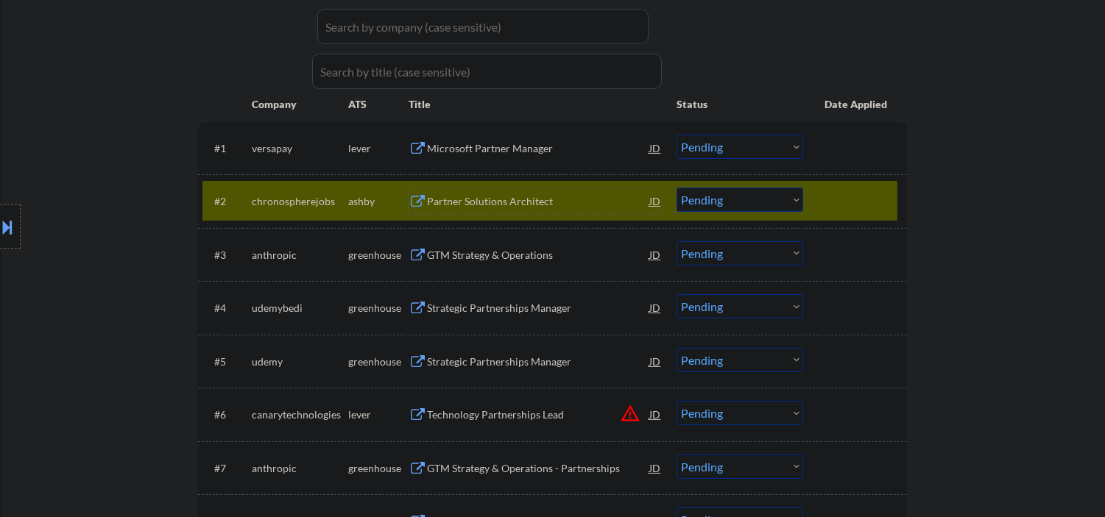
click at [857, 206] on div at bounding box center [856, 201] width 65 height 26
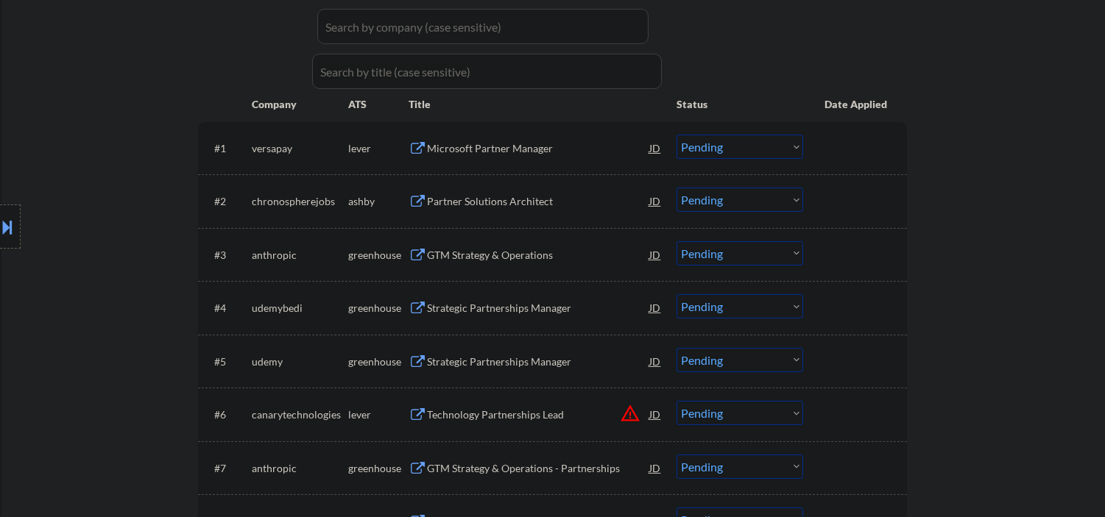
click at [458, 138] on div "Microsoft Partner Manager" at bounding box center [538, 148] width 222 height 26
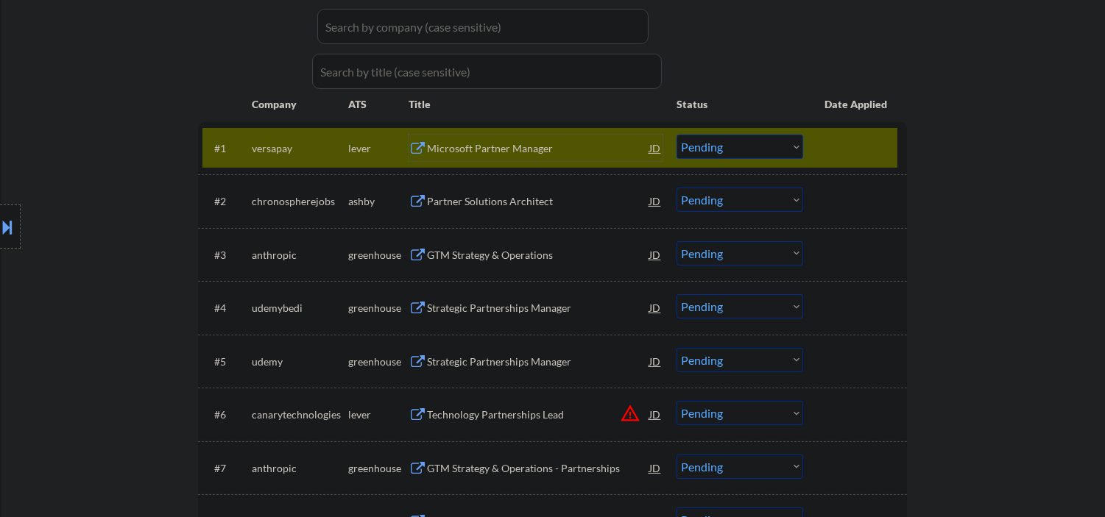
click at [484, 152] on div "Microsoft Partner Manager" at bounding box center [538, 148] width 222 height 15
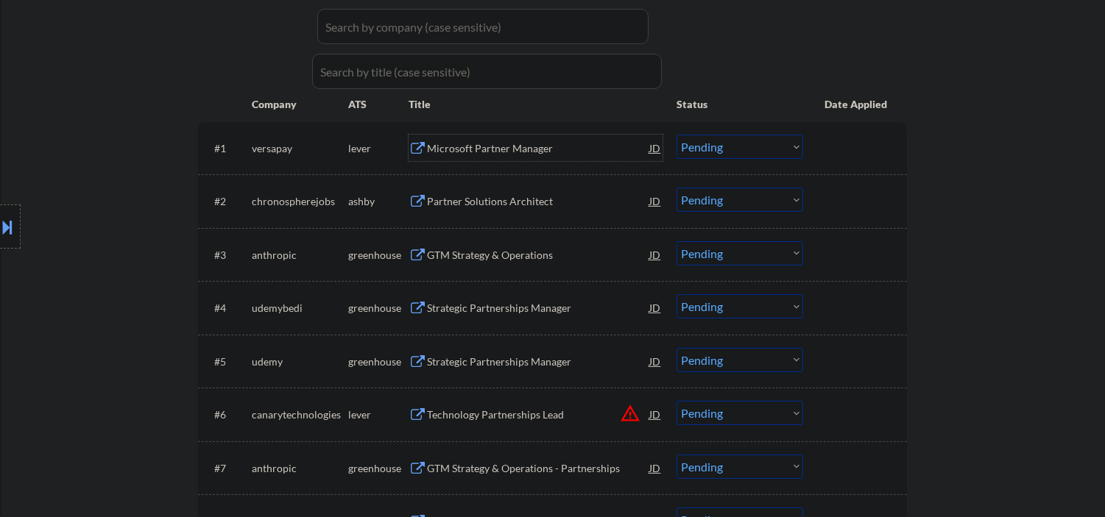
click at [470, 141] on div "Microsoft Partner Manager" at bounding box center [538, 148] width 222 height 15
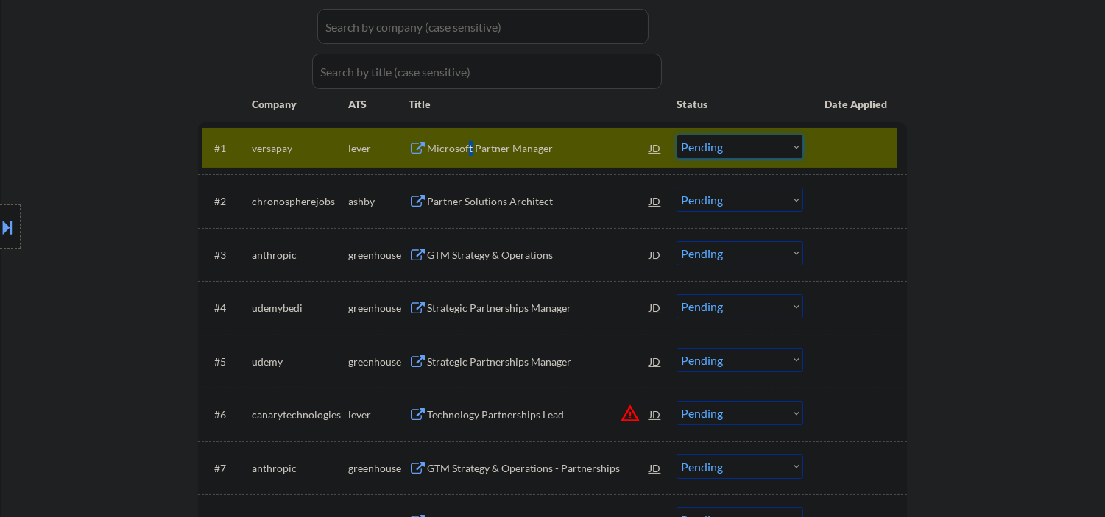
click at [751, 155] on select "Choose an option... Pending Applied Excluded (Questions) Excluded (Expired) Exc…" at bounding box center [739, 147] width 127 height 24
click at [676, 135] on select "Choose an option... Pending Applied Excluded (Questions) Excluded (Expired) Exc…" at bounding box center [739, 147] width 127 height 24
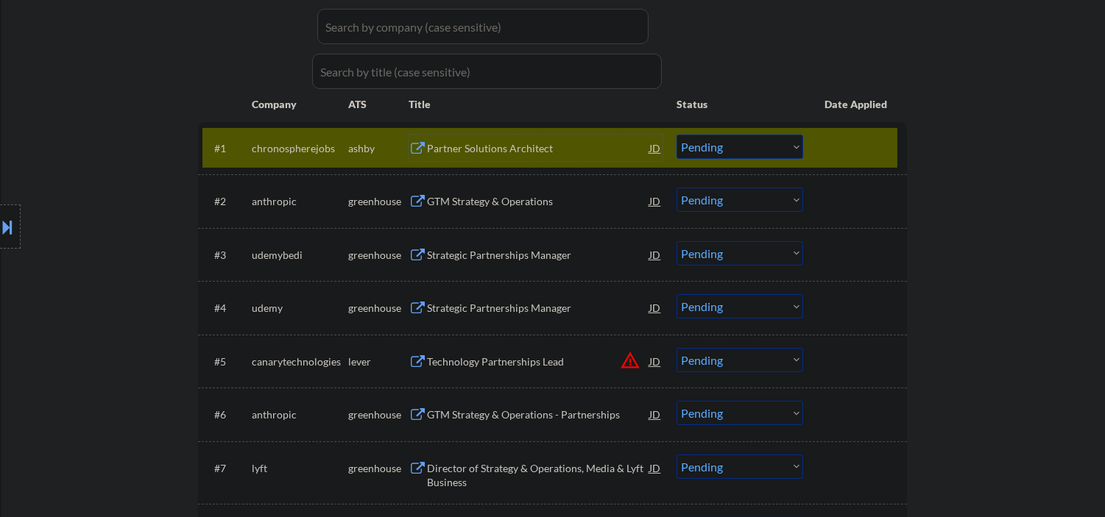
click at [464, 145] on div "Partner Solutions Architect" at bounding box center [538, 148] width 222 height 15
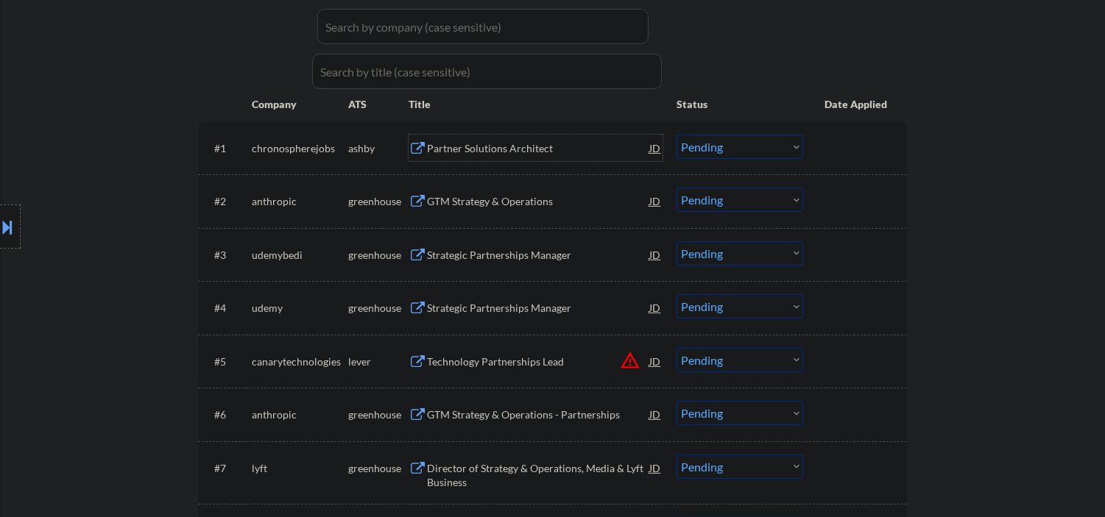
click at [712, 152] on select "Choose an option... Pending Applied Excluded (Questions) Excluded (Expired) Exc…" at bounding box center [739, 147] width 127 height 24
click at [676, 135] on select "Choose an option... Pending Applied Excluded (Questions) Excluded (Expired) Exc…" at bounding box center [739, 147] width 127 height 24
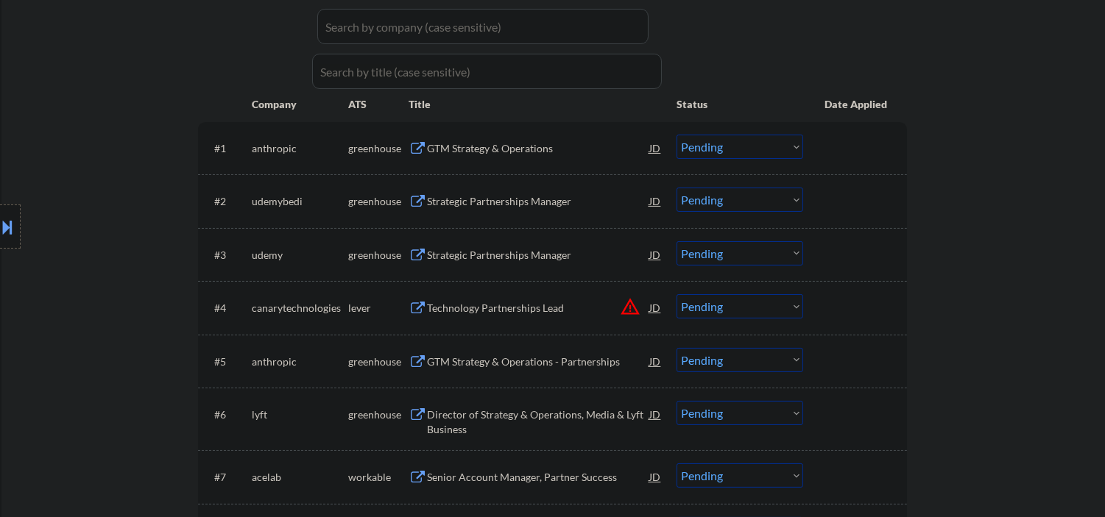
click at [494, 144] on div "GTM Strategy & Operations" at bounding box center [538, 148] width 222 height 15
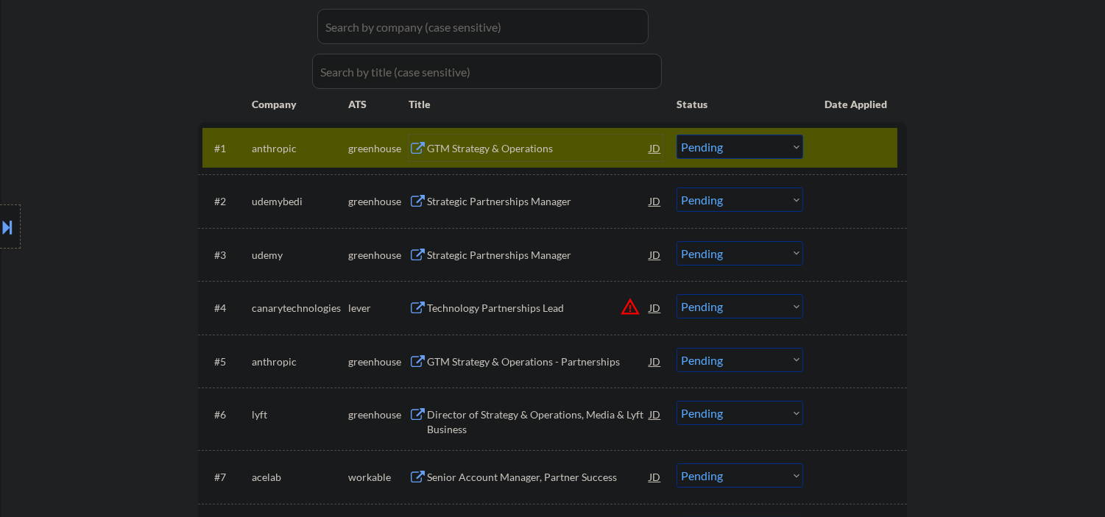
click at [710, 147] on select "Choose an option... Pending Applied Excluded (Questions) Excluded (Expired) Exc…" at bounding box center [739, 147] width 127 height 24
click at [676, 135] on select "Choose an option... Pending Applied Excluded (Questions) Excluded (Expired) Exc…" at bounding box center [739, 147] width 127 height 24
click at [509, 203] on div "Strategic Partnerships Manager" at bounding box center [538, 201] width 222 height 15
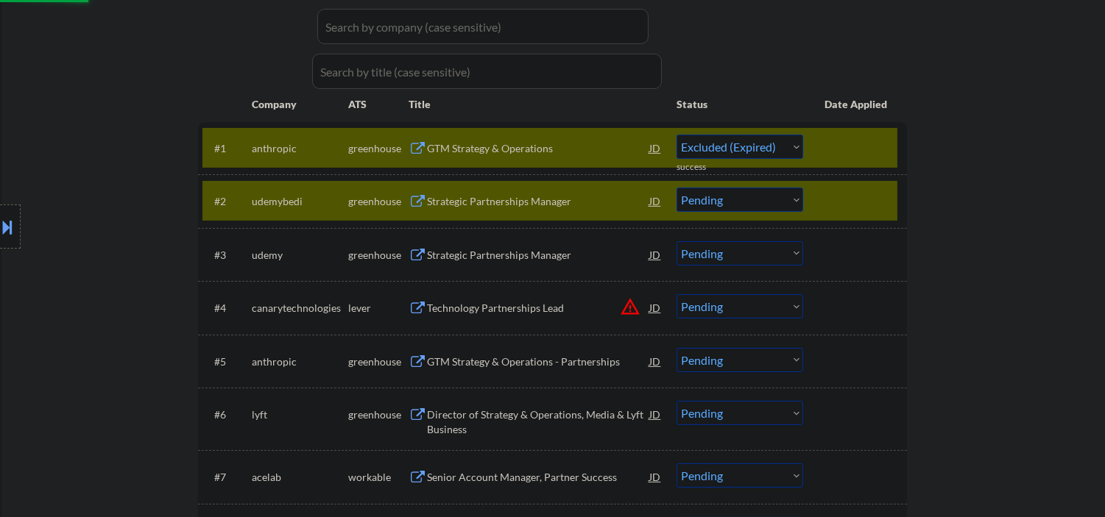
select select ""pending""
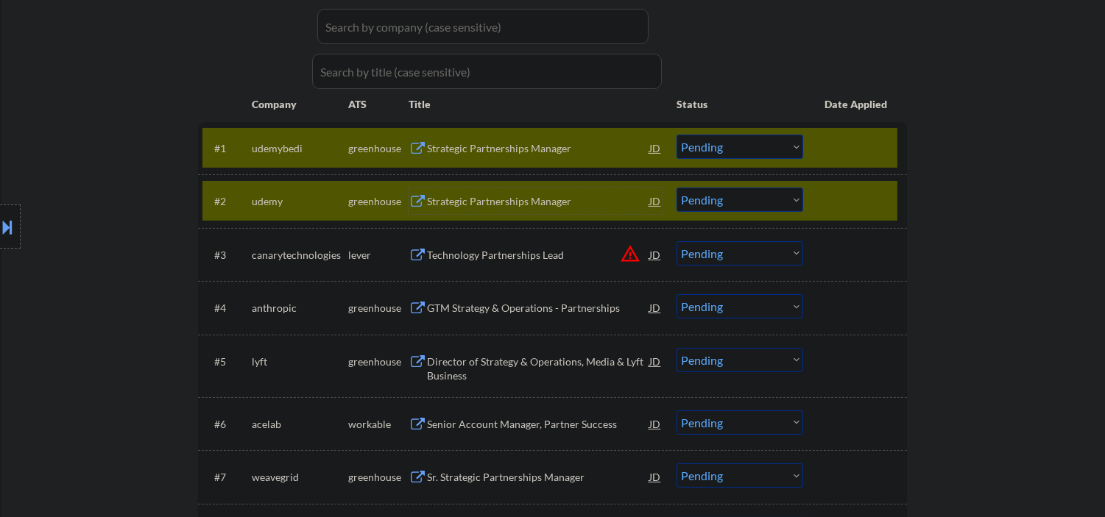
click at [4, 237] on button at bounding box center [8, 227] width 16 height 24
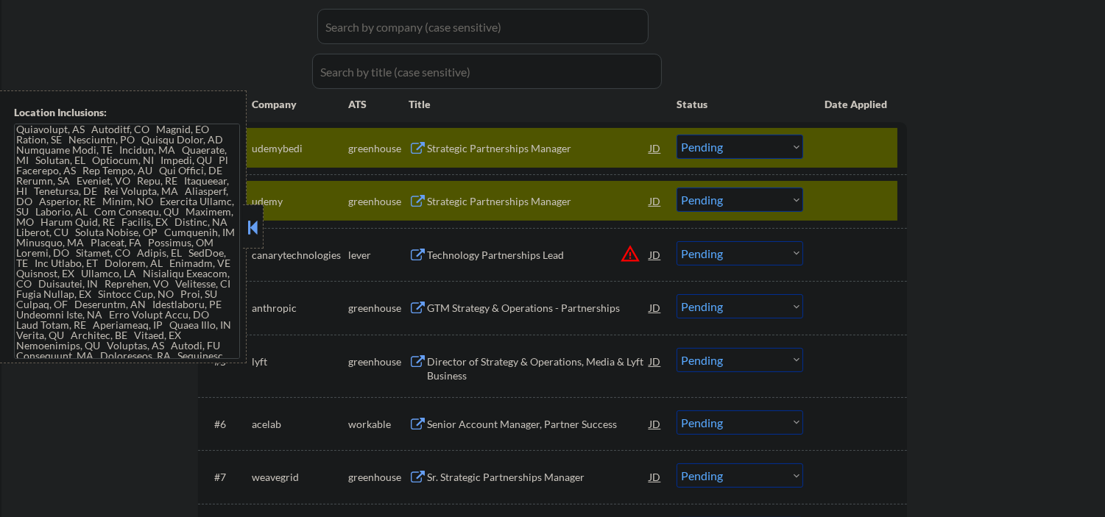
scroll to position [0, 0]
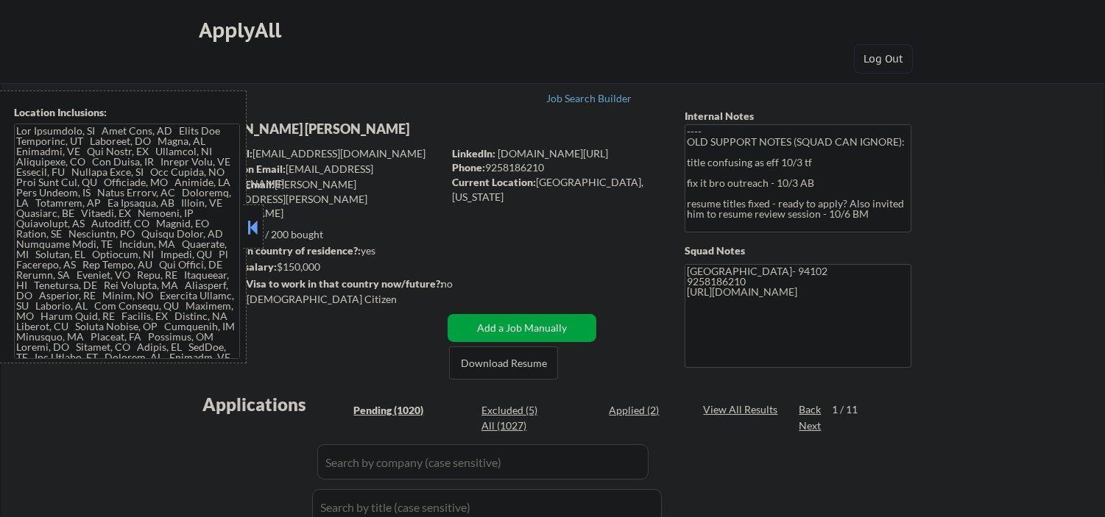
click at [252, 223] on button at bounding box center [252, 227] width 16 height 22
select select ""pending""
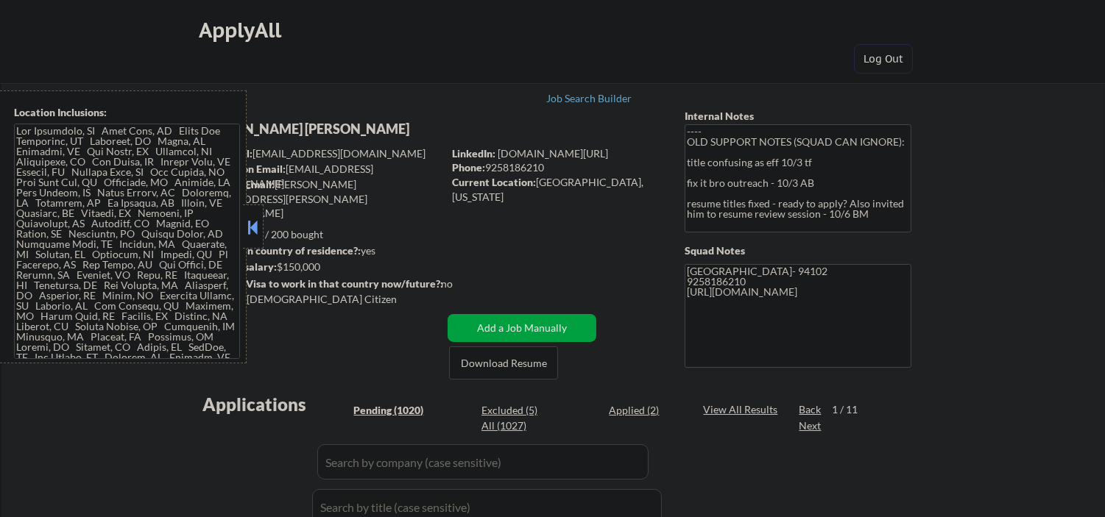
select select ""pending""
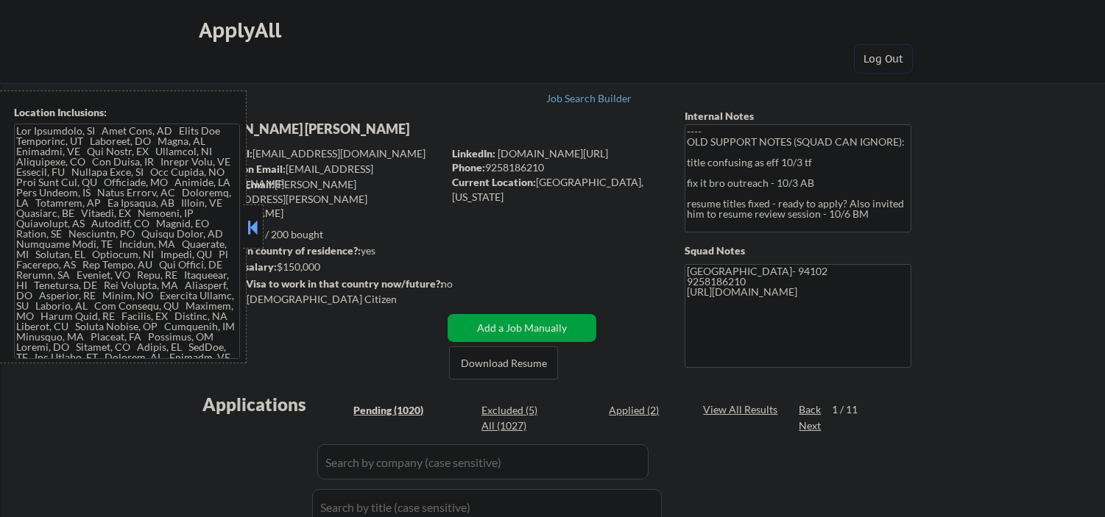
select select ""pending""
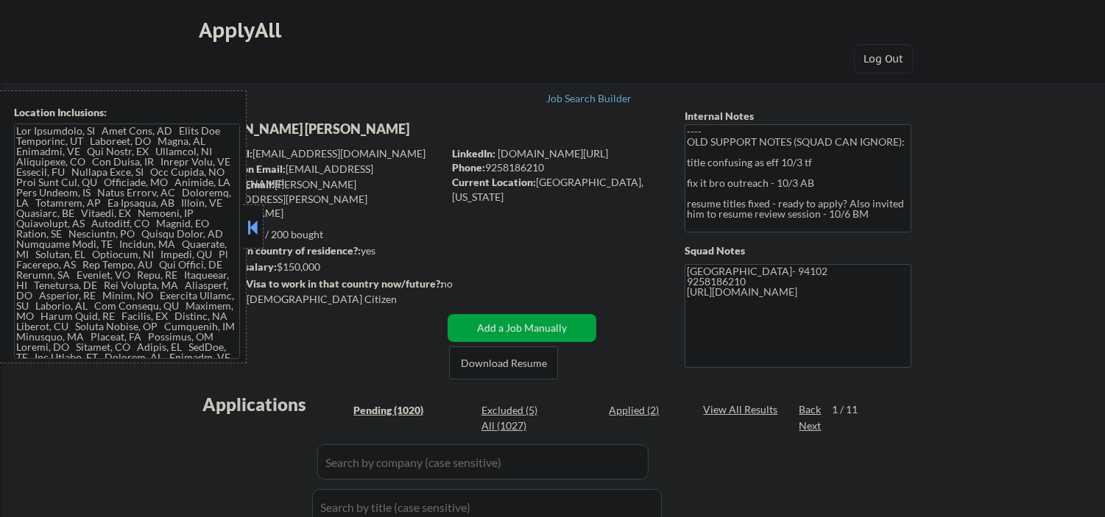
select select ""pending""
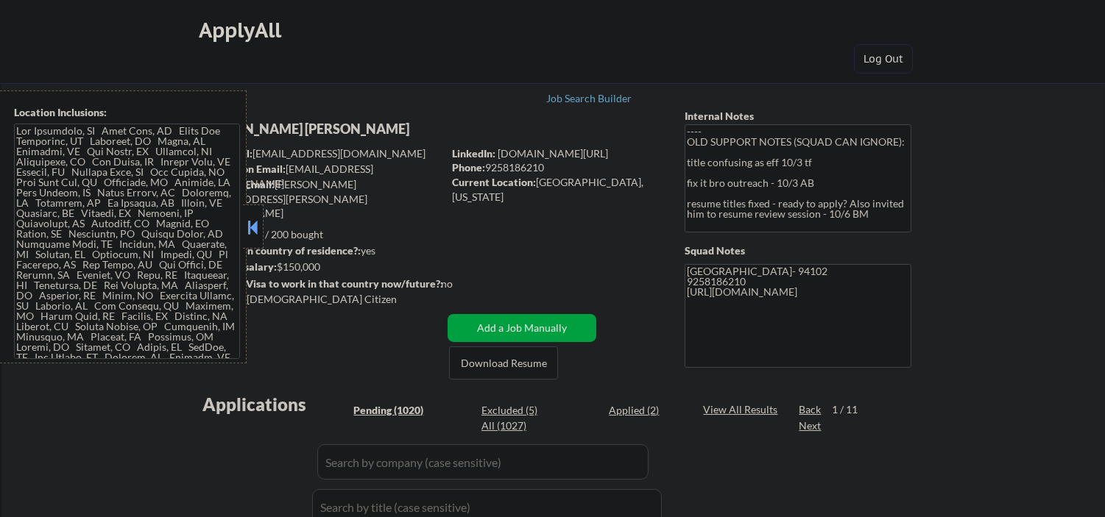
select select ""pending""
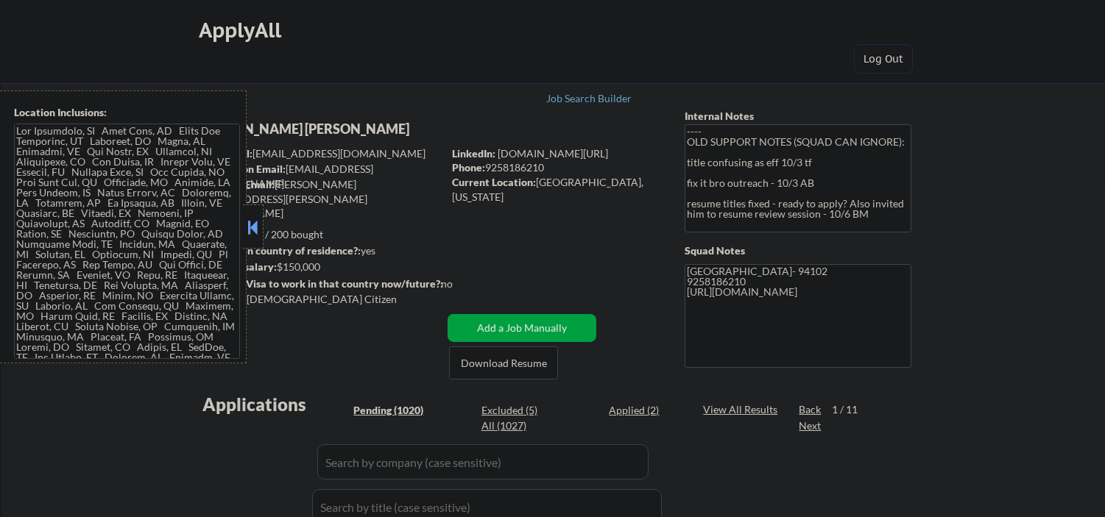
select select ""pending""
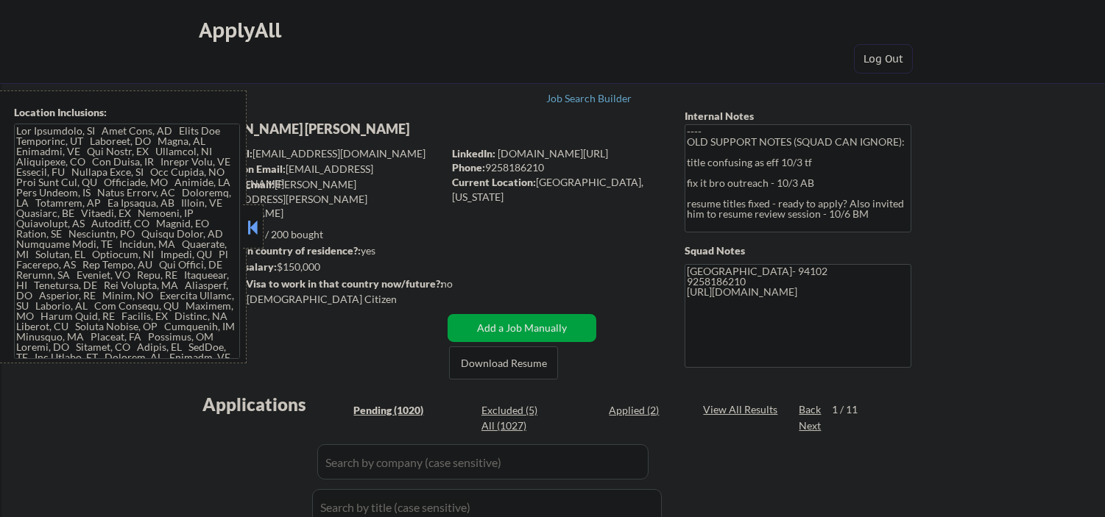
select select ""pending""
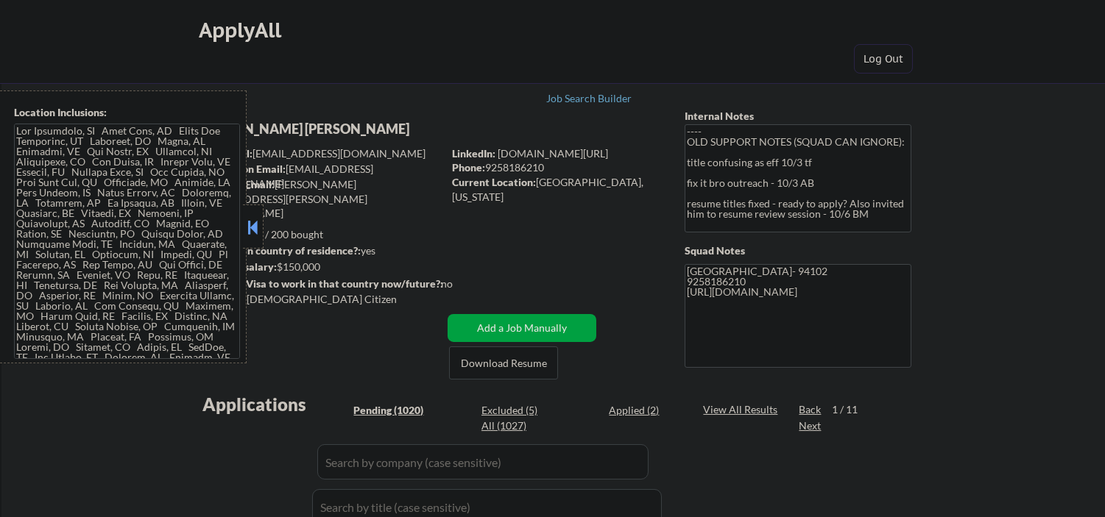
select select ""pending""
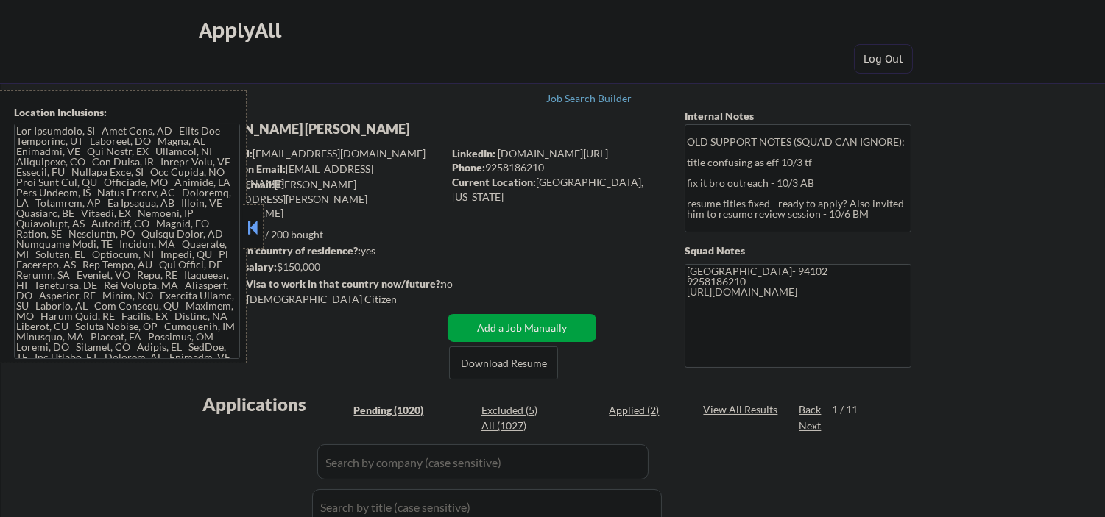
select select ""pending""
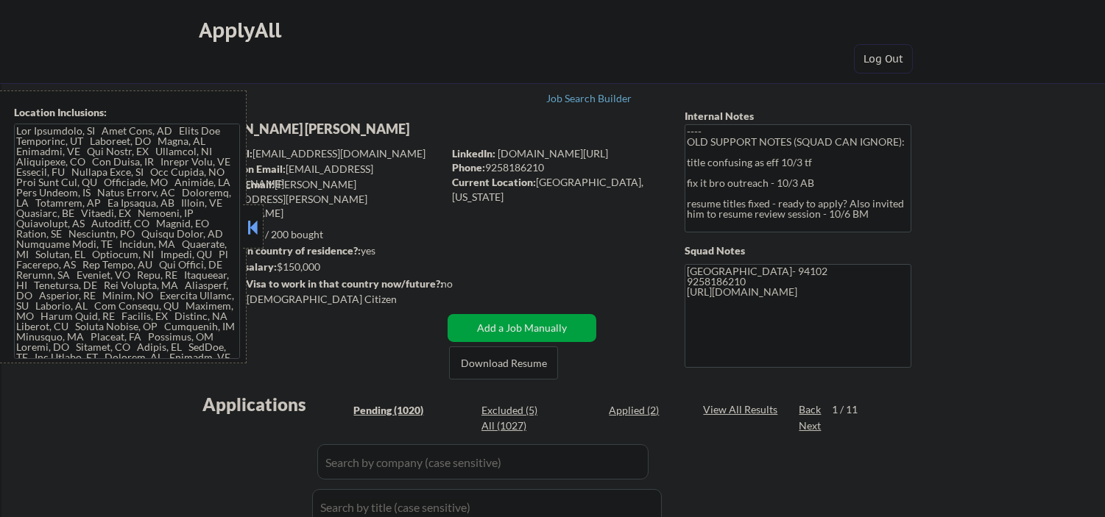
select select ""pending""
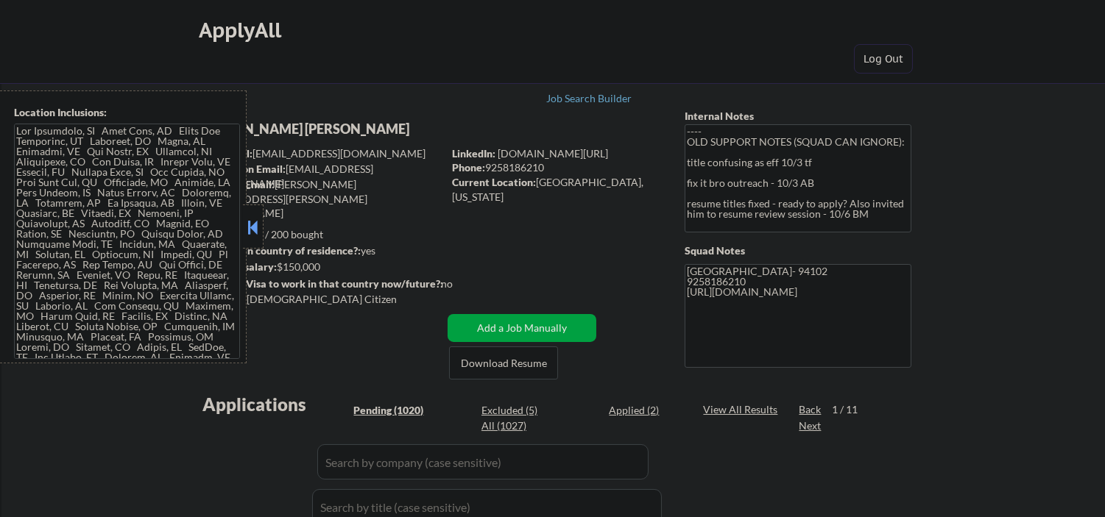
select select ""pending""
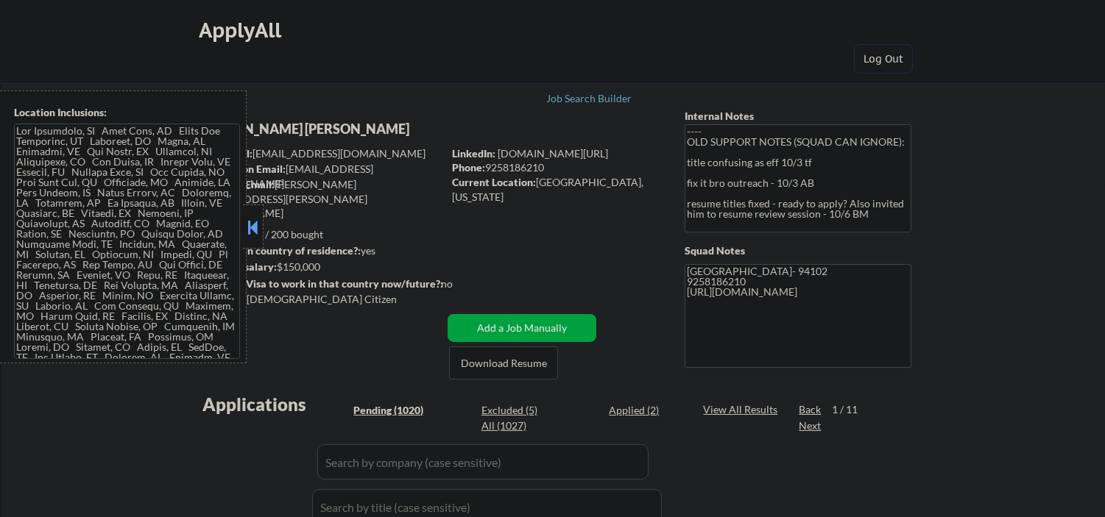
select select ""pending""
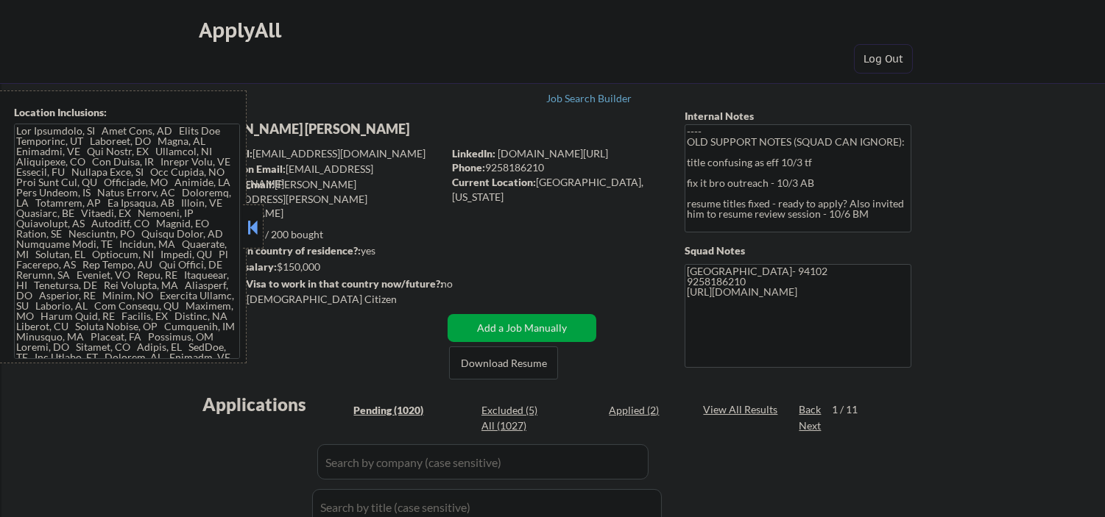
select select ""pending""
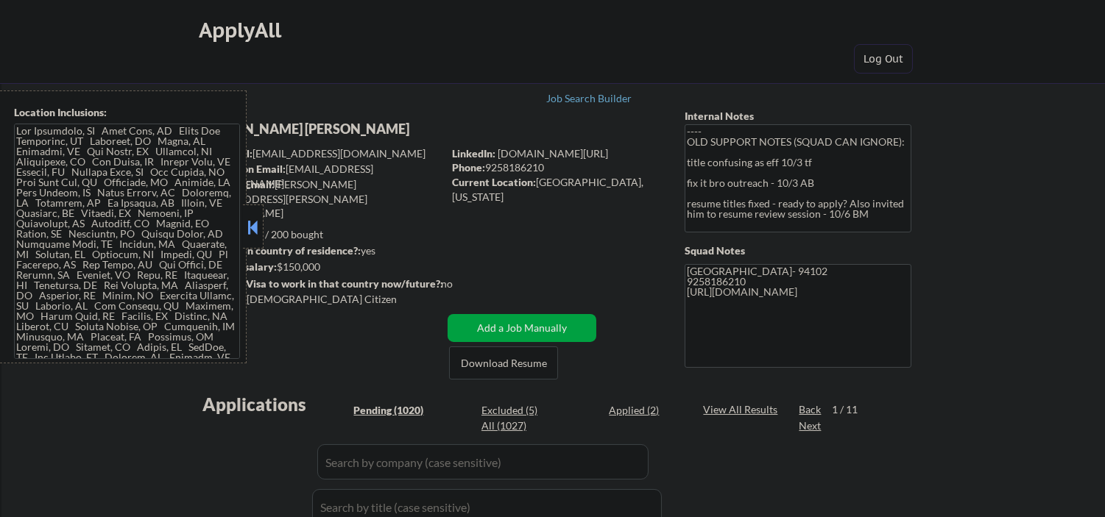
select select ""pending""
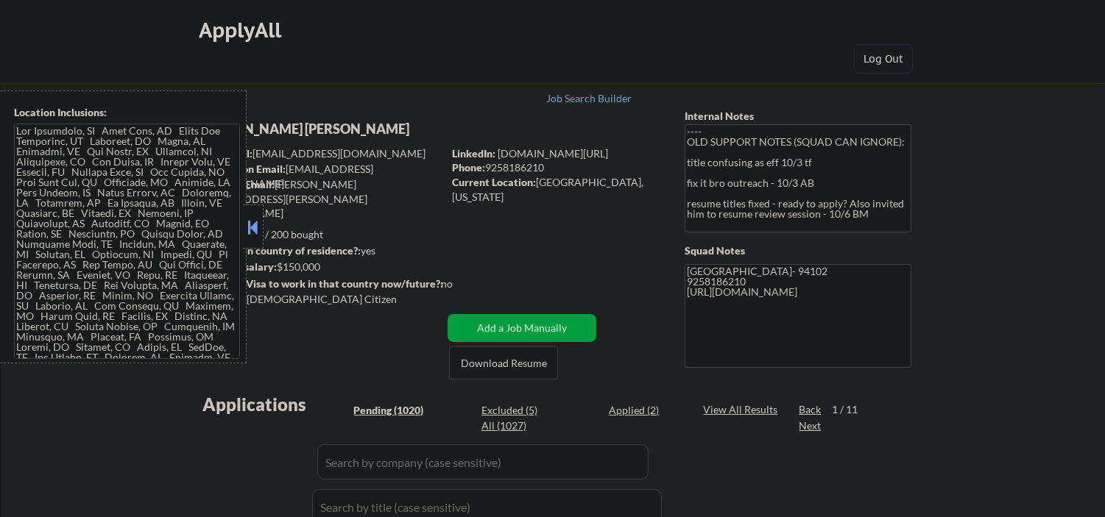
select select ""pending""
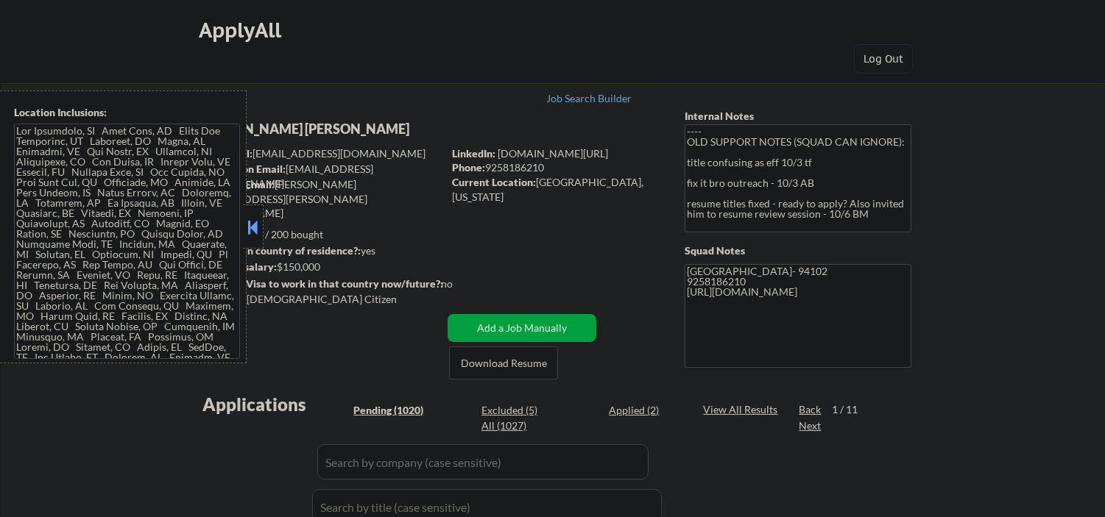
select select ""pending""
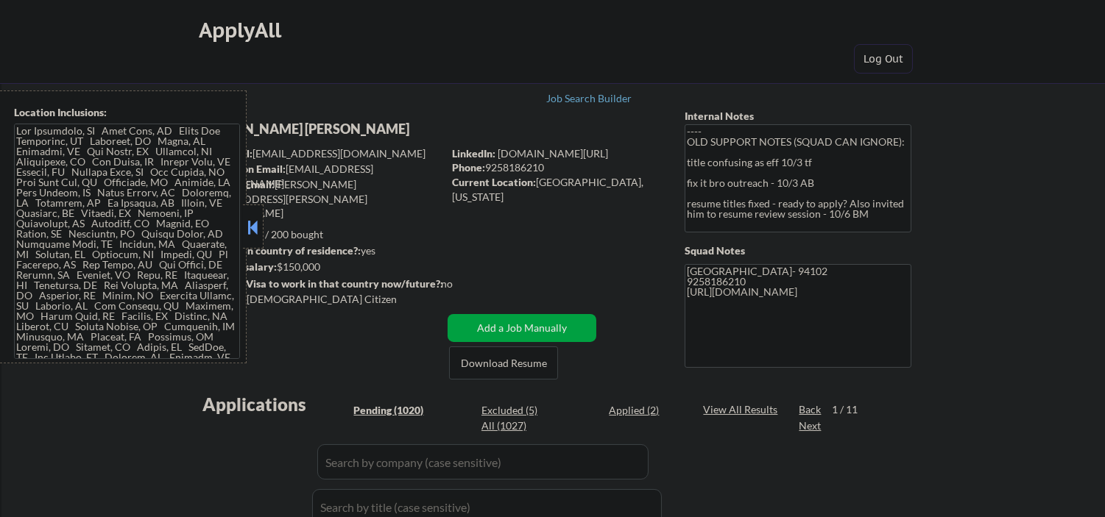
select select ""pending""
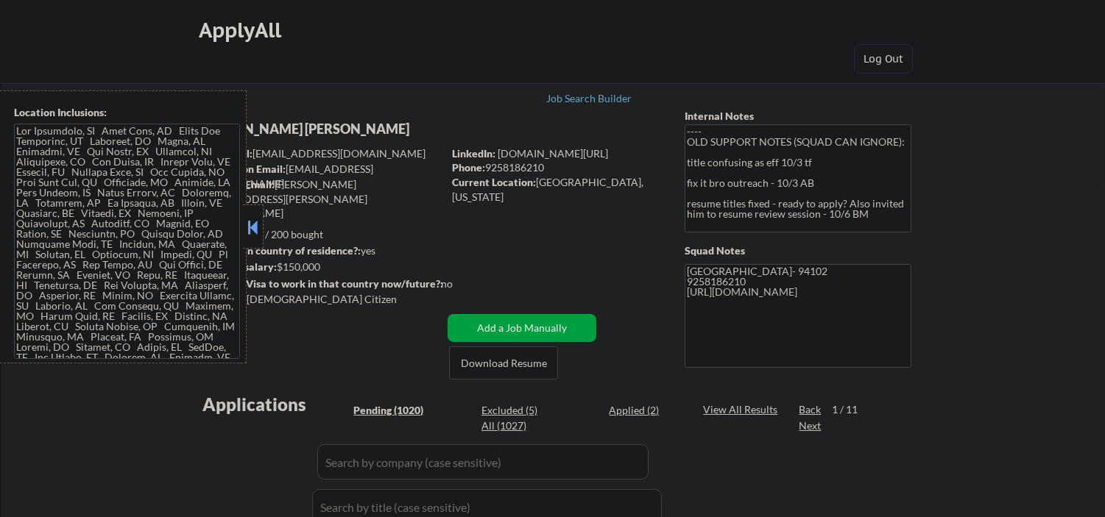
select select ""pending""
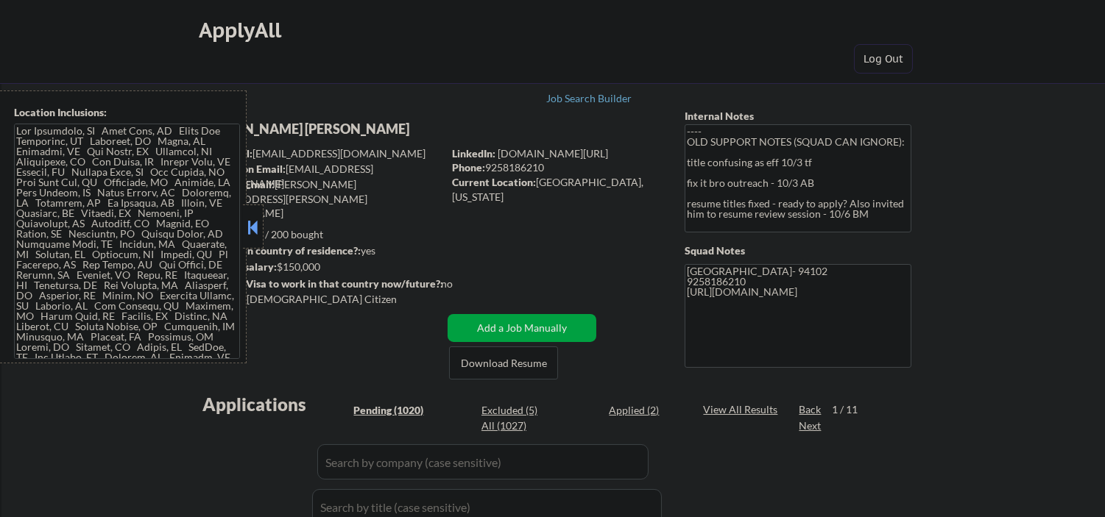
select select ""pending""
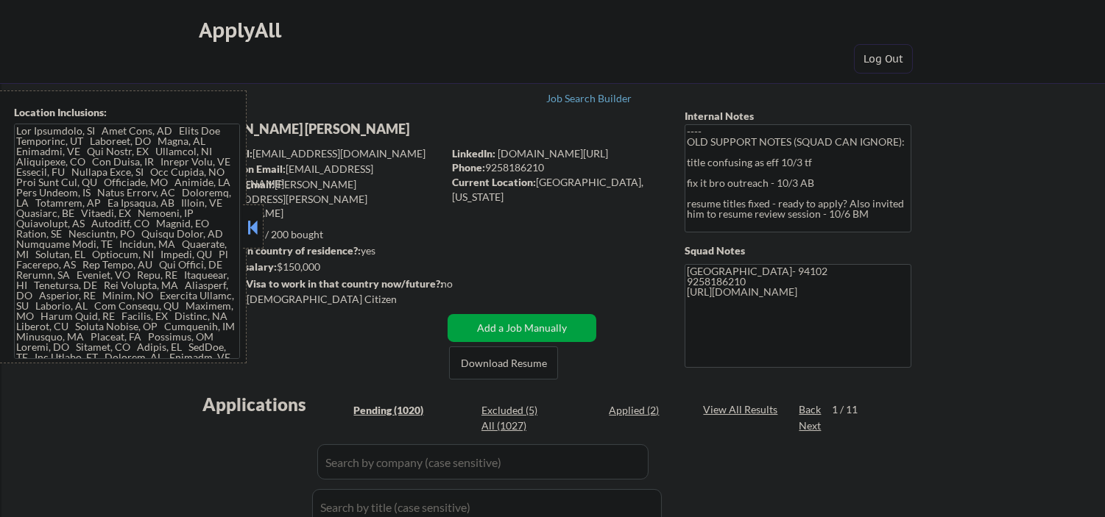
select select ""pending""
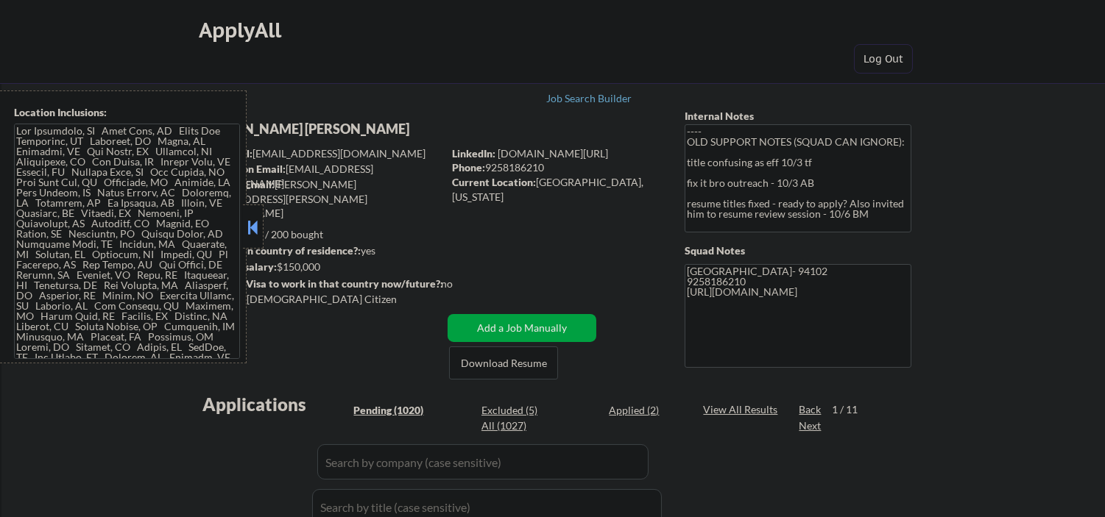
select select ""pending""
